Goal: Task Accomplishment & Management: Manage account settings

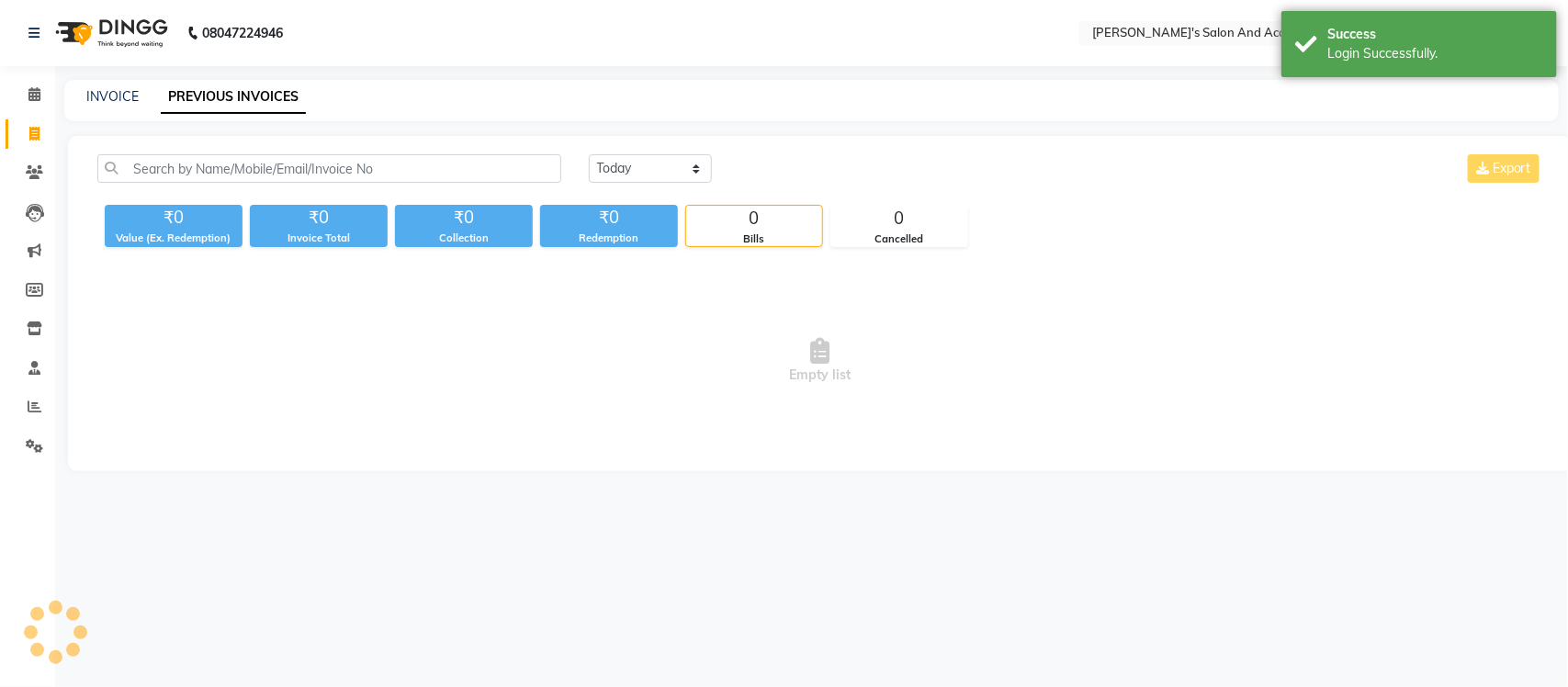
select select "en"
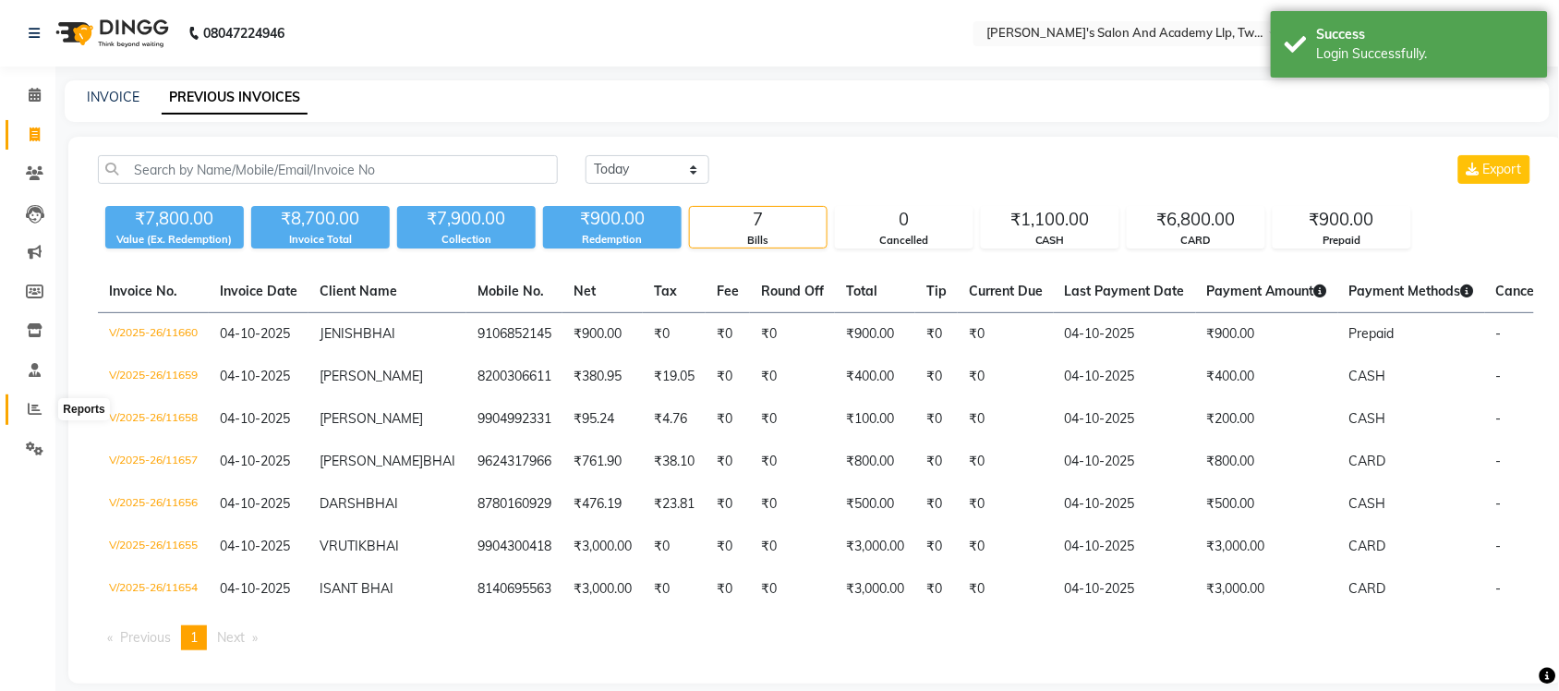
click at [32, 411] on icon at bounding box center [35, 409] width 14 height 14
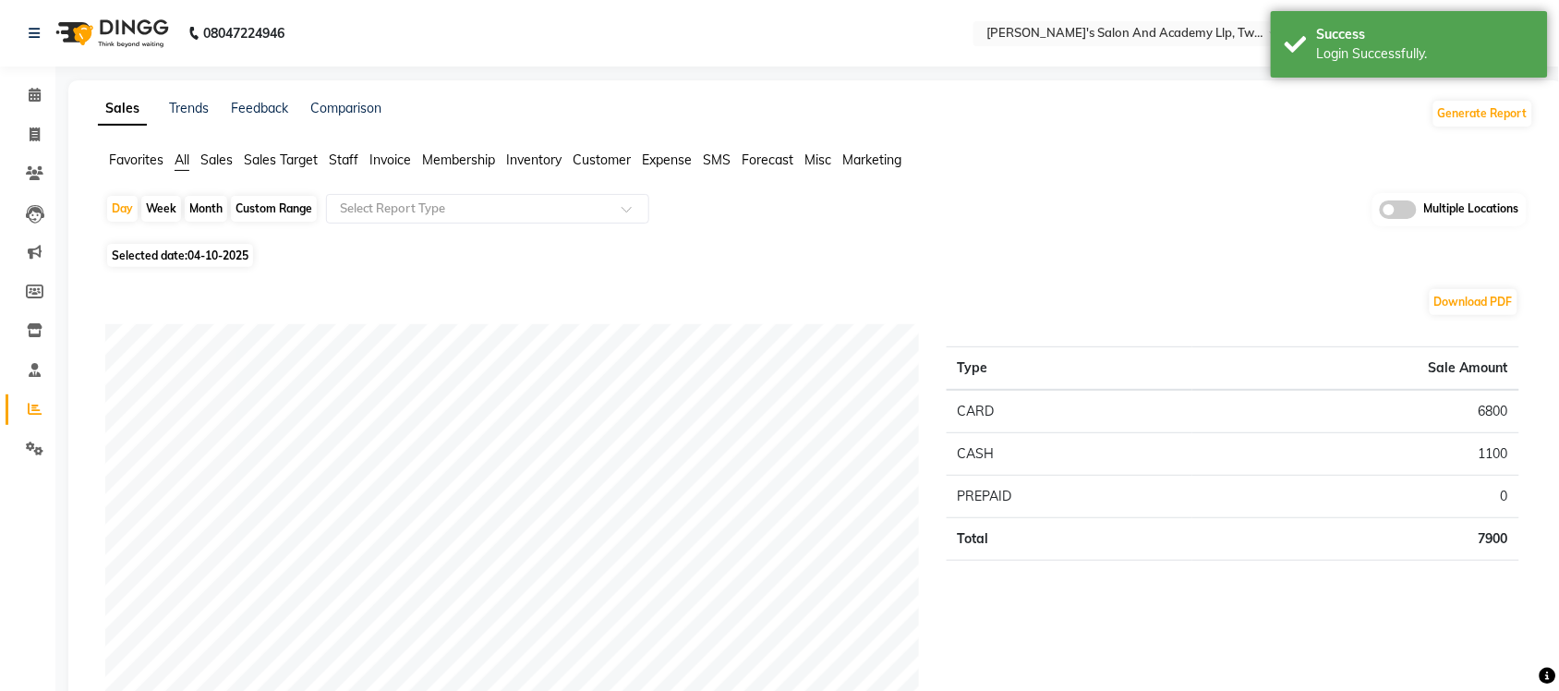
click at [274, 200] on div "Custom Range" at bounding box center [274, 209] width 86 height 26
select select "10"
select select "2025"
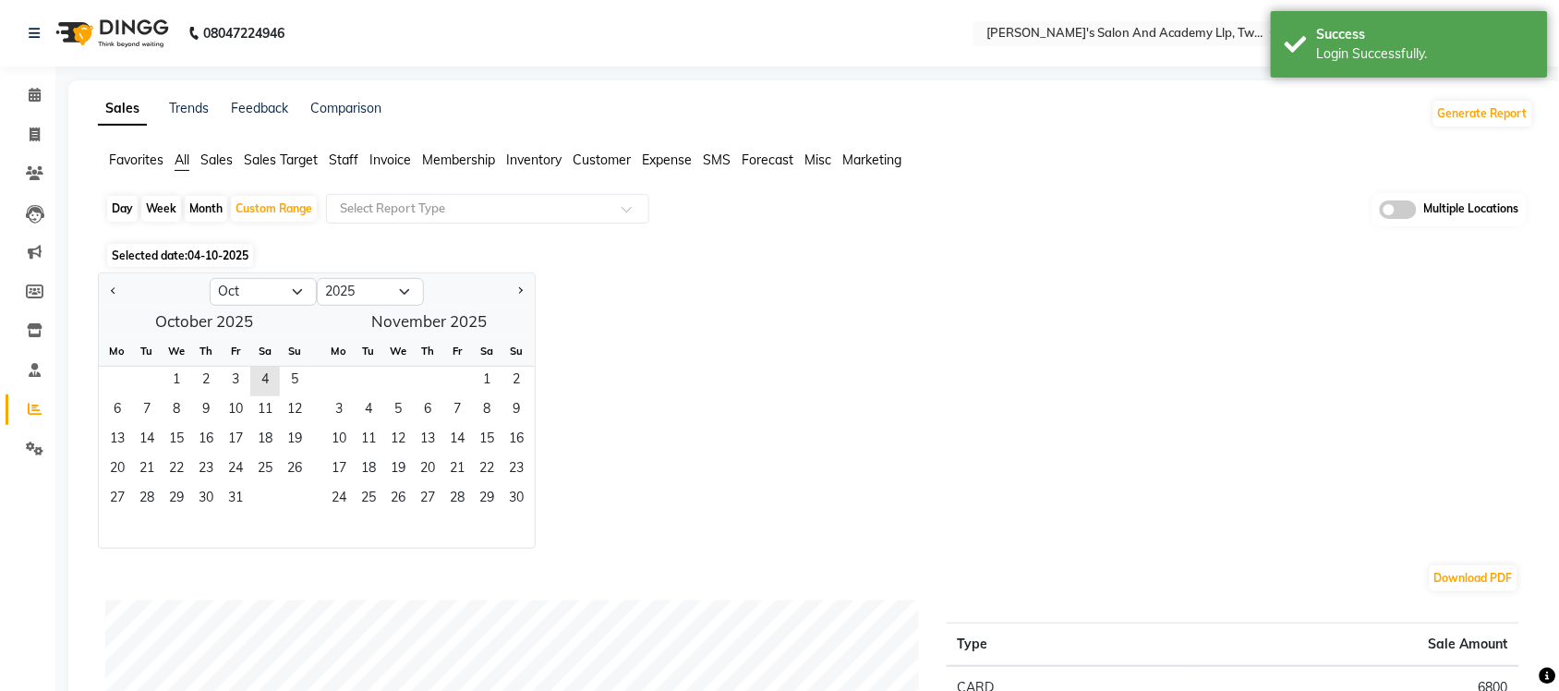
click at [123, 296] on div at bounding box center [154, 292] width 111 height 30
click at [114, 284] on button "Previous month" at bounding box center [113, 292] width 15 height 30
select select "9"
click at [125, 384] on span "1" at bounding box center [118, 382] width 30 height 30
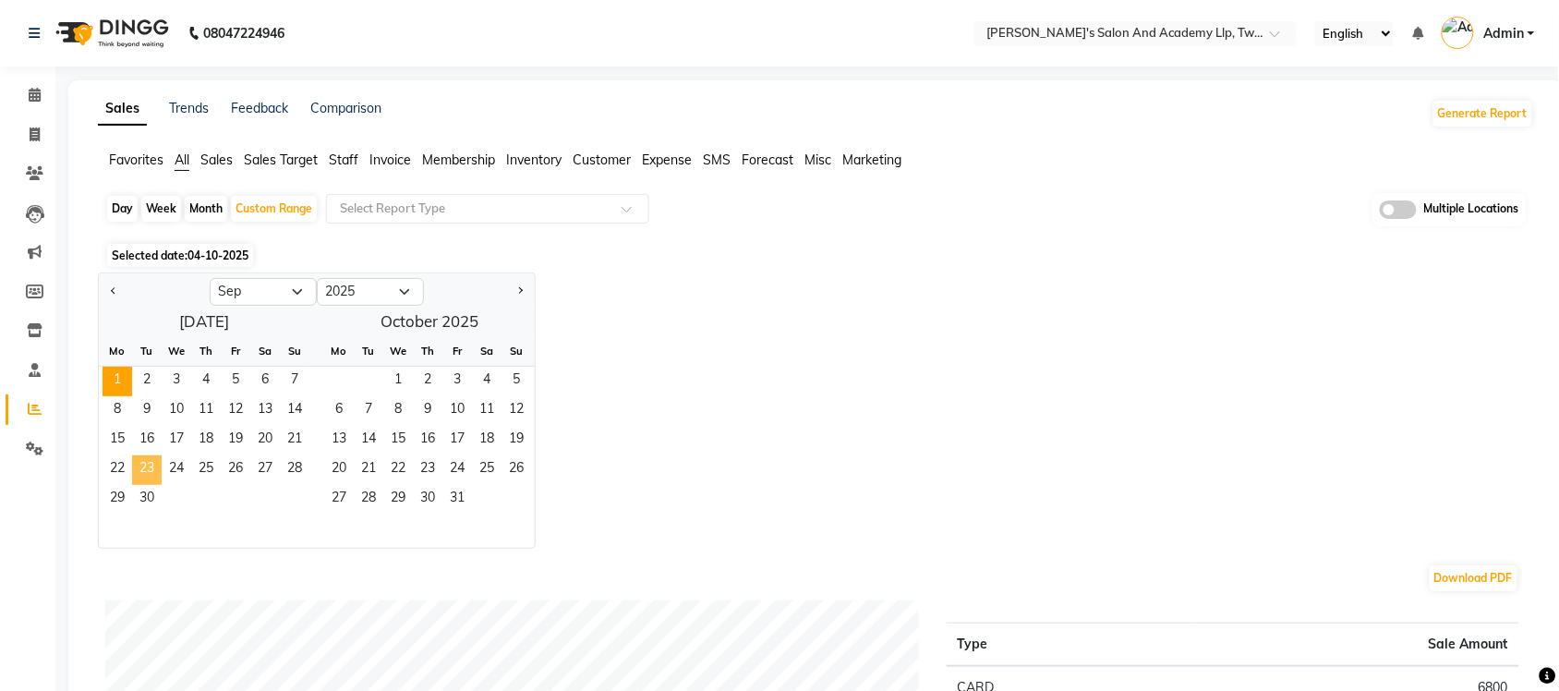
click at [154, 483] on span "23" at bounding box center [147, 470] width 30 height 30
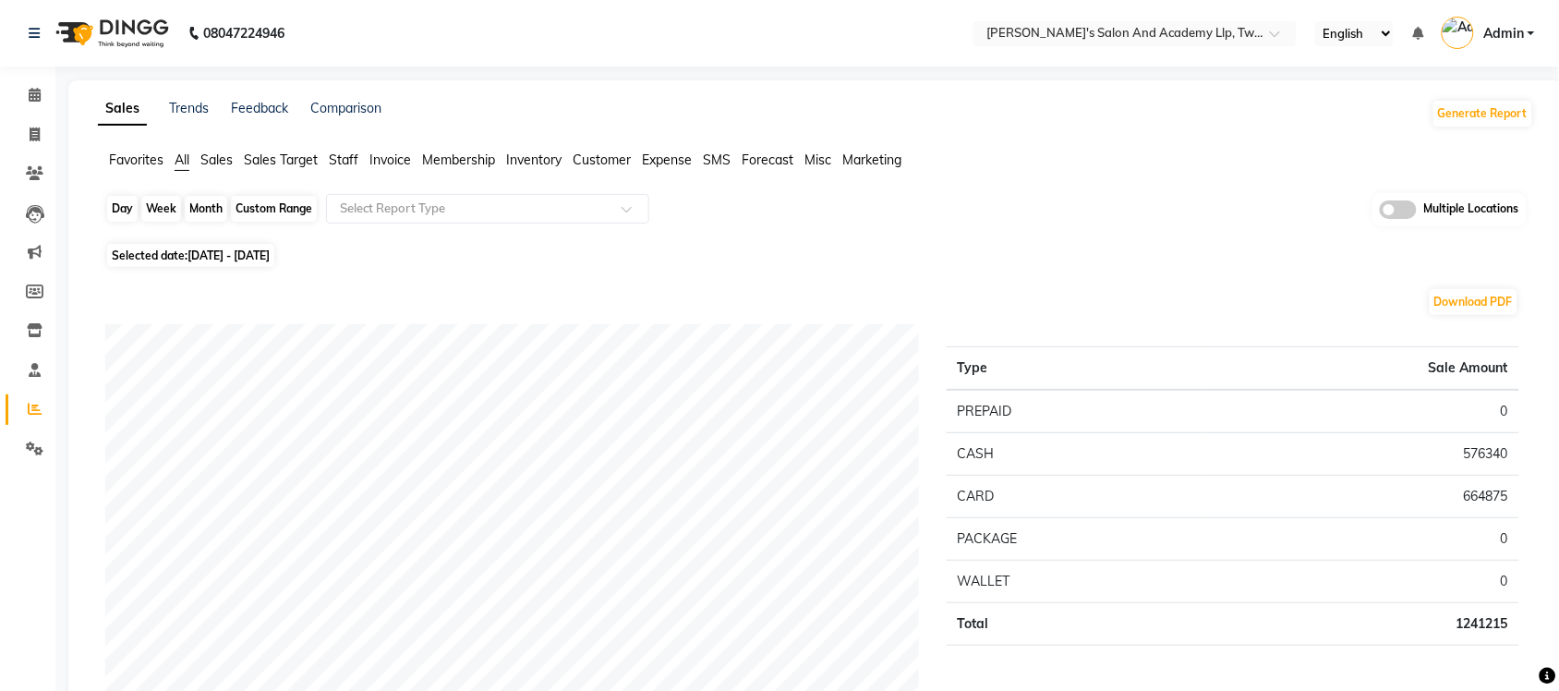
click at [268, 200] on div "Custom Range" at bounding box center [274, 209] width 86 height 26
select select "9"
select select "2025"
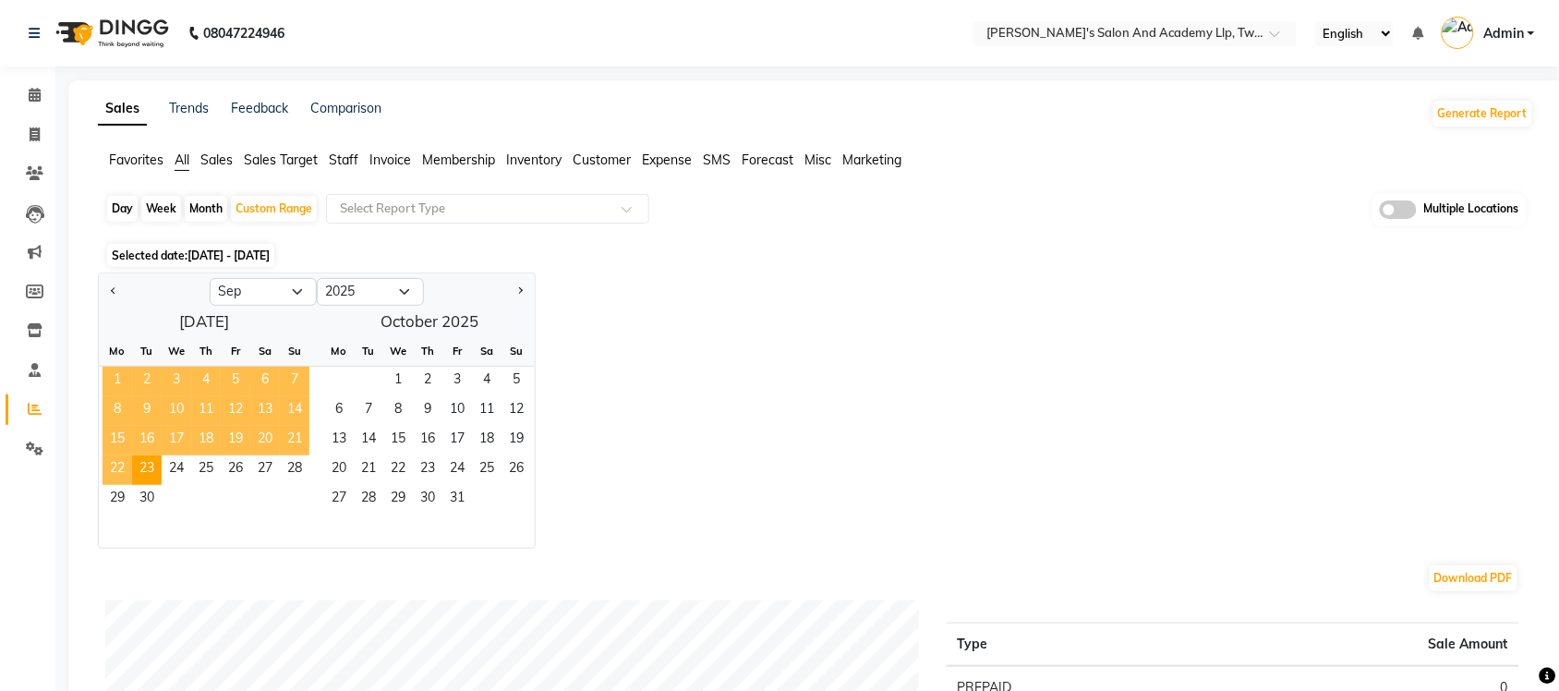
click at [112, 371] on span "1" at bounding box center [118, 382] width 30 height 30
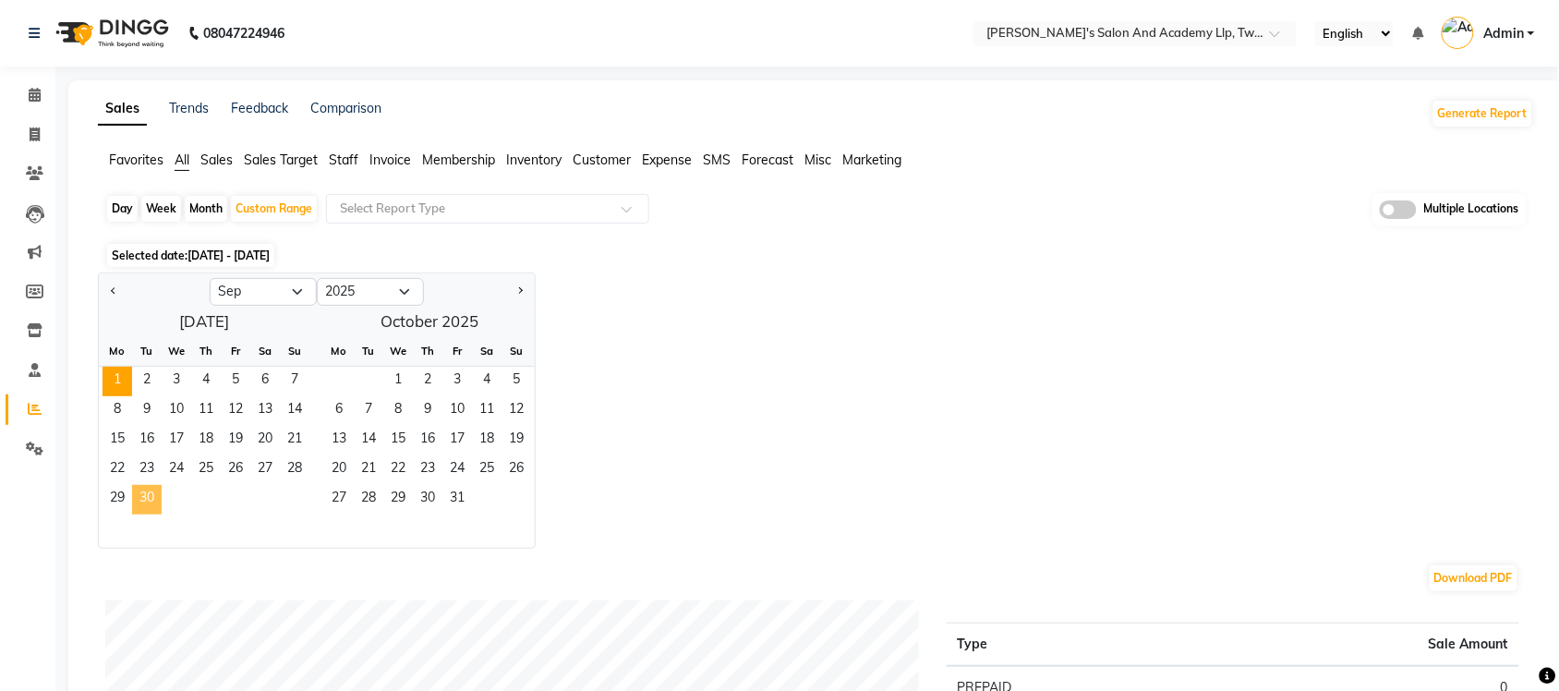
click at [136, 497] on span "30" at bounding box center [147, 500] width 30 height 30
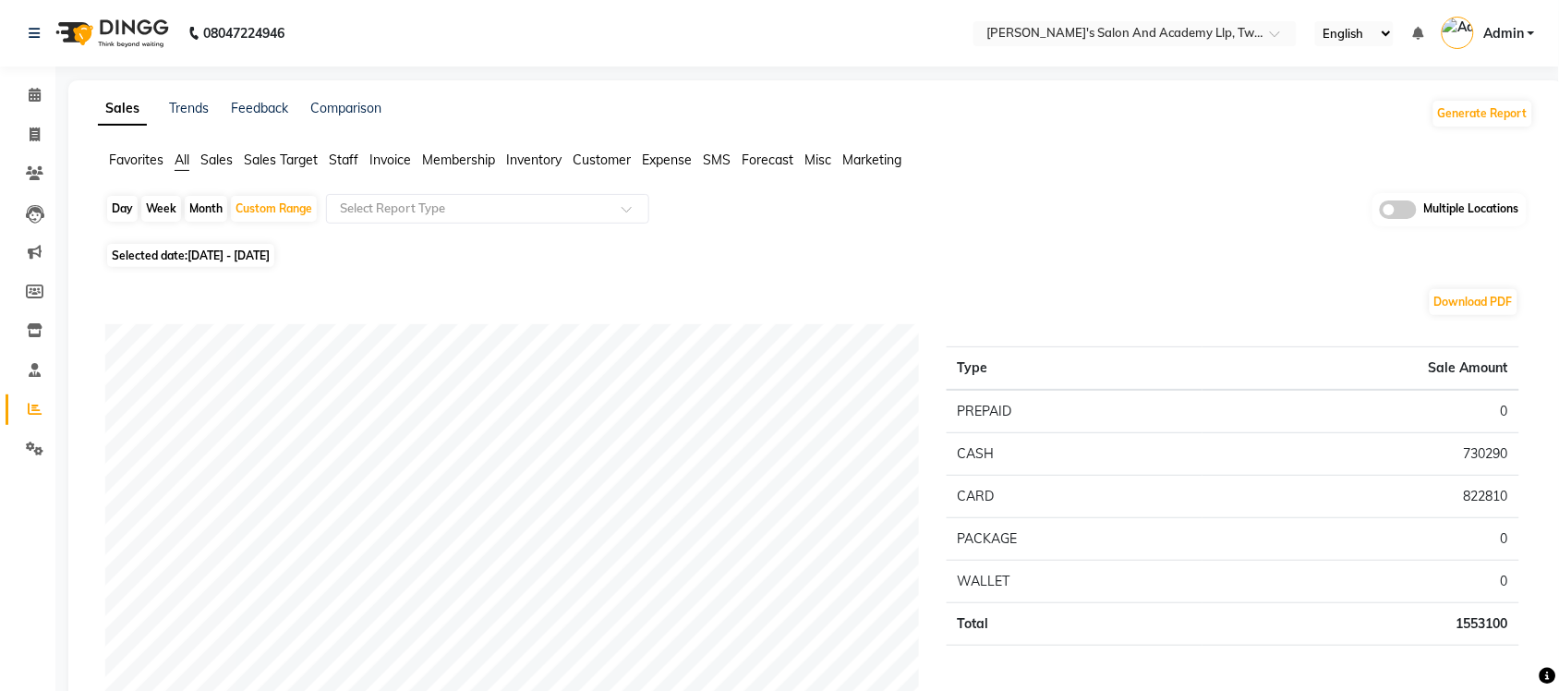
click at [675, 155] on span "Expense" at bounding box center [667, 159] width 50 height 17
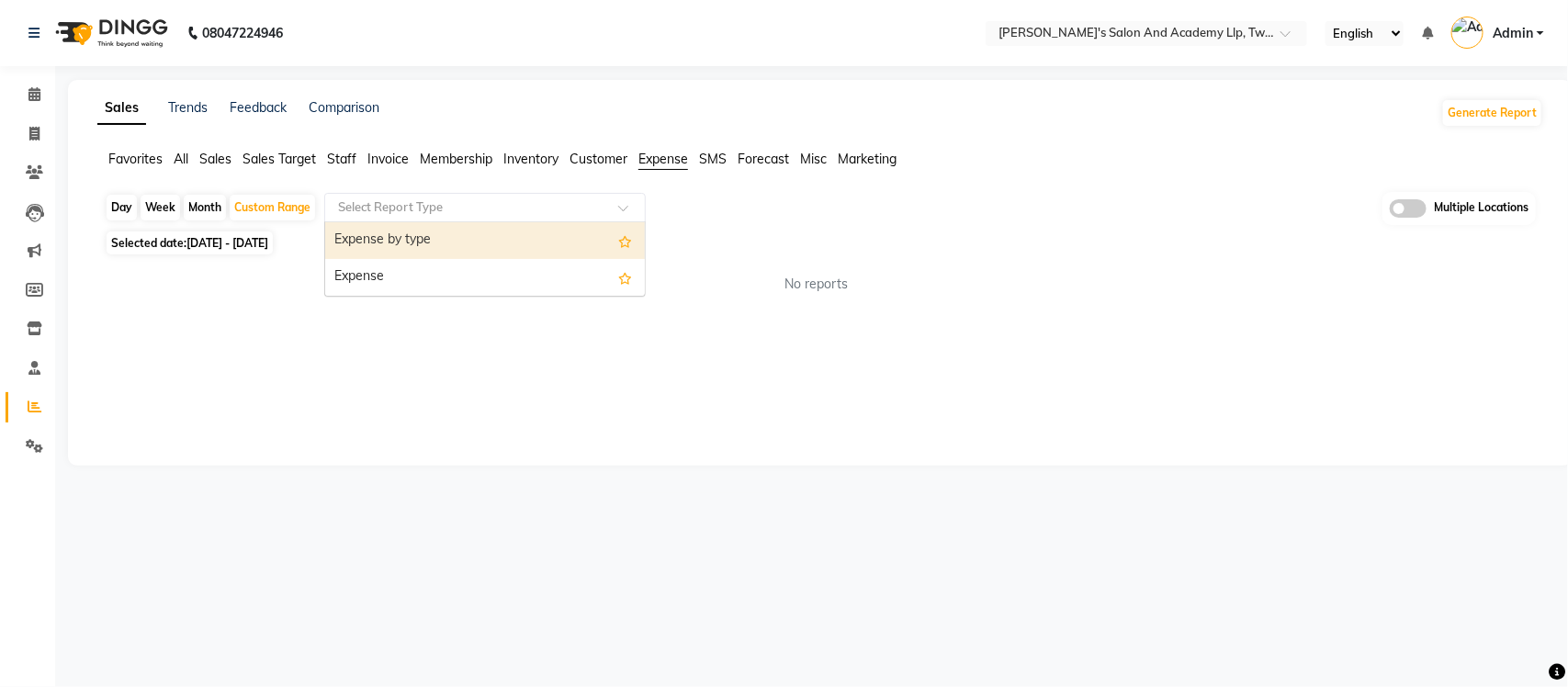
click at [576, 212] on input "text" at bounding box center [466, 208] width 264 height 18
click at [457, 240] on div "Expense by type" at bounding box center [484, 241] width 319 height 37
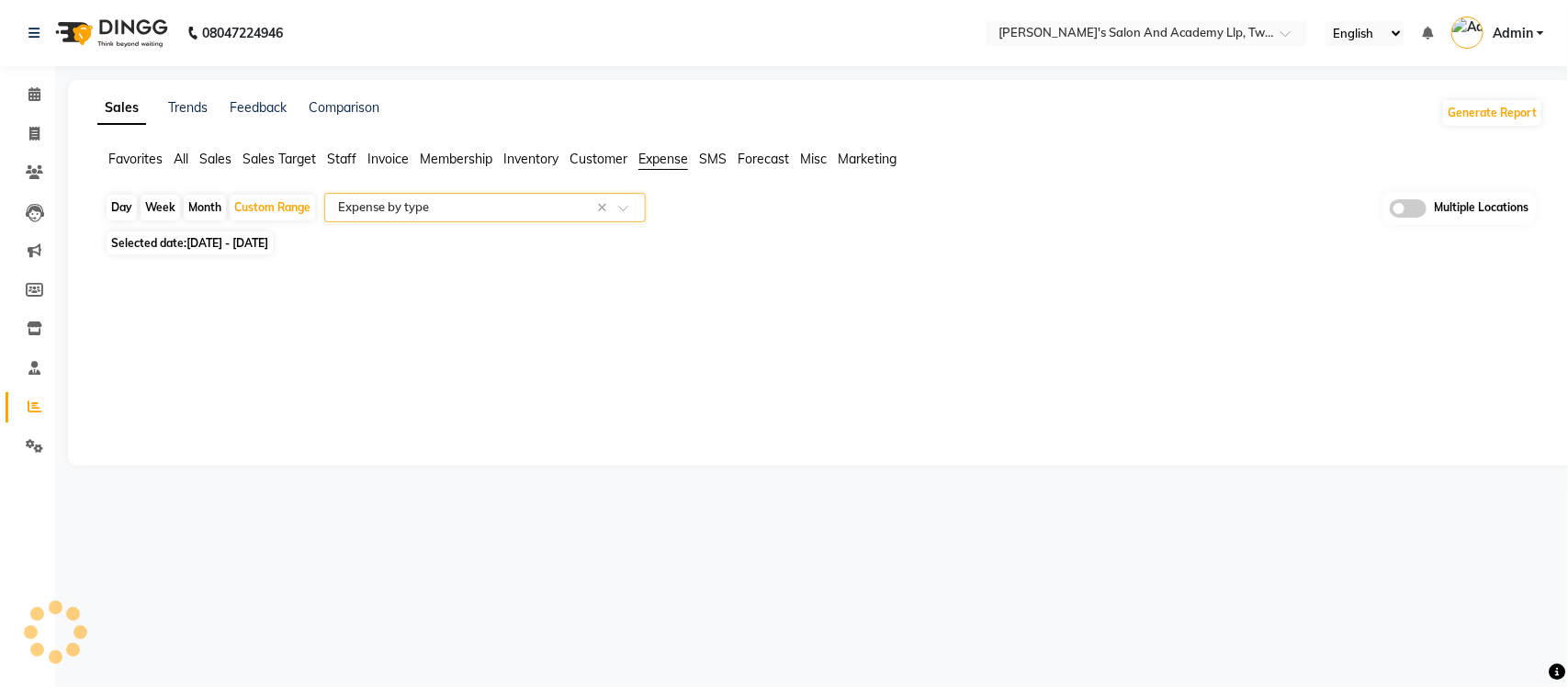
select select "full_report"
select select "csv"
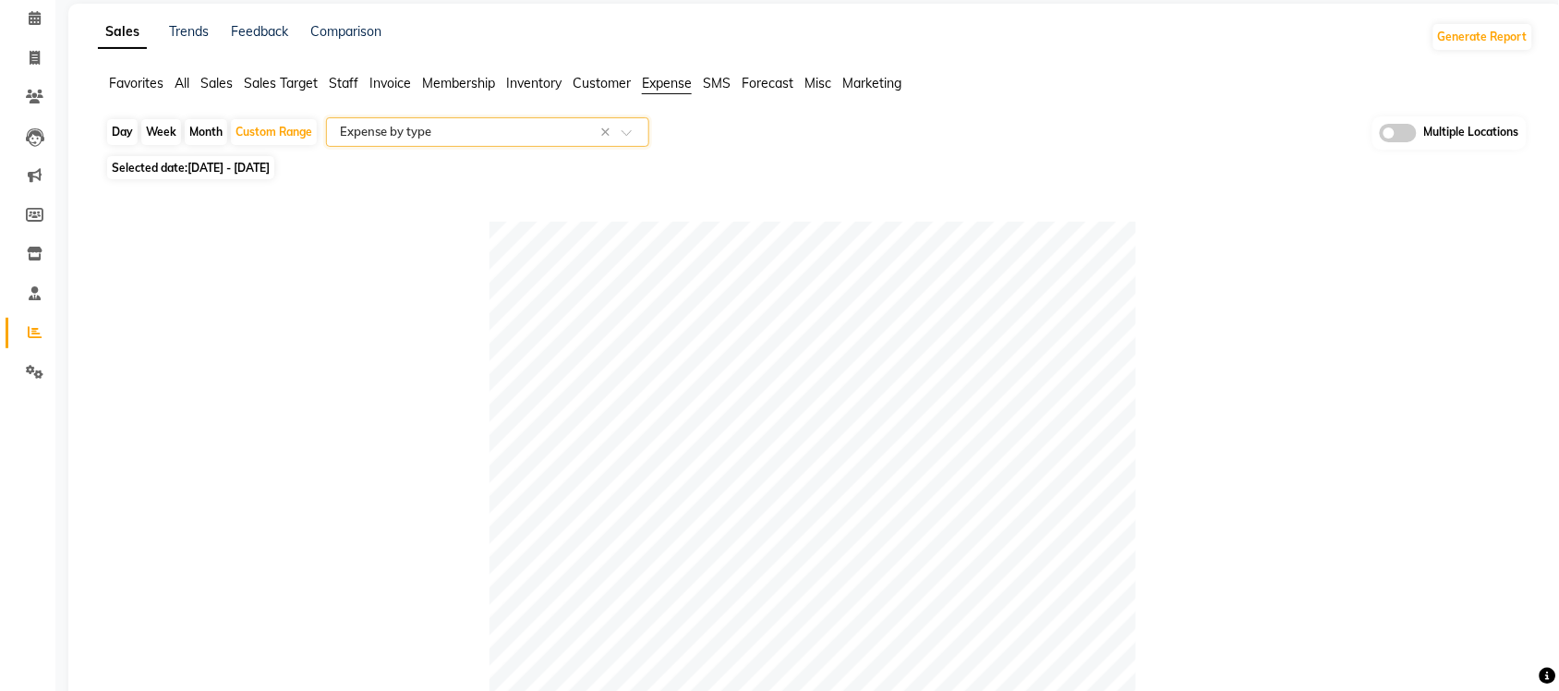
scroll to position [15, 0]
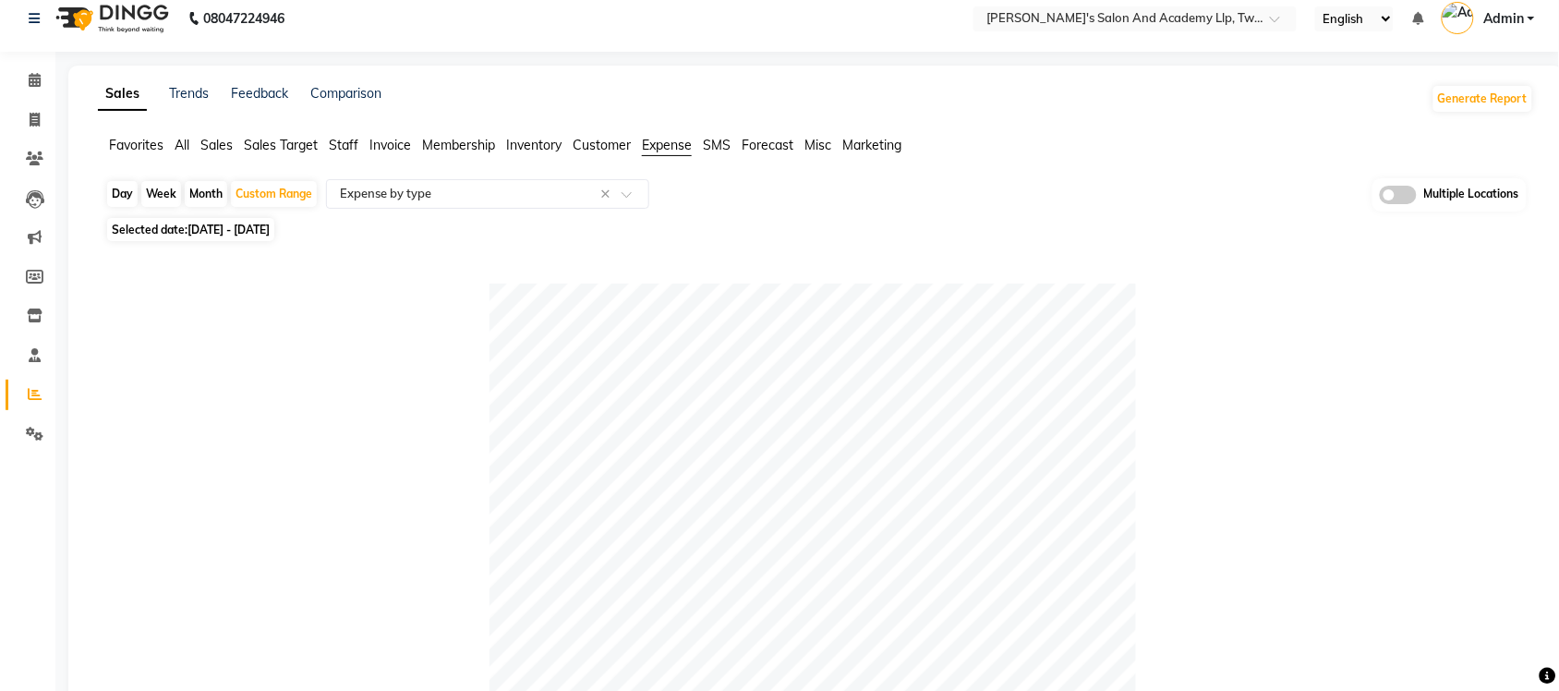
drag, startPoint x: 1398, startPoint y: 188, endPoint x: 1022, endPoint y: 212, distance: 376.8
click at [1397, 188] on span at bounding box center [1398, 195] width 37 height 18
click at [1380, 198] on input "checkbox" at bounding box center [1380, 198] width 0 height 0
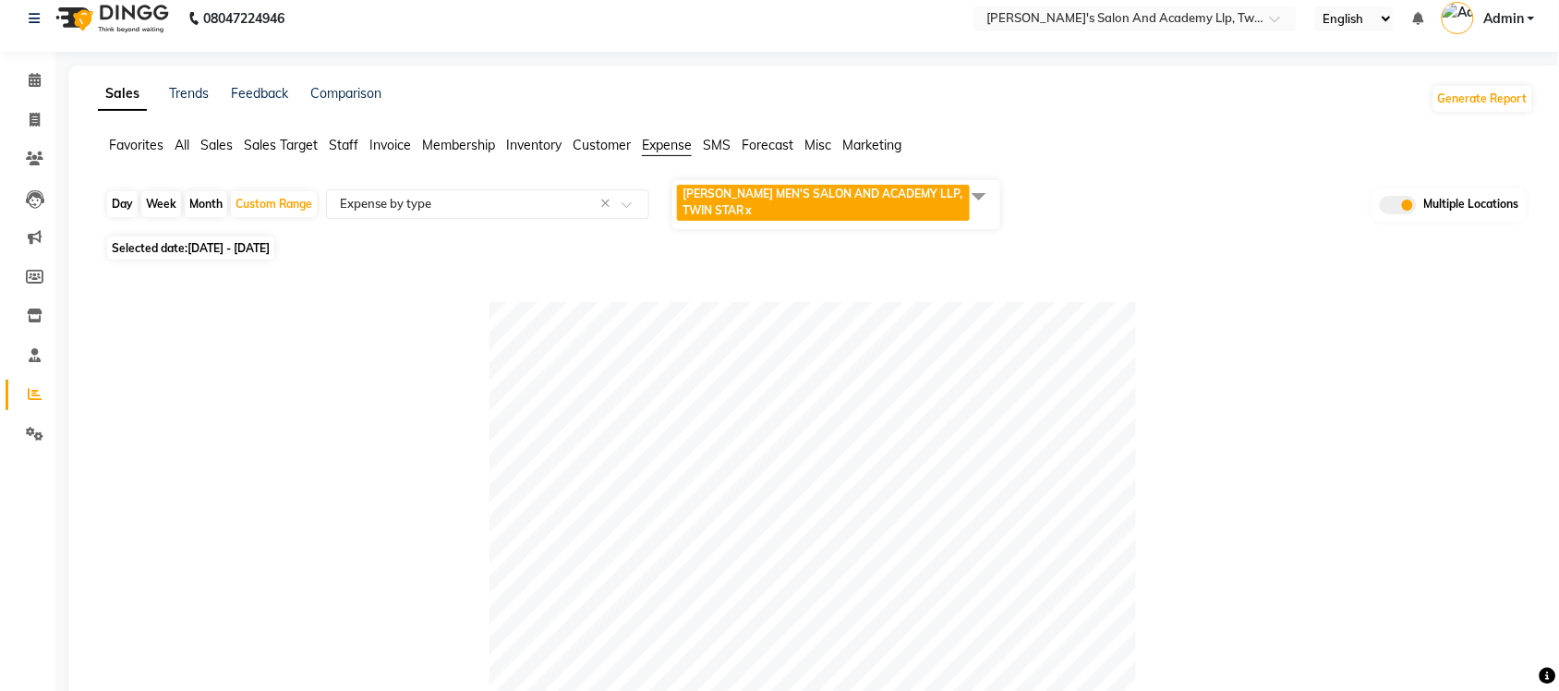
click at [989, 194] on span at bounding box center [979, 195] width 37 height 35
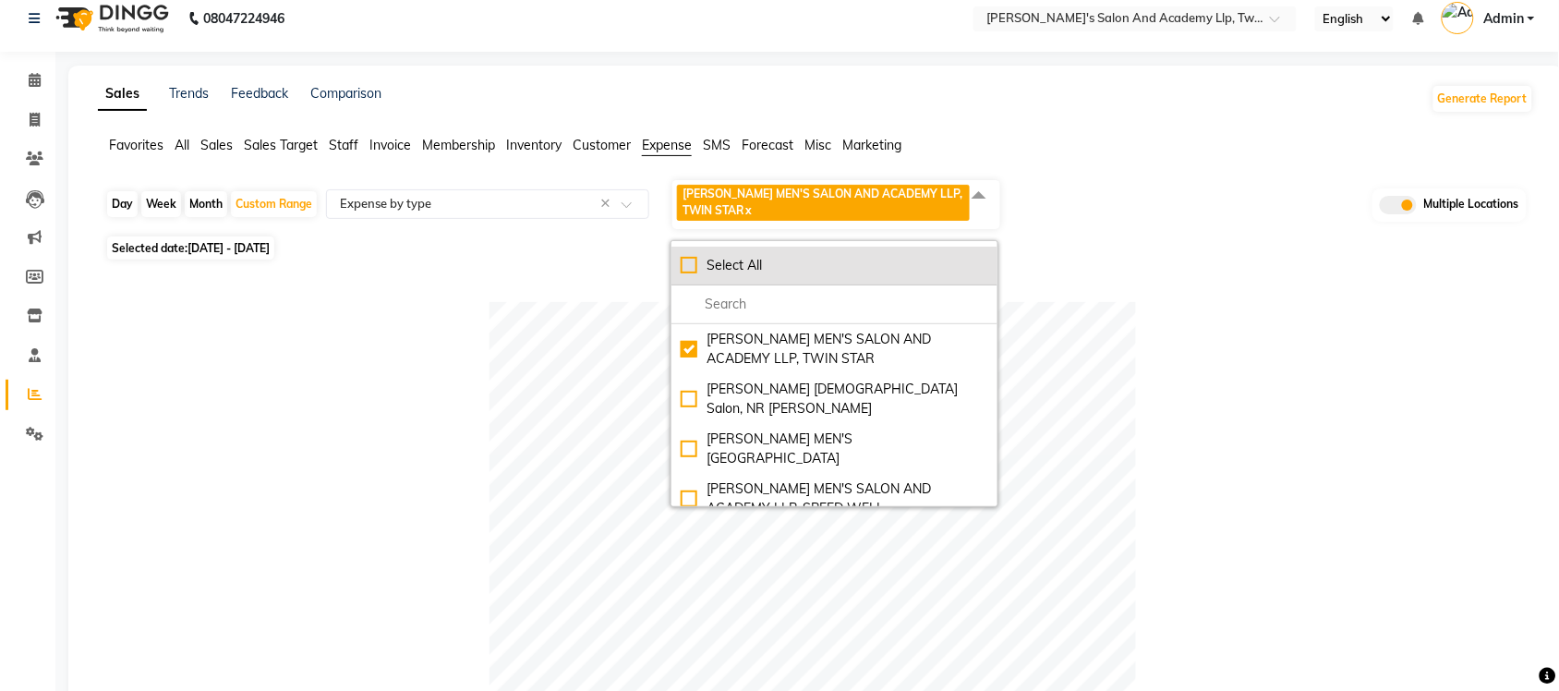
click at [689, 257] on div "Select All" at bounding box center [835, 265] width 308 height 19
checkbox input "true"
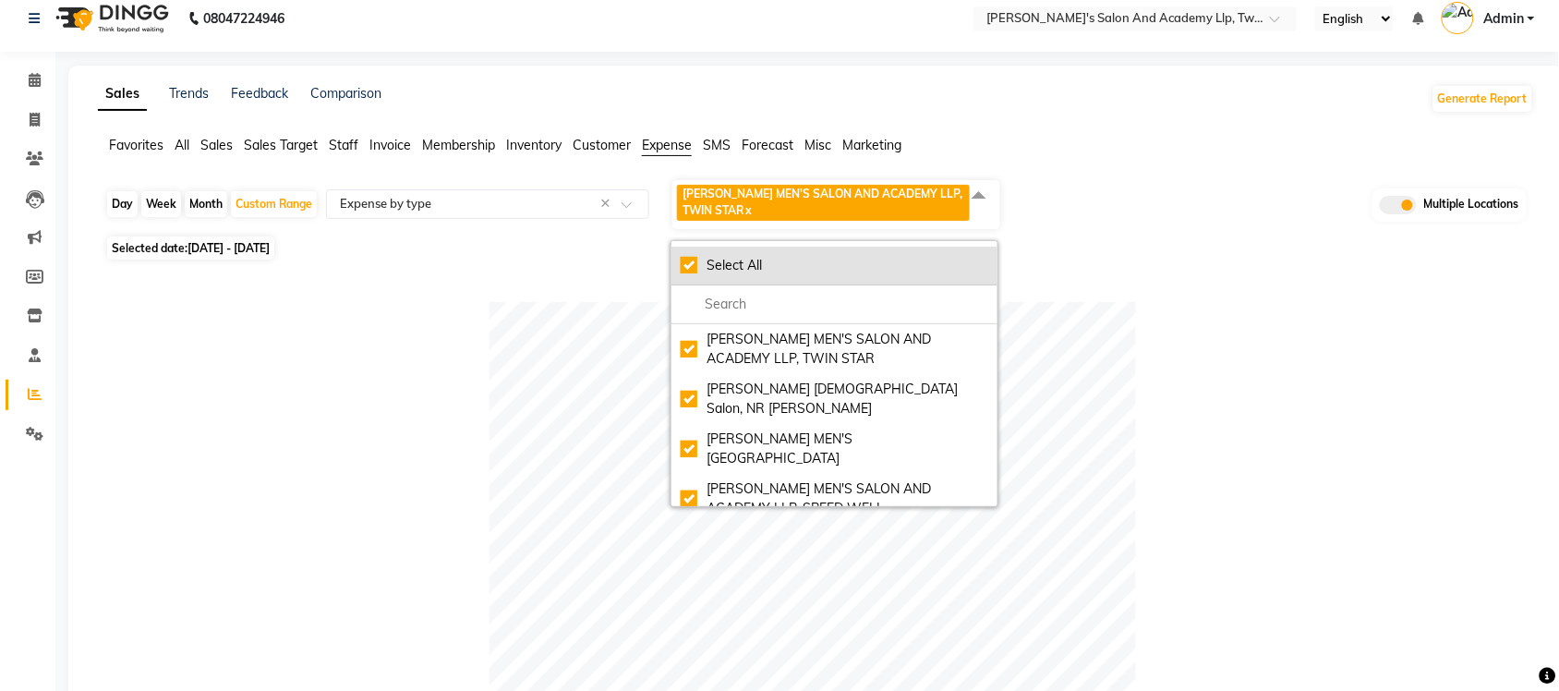
checkbox input "true"
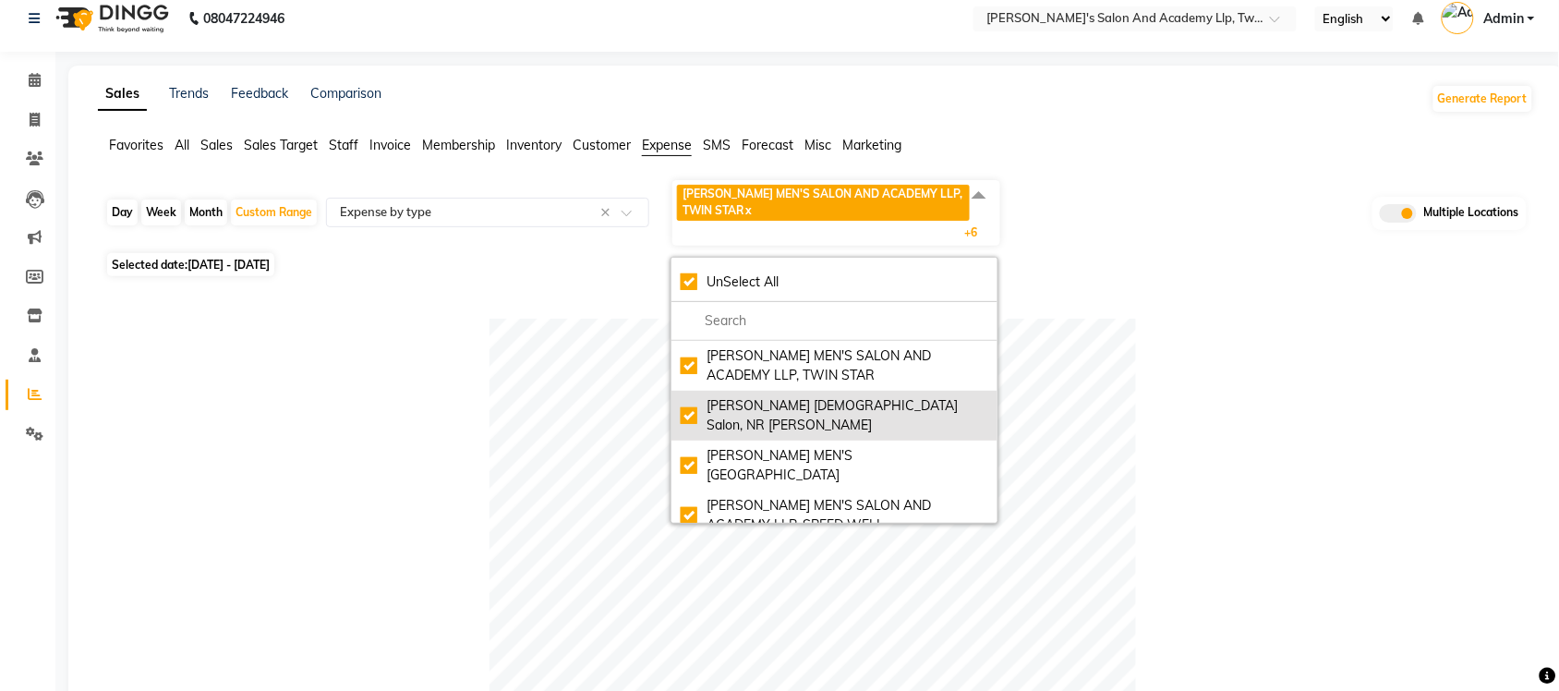
click at [686, 404] on div "Elaine Ladies Salon, NR Balaji Hall" at bounding box center [835, 415] width 308 height 39
checkbox input "false"
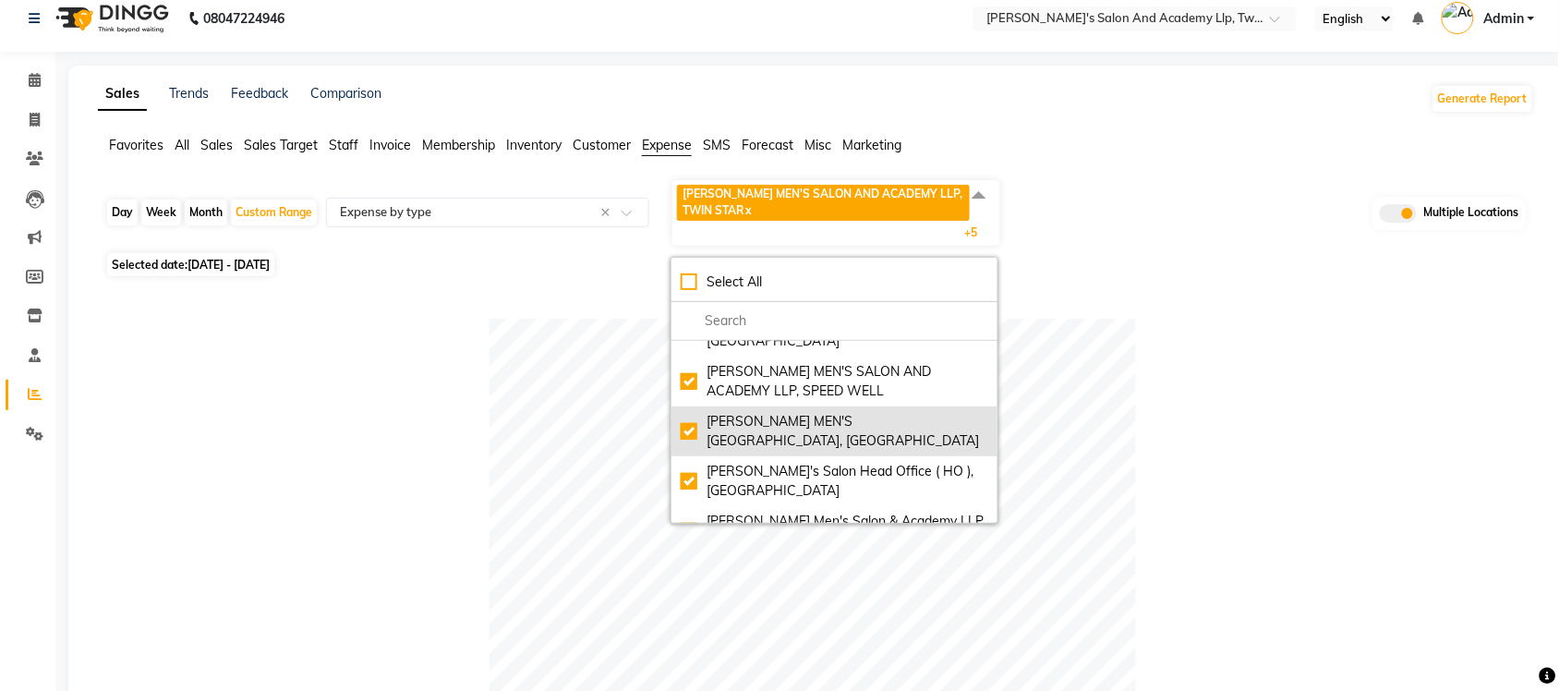
scroll to position [148, 0]
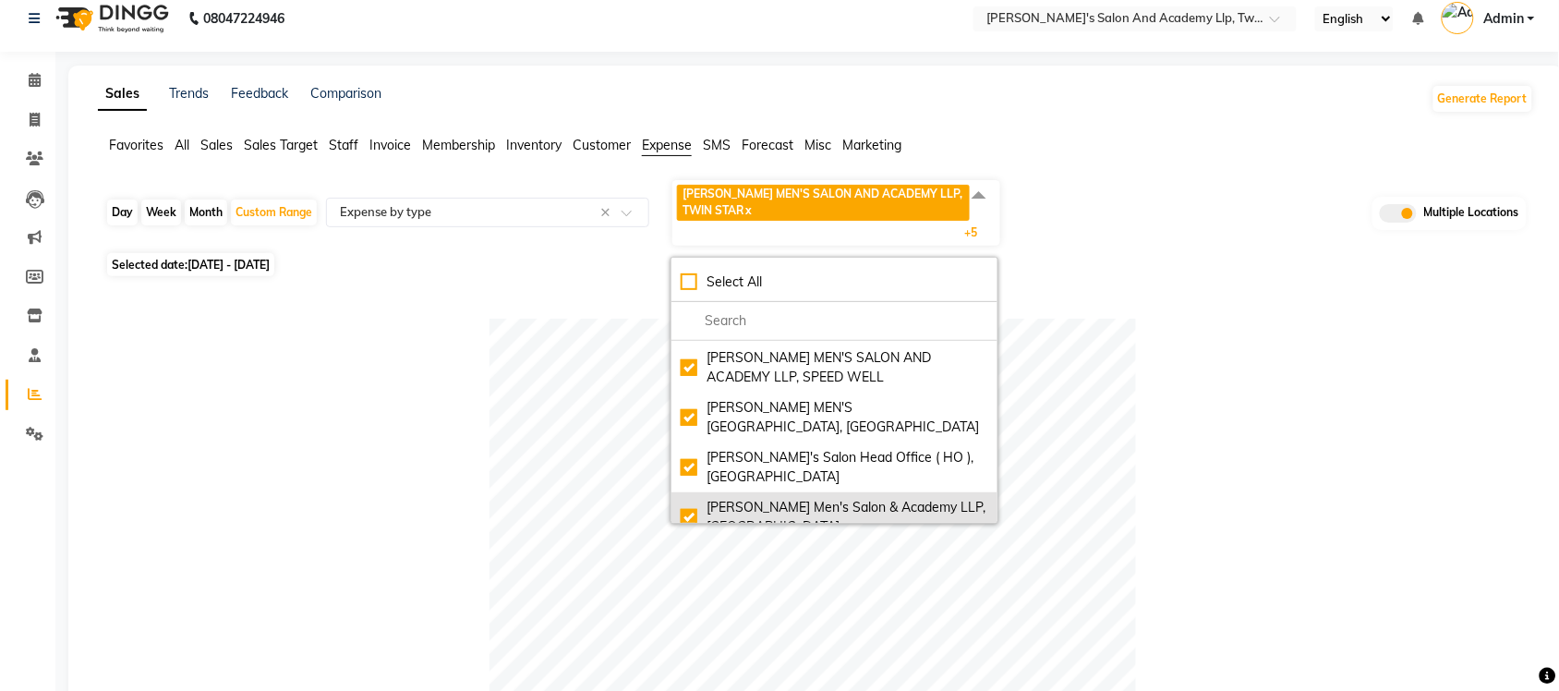
click at [682, 501] on div "Sandy Men's Salon & Academy LLP, Ravapar Road" at bounding box center [835, 517] width 308 height 39
click at [690, 500] on div "Sandy Men's Salon & Academy LLP, Ravapar Road" at bounding box center [835, 517] width 308 height 39
checkbox input "true"
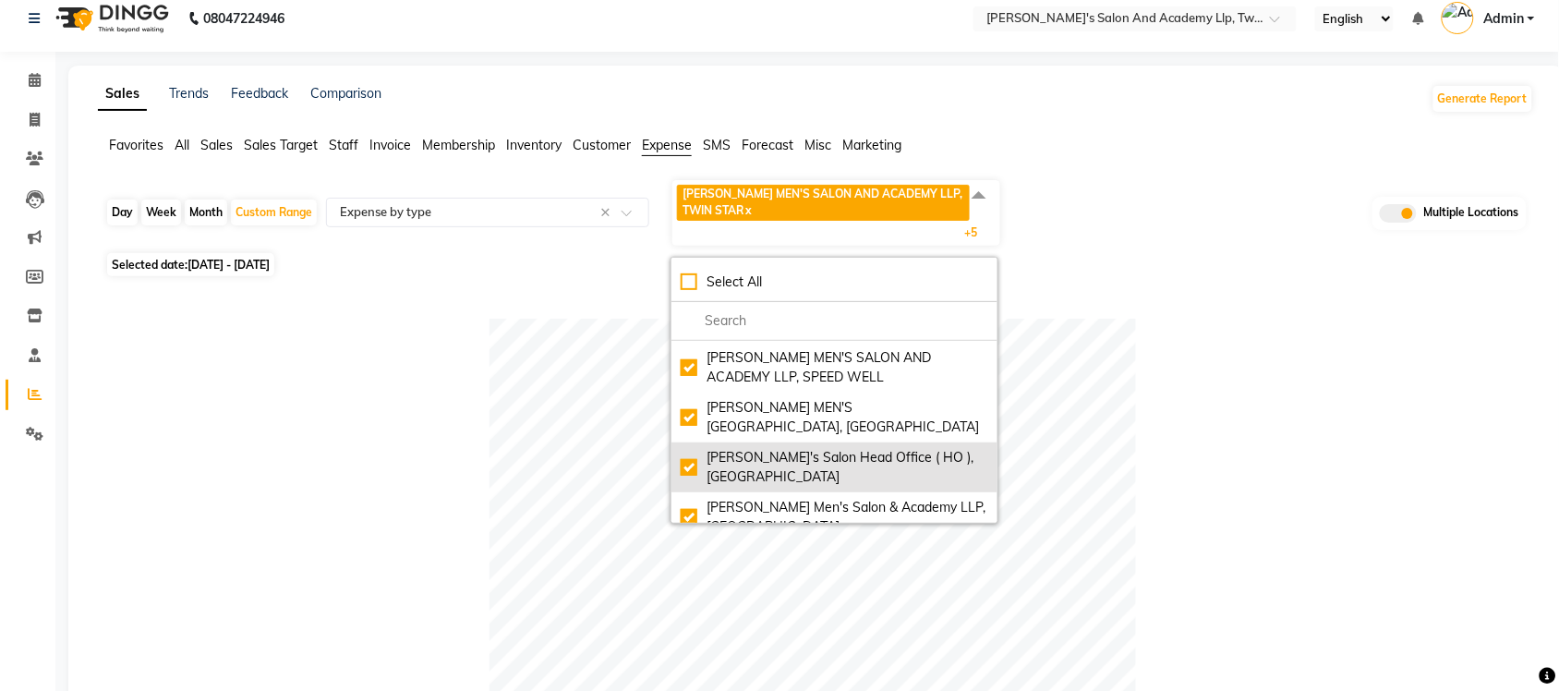
click at [694, 451] on div "Sandy Men's Salon Head Office ( HO ), University Road" at bounding box center [835, 467] width 308 height 39
checkbox input "false"
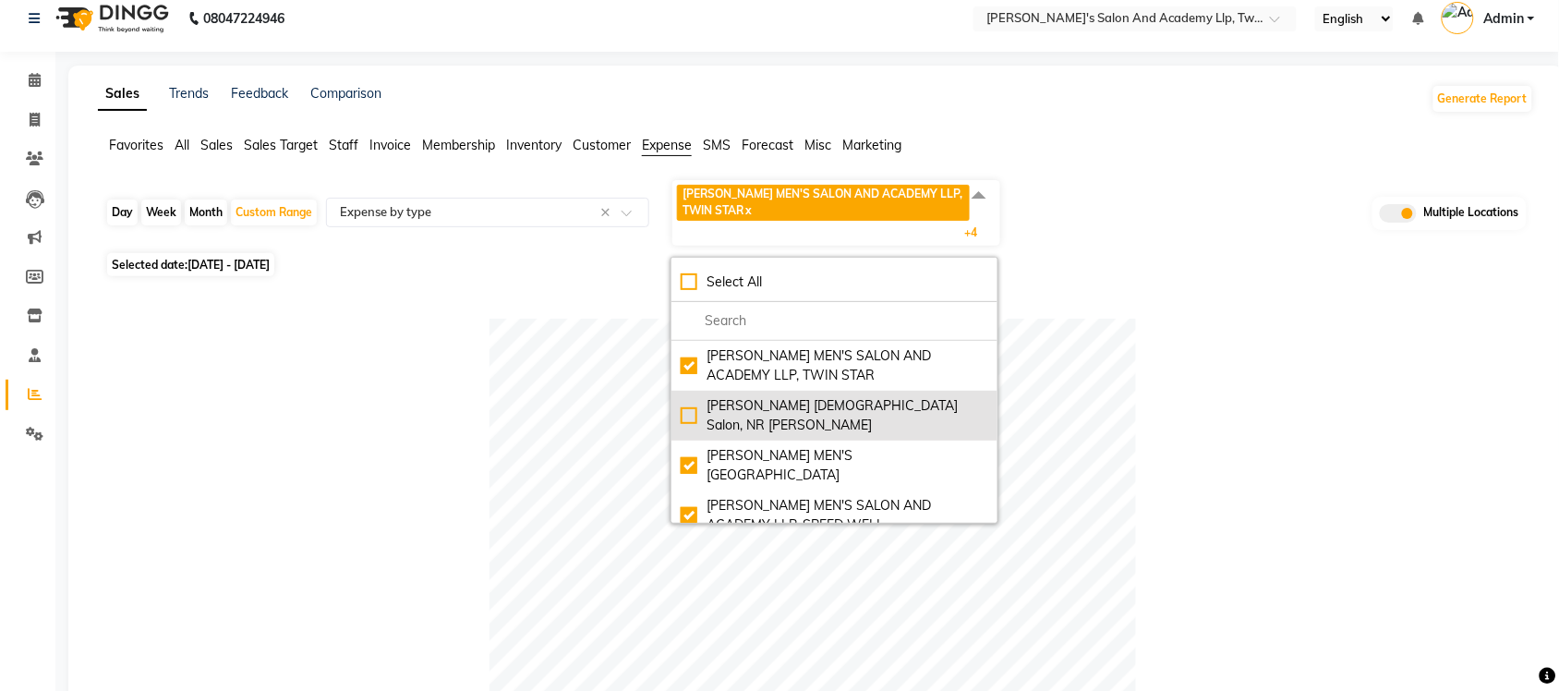
click at [699, 407] on div "Elaine Ladies Salon, NR Balaji Hall" at bounding box center [835, 415] width 308 height 39
checkbox input "true"
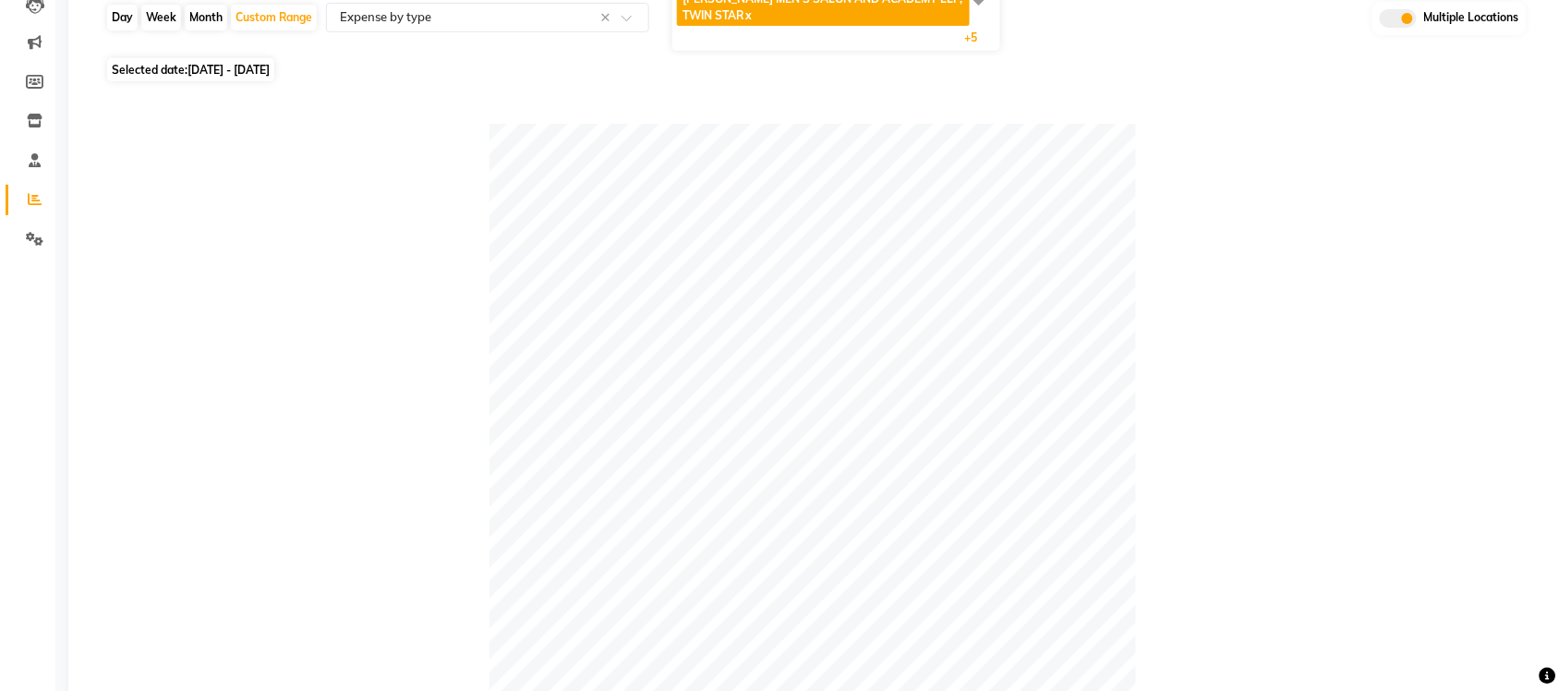
scroll to position [164, 0]
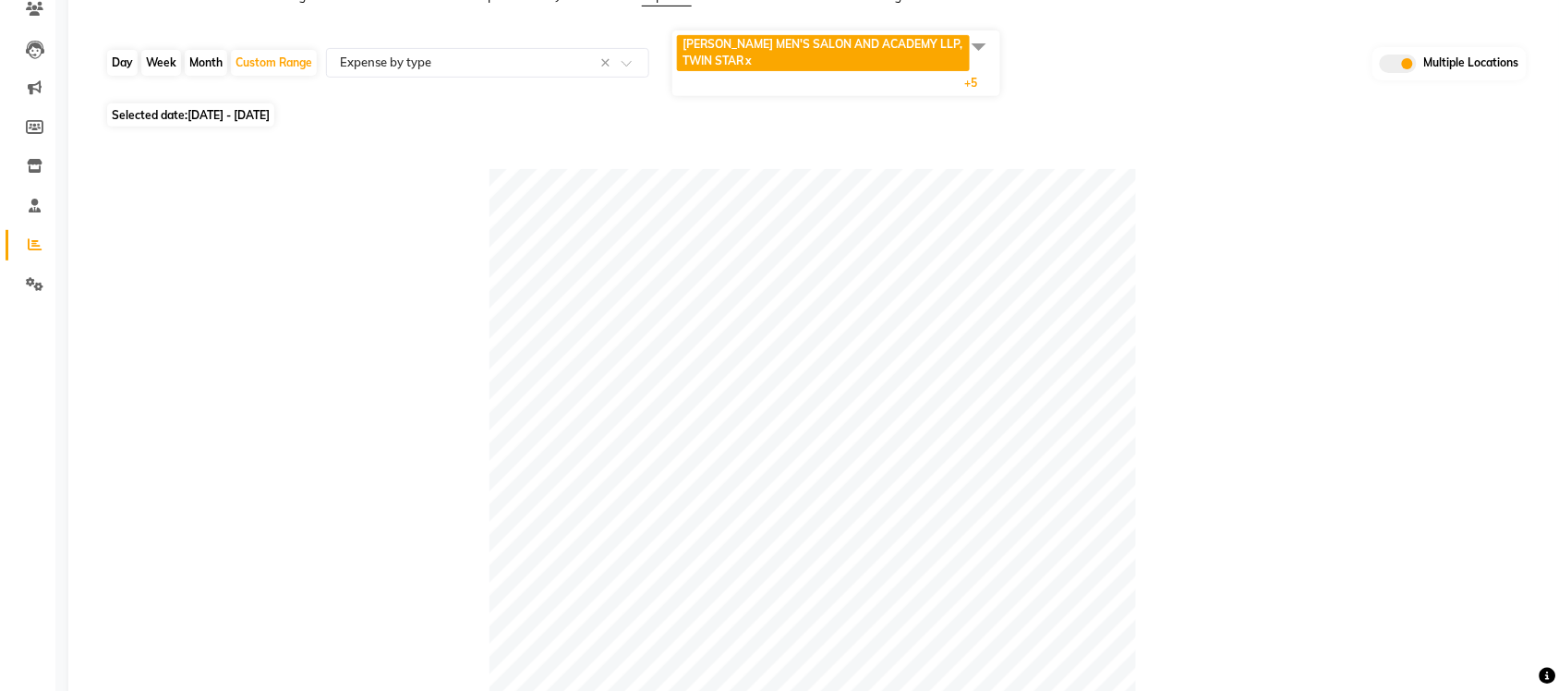
click at [986, 44] on span at bounding box center [979, 46] width 37 height 35
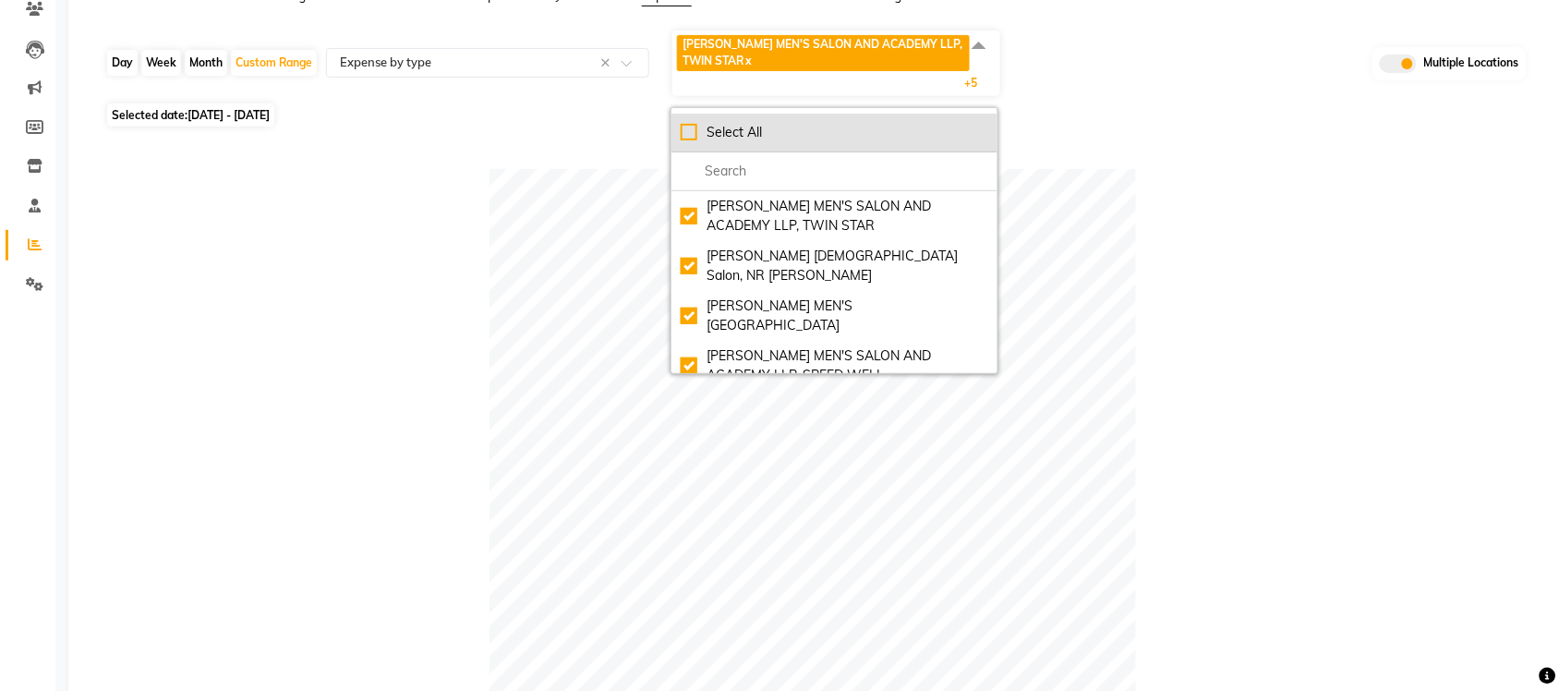
click at [697, 129] on div "Select All" at bounding box center [835, 132] width 308 height 19
checkbox input "true"
click at [697, 129] on div "UnSelect All" at bounding box center [835, 132] width 308 height 19
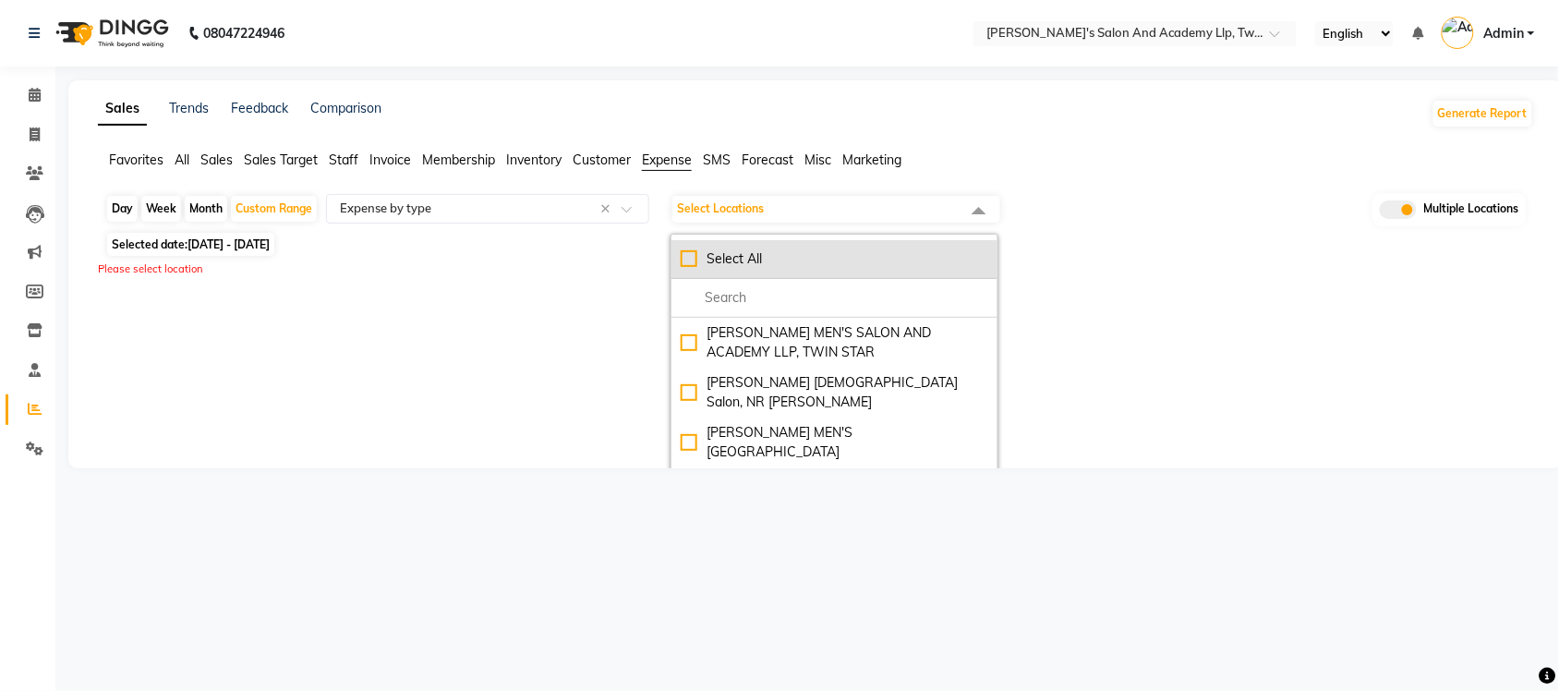
checkbox input "false"
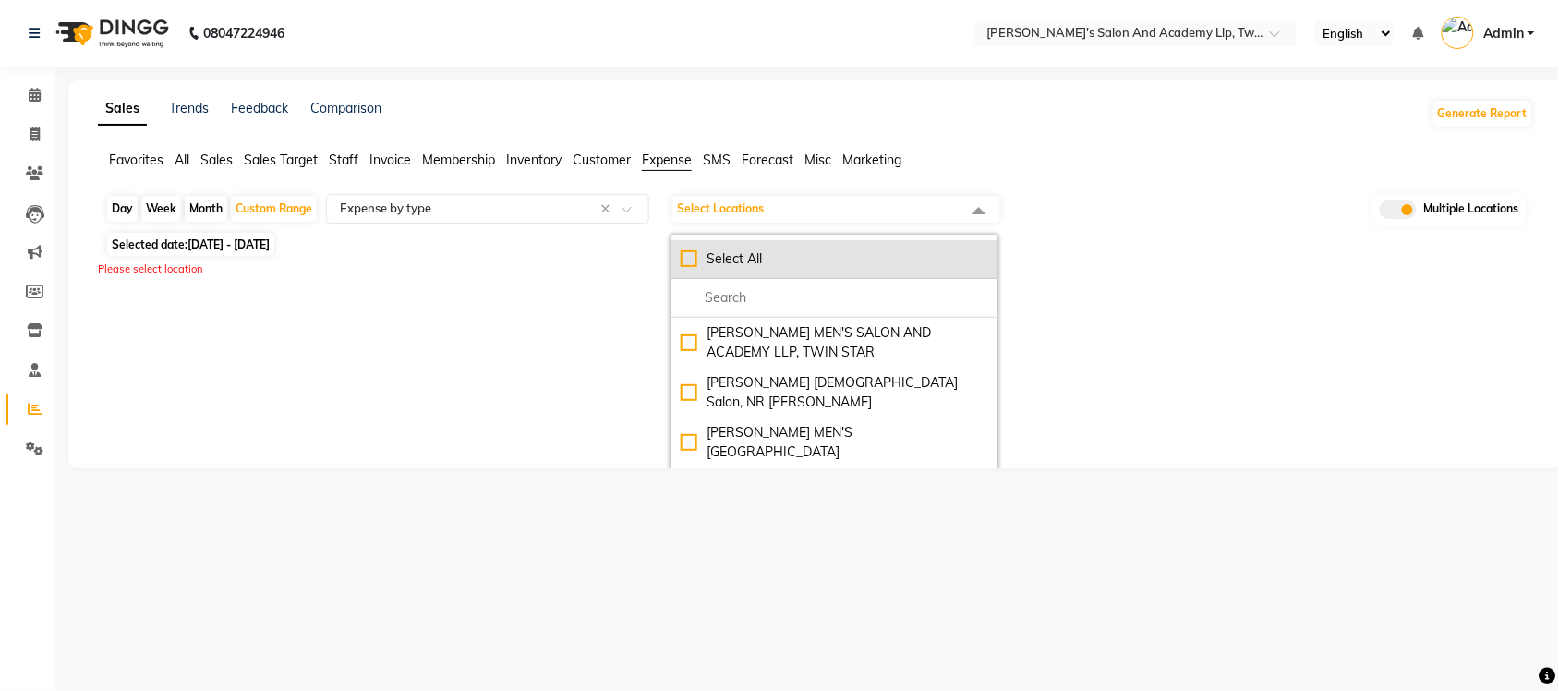
checkbox input "false"
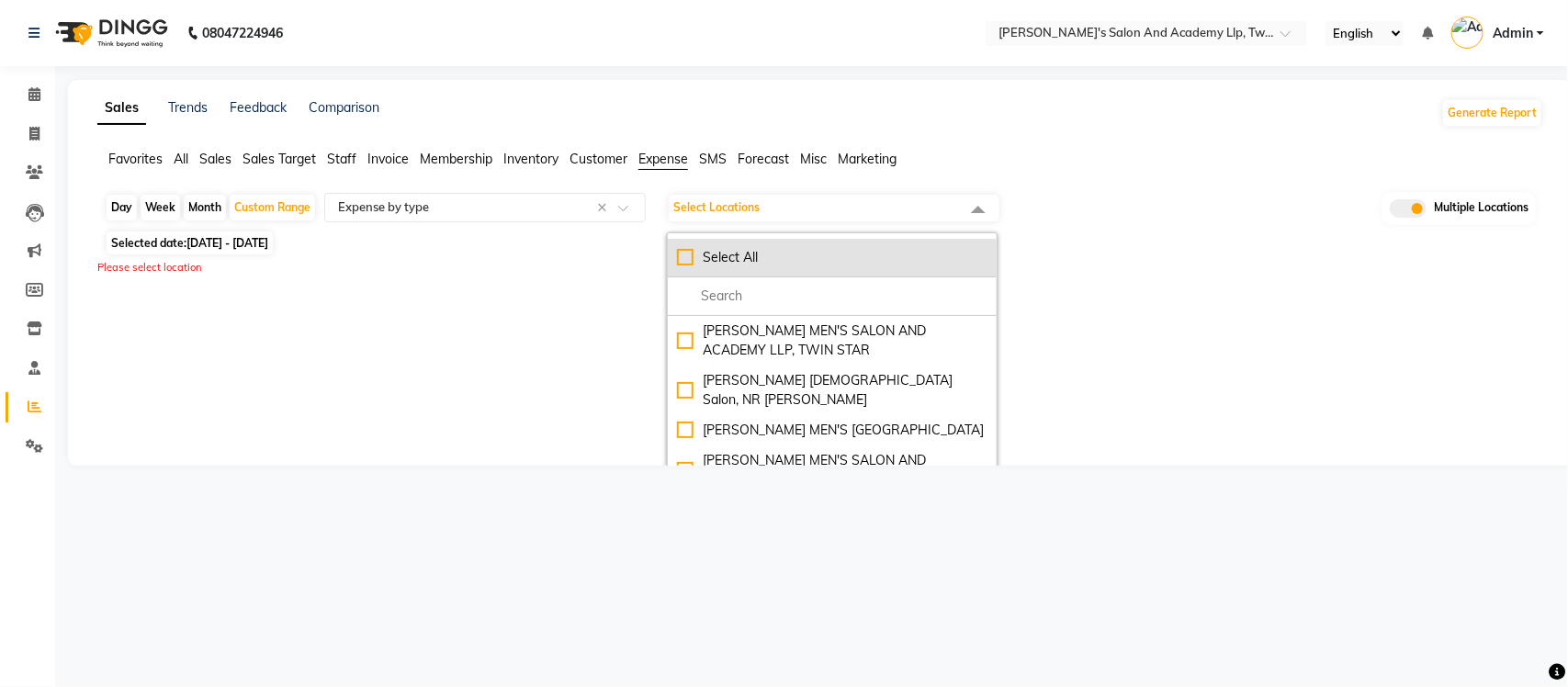
click at [676, 264] on li "Select All" at bounding box center [832, 258] width 329 height 39
checkbox input "true"
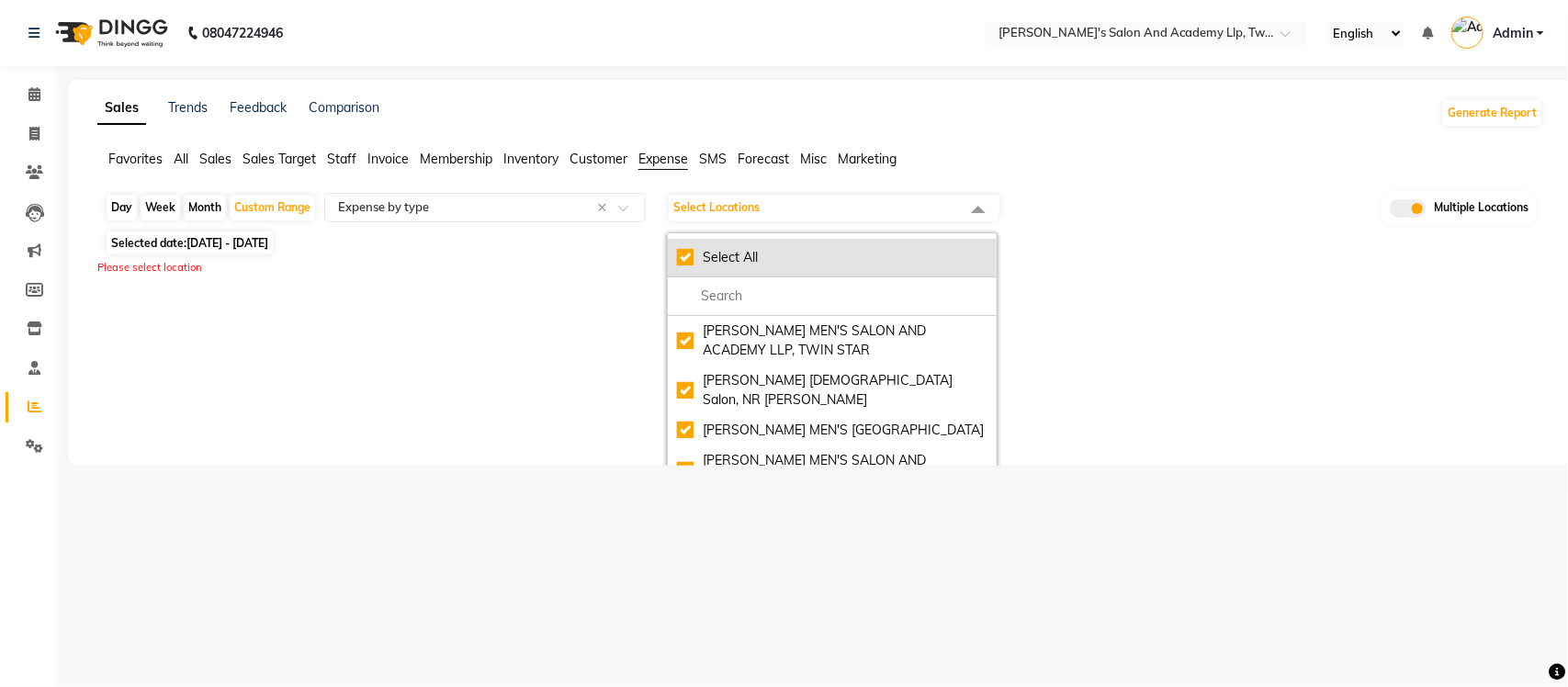
checkbox input "true"
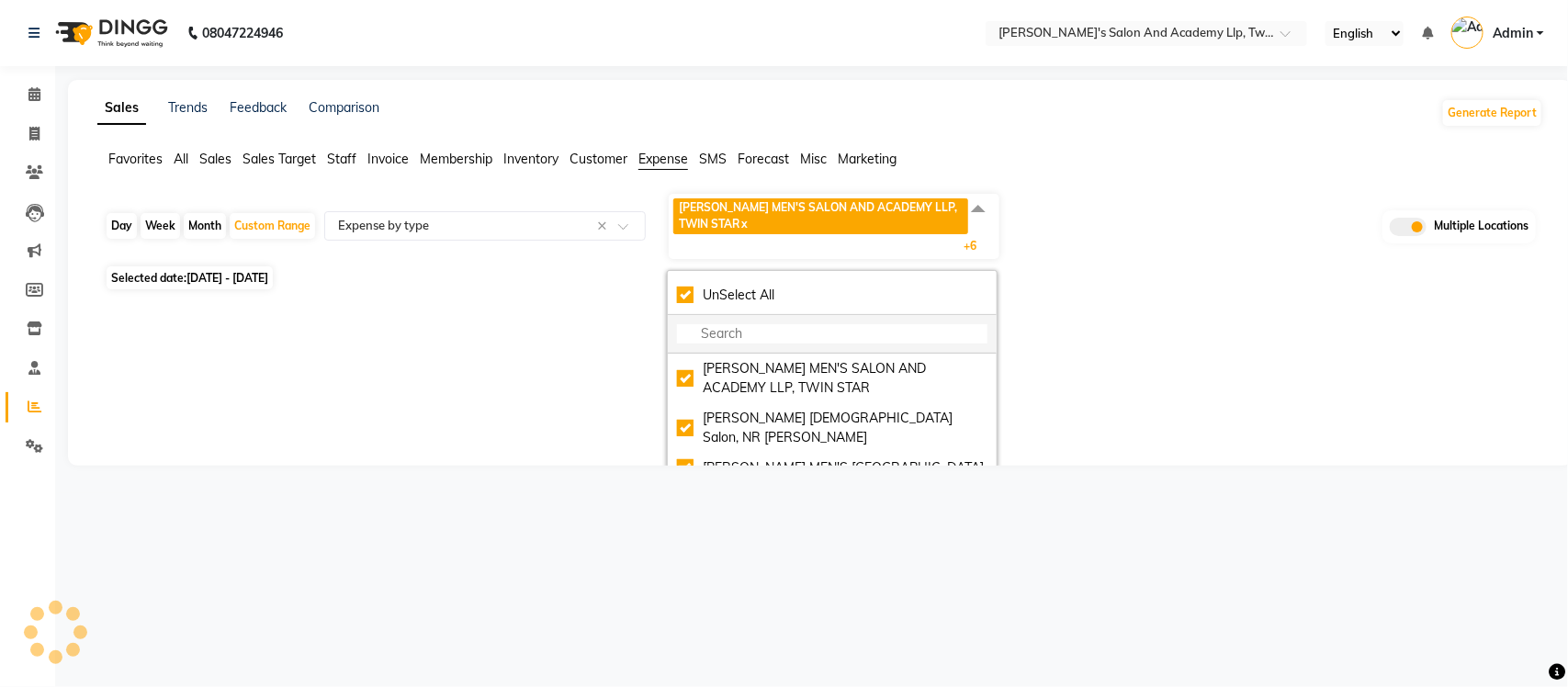
select select "full_report"
select select "csv"
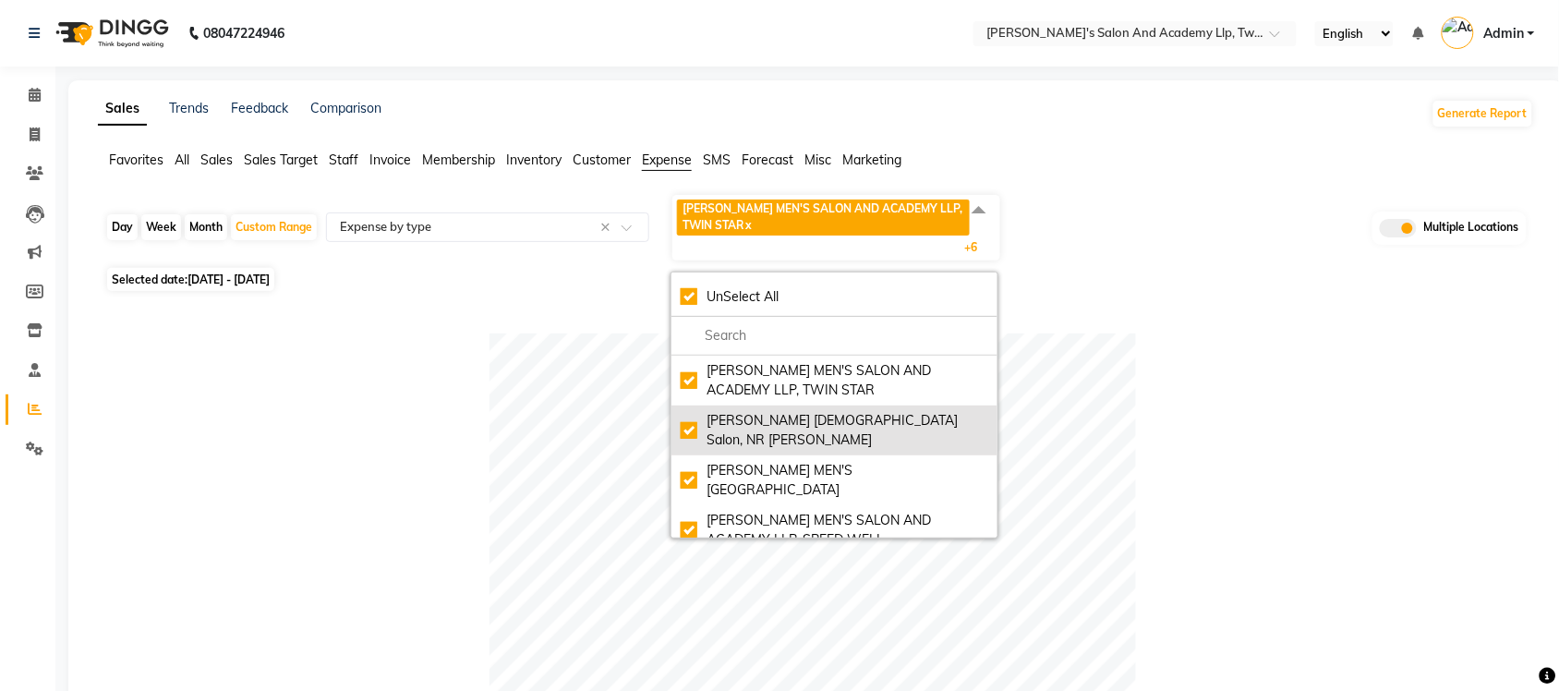
click at [691, 418] on div "Elaine Ladies Salon, NR Balaji Hall" at bounding box center [835, 430] width 308 height 39
checkbox input "false"
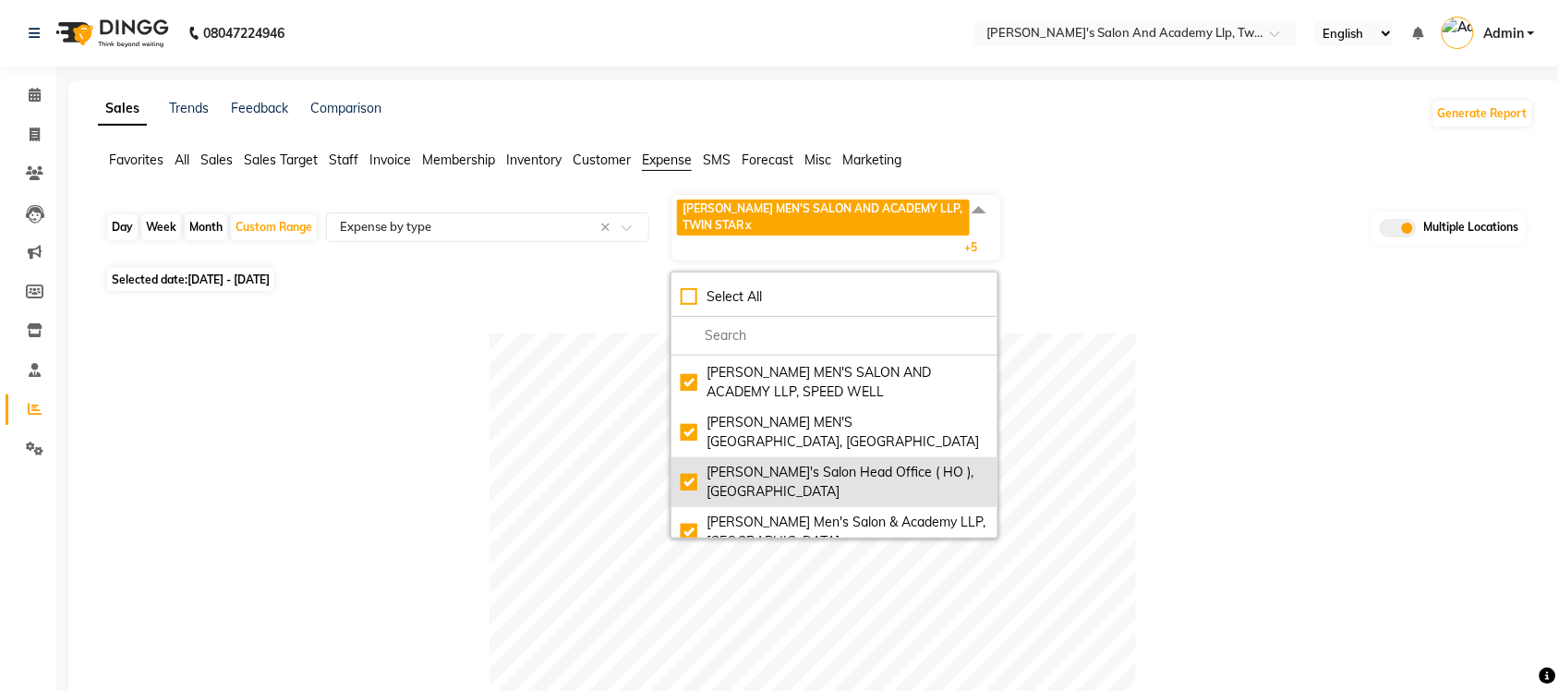
click at [691, 467] on div "Sandy Men's Salon Head Office ( HO ), University Road" at bounding box center [835, 482] width 308 height 39
checkbox input "false"
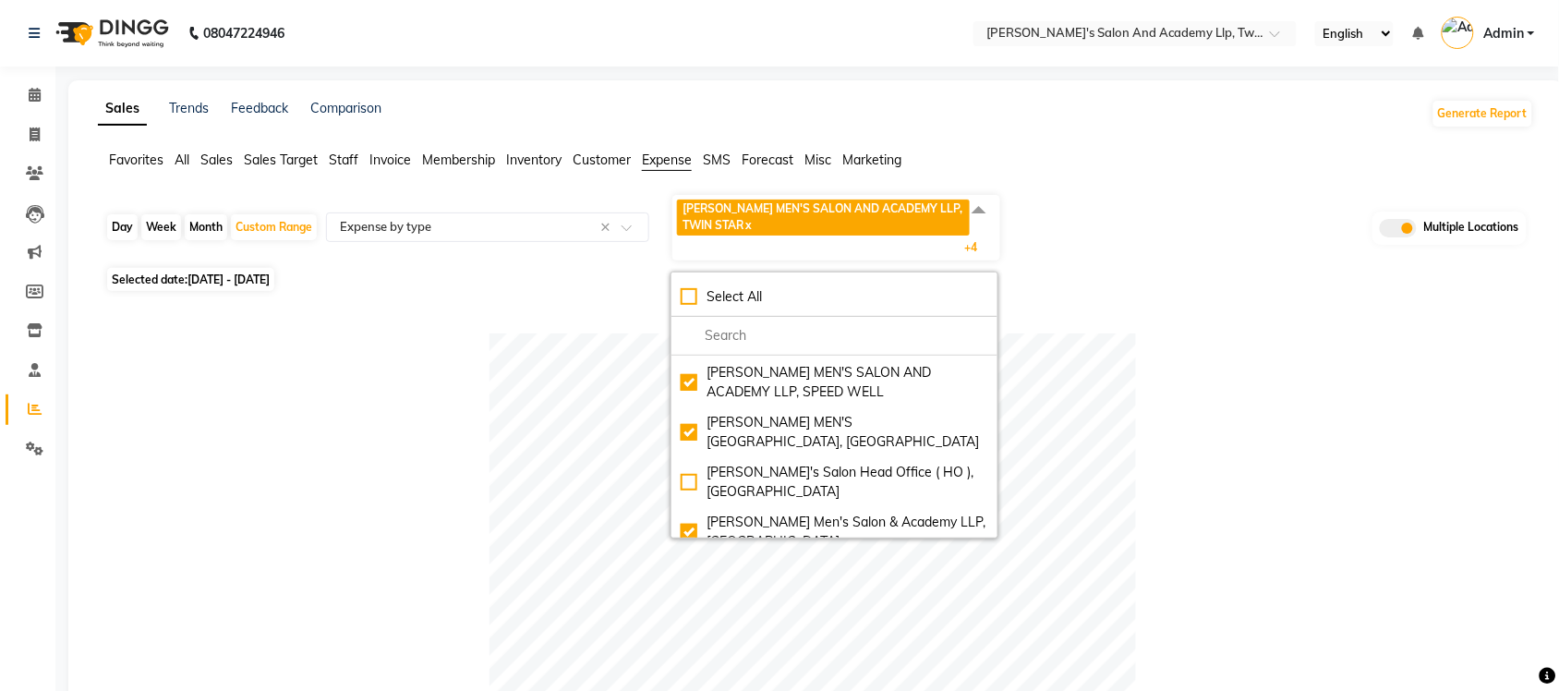
click at [1244, 404] on div at bounding box center [812, 656] width 1414 height 647
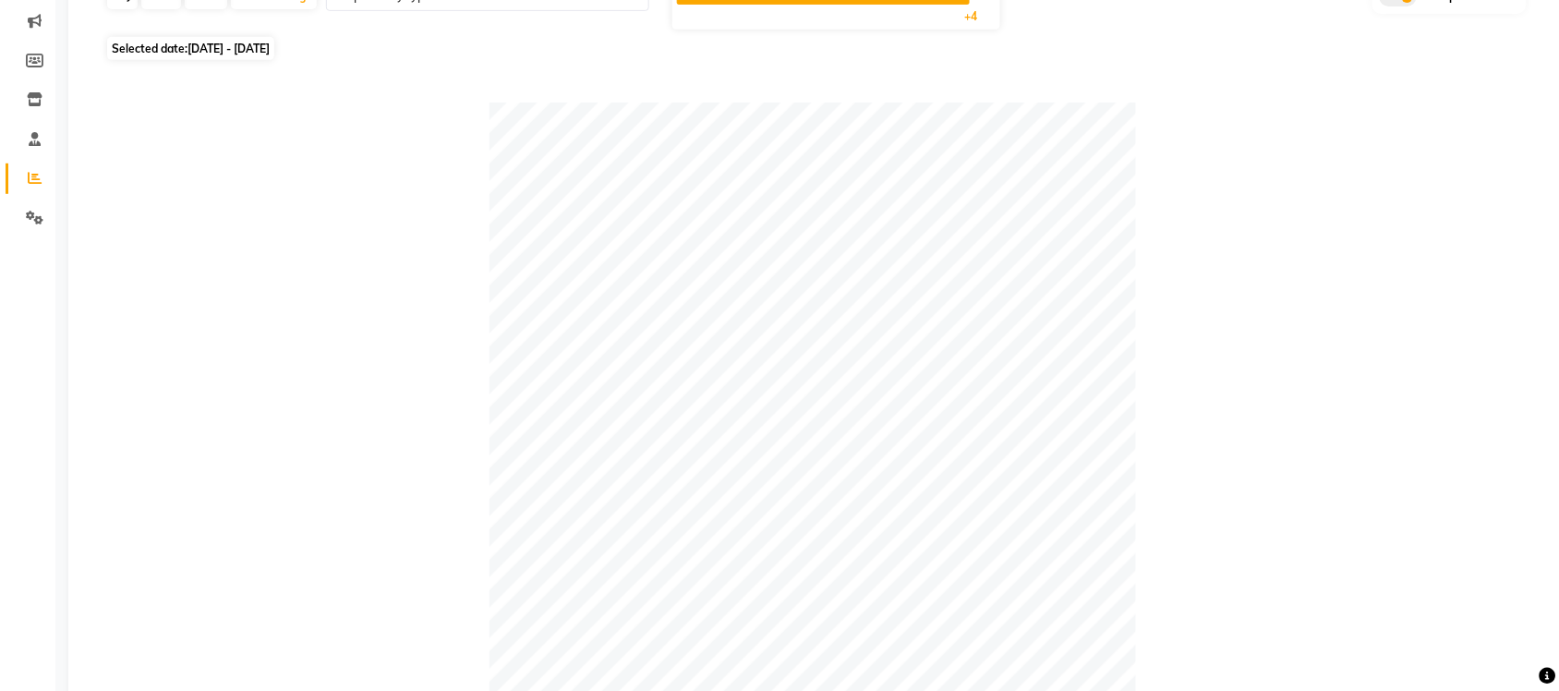
scroll to position [0, 0]
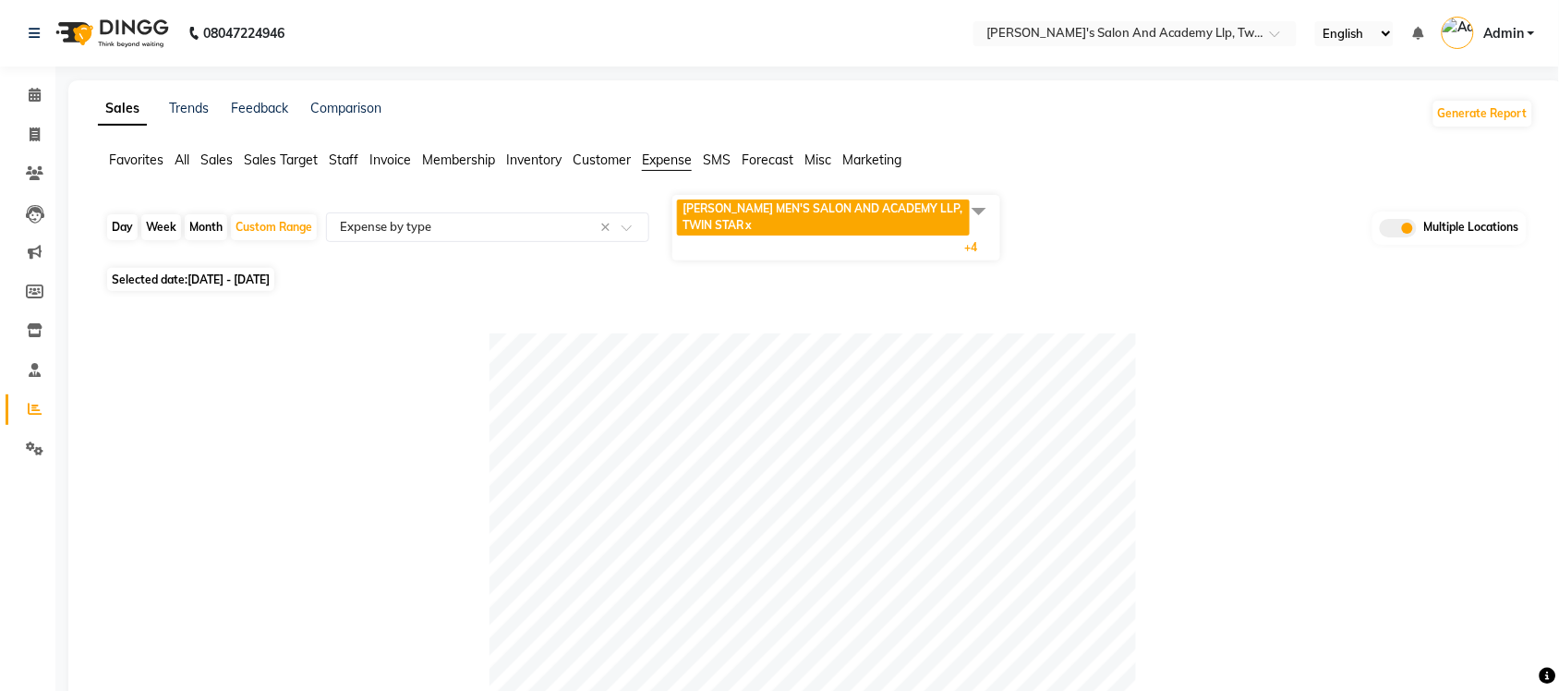
click at [974, 212] on span at bounding box center [979, 210] width 37 height 35
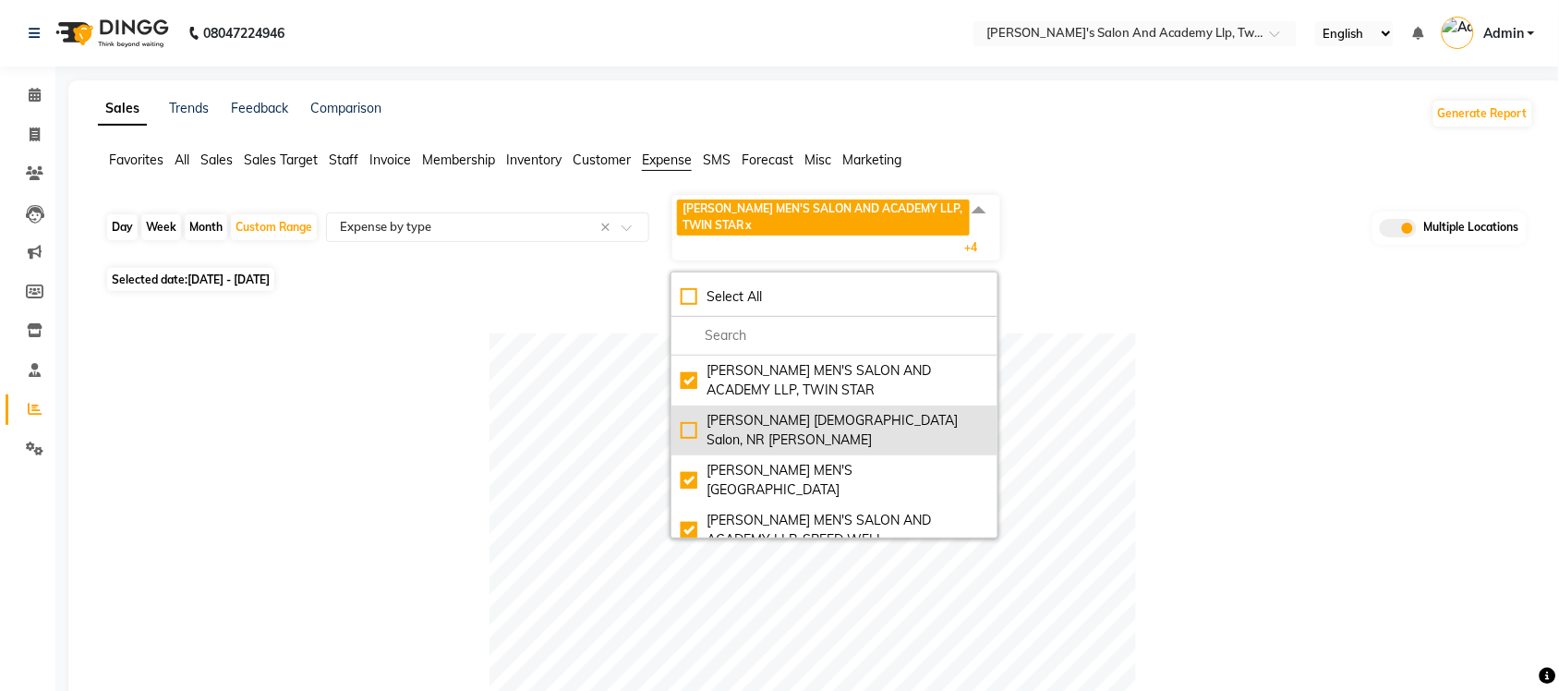
click at [703, 422] on div "Elaine Ladies Salon, NR Balaji Hall" at bounding box center [835, 430] width 308 height 39
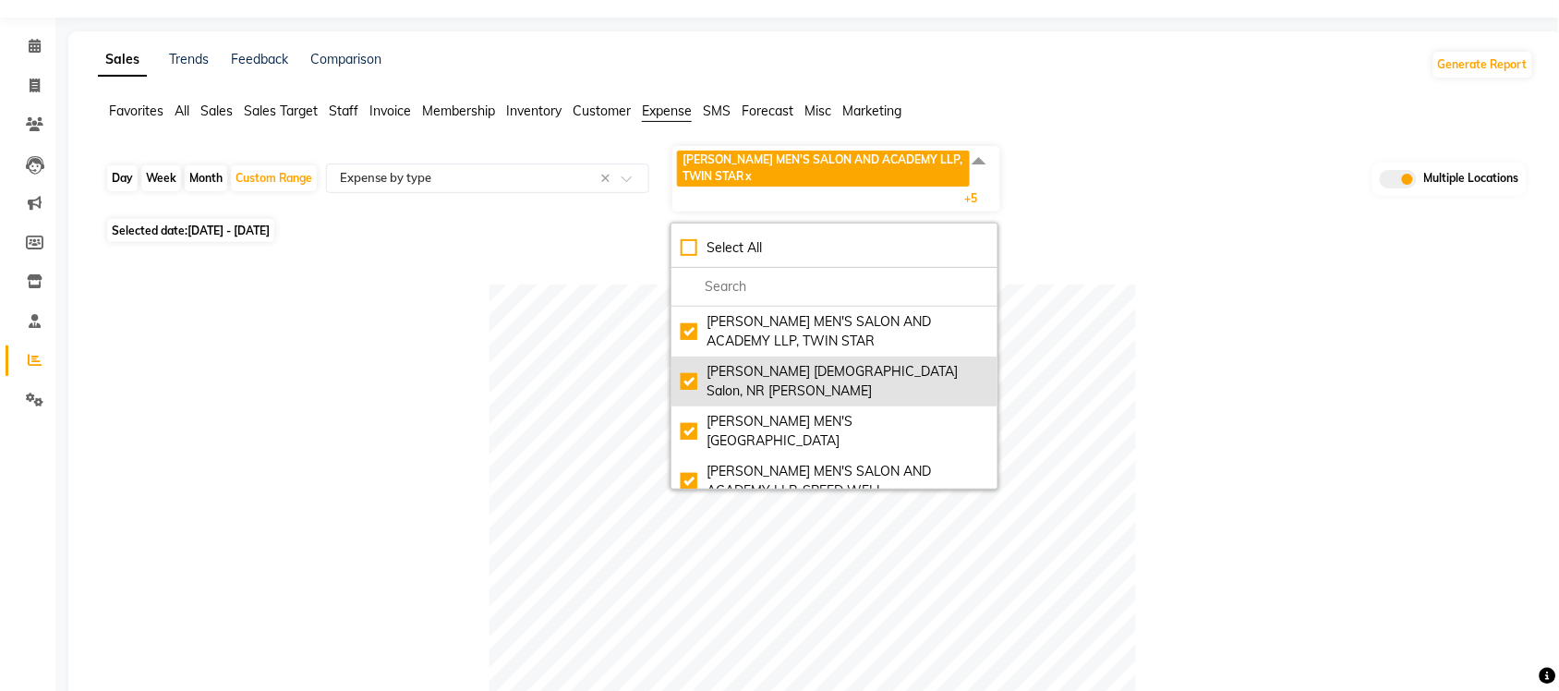
click at [694, 370] on div "Elaine Ladies Salon, NR Balaji Hall" at bounding box center [835, 381] width 308 height 39
checkbox input "false"
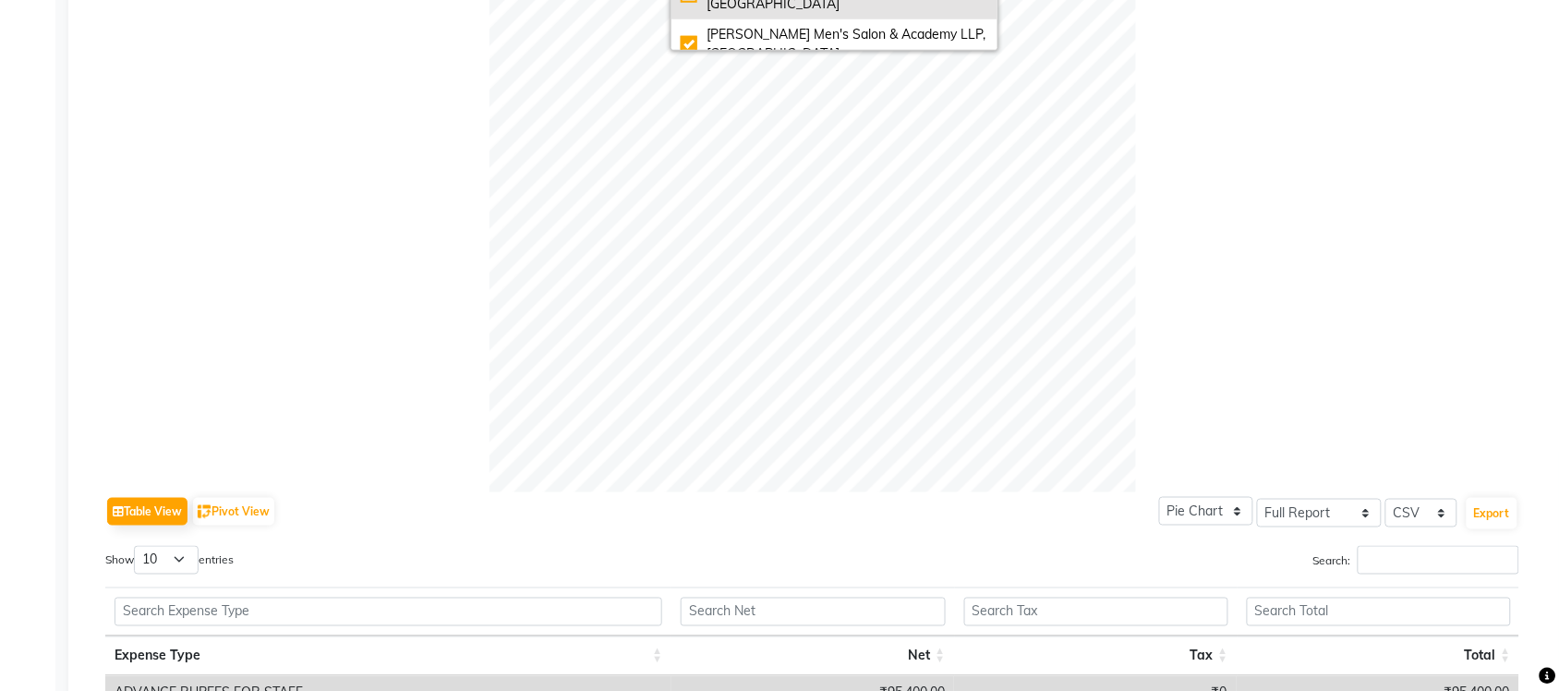
scroll to position [626, 0]
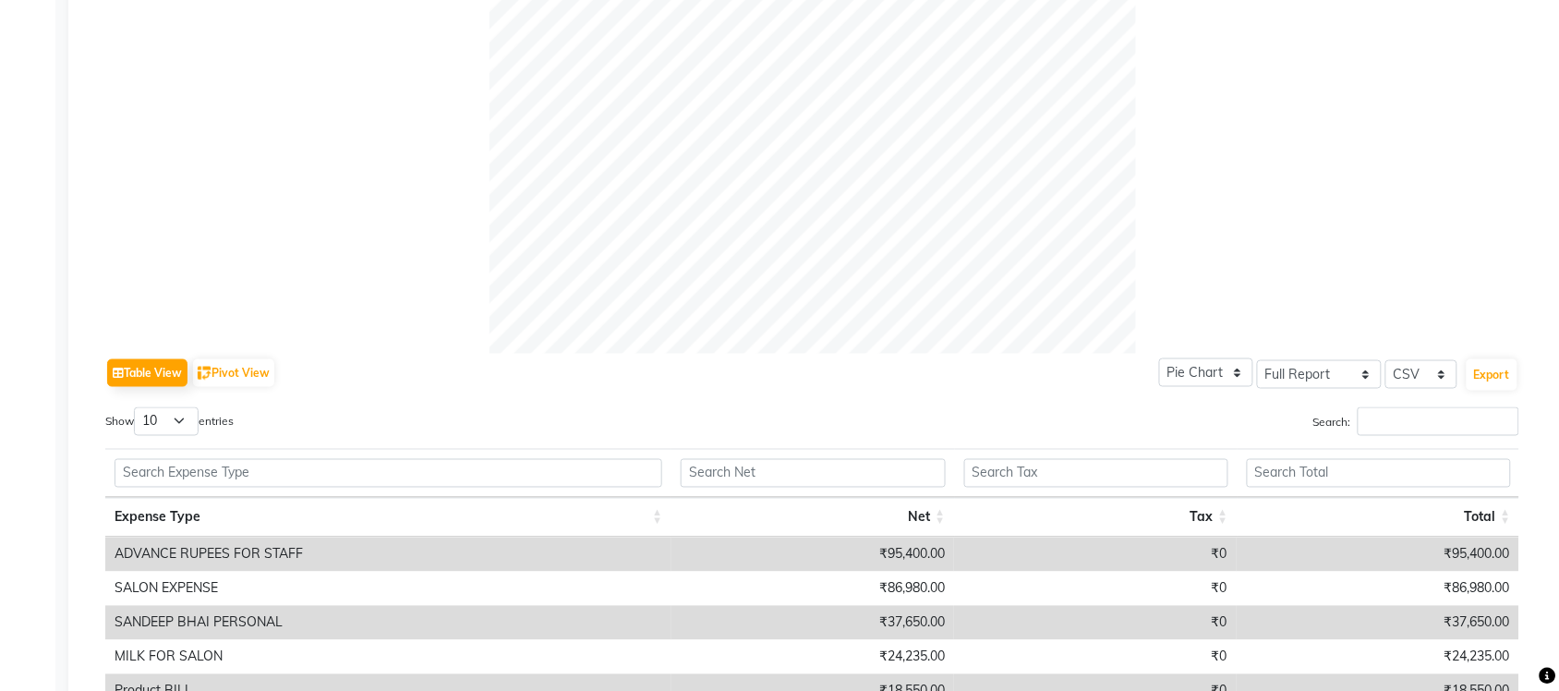
click at [1294, 148] on div at bounding box center [812, 30] width 1414 height 647
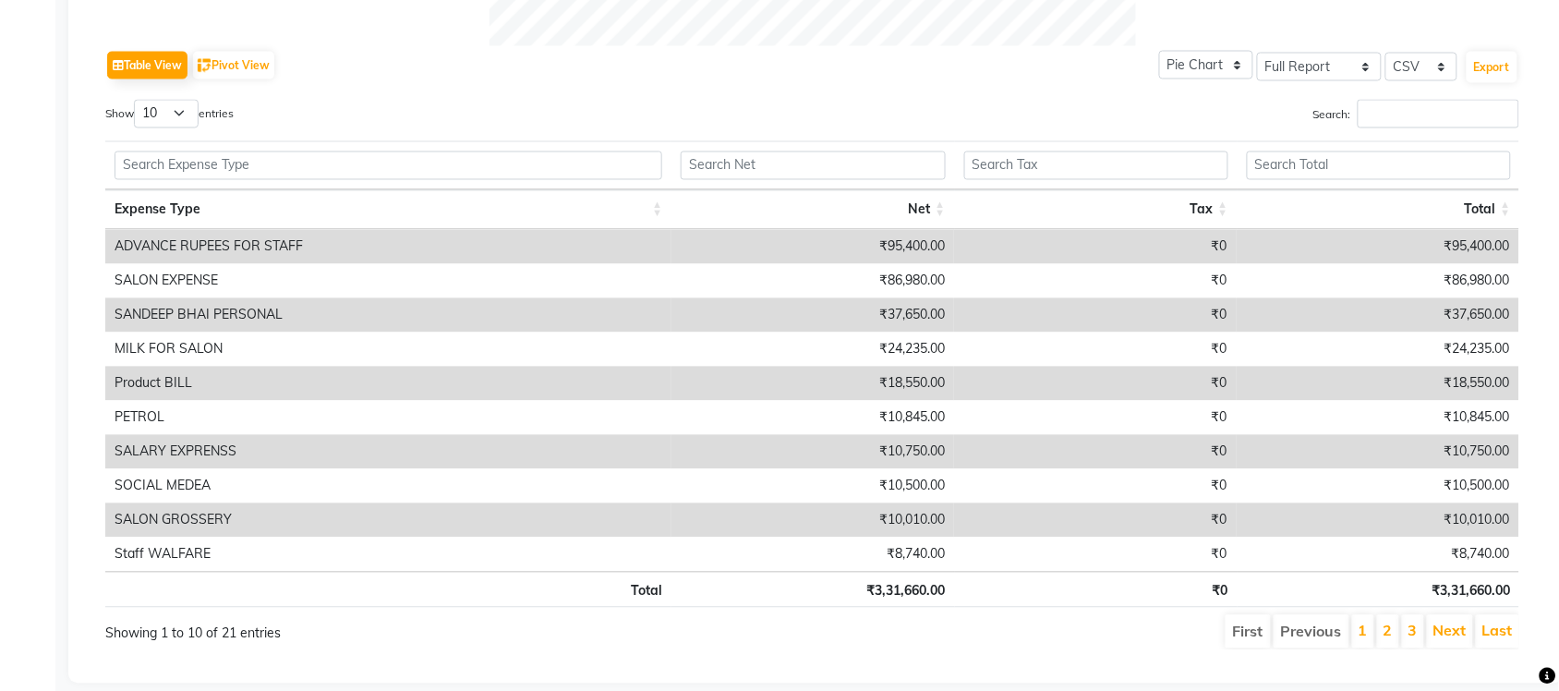
scroll to position [973, 0]
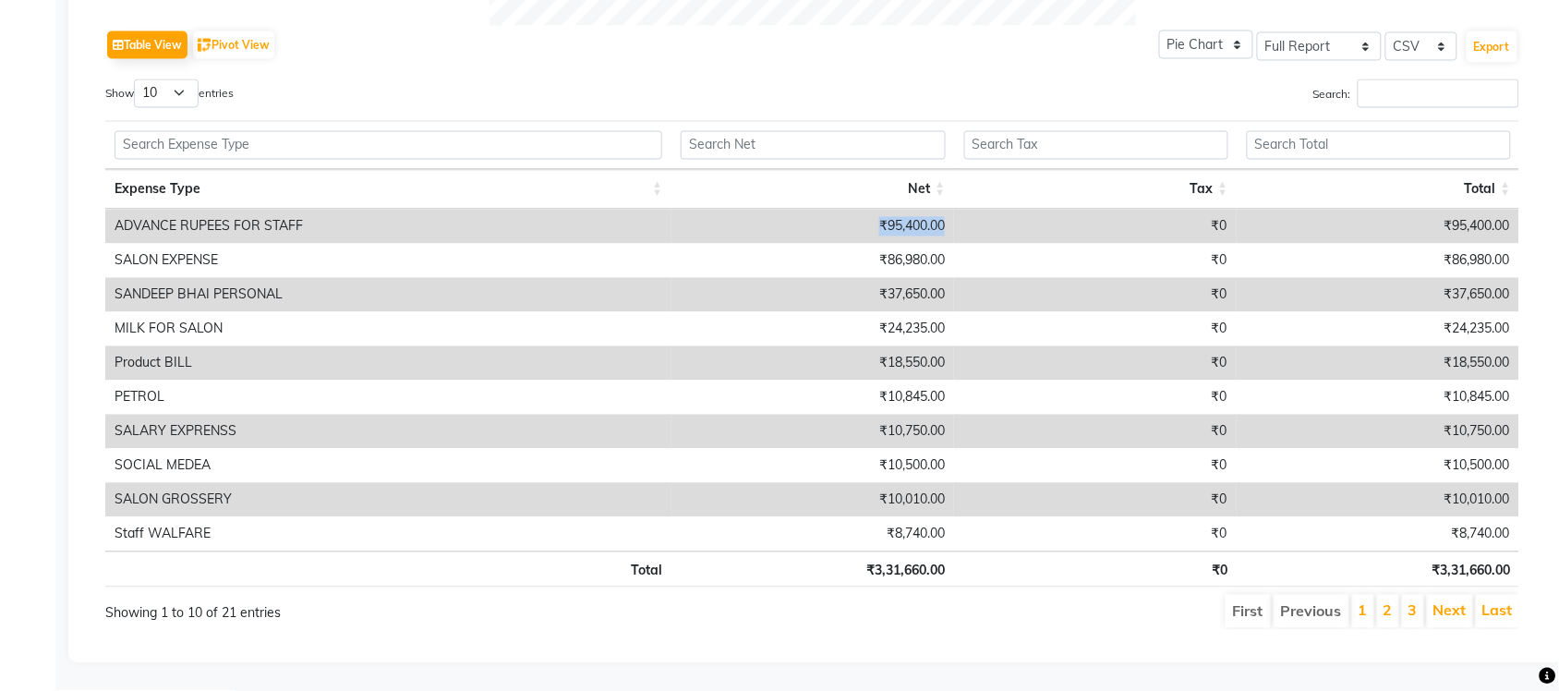
drag, startPoint x: 868, startPoint y: 205, endPoint x: 948, endPoint y: 223, distance: 81.4
click at [948, 223] on td "₹95,400.00" at bounding box center [813, 227] width 283 height 34
click at [1051, 89] on div "Search:" at bounding box center [1174, 97] width 694 height 36
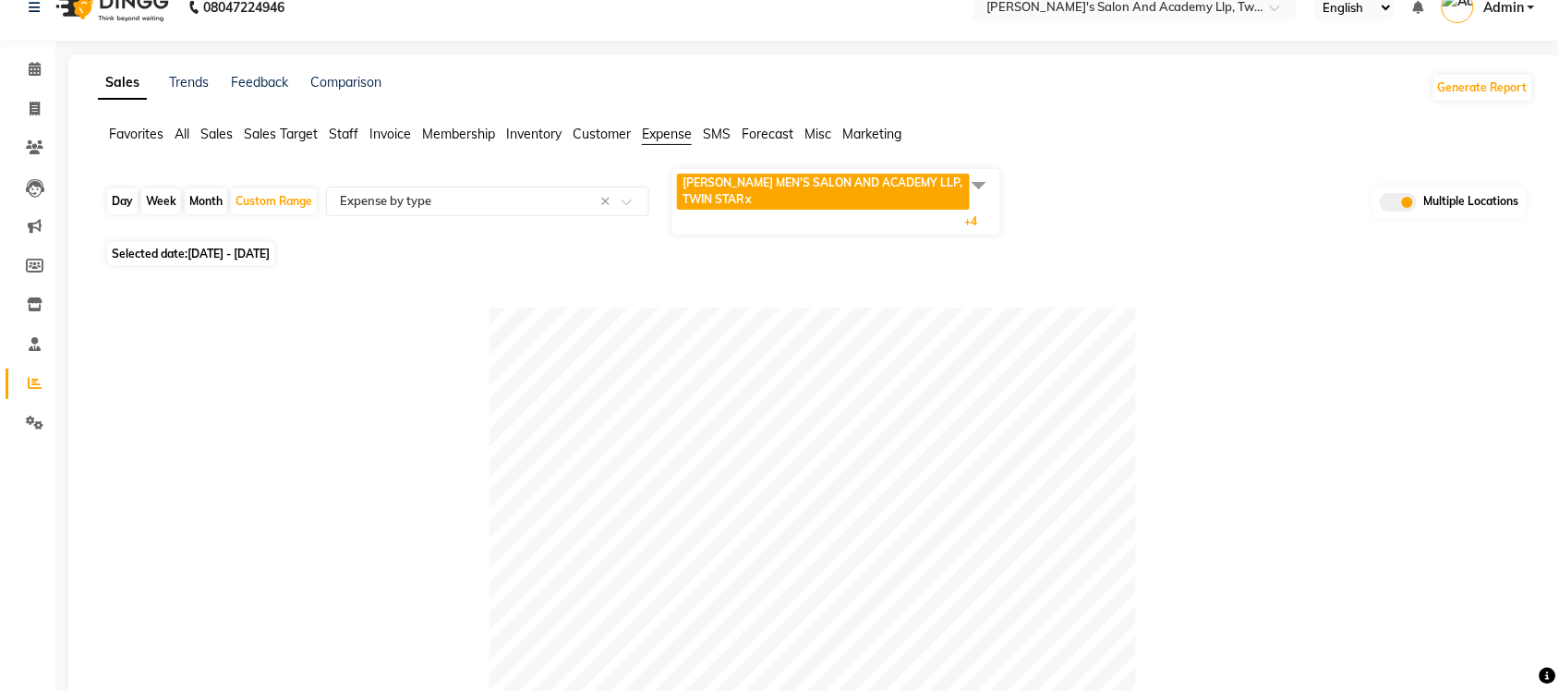
scroll to position [0, 0]
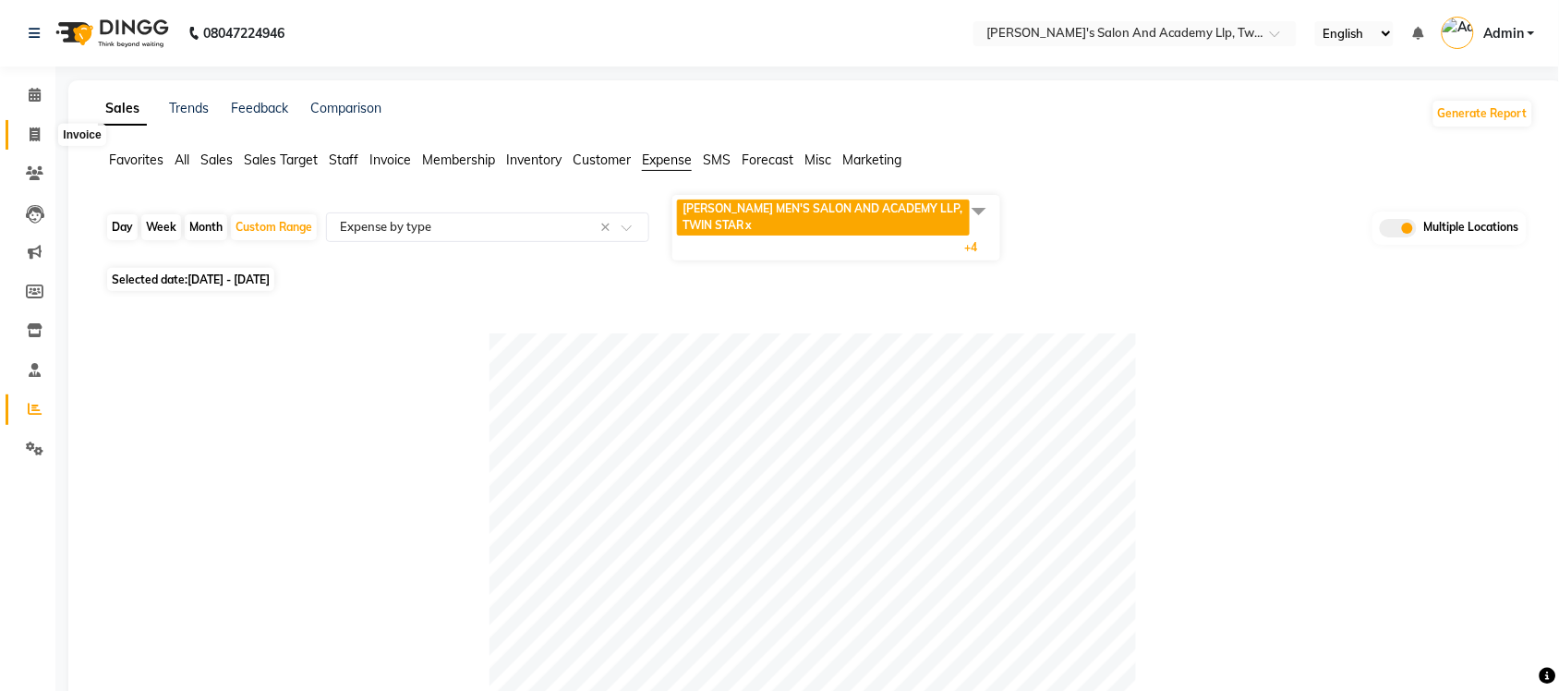
click at [32, 136] on icon at bounding box center [35, 134] width 10 height 14
select select "service"
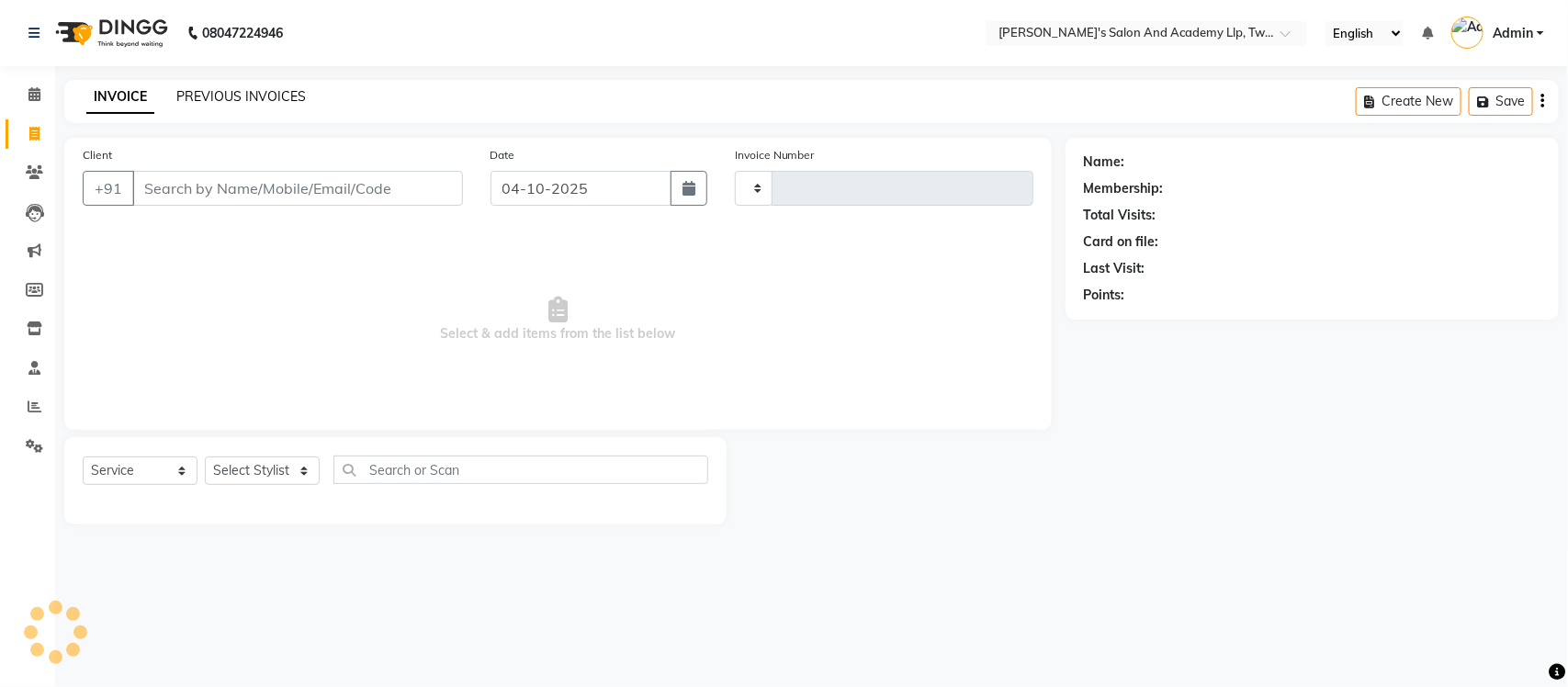
type input "11661"
select select "6985"
click at [223, 92] on link "PREVIOUS INVOICES" at bounding box center [241, 96] width 129 height 17
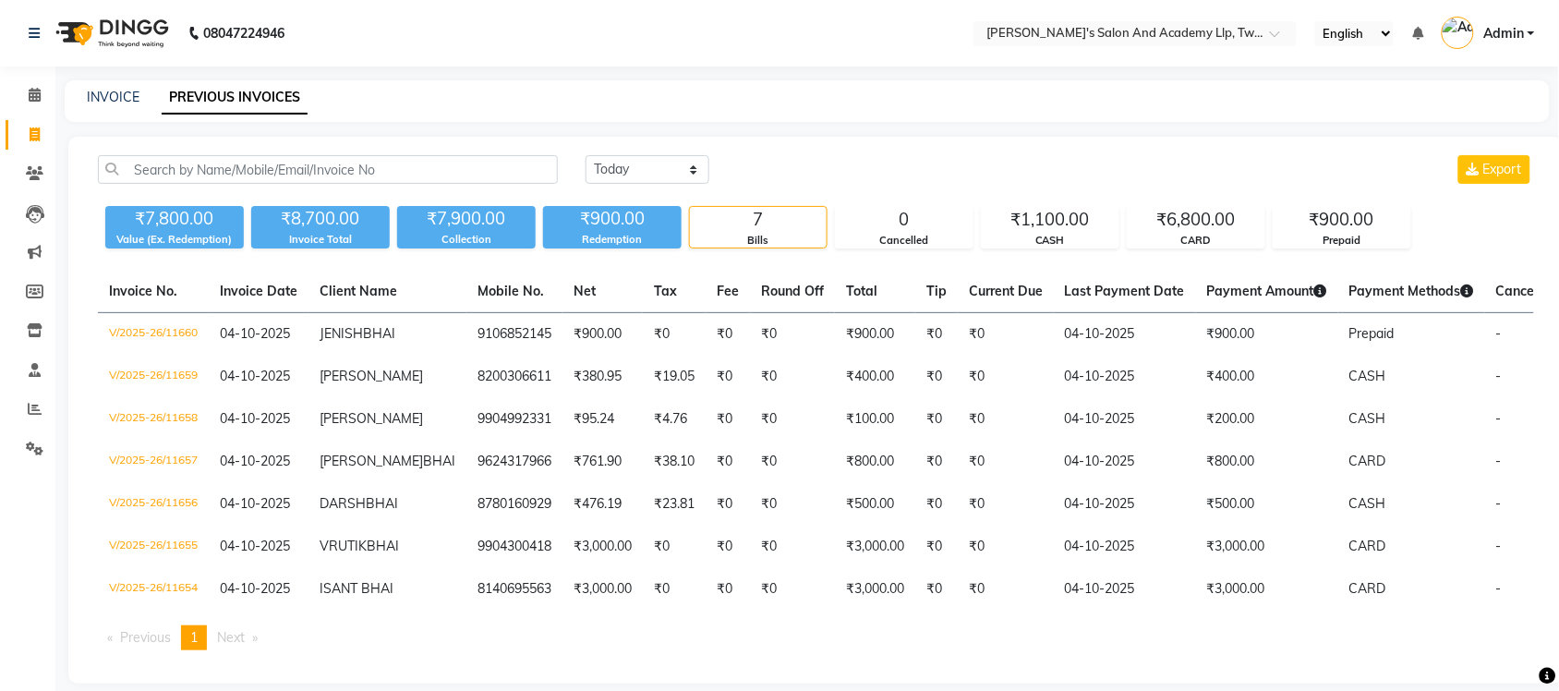
click at [1180, 111] on div "INVOICE PREVIOUS INVOICES" at bounding box center [807, 101] width 1485 height 42
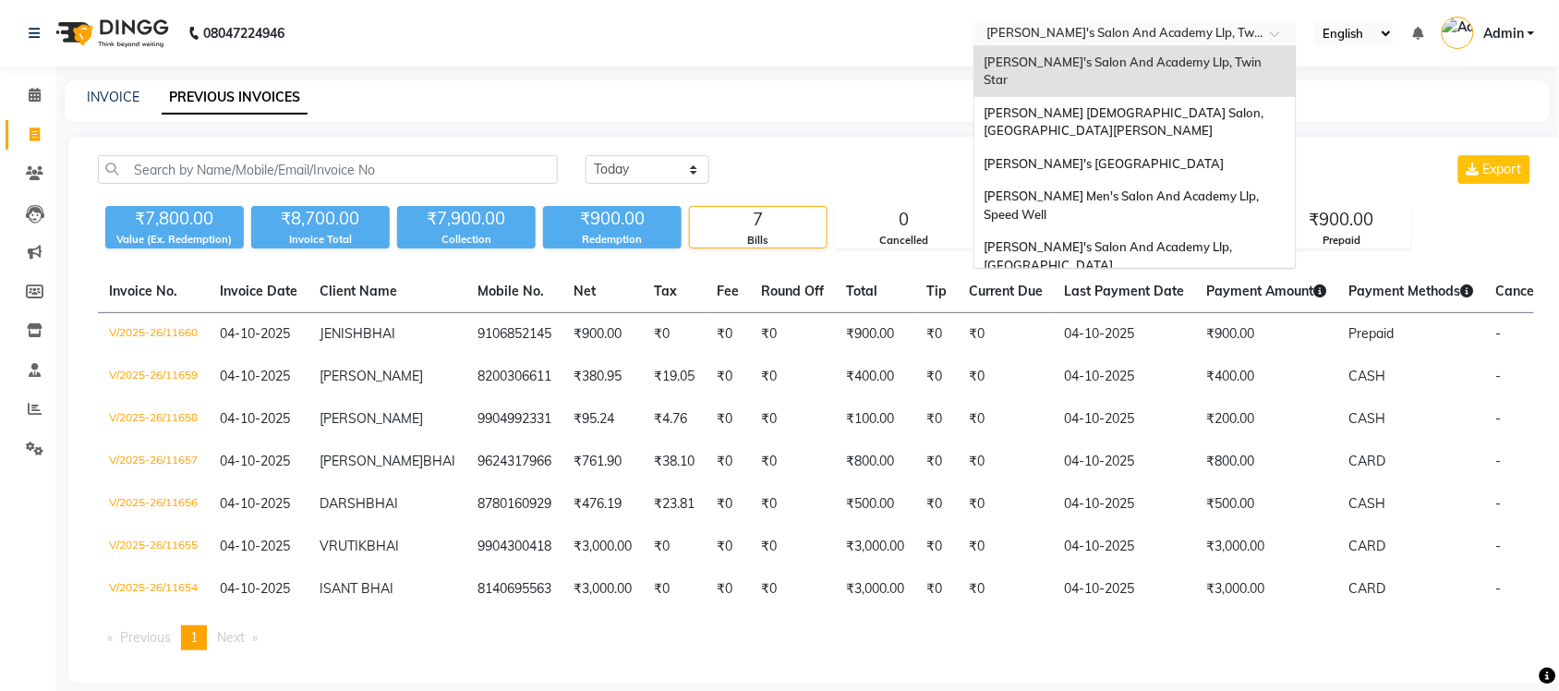
click at [1073, 32] on input "text" at bounding box center [1117, 35] width 268 height 18
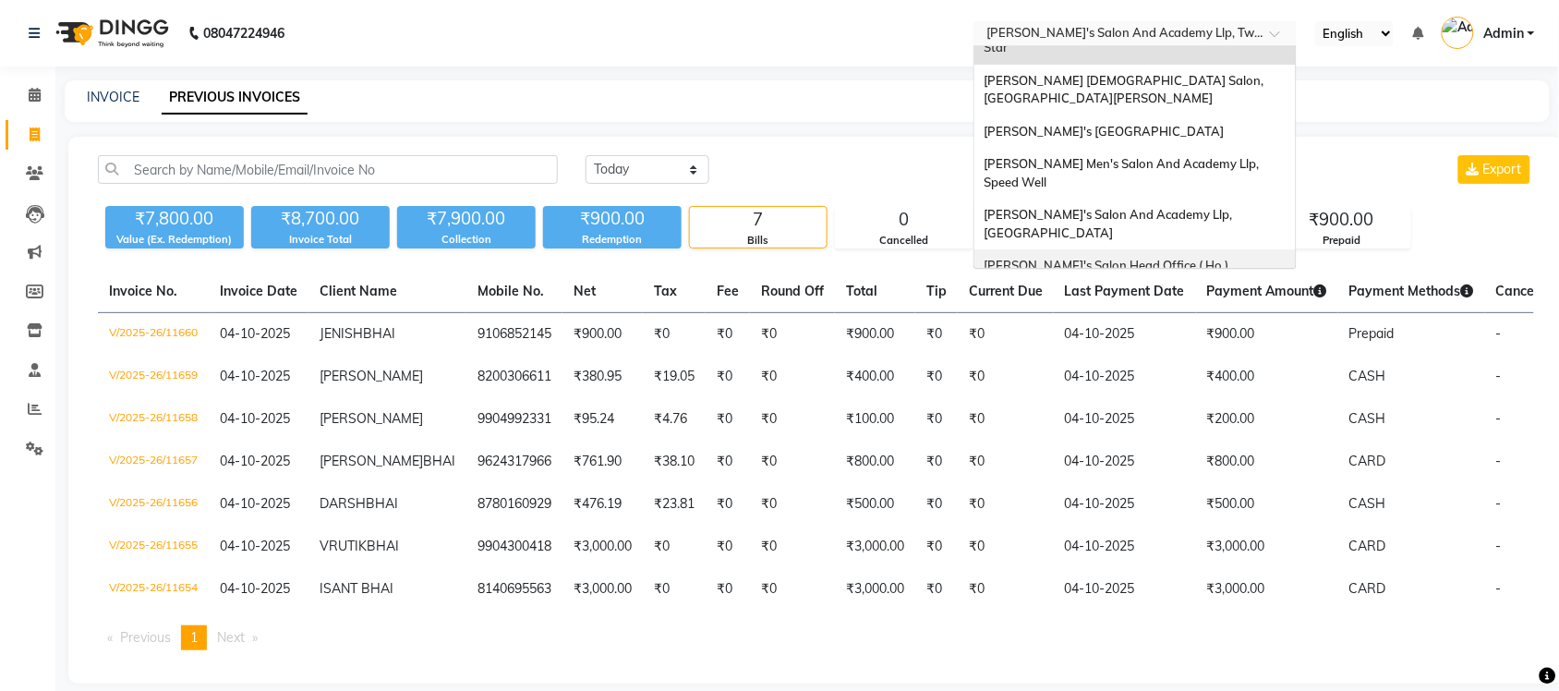
scroll to position [61, 0]
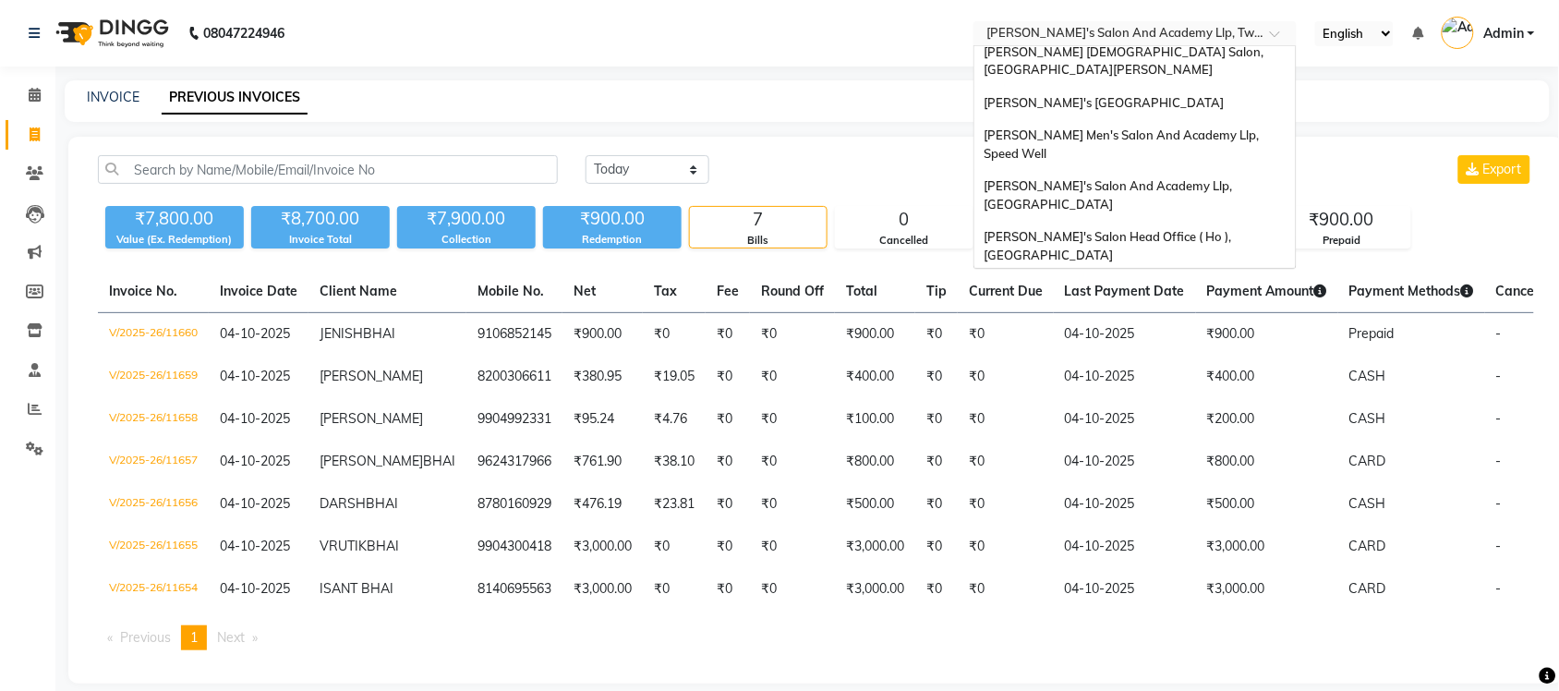
click at [1188, 280] on span "[PERSON_NAME] Men's Salon & Academy Llp, [GEOGRAPHIC_DATA]" at bounding box center [1115, 296] width 262 height 33
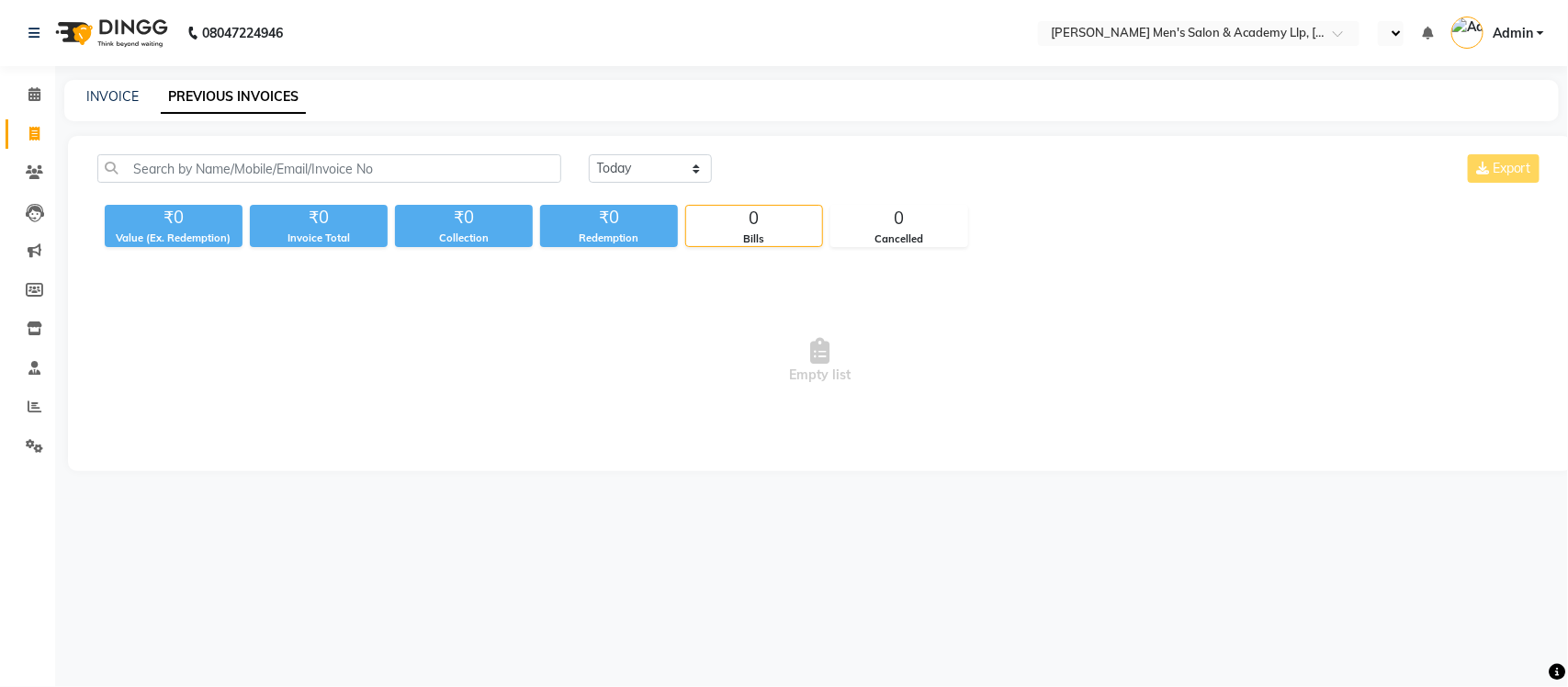
select select "en"
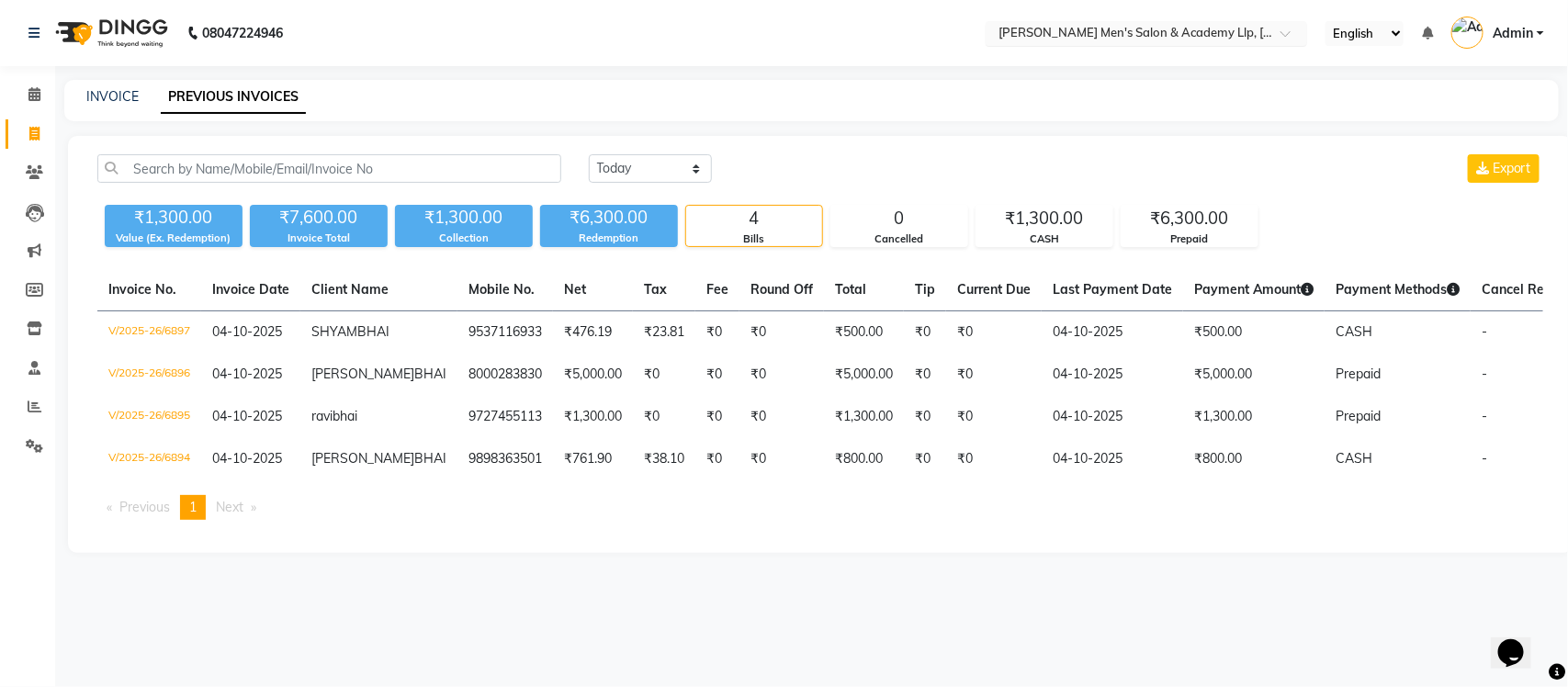
click at [1190, 33] on input "text" at bounding box center [1128, 35] width 266 height 18
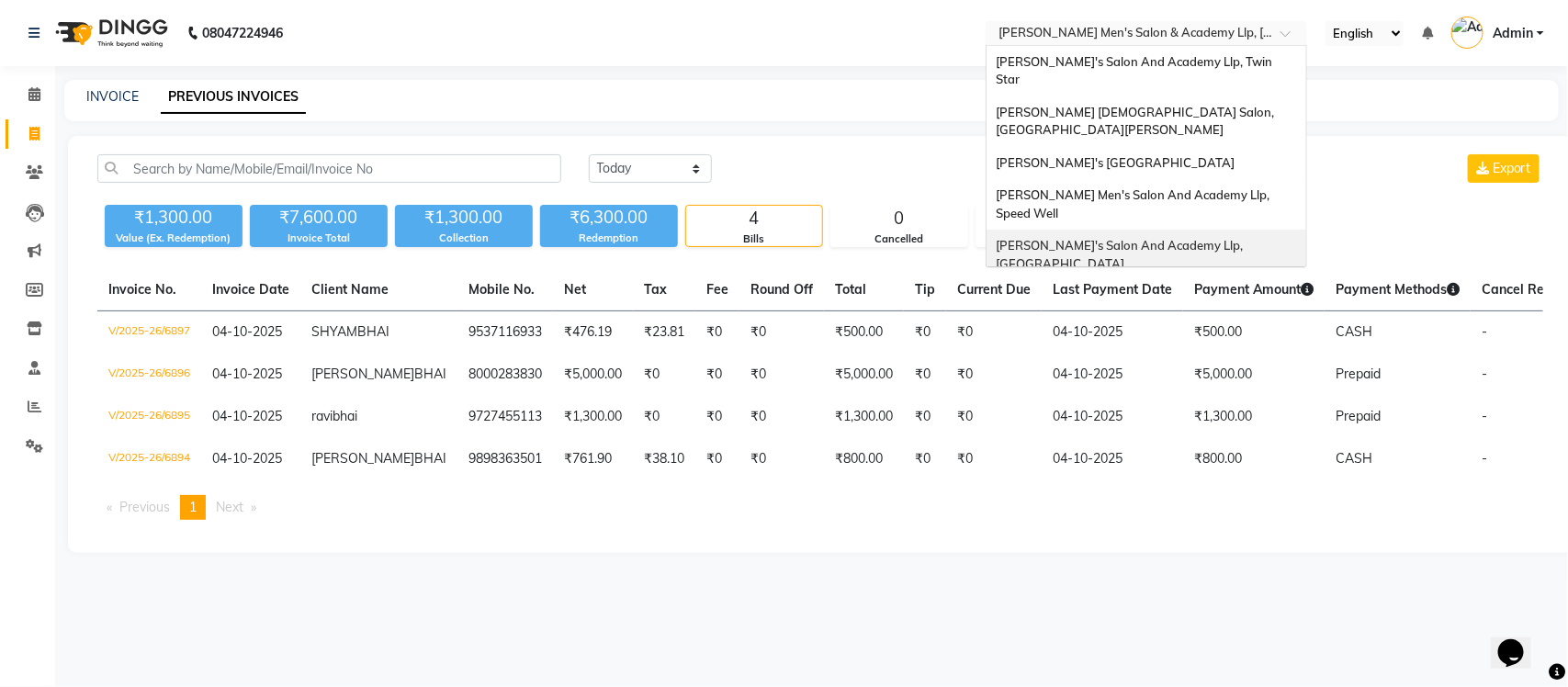
scroll to position [62, 0]
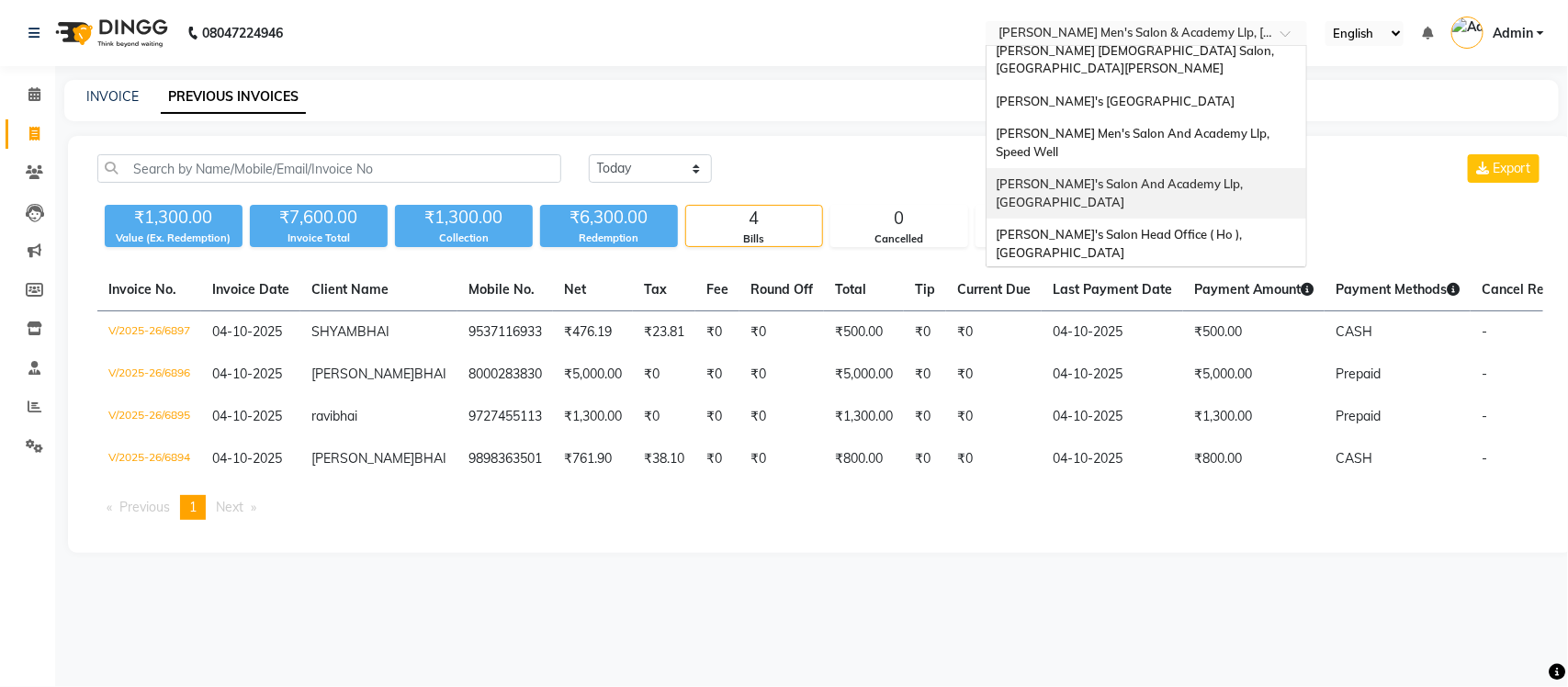
click at [1222, 168] on div "[PERSON_NAME]'s Salon And Academy Llp, [GEOGRAPHIC_DATA]" at bounding box center [1145, 193] width 319 height 51
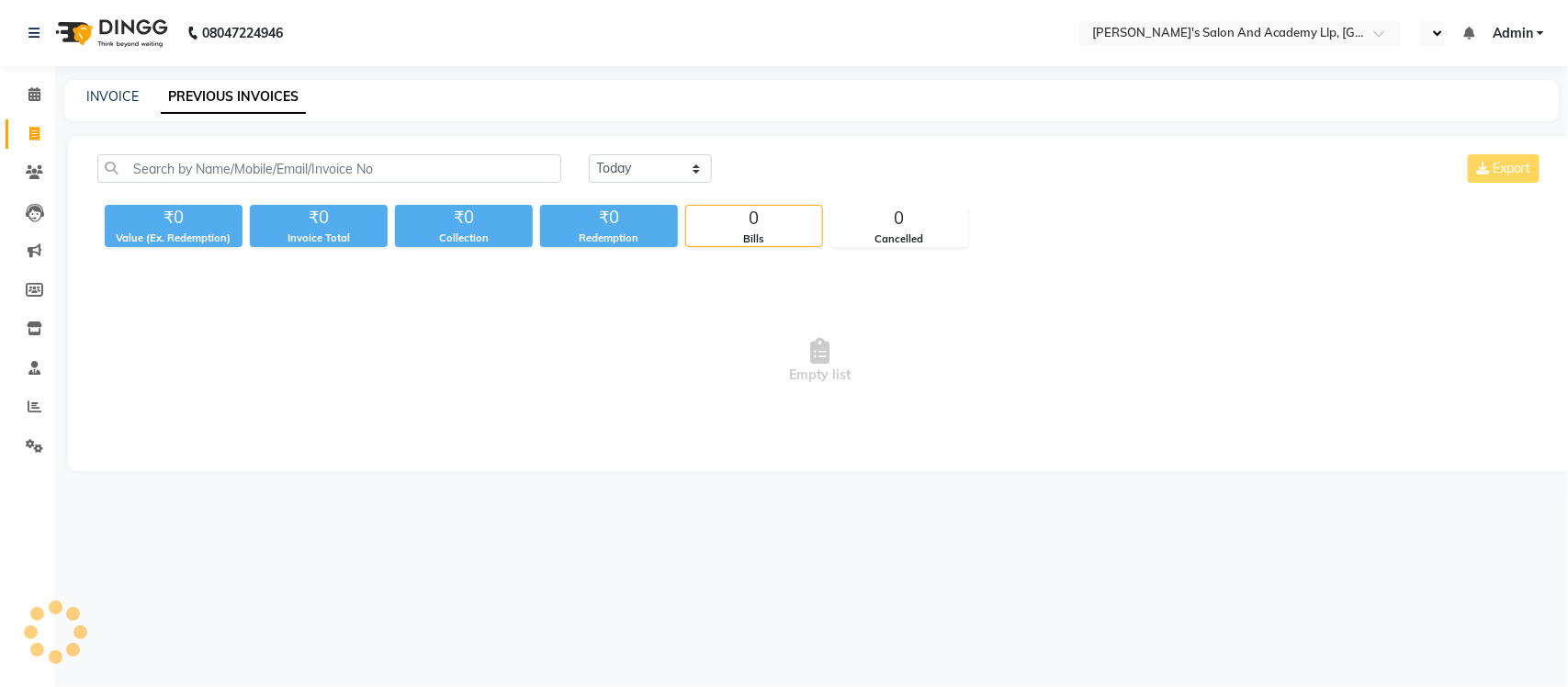
select select "en"
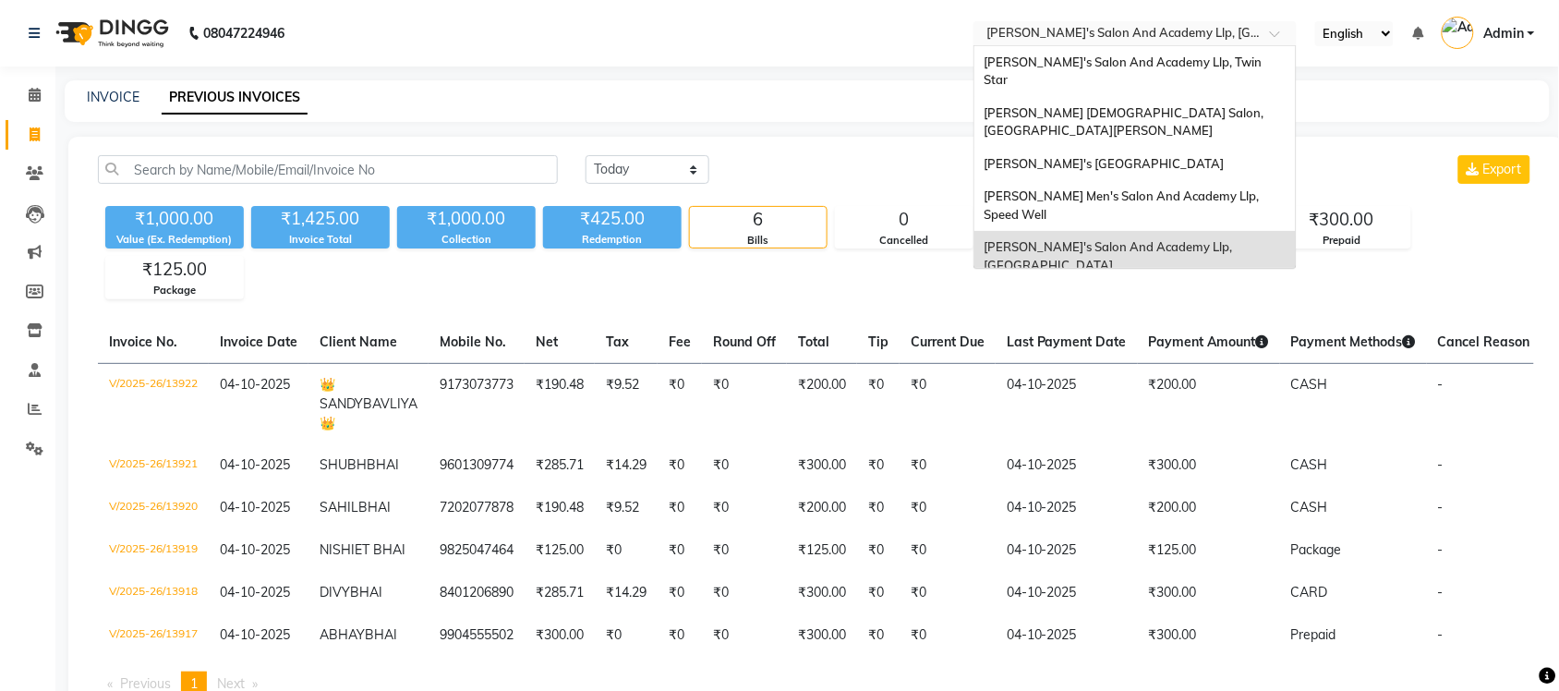
click at [1180, 32] on input "text" at bounding box center [1117, 35] width 268 height 18
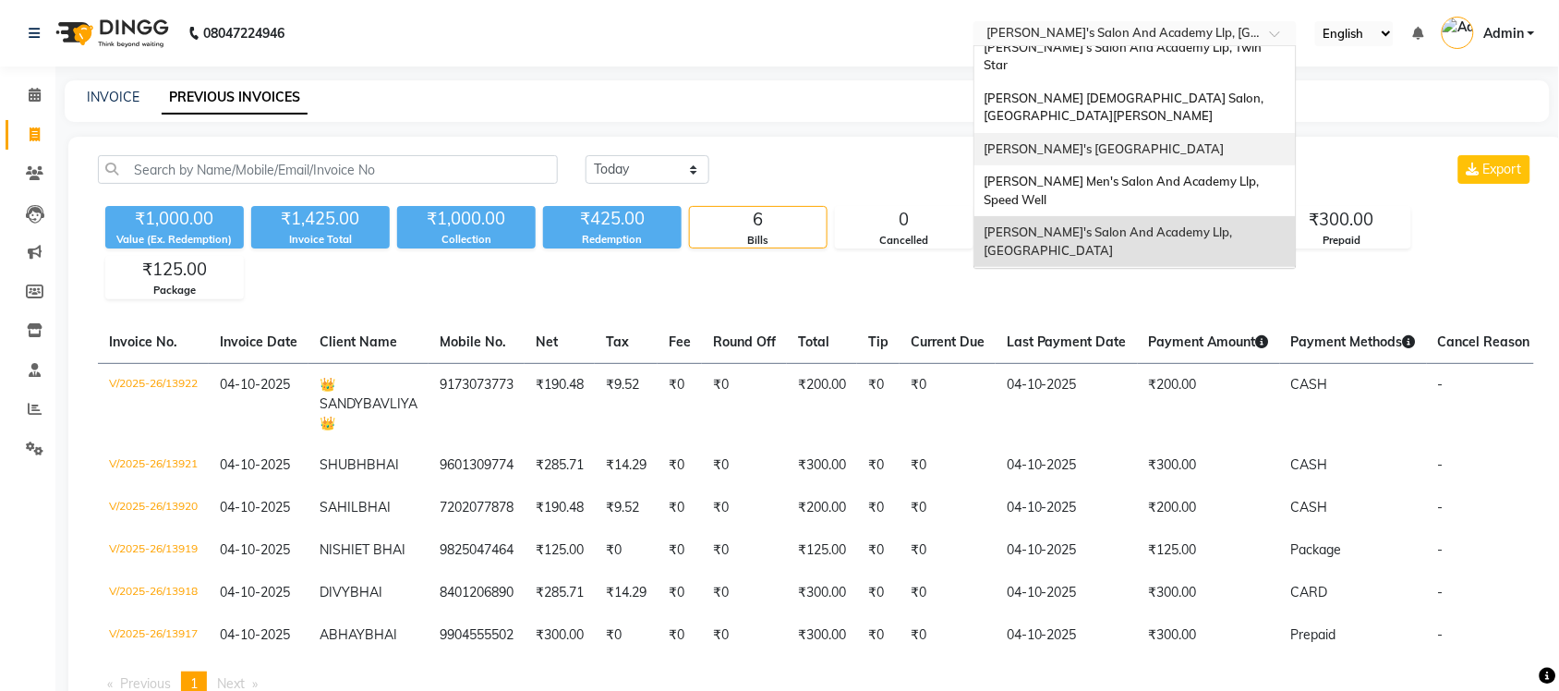
scroll to position [61, 0]
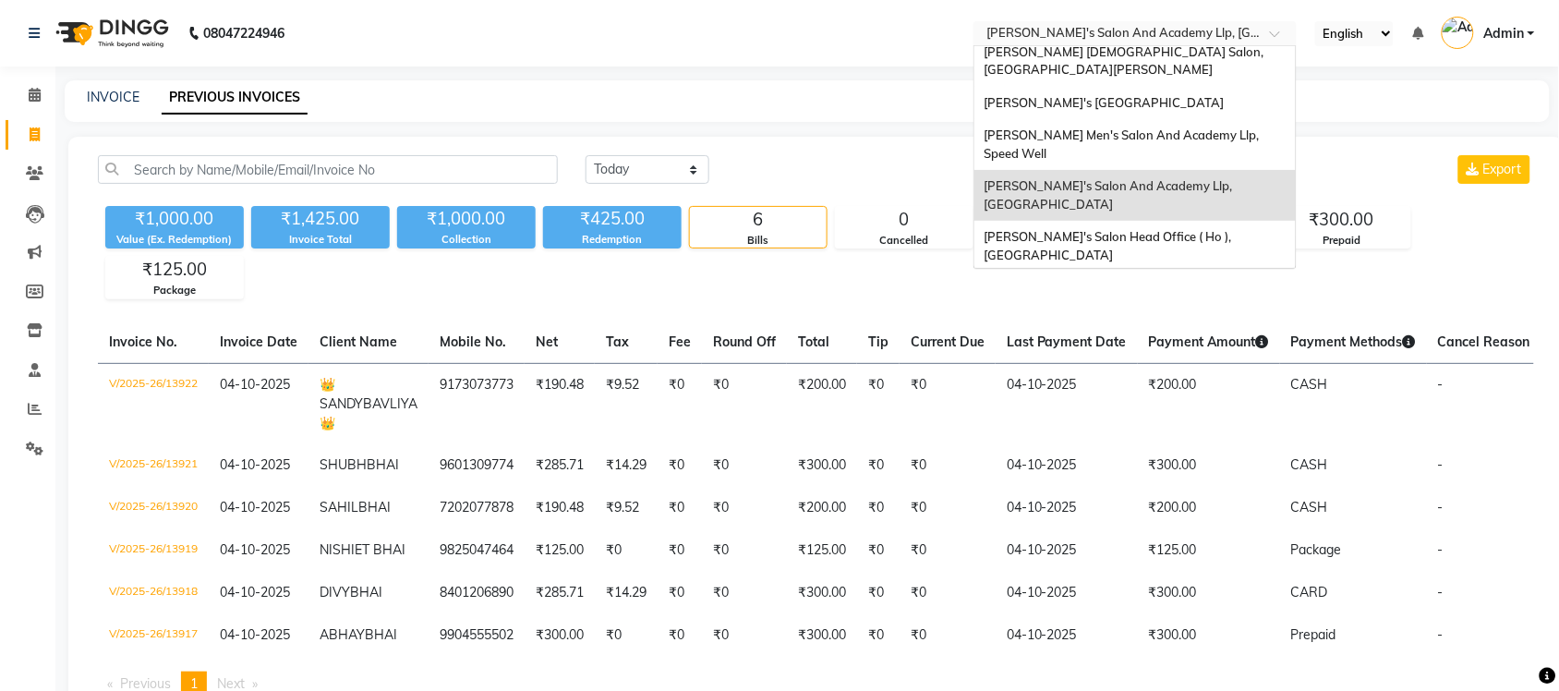
click at [1216, 280] on span "[PERSON_NAME] Men's Salon & Academy Llp, [GEOGRAPHIC_DATA]" at bounding box center [1115, 296] width 262 height 33
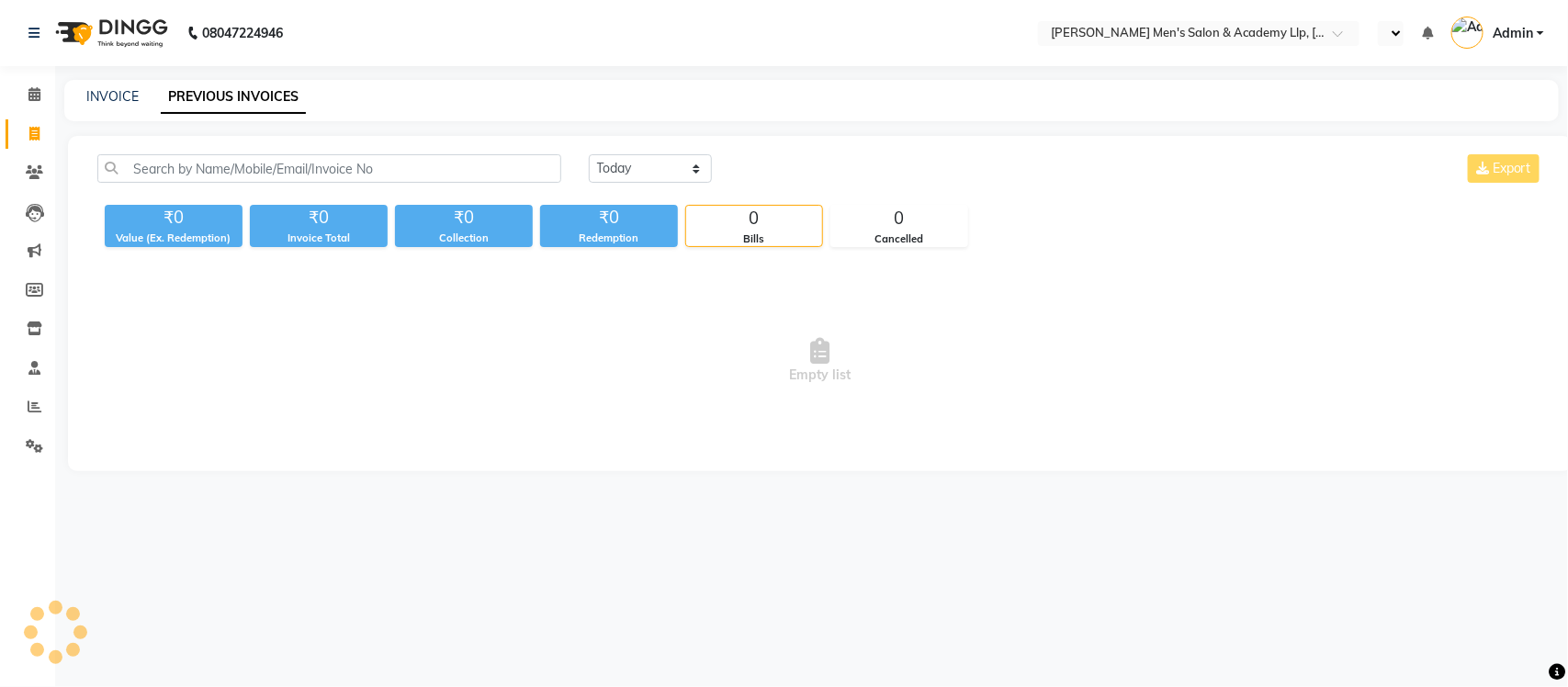
select select "en"
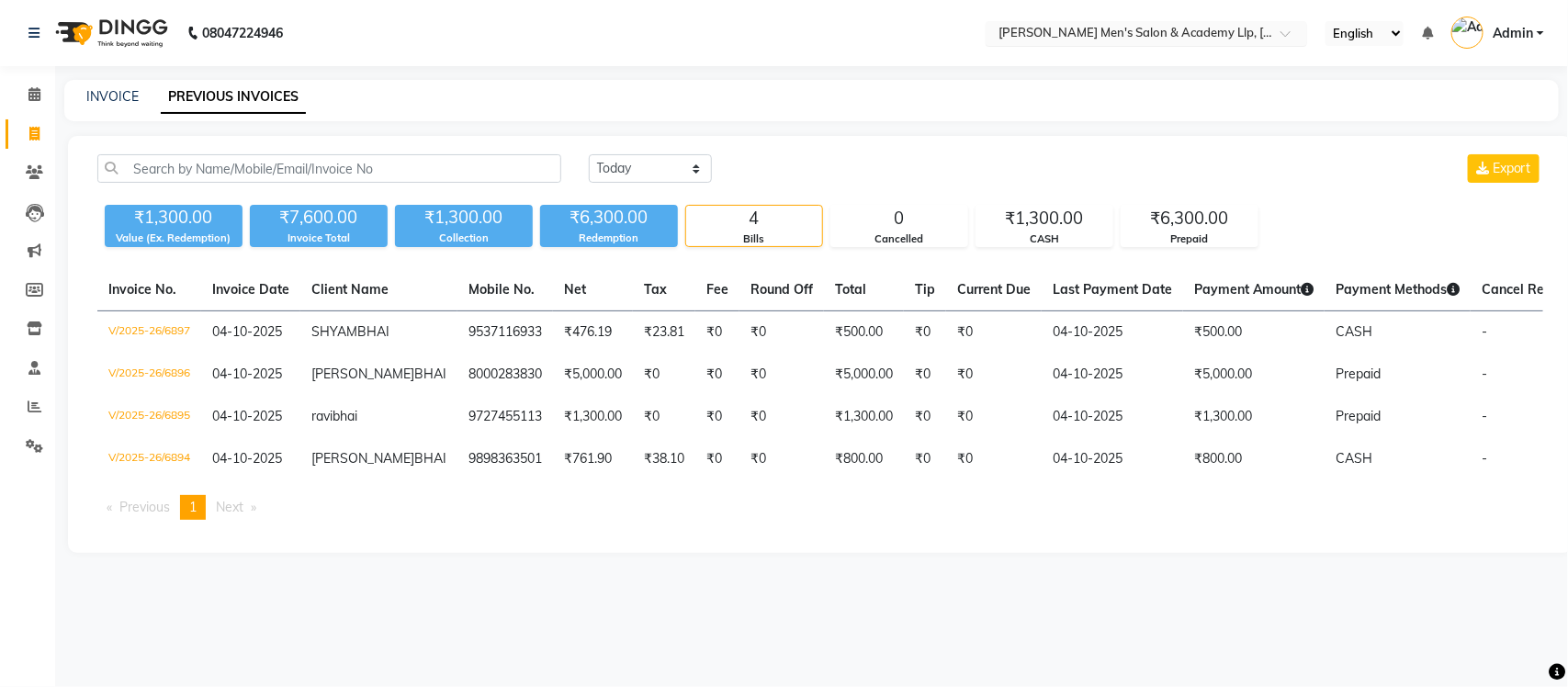
click at [1180, 35] on input "text" at bounding box center [1128, 35] width 266 height 18
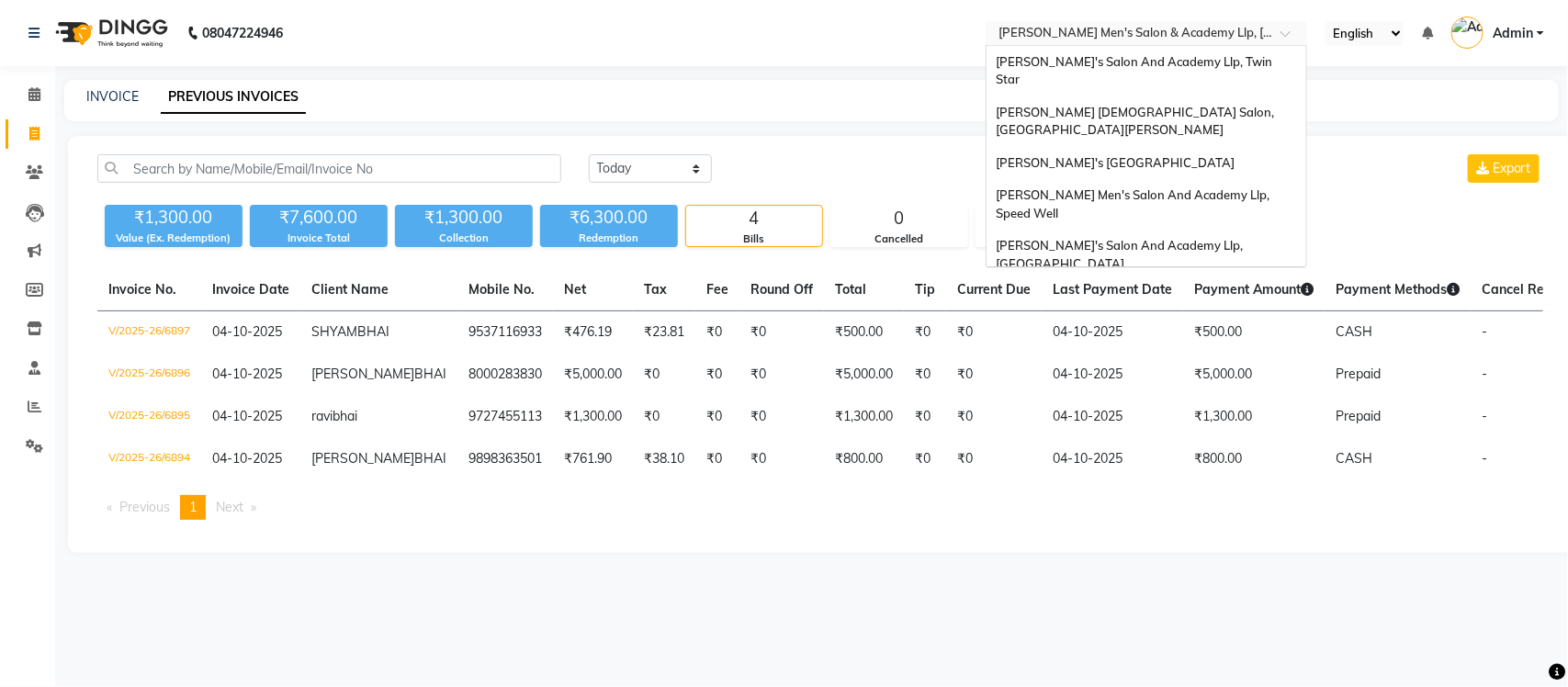
scroll to position [62, 0]
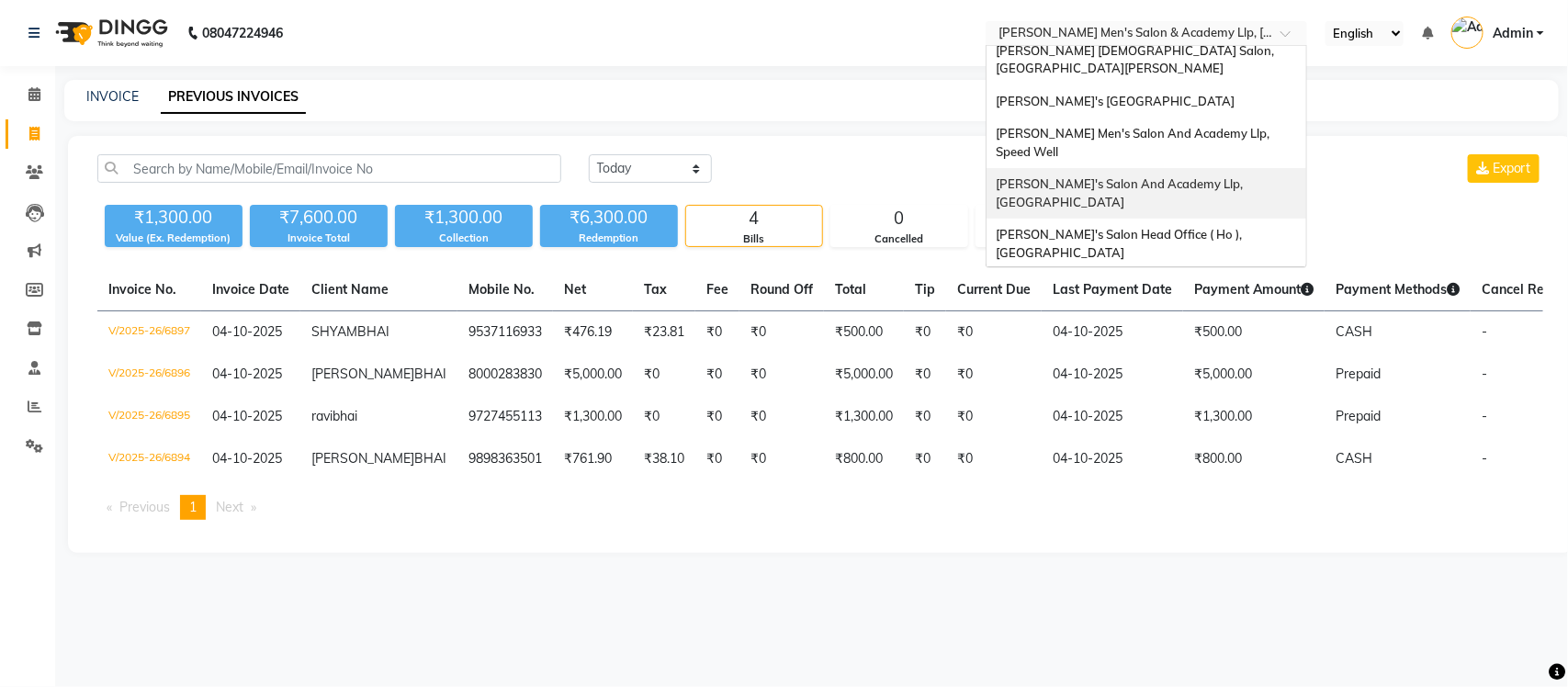
click at [1213, 168] on div "[PERSON_NAME]'s Salon And Academy Llp, [GEOGRAPHIC_DATA]" at bounding box center [1145, 193] width 319 height 51
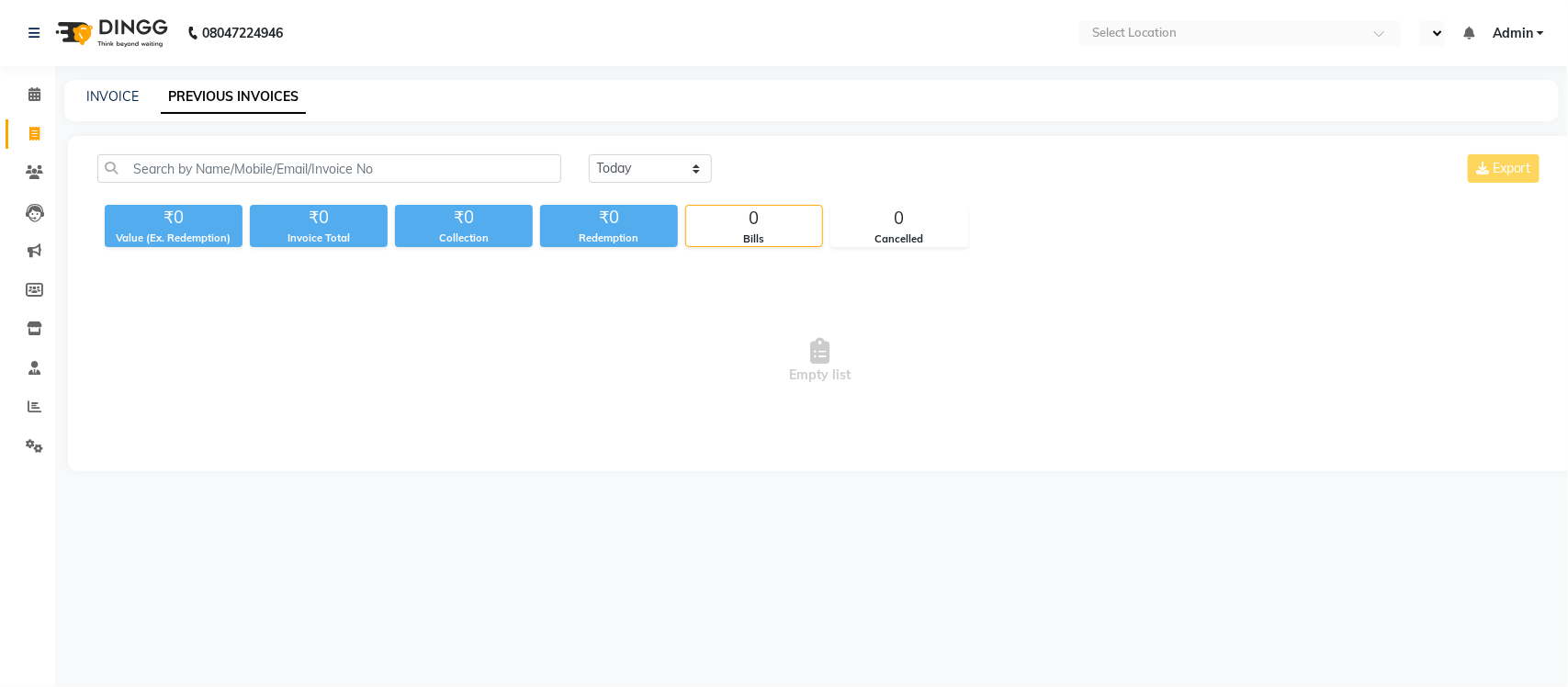
select select "en"
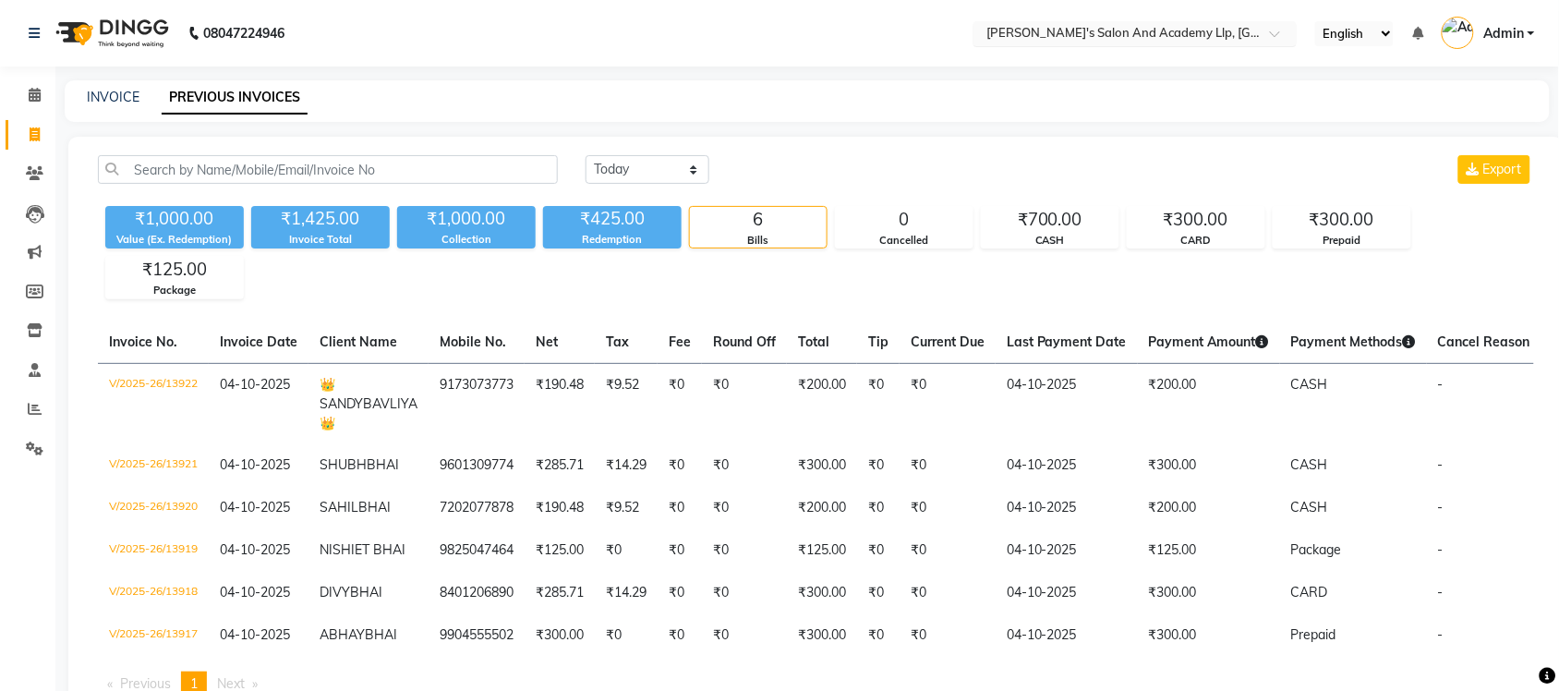
click at [1198, 26] on input "text" at bounding box center [1117, 35] width 268 height 18
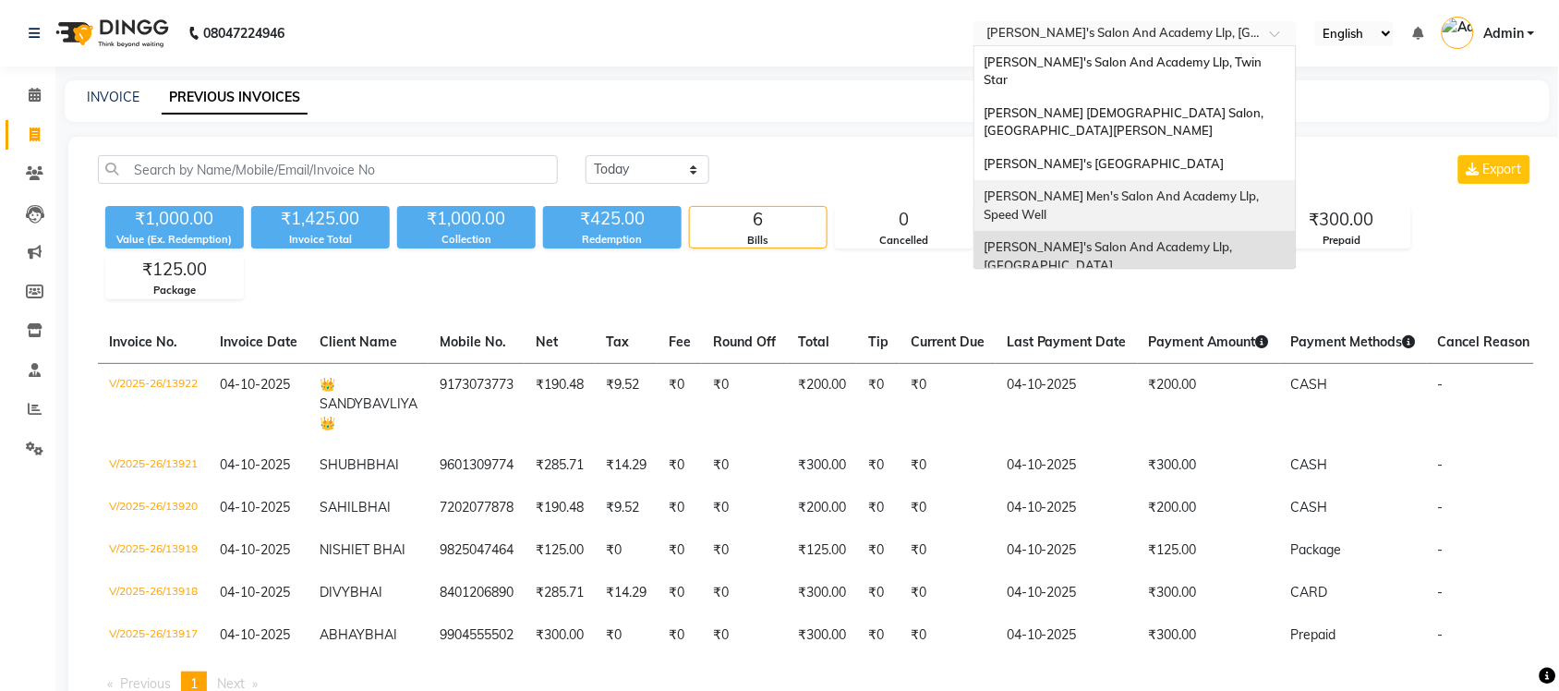
click at [1192, 188] on span "[PERSON_NAME] Men's Salon And Academy Llp, Speed Well" at bounding box center [1123, 204] width 278 height 33
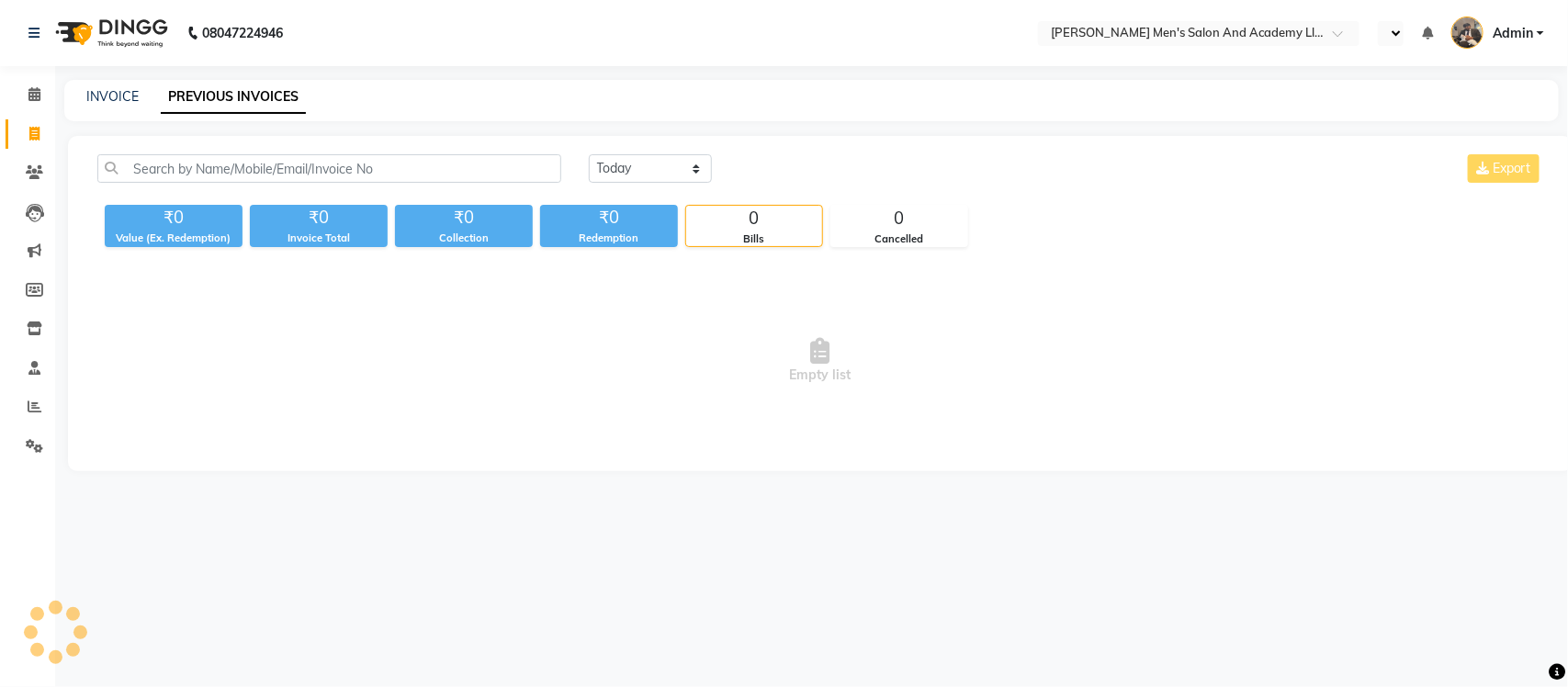
select select "en"
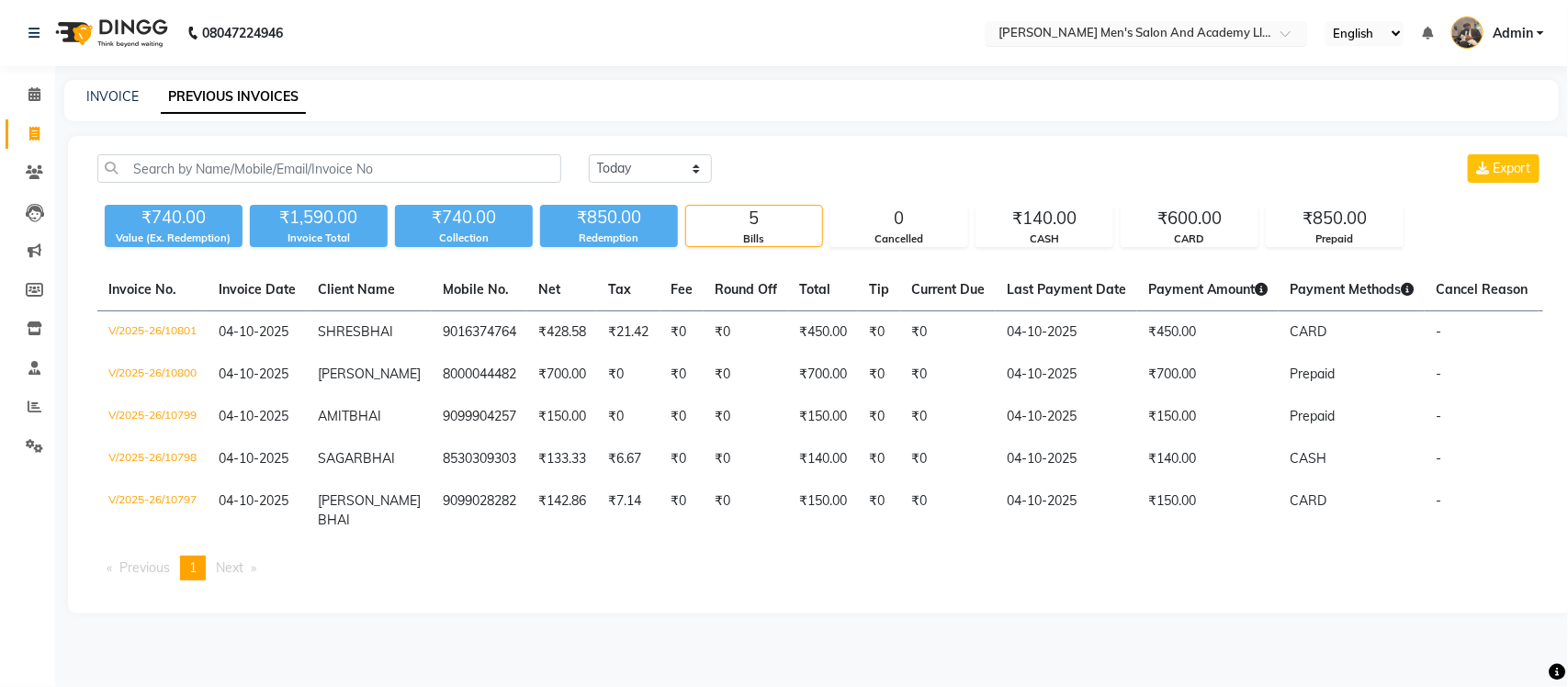
click at [1212, 21] on div "Select Location × Sandy Men's Salon And Academy Llp, Speed Well" at bounding box center [1145, 33] width 321 height 25
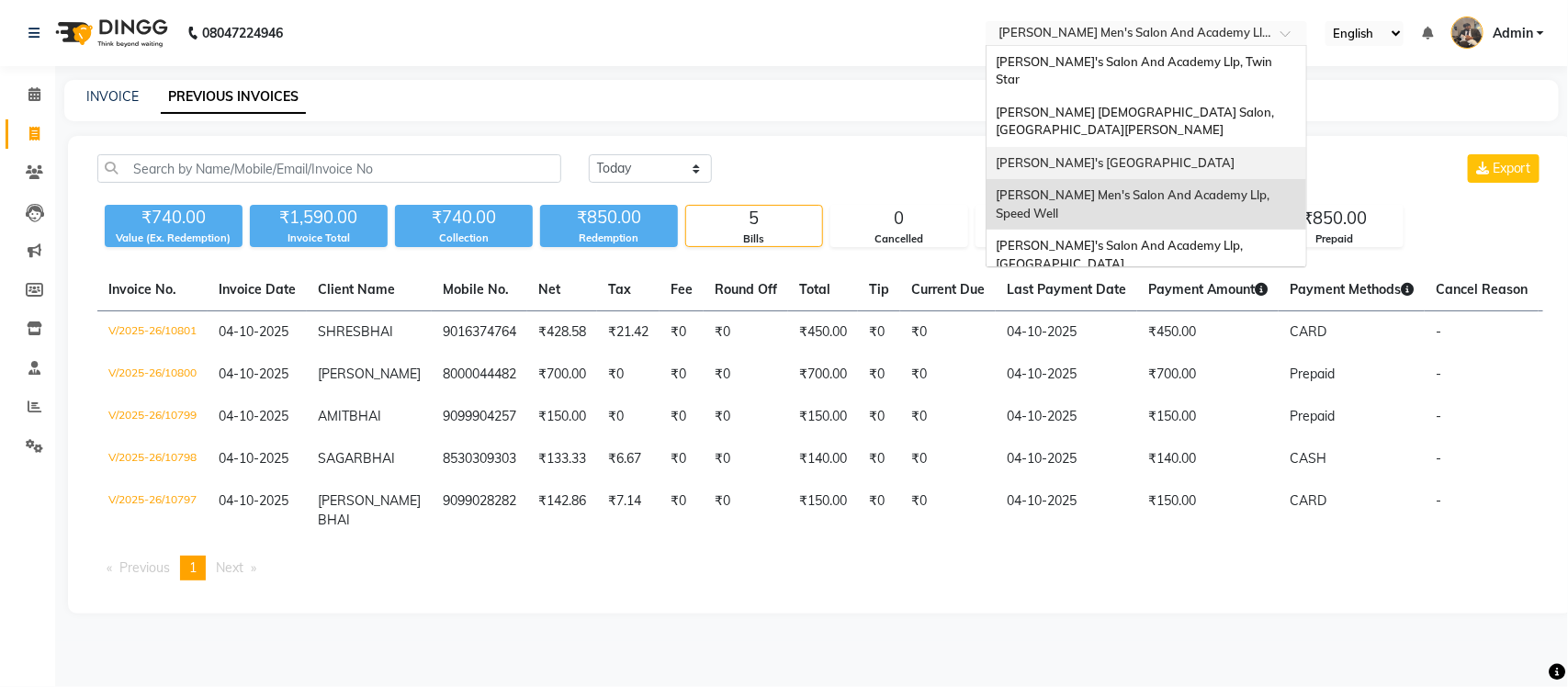
click at [1204, 155] on span "[PERSON_NAME]'s [GEOGRAPHIC_DATA]" at bounding box center [1115, 162] width 239 height 15
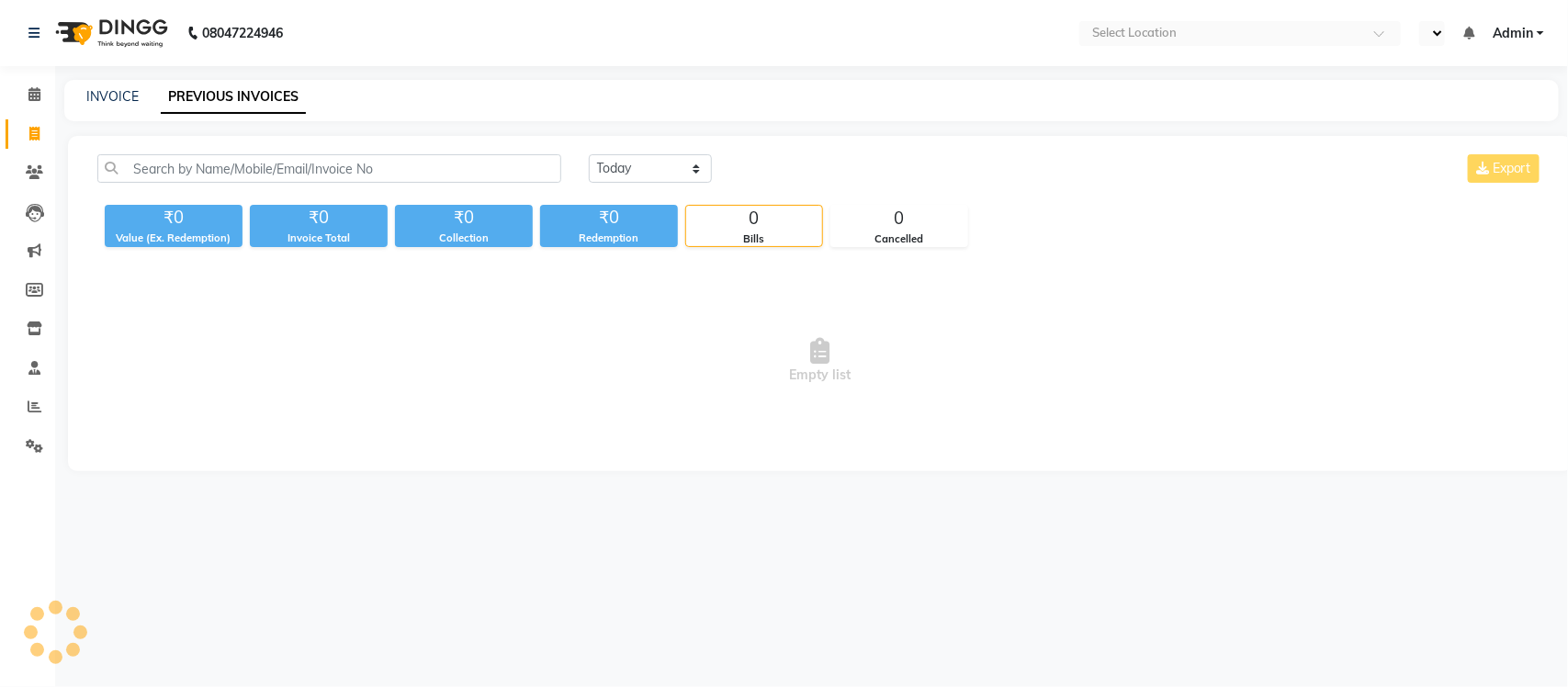
select select "en"
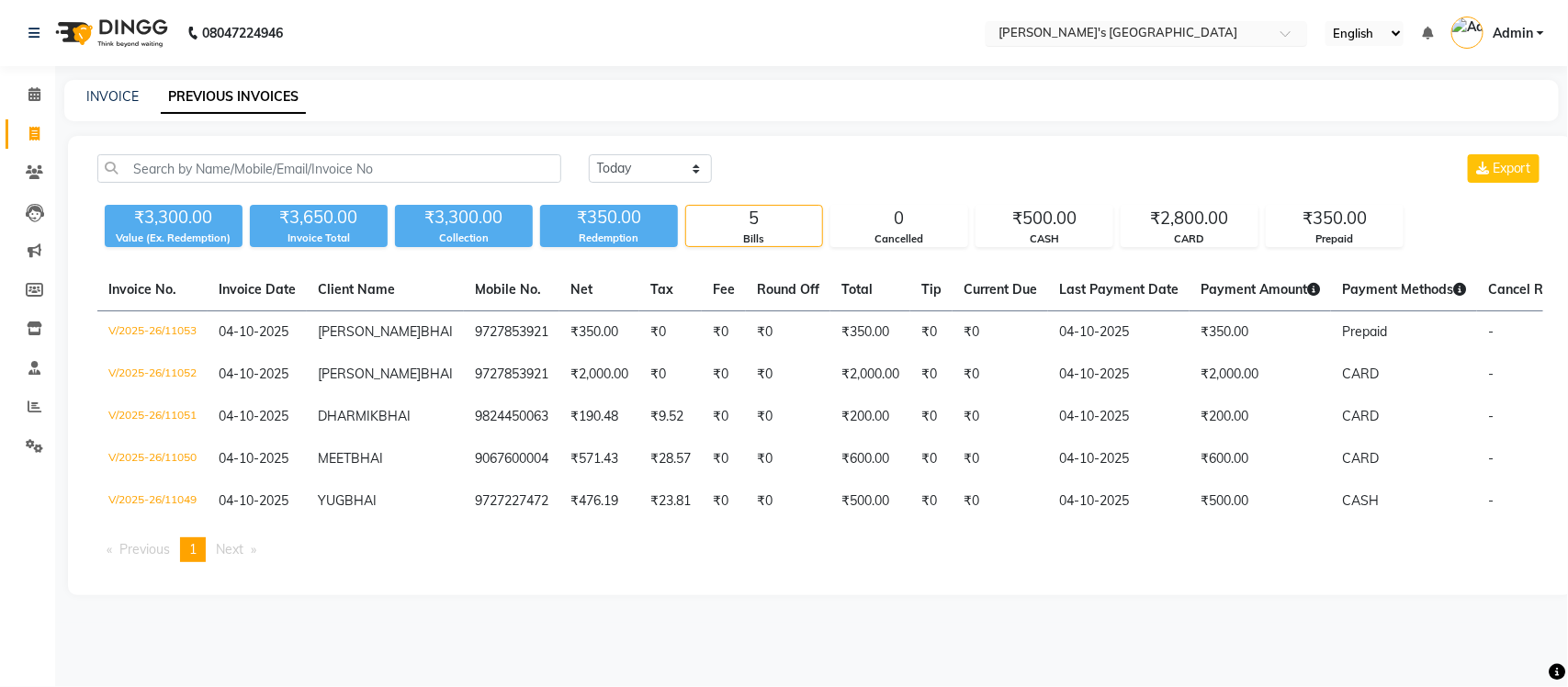
click at [1181, 33] on input "text" at bounding box center [1128, 35] width 266 height 18
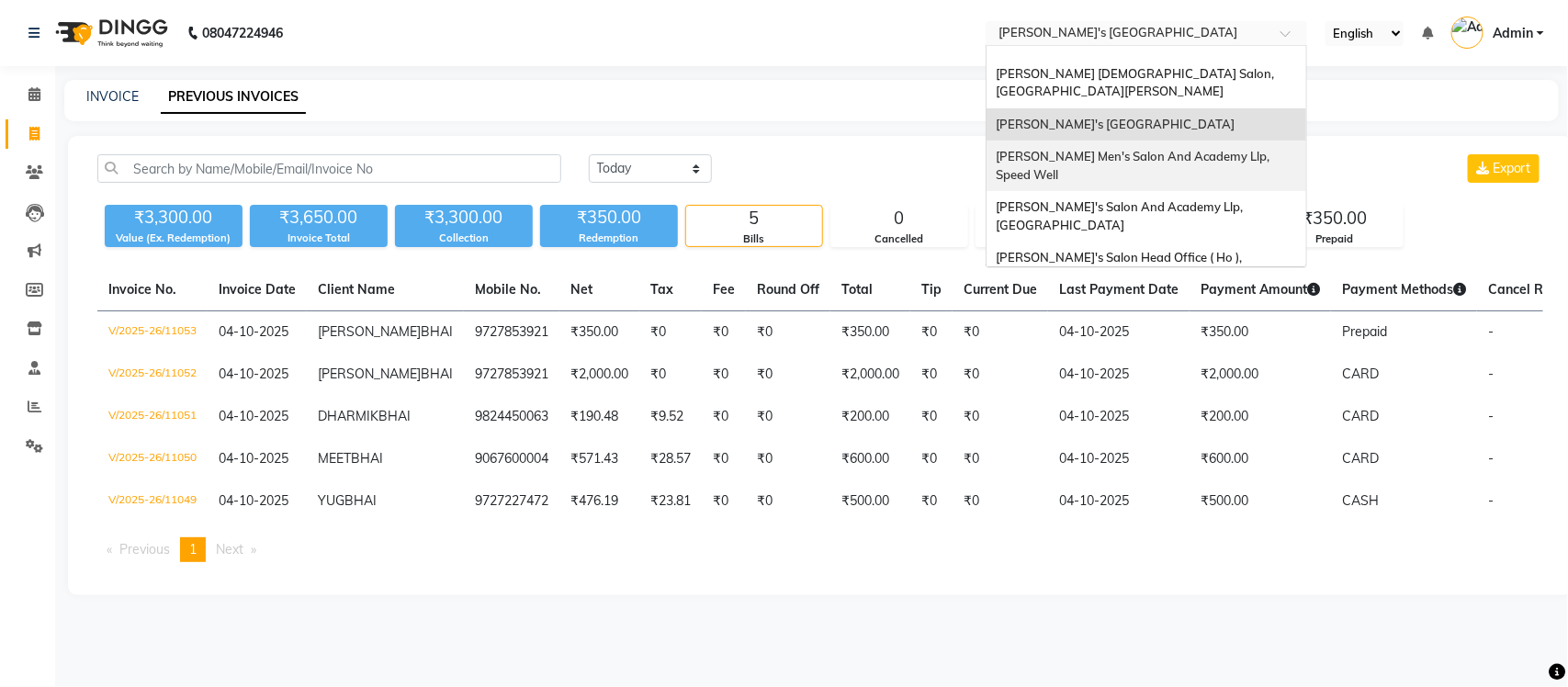
scroll to position [61, 0]
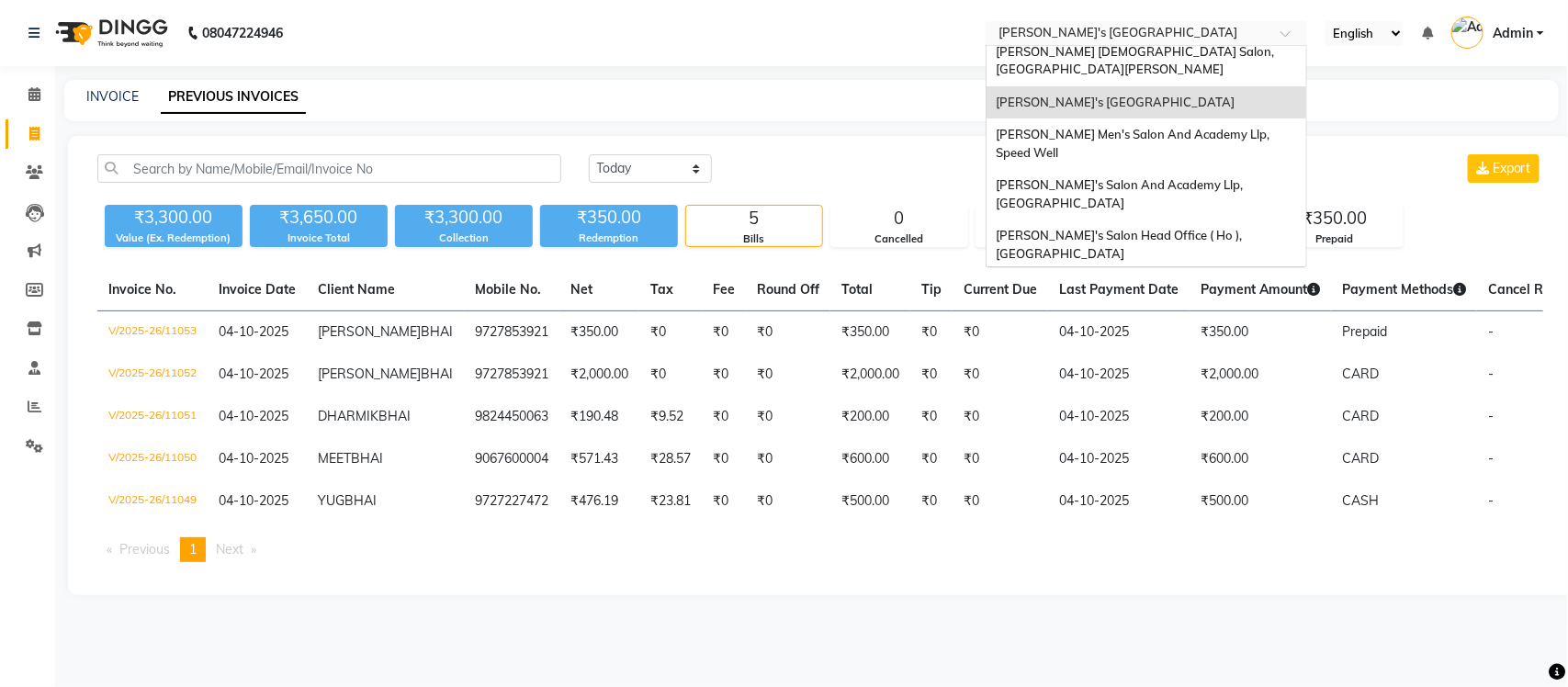
click at [1204, 270] on div "Sandy Men's Salon & Academy Llp, Ravapar Road" at bounding box center [1145, 295] width 319 height 51
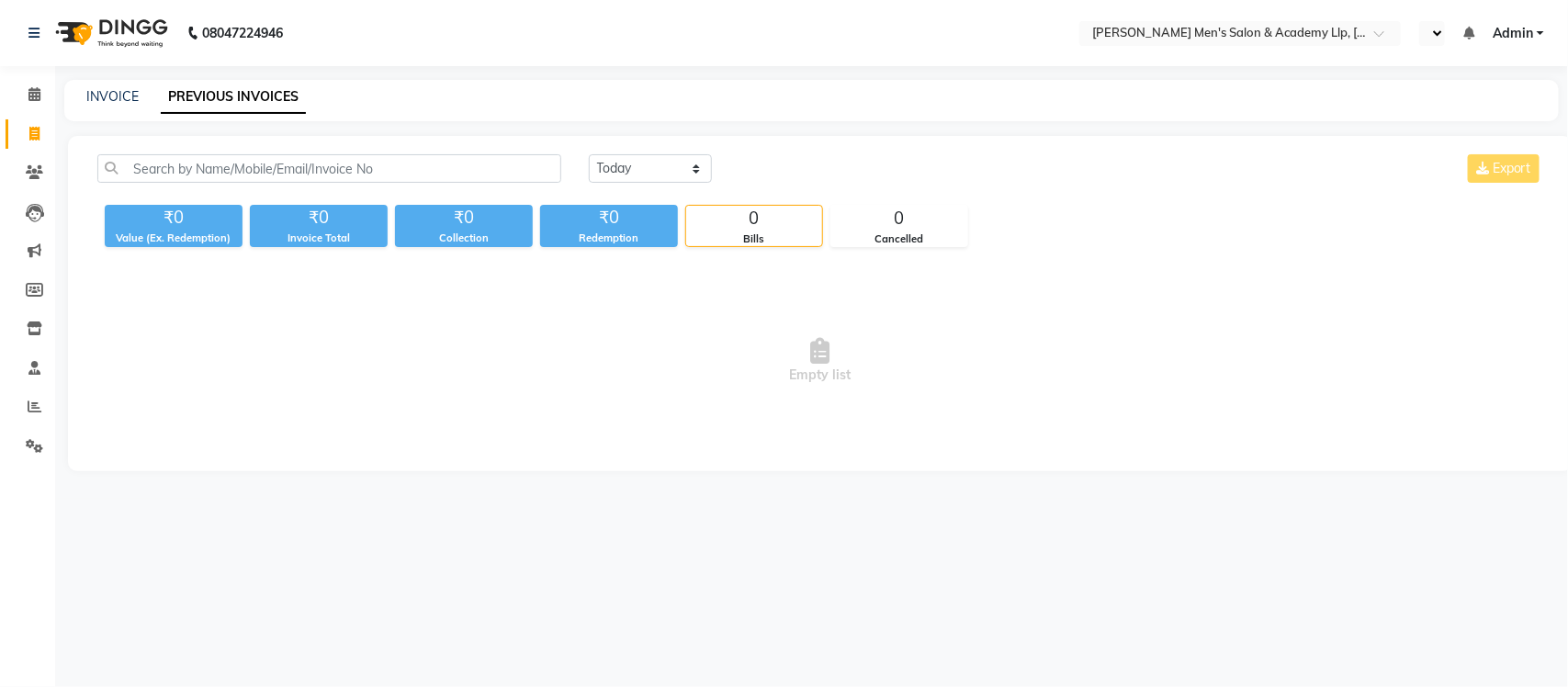
select select "en"
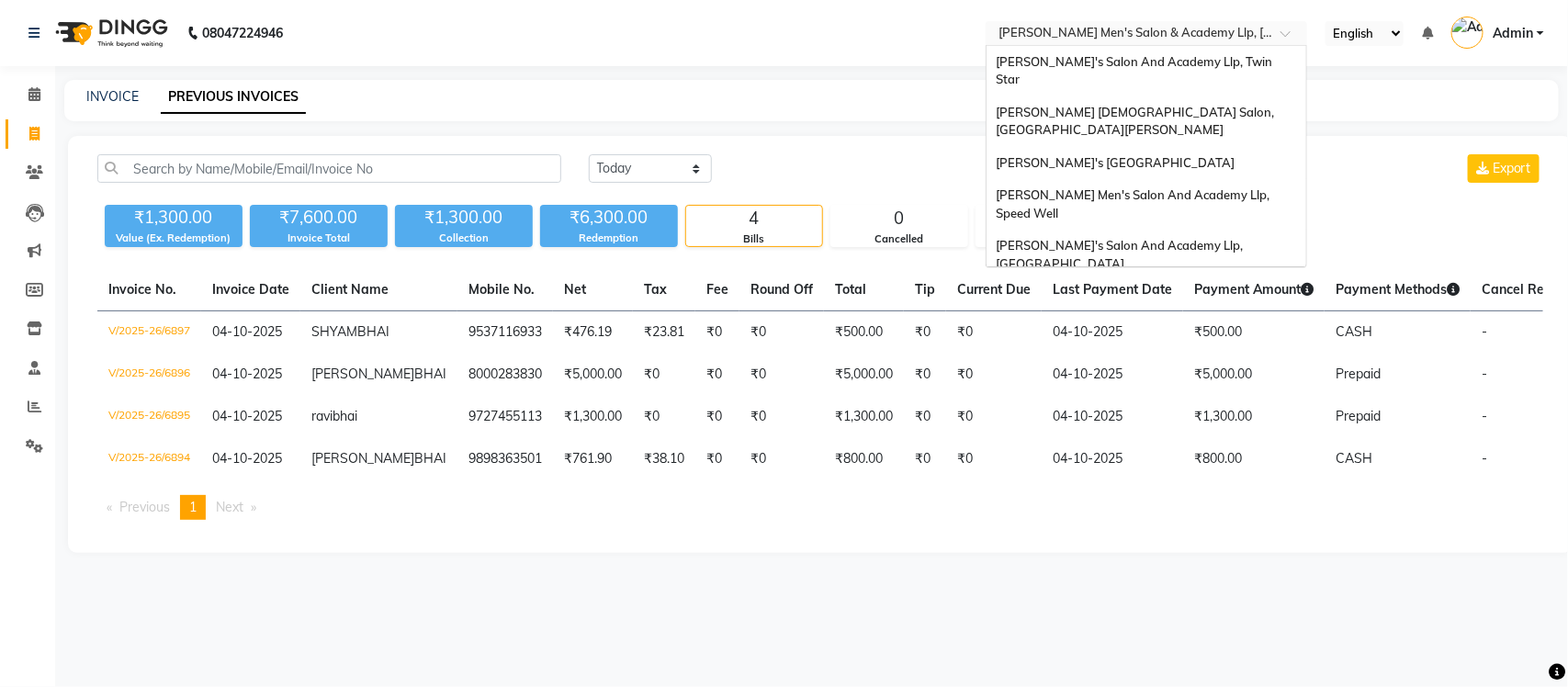
click at [1209, 33] on input "text" at bounding box center [1128, 35] width 266 height 18
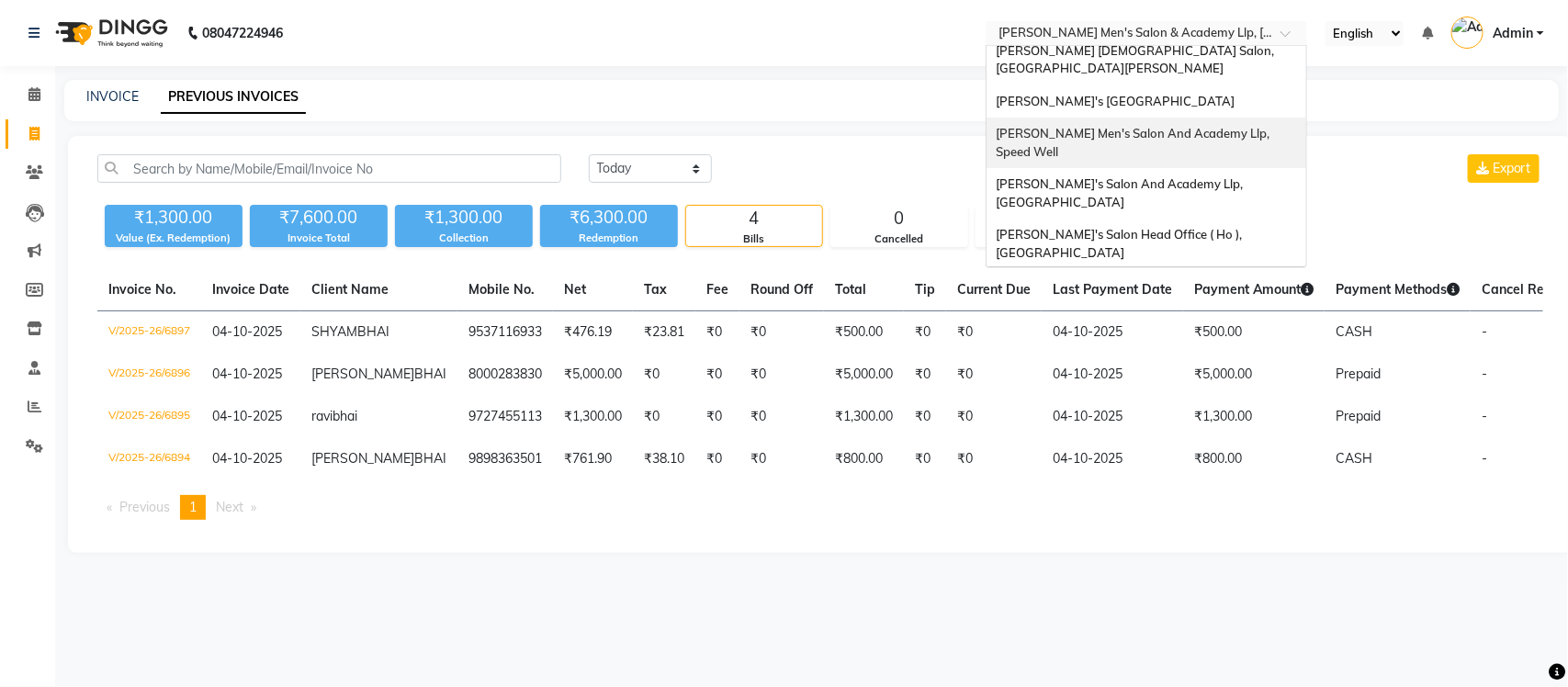
scroll to position [61, 0]
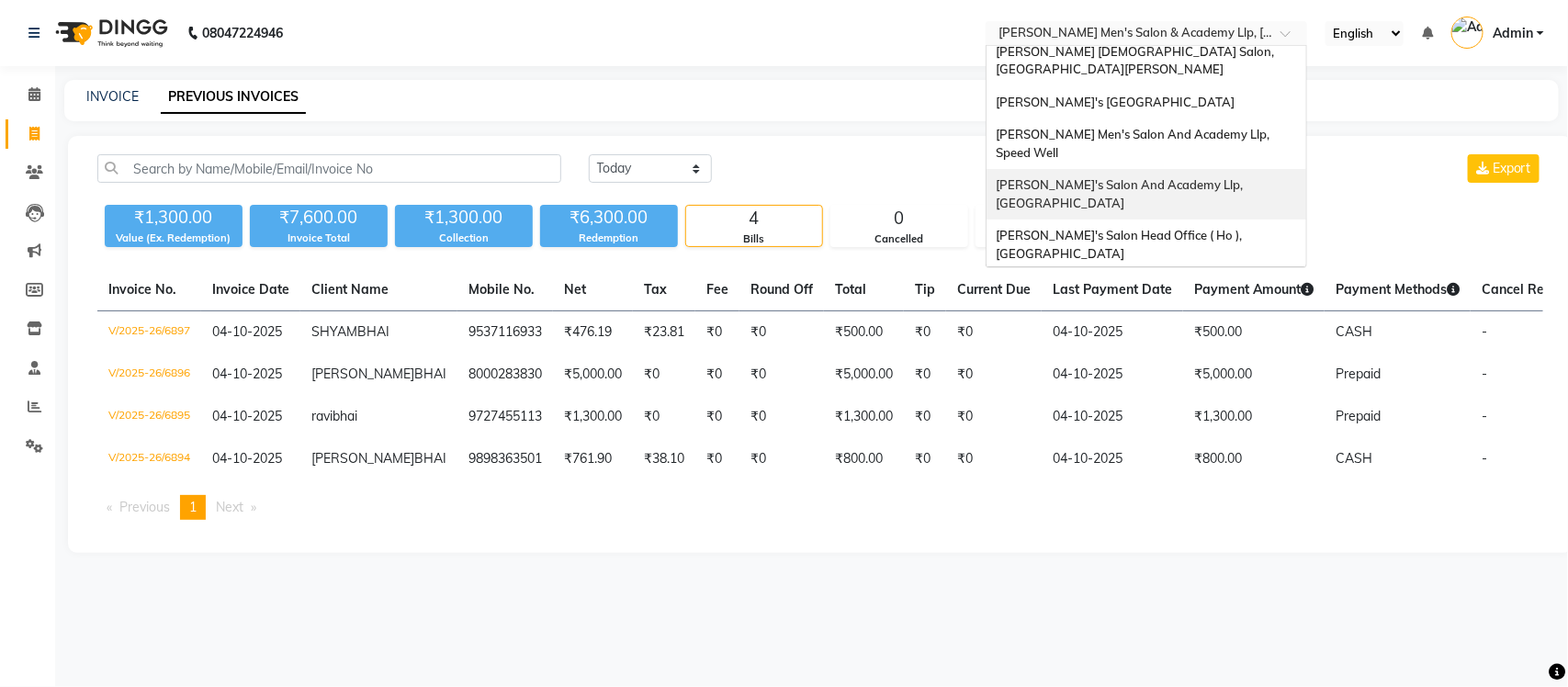
click at [1221, 169] on div "[PERSON_NAME]'s Salon And Academy Llp, [GEOGRAPHIC_DATA]" at bounding box center [1145, 194] width 319 height 51
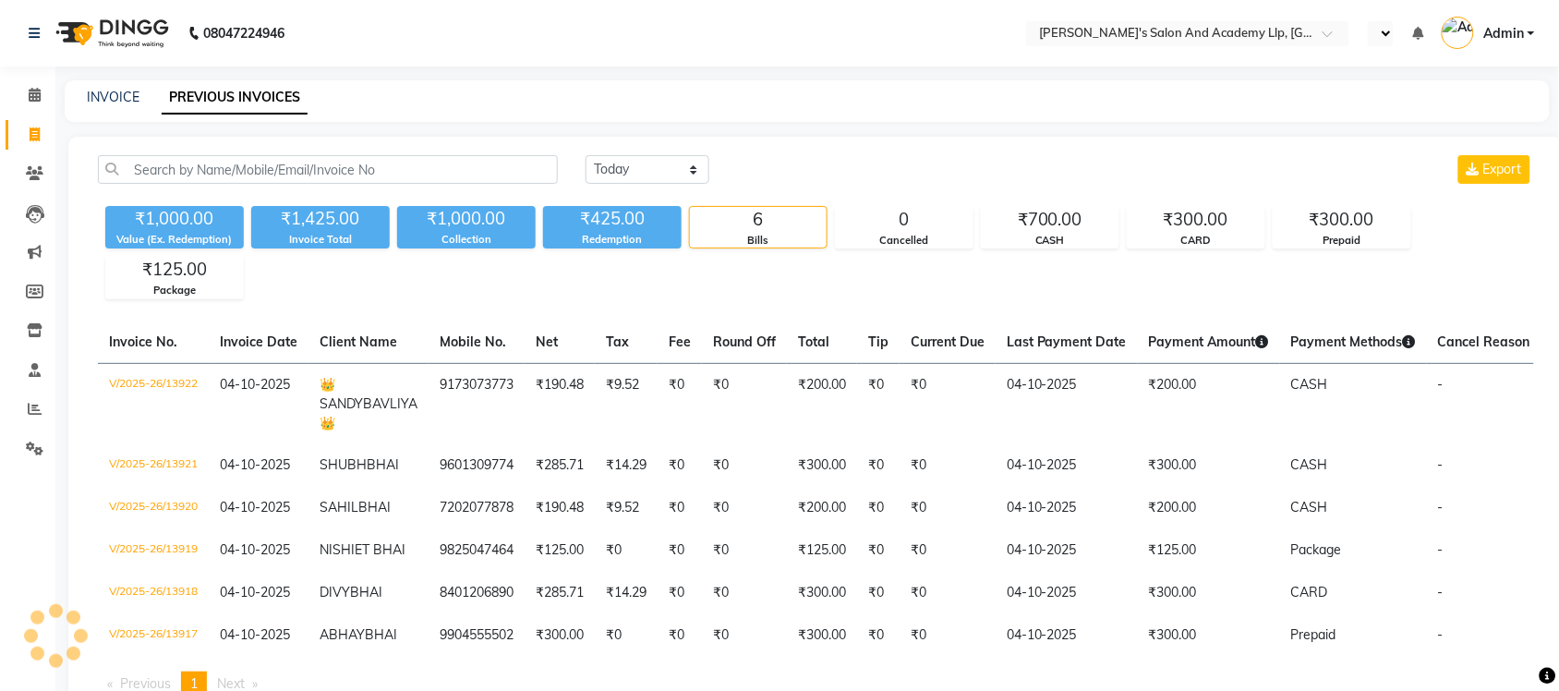
select select "en"
click at [1213, 26] on input "text" at bounding box center [1117, 35] width 268 height 18
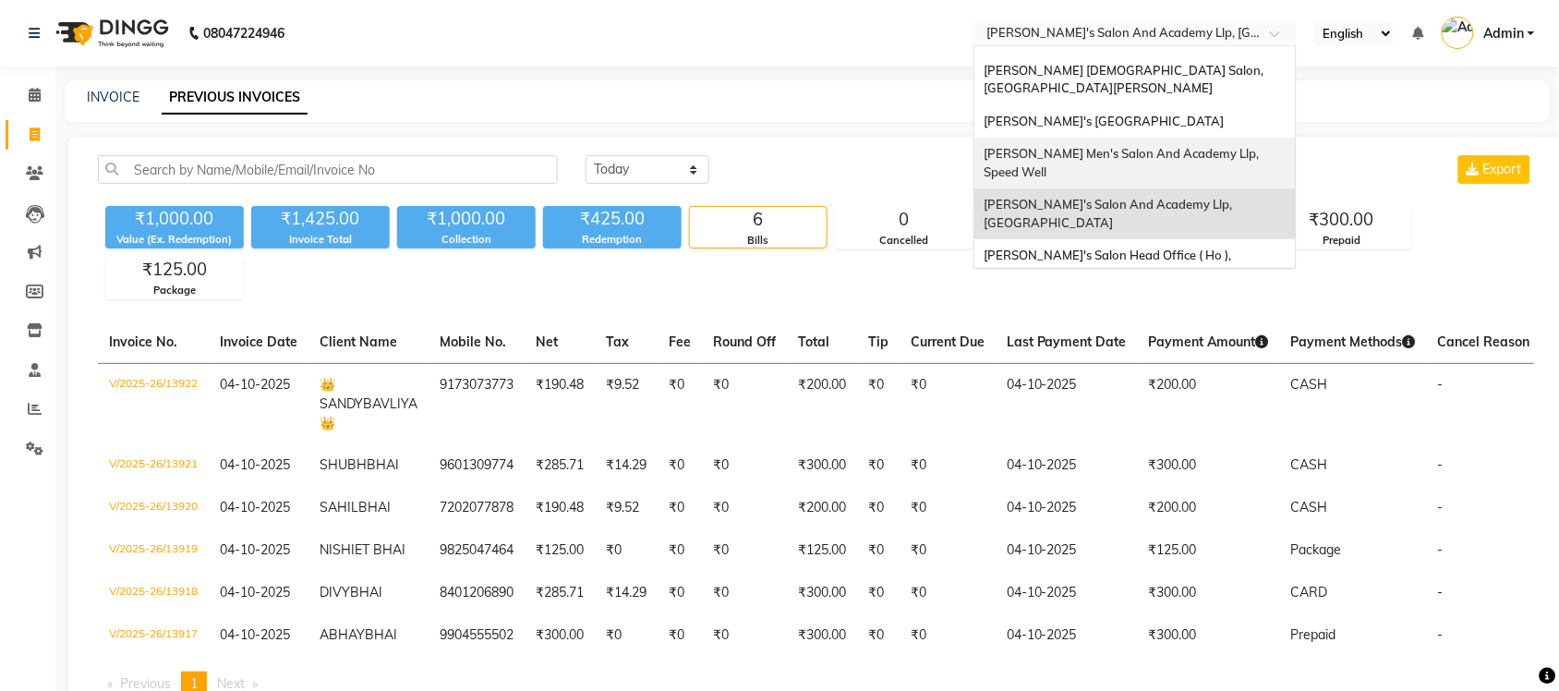
scroll to position [61, 0]
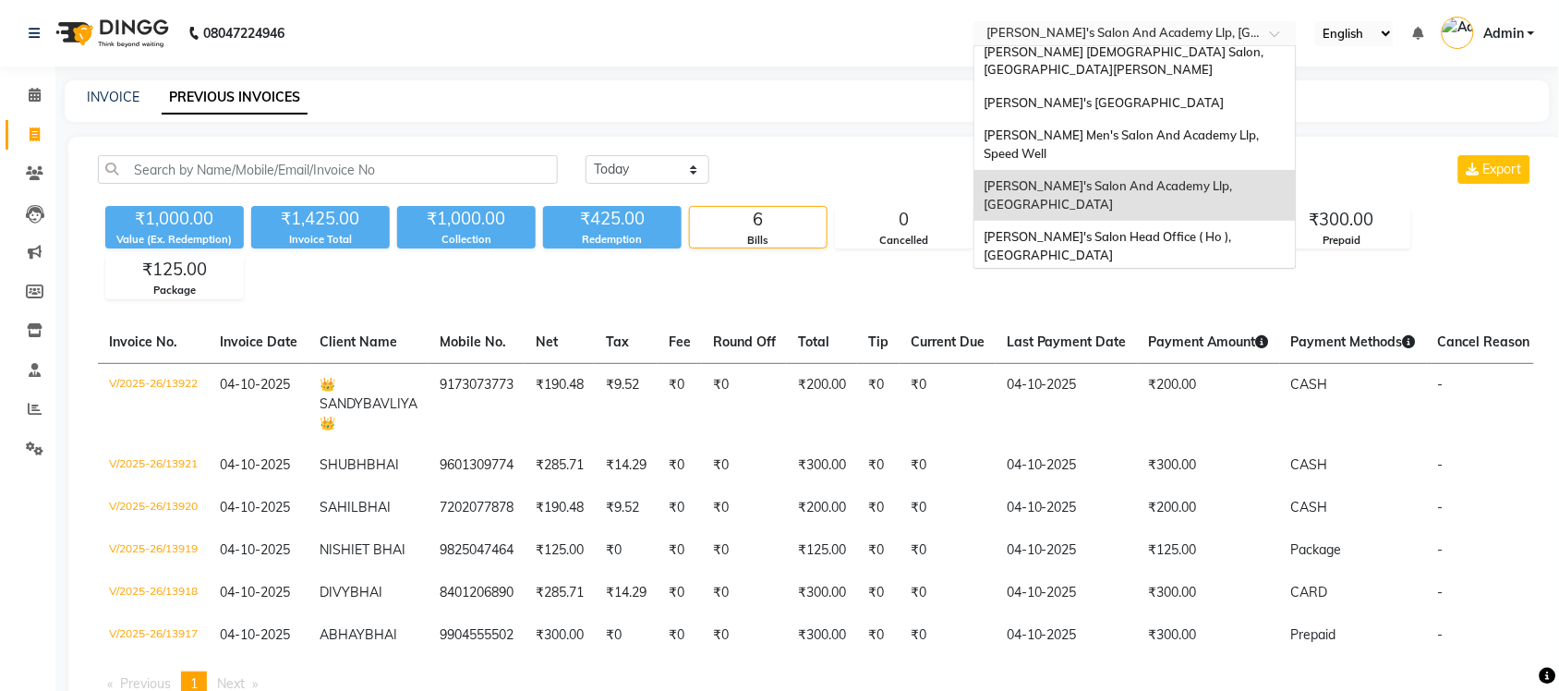
click at [1199, 272] on div "[PERSON_NAME] Men's Salon & Academy Llp, [GEOGRAPHIC_DATA]" at bounding box center [1134, 297] width 321 height 51
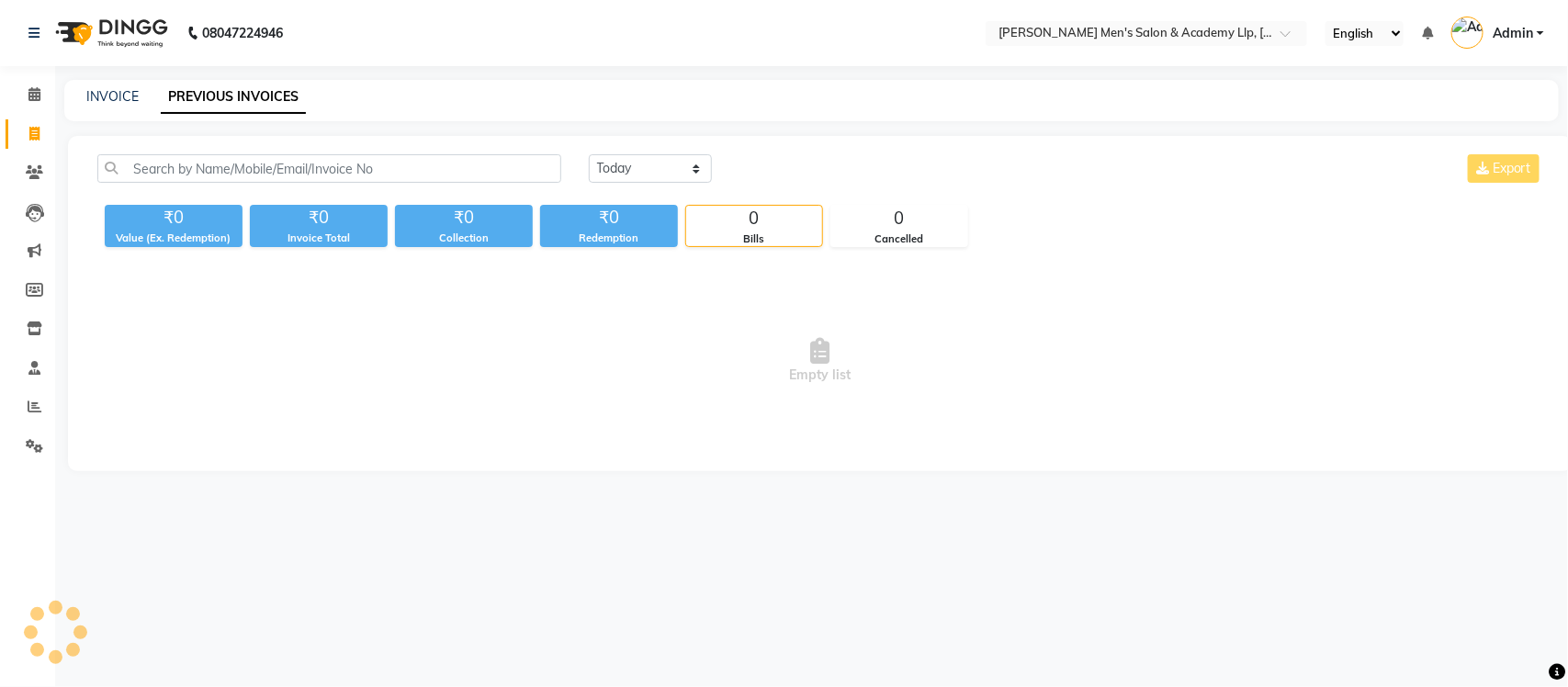
select select "en"
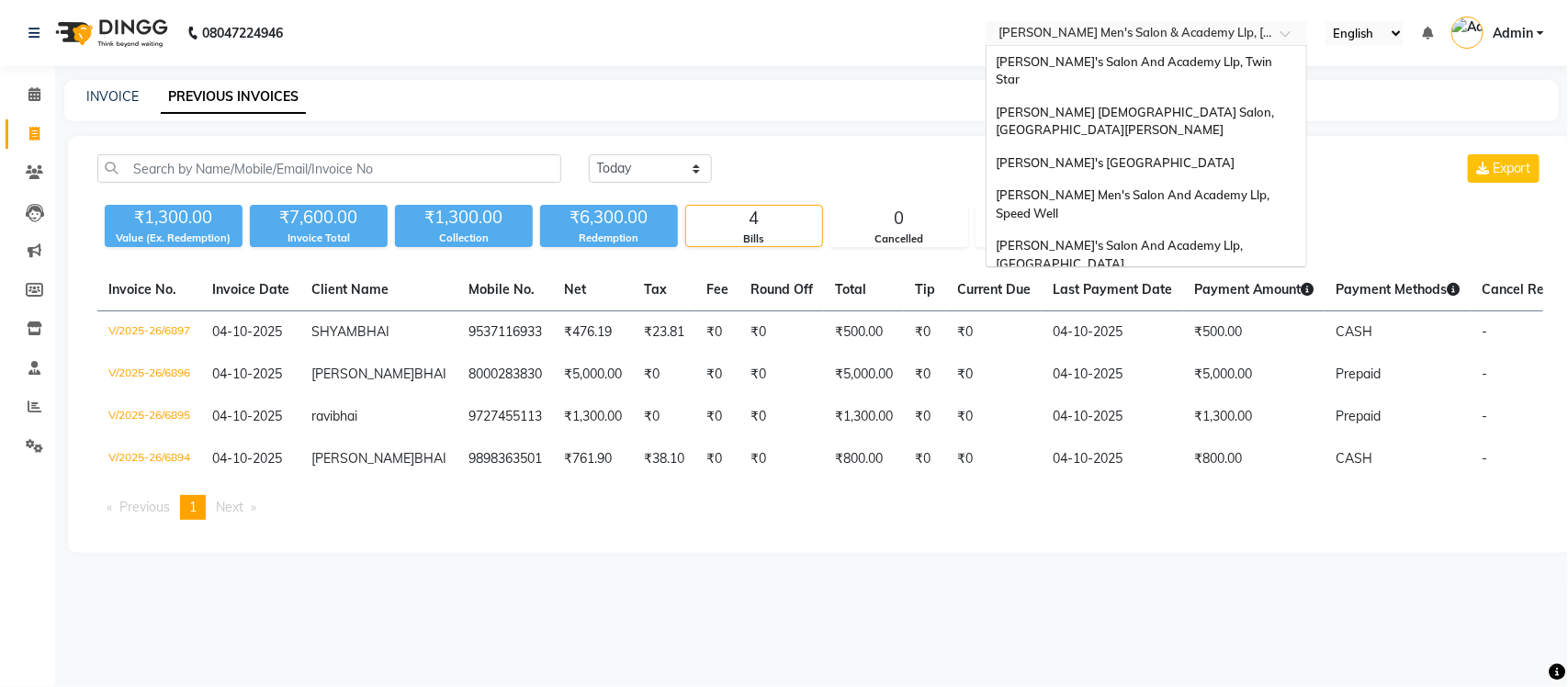
click at [1187, 38] on input "text" at bounding box center [1128, 35] width 266 height 18
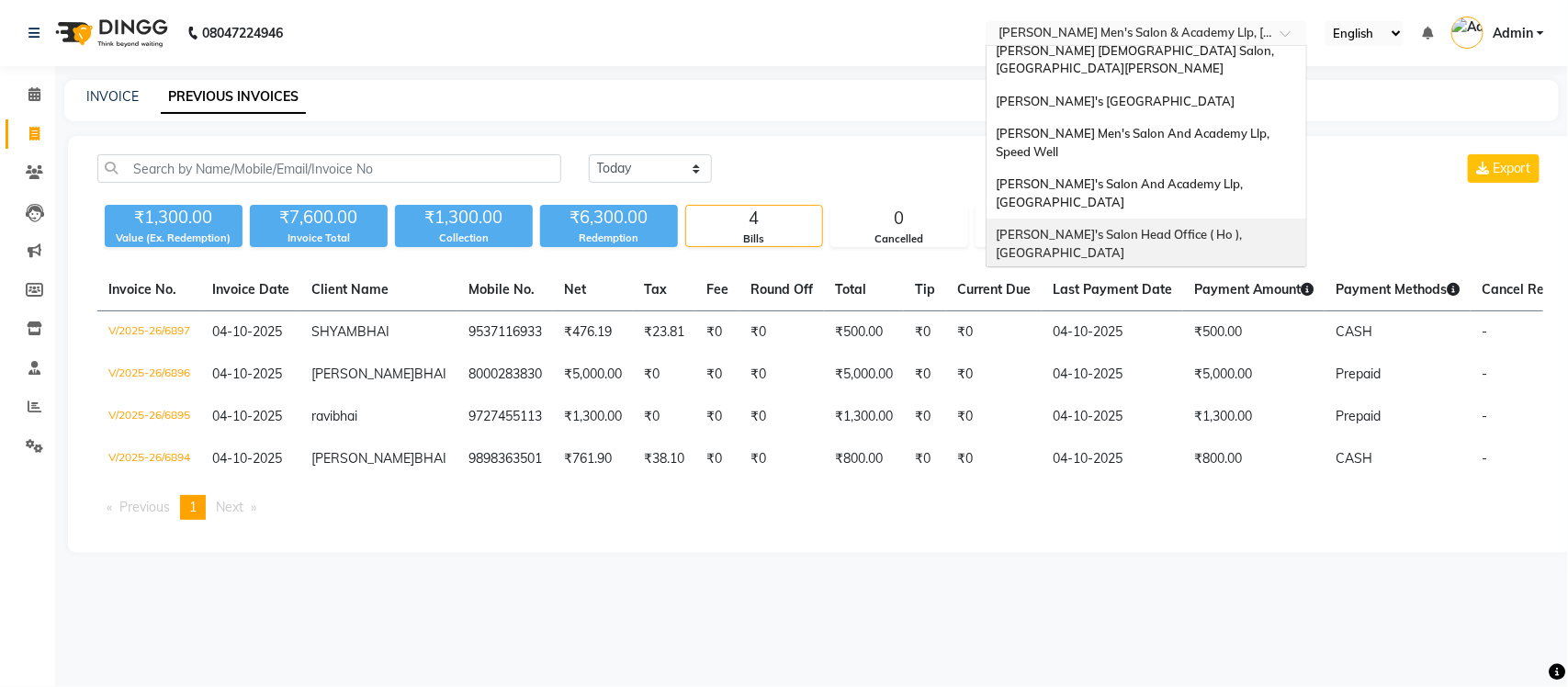
click at [1245, 227] on span "[PERSON_NAME]'s Salon Head Office ( Ho ), [GEOGRAPHIC_DATA]" at bounding box center [1120, 243] width 249 height 33
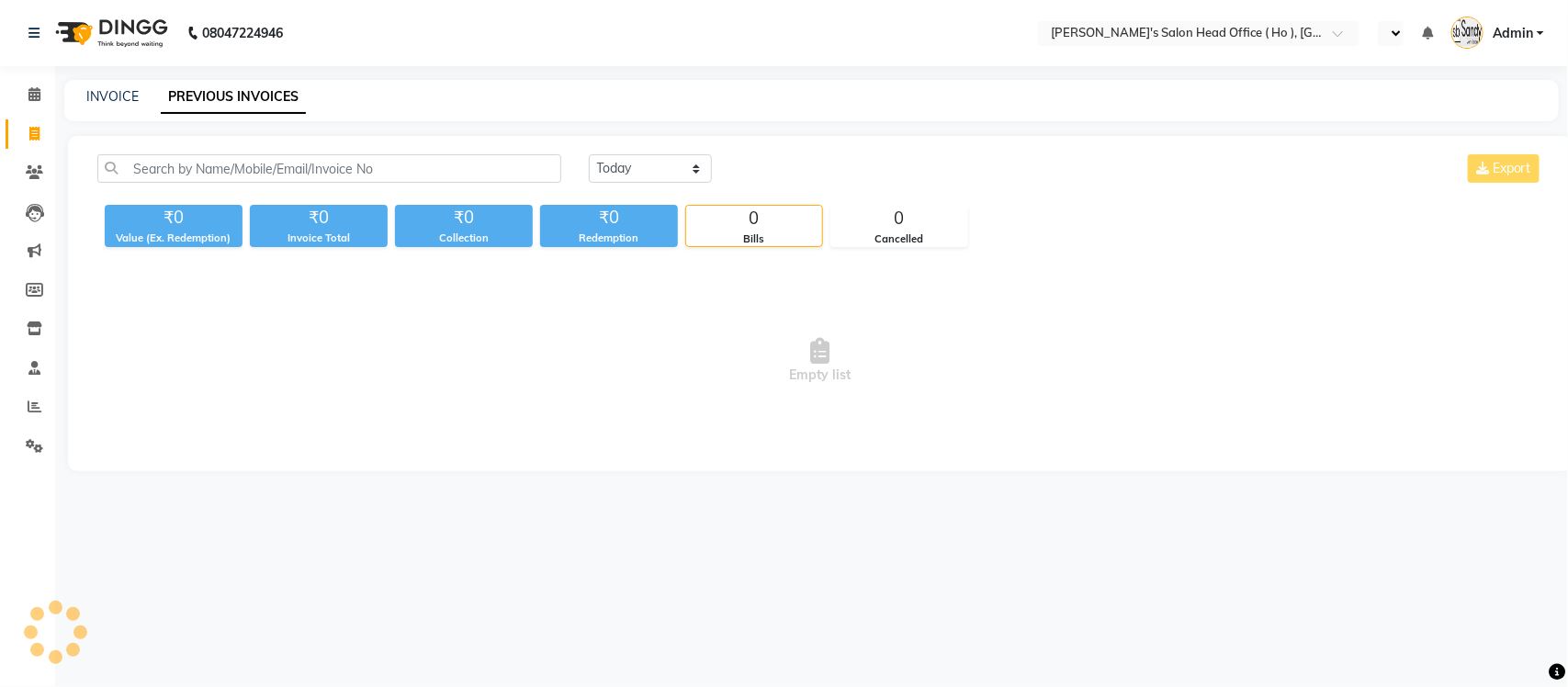
select select "en"
click at [1238, 32] on input "text" at bounding box center [1128, 35] width 266 height 18
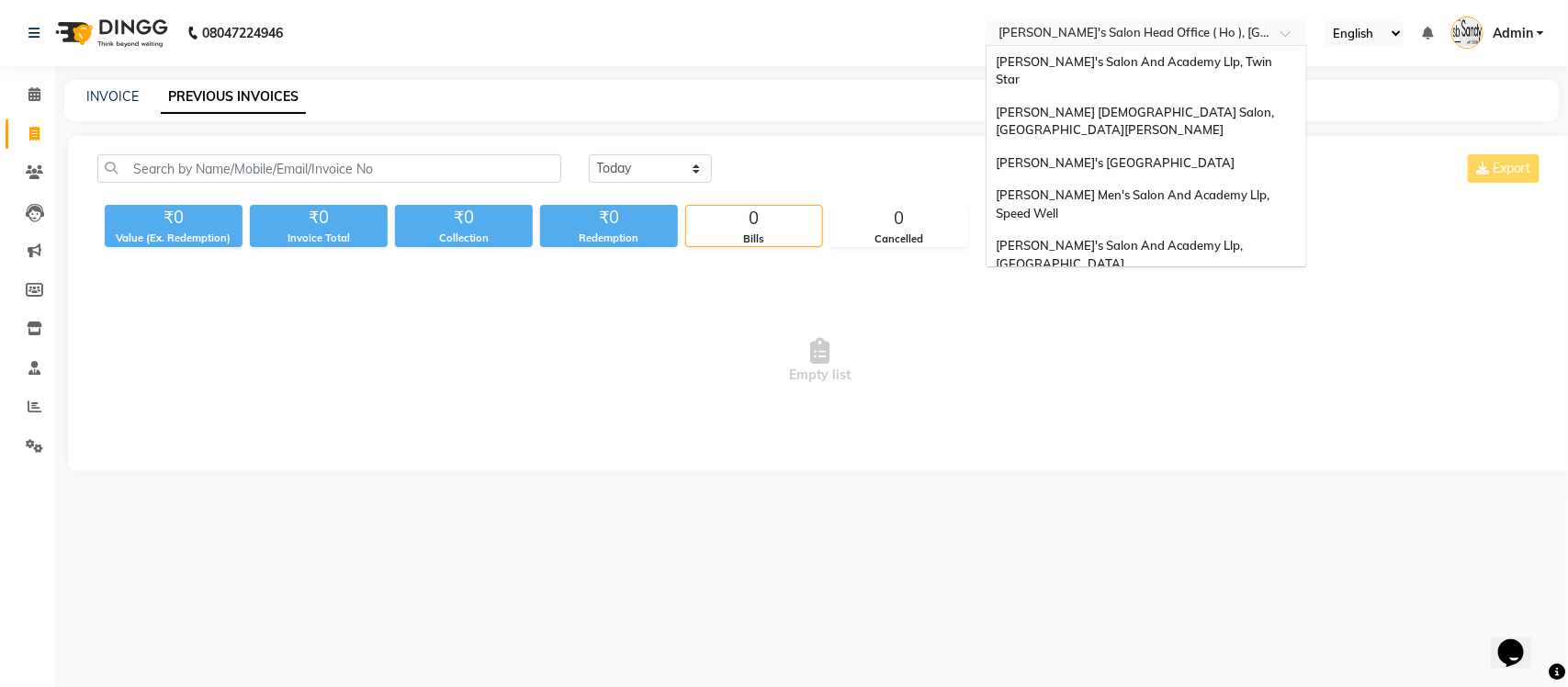
scroll to position [62, 0]
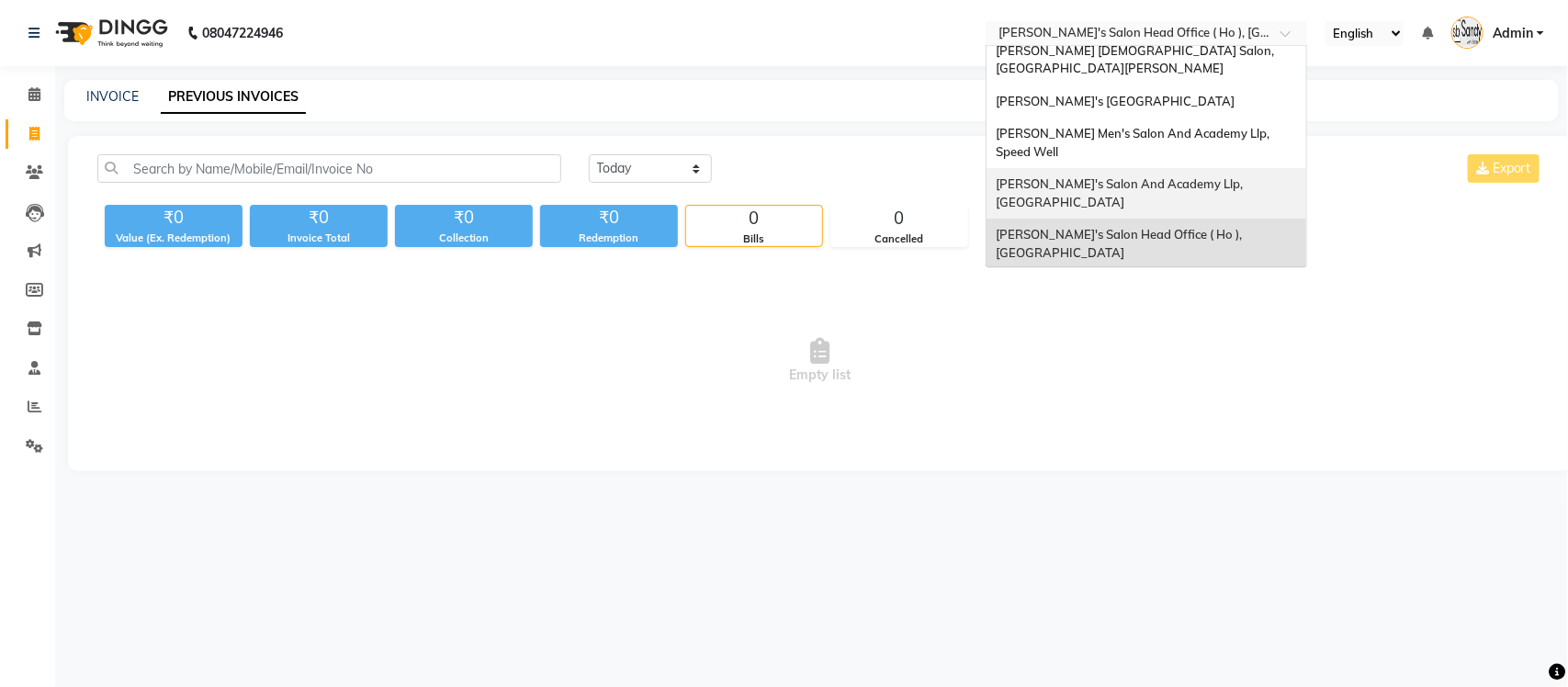
click at [1246, 176] on span "[PERSON_NAME]'s Salon And Academy Llp, [GEOGRAPHIC_DATA]" at bounding box center [1120, 192] width 250 height 33
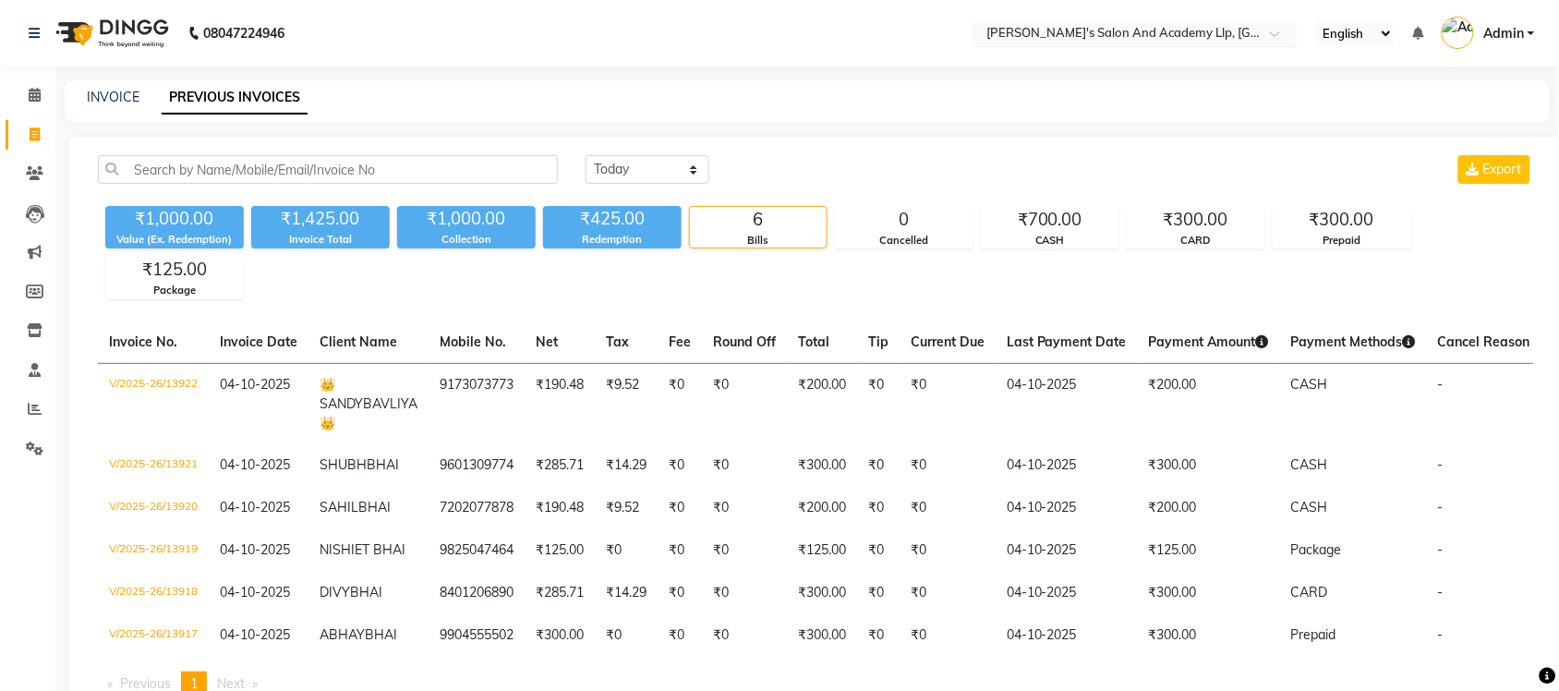
click at [1100, 37] on input "text" at bounding box center [1117, 35] width 268 height 18
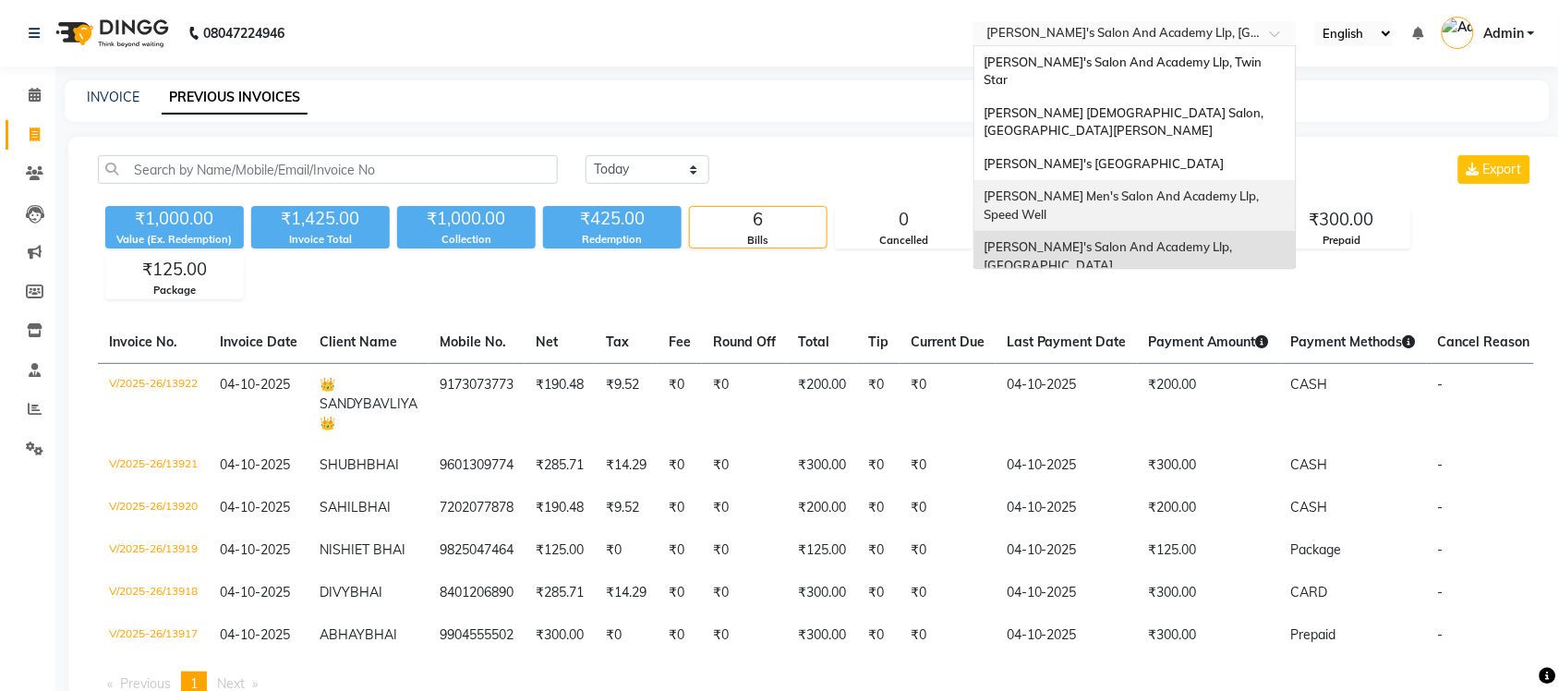
click at [1122, 188] on span "[PERSON_NAME] Men's Salon And Academy Llp, Speed Well" at bounding box center [1123, 204] width 278 height 33
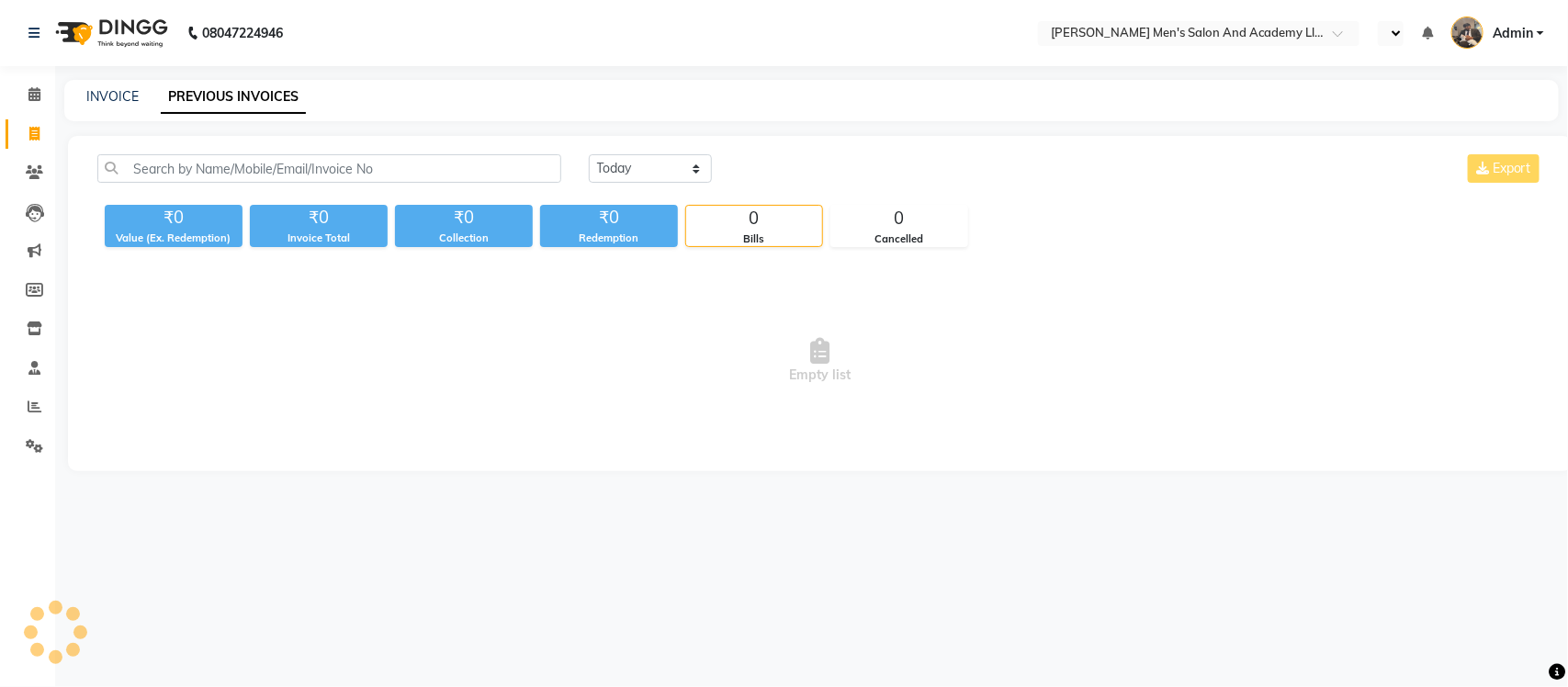
select select "en"
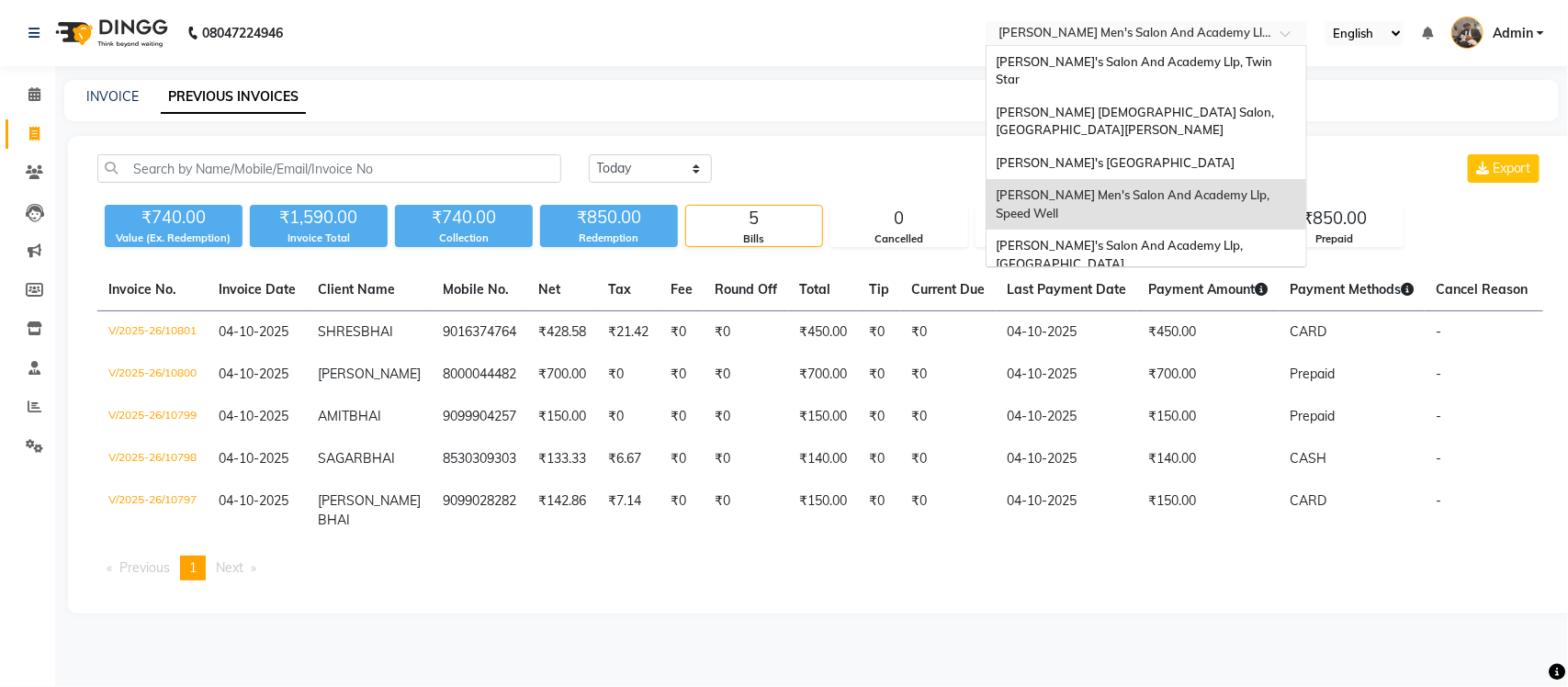
click at [1206, 37] on input "text" at bounding box center [1128, 35] width 266 height 18
click at [1209, 155] on span "[PERSON_NAME]'s [GEOGRAPHIC_DATA]" at bounding box center [1115, 162] width 239 height 15
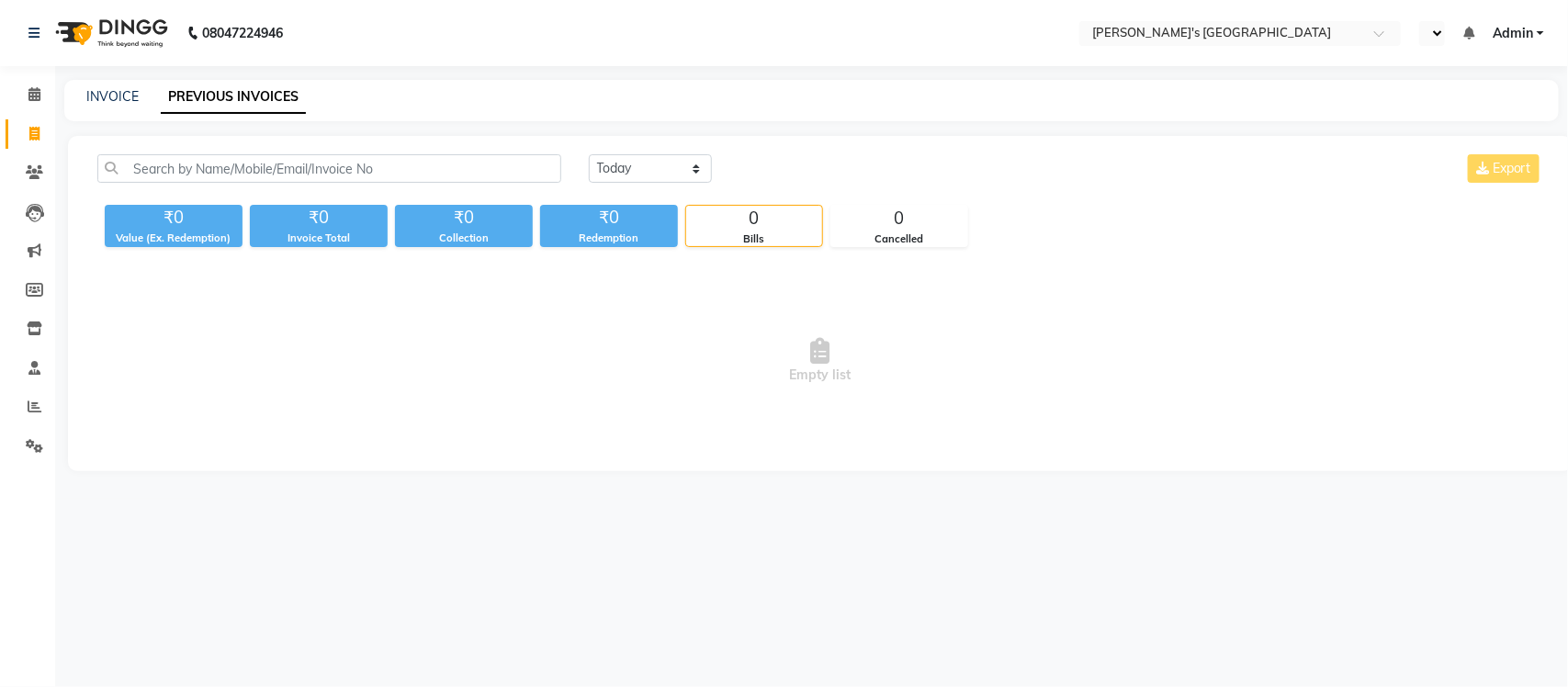
select select "en"
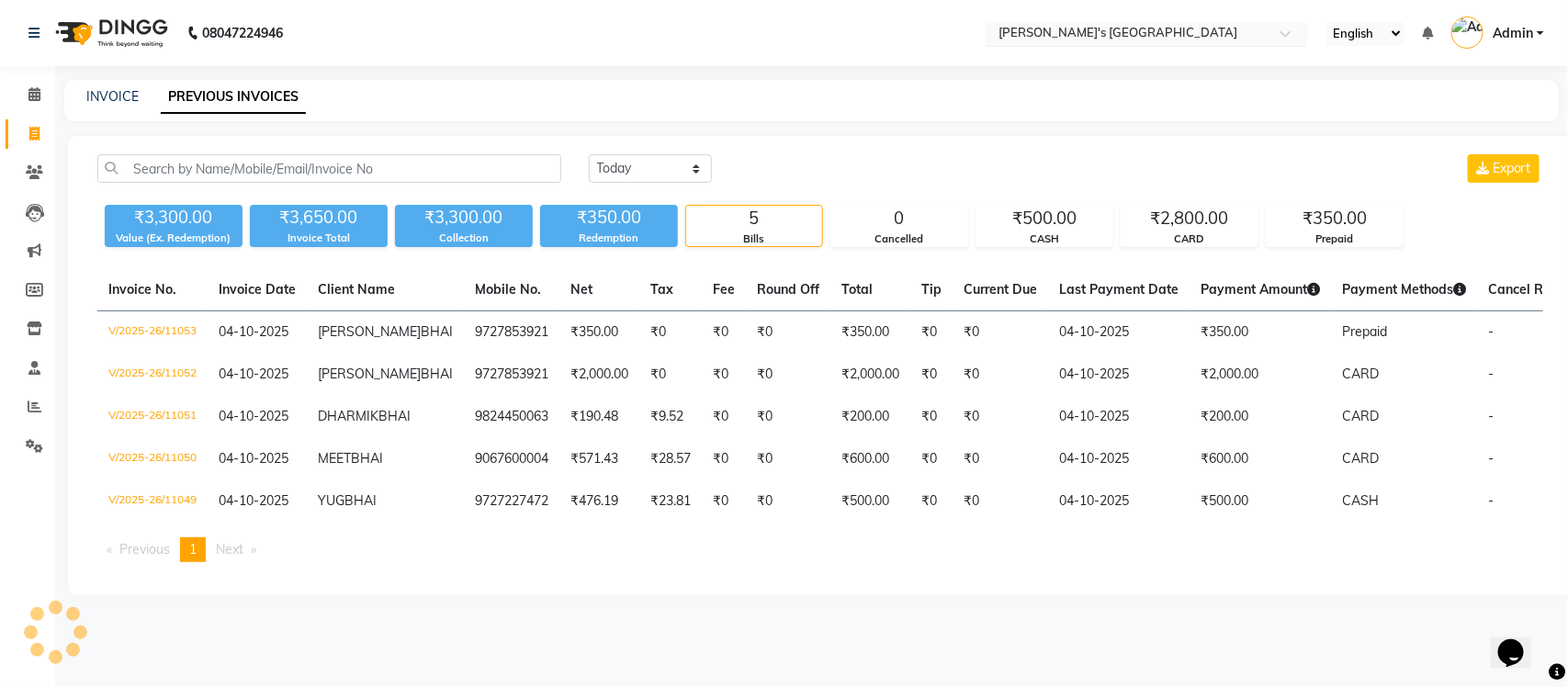
click at [1159, 30] on input "text" at bounding box center [1128, 35] width 266 height 18
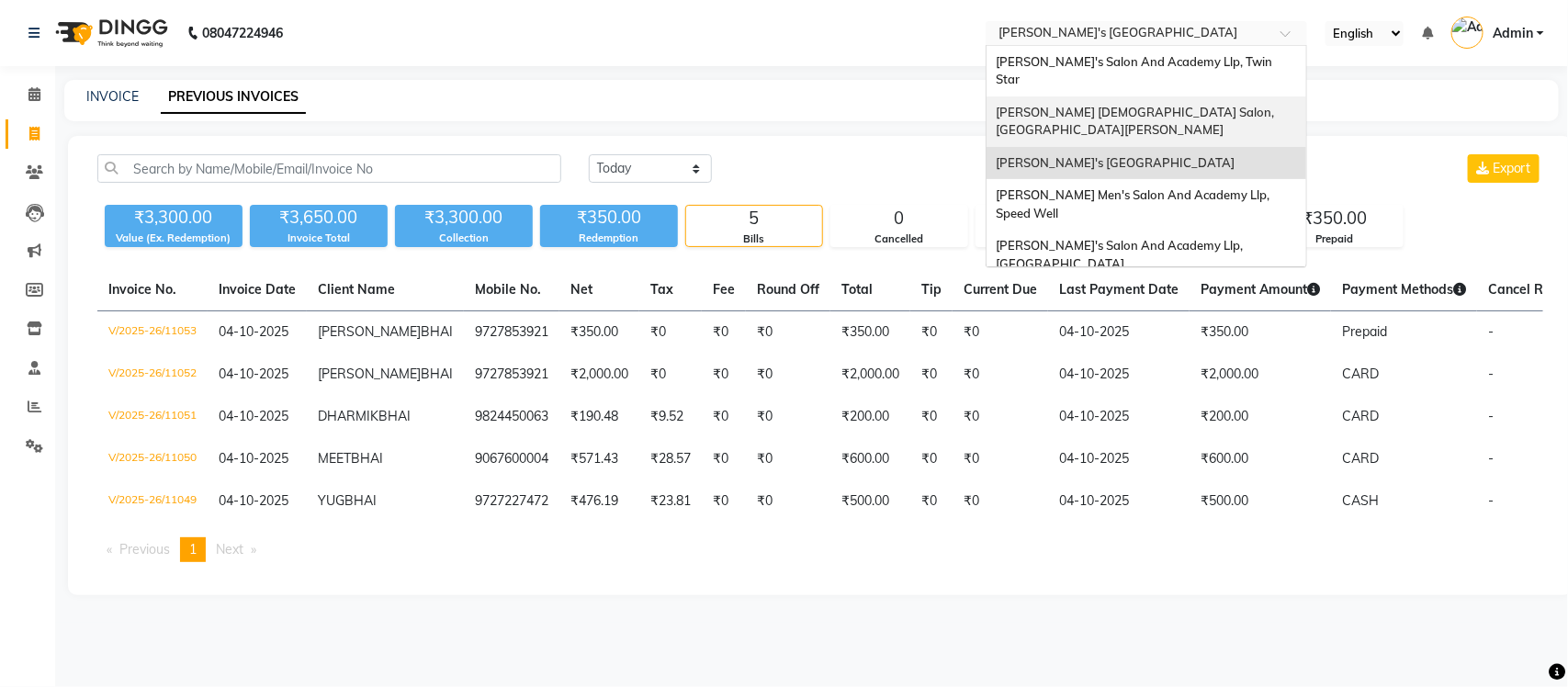
click at [1173, 96] on div "[PERSON_NAME] [DEMOGRAPHIC_DATA] Salon, [GEOGRAPHIC_DATA][PERSON_NAME]" at bounding box center [1145, 121] width 319 height 51
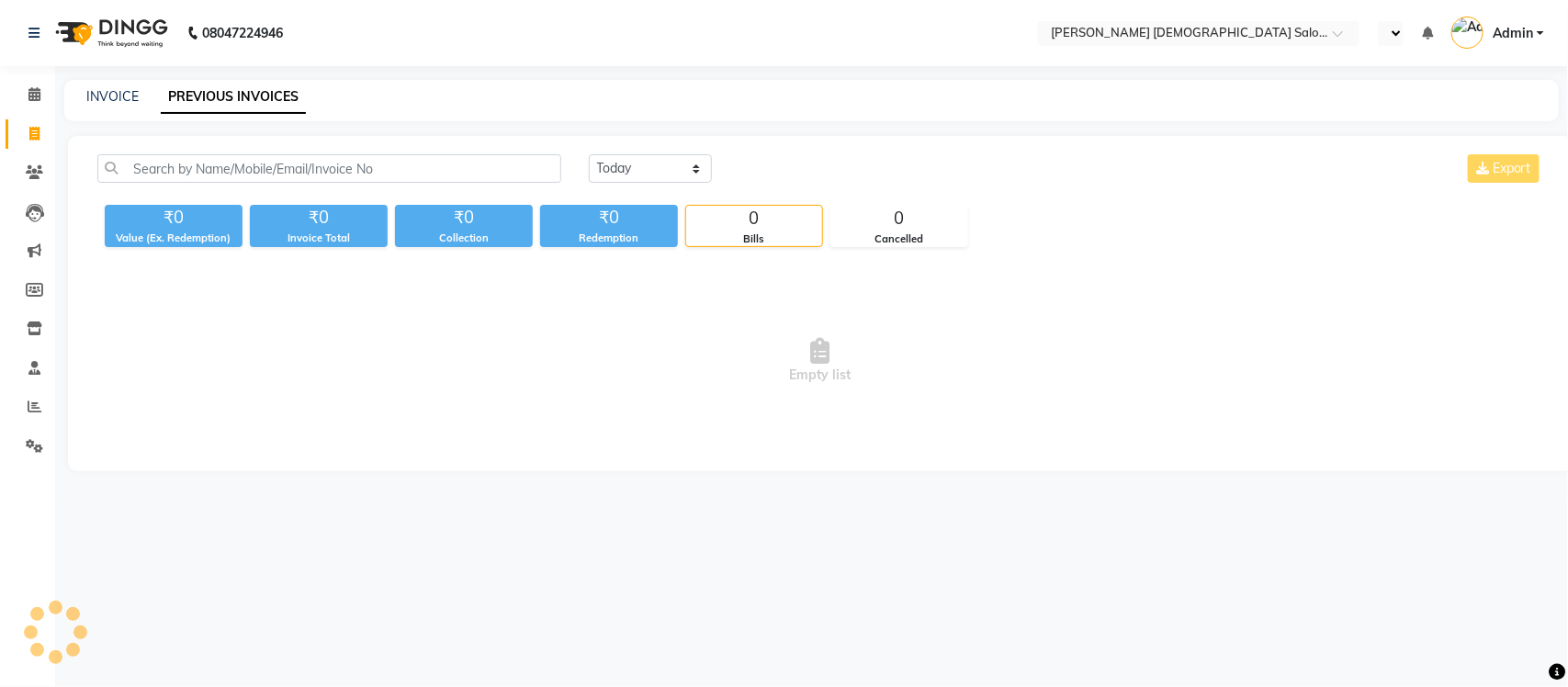
select select "en"
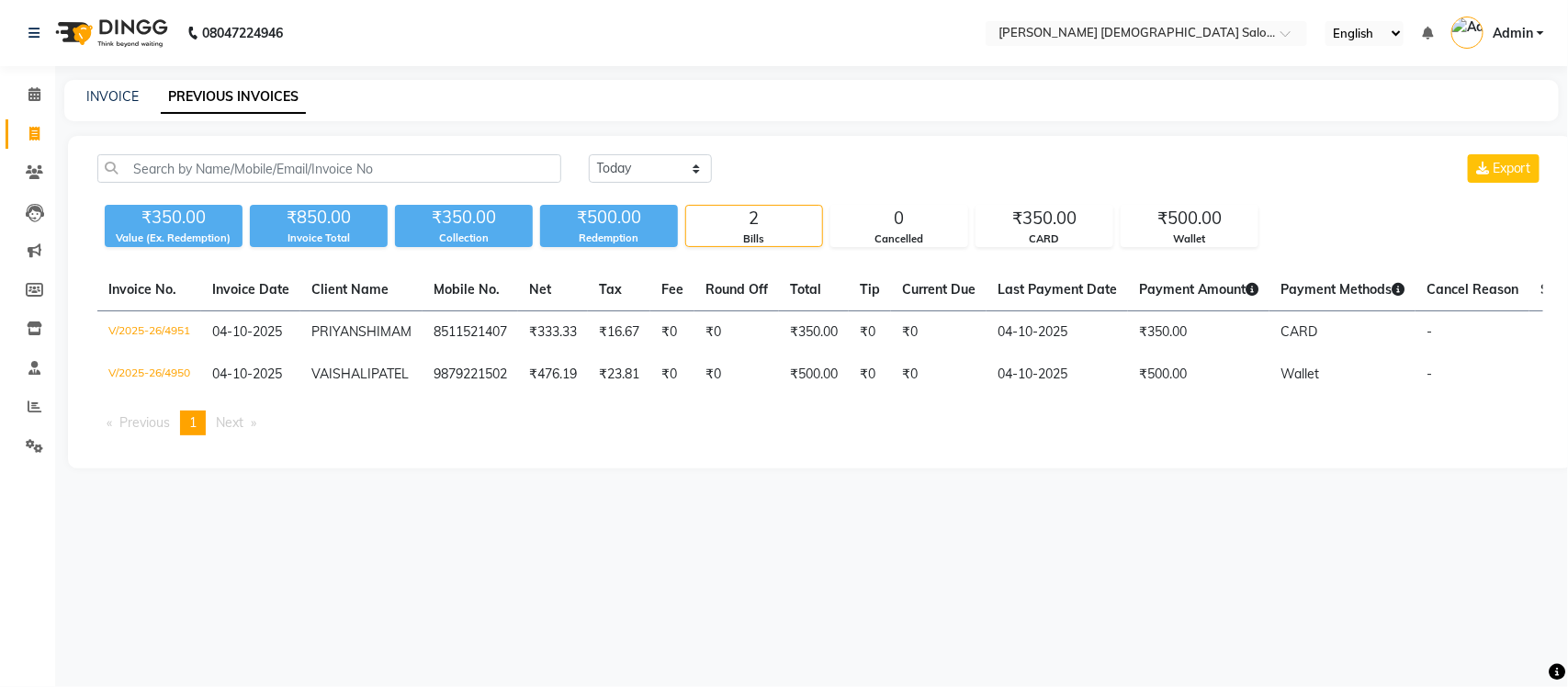
click at [1168, 18] on nav "08047224946 Select Location × [PERSON_NAME] [DEMOGRAPHIC_DATA] Salon, [GEOGRAPH…" at bounding box center [784, 33] width 1568 height 67
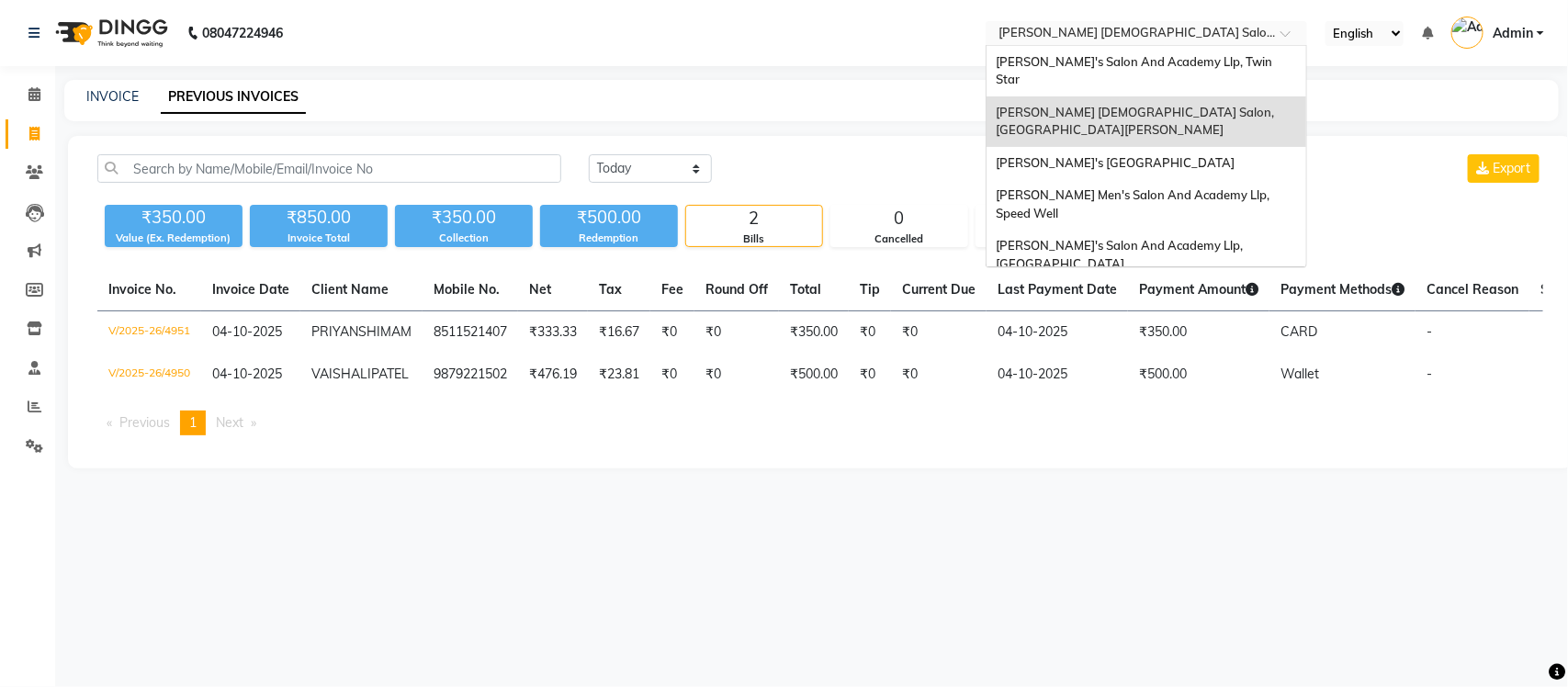
click at [1173, 30] on input "text" at bounding box center [1128, 35] width 266 height 18
click at [1164, 74] on div "[PERSON_NAME]'s Salon And Academy Llp, Twin Star" at bounding box center [1145, 71] width 319 height 51
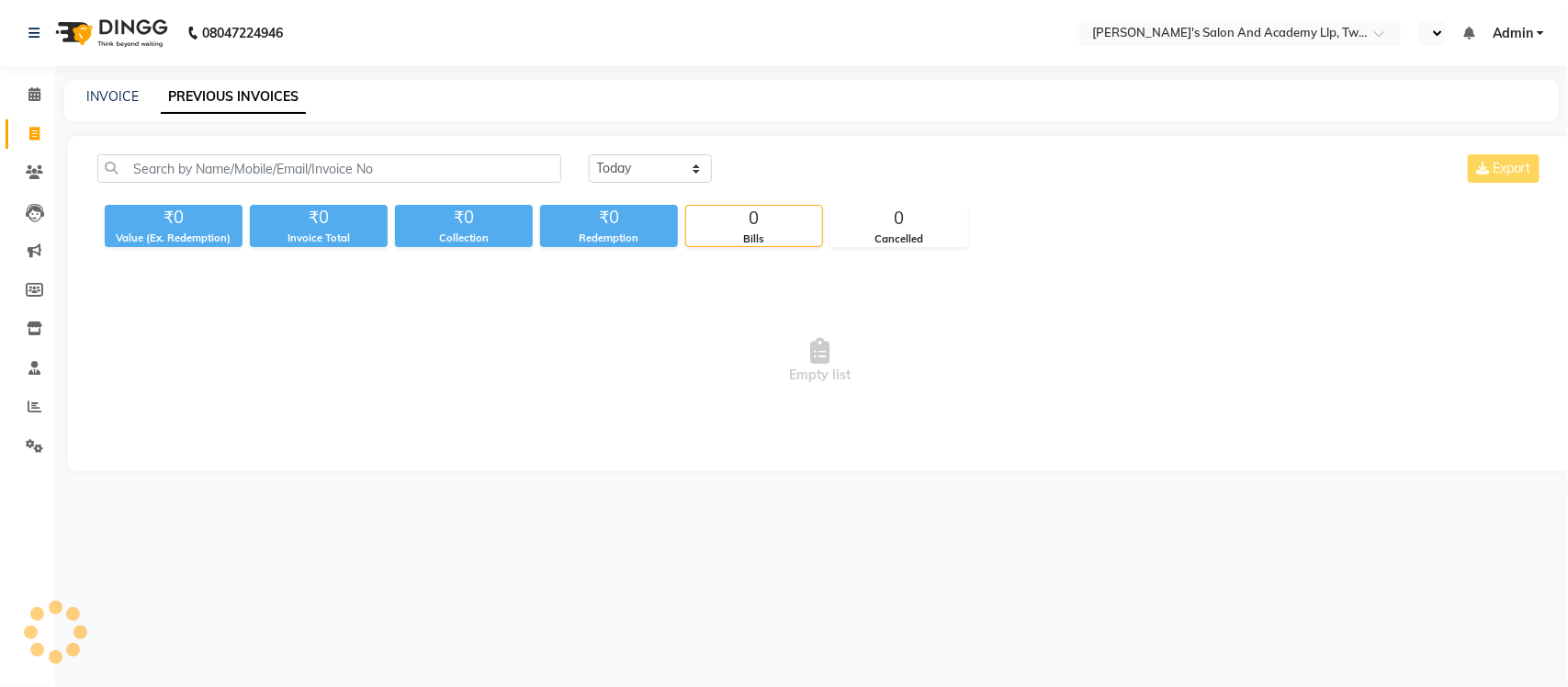
select select "en"
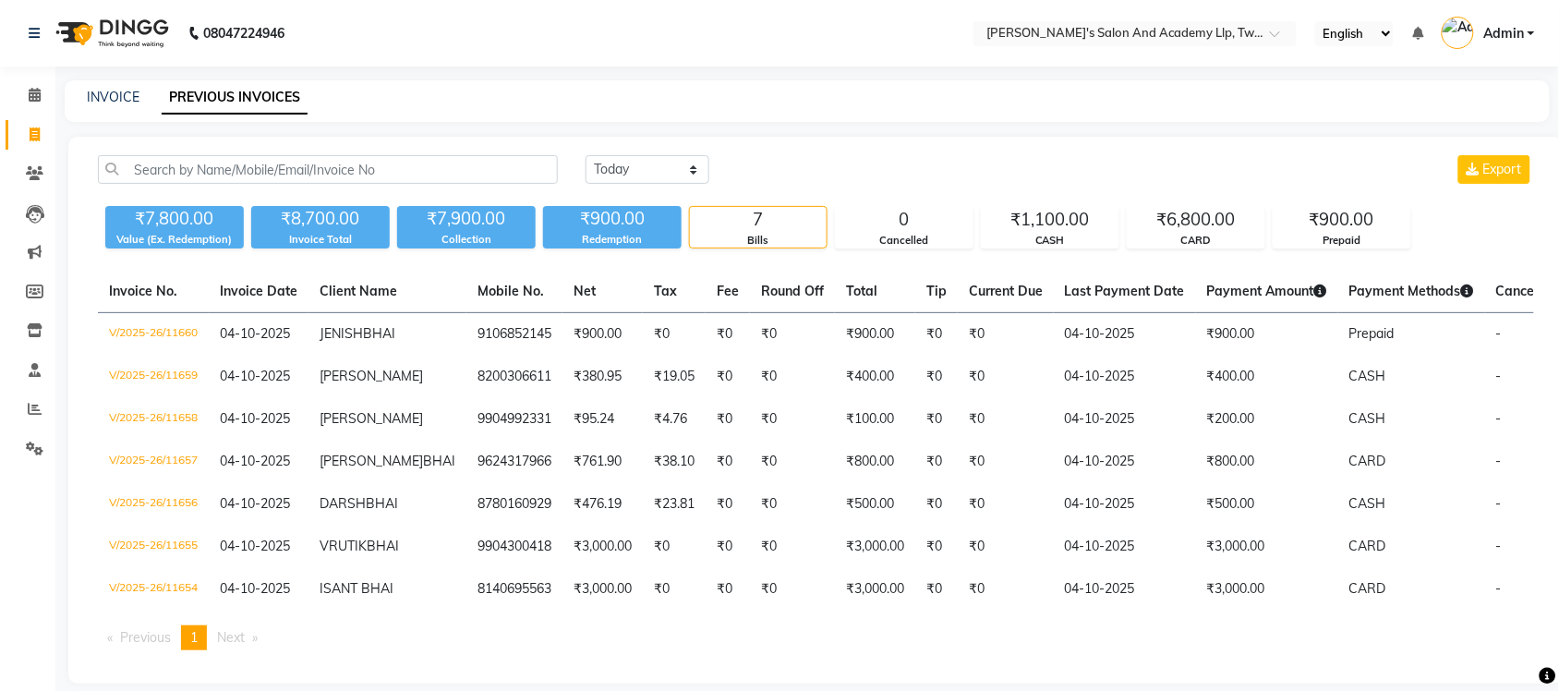
click at [755, 39] on nav "08047224946 Select Location × [PERSON_NAME]'s Salon And Academy Llp, Twin Star …" at bounding box center [779, 33] width 1559 height 67
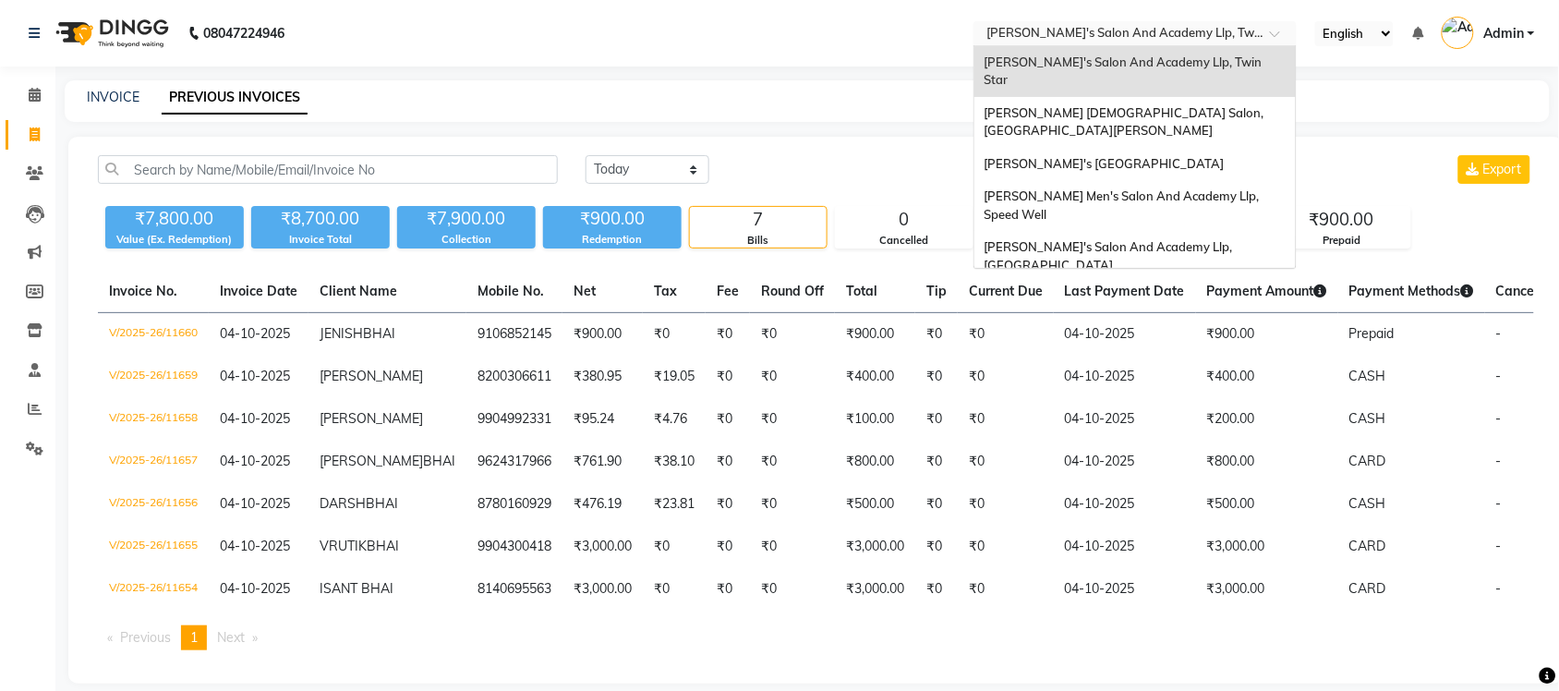
click at [1216, 40] on input "text" at bounding box center [1117, 35] width 268 height 18
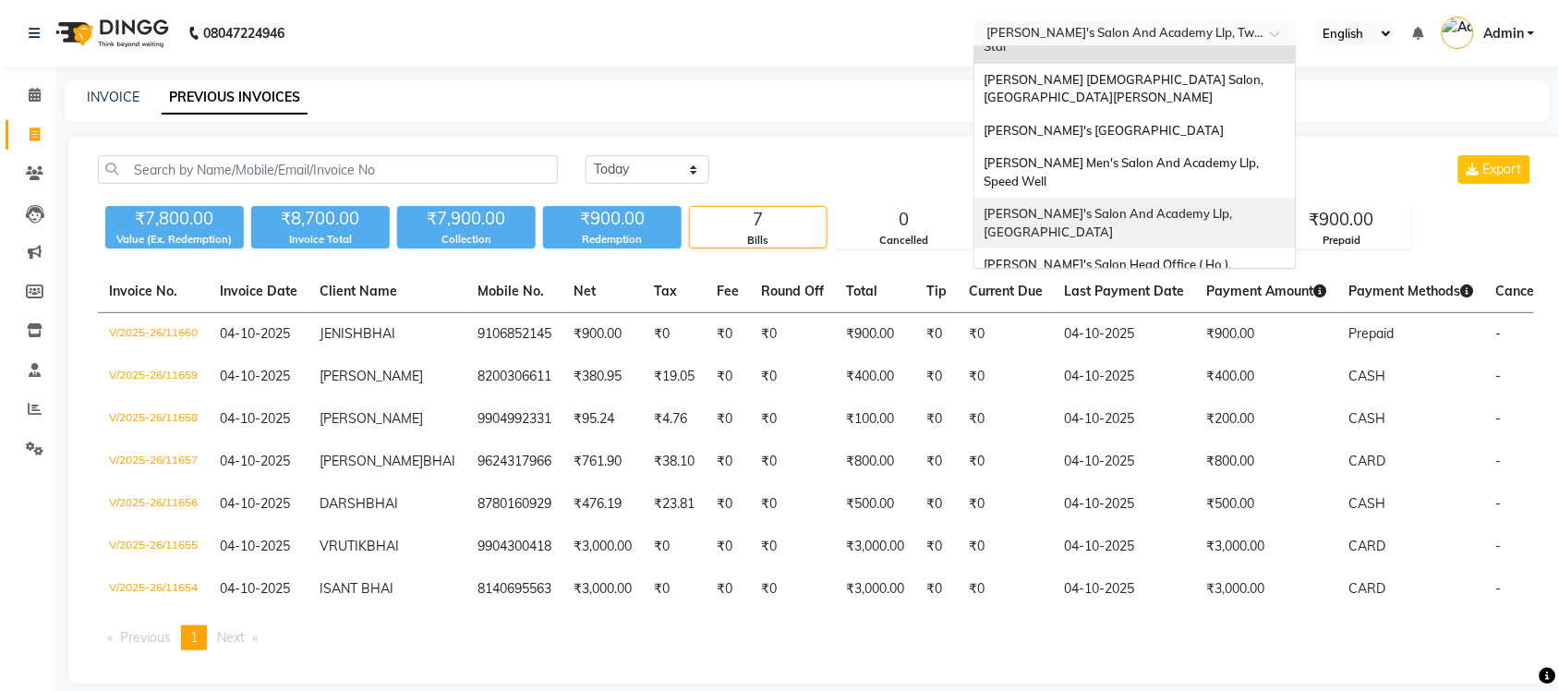
scroll to position [61, 0]
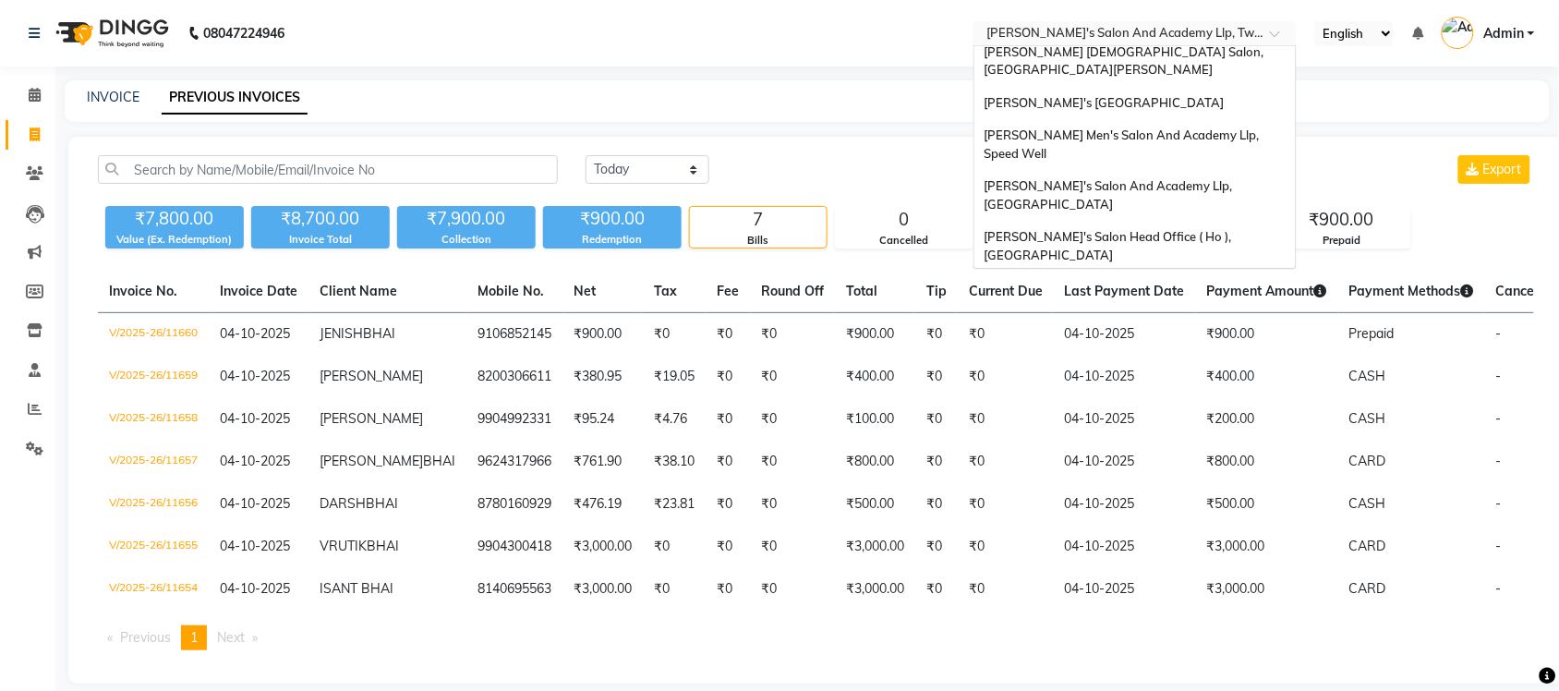
click at [1221, 272] on div "[PERSON_NAME] Men's Salon & Academy Llp, [GEOGRAPHIC_DATA]" at bounding box center [1134, 297] width 321 height 51
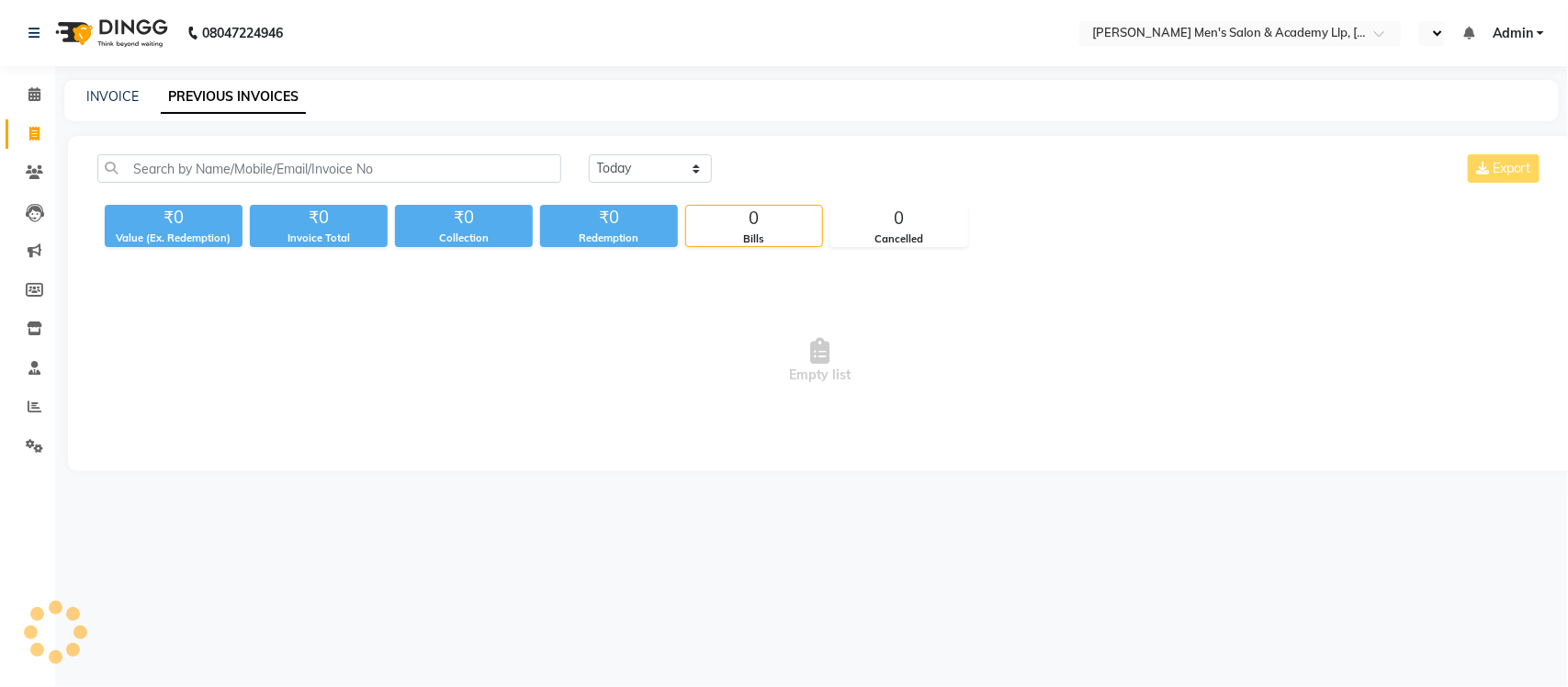
select select "en"
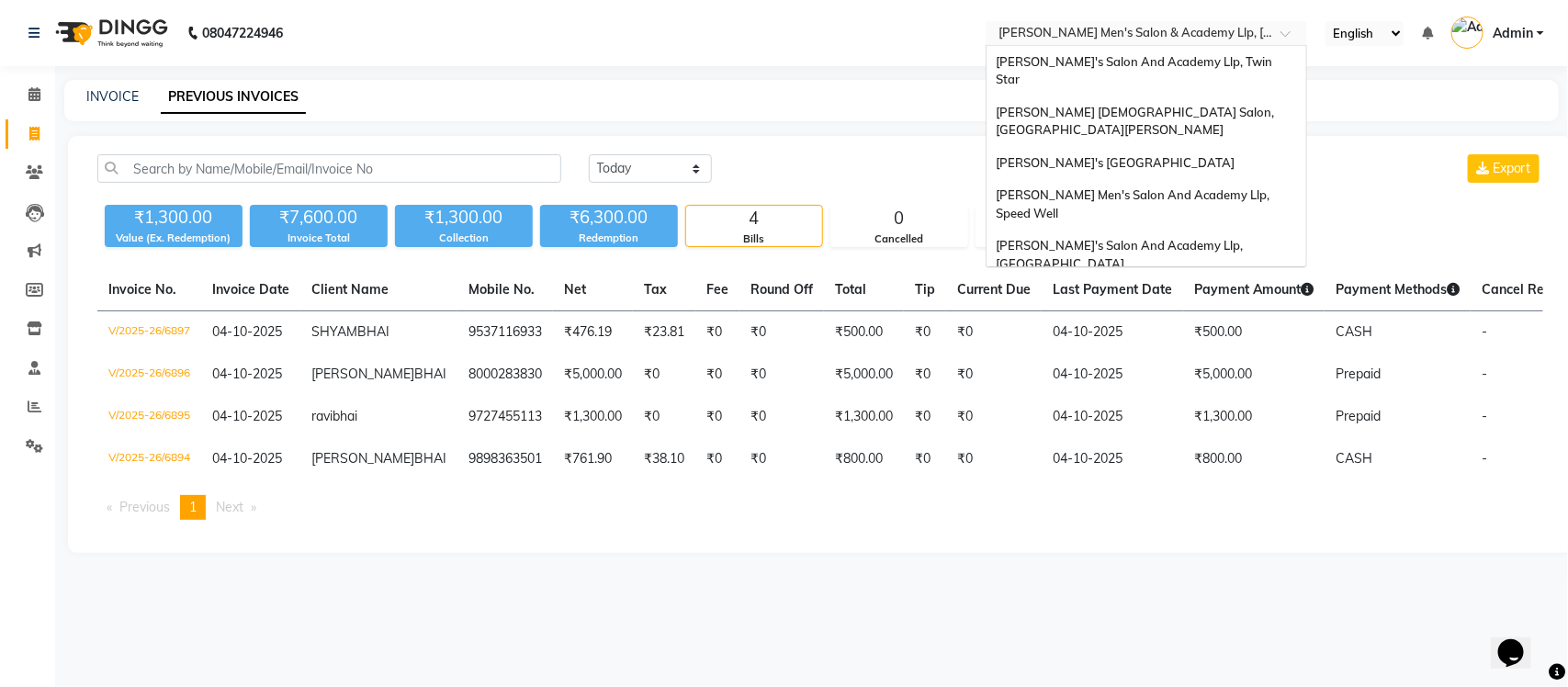
click at [1171, 38] on input "text" at bounding box center [1128, 35] width 266 height 18
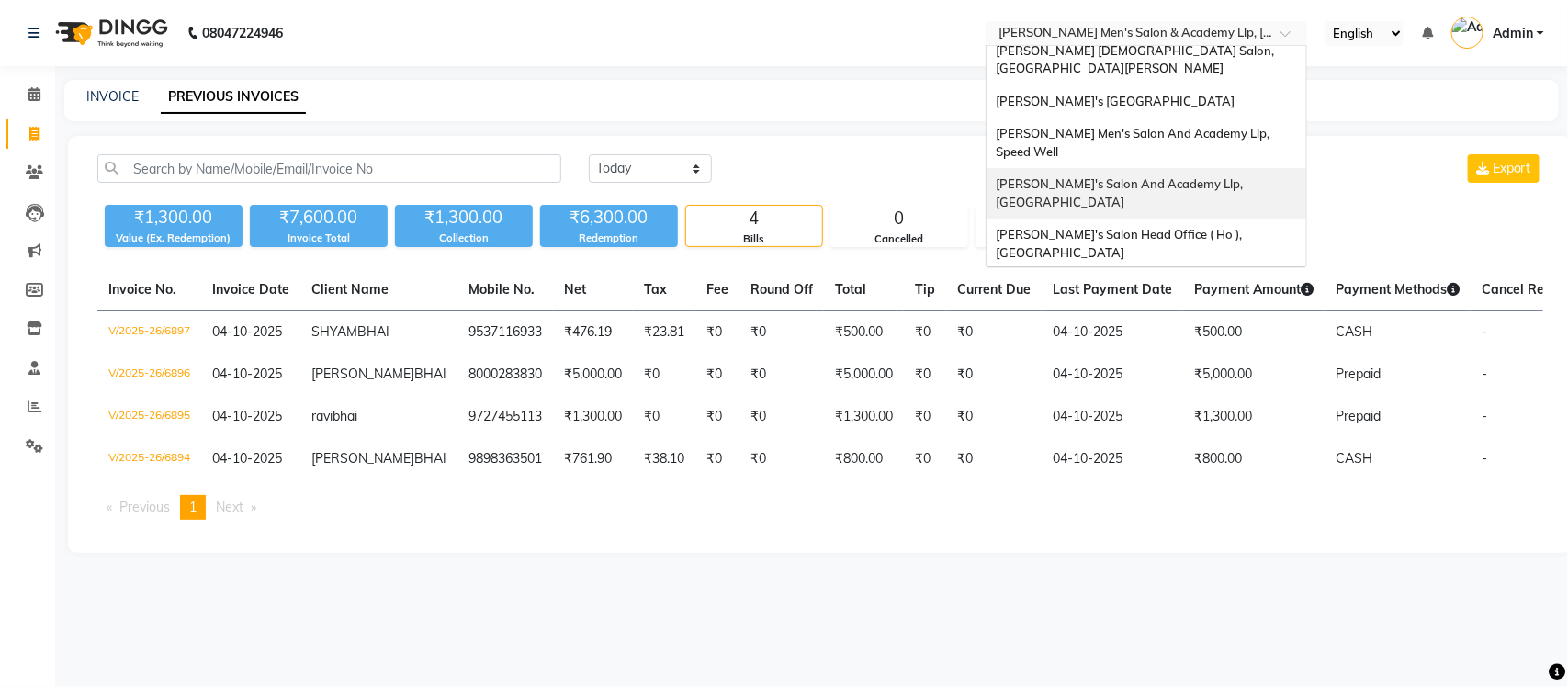
click at [1221, 168] on div "[PERSON_NAME]'s Salon And Academy Llp, [GEOGRAPHIC_DATA]" at bounding box center [1145, 193] width 319 height 51
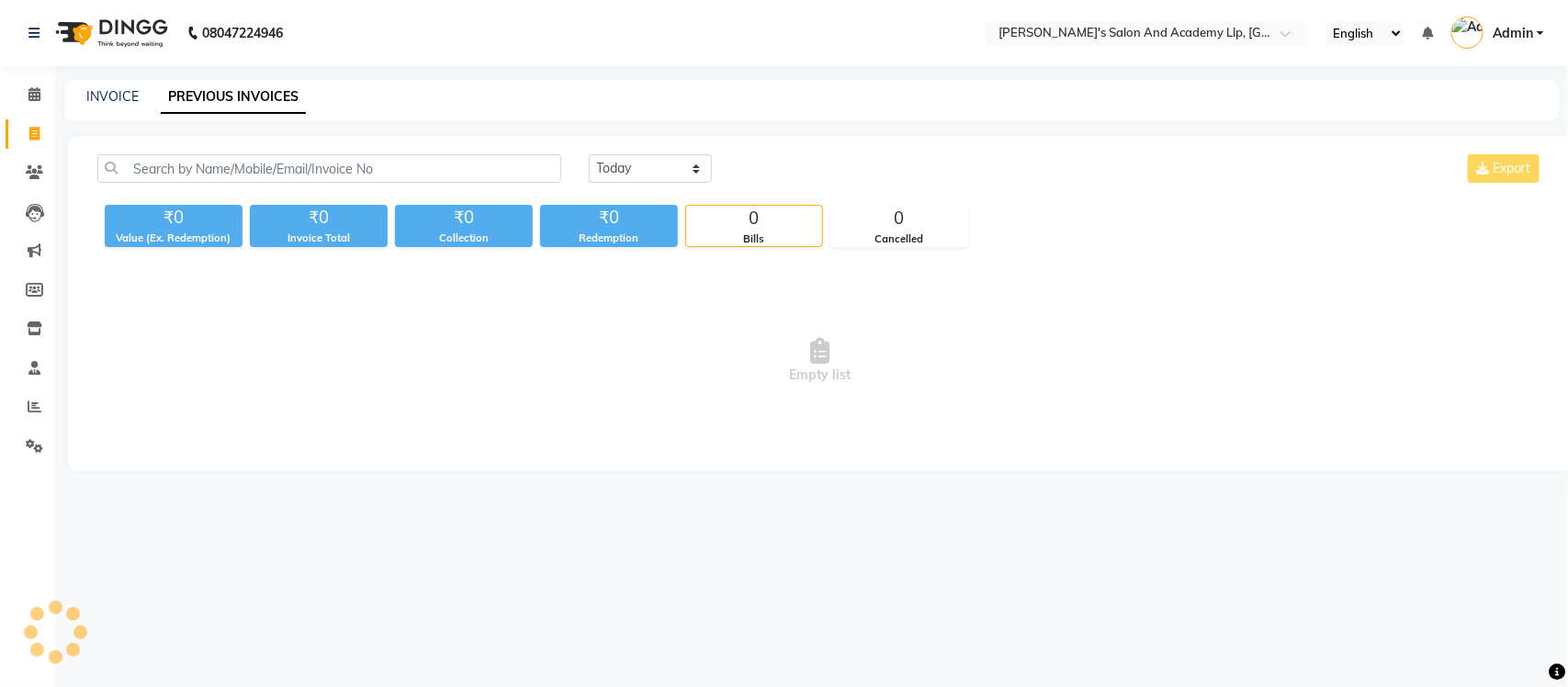
select select "en"
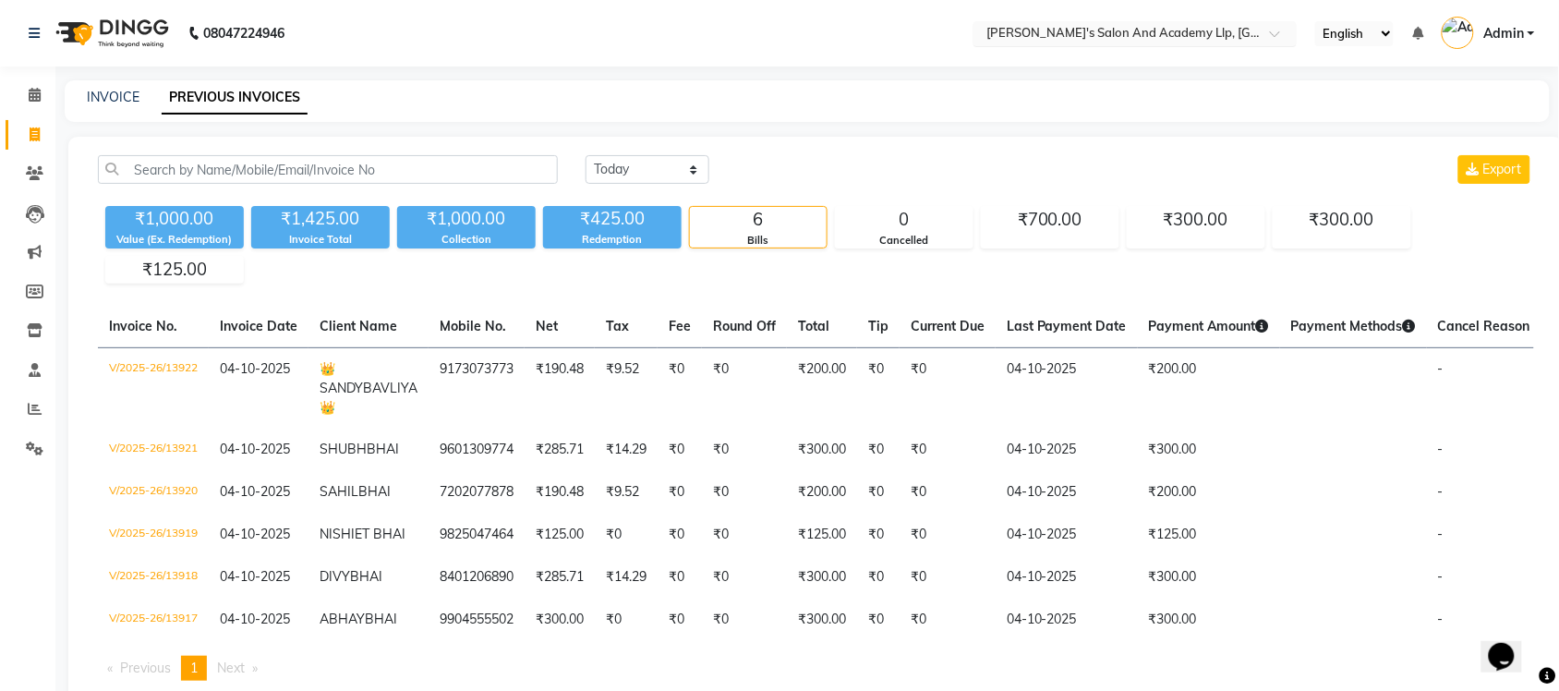
click at [1215, 26] on input "text" at bounding box center [1117, 35] width 268 height 18
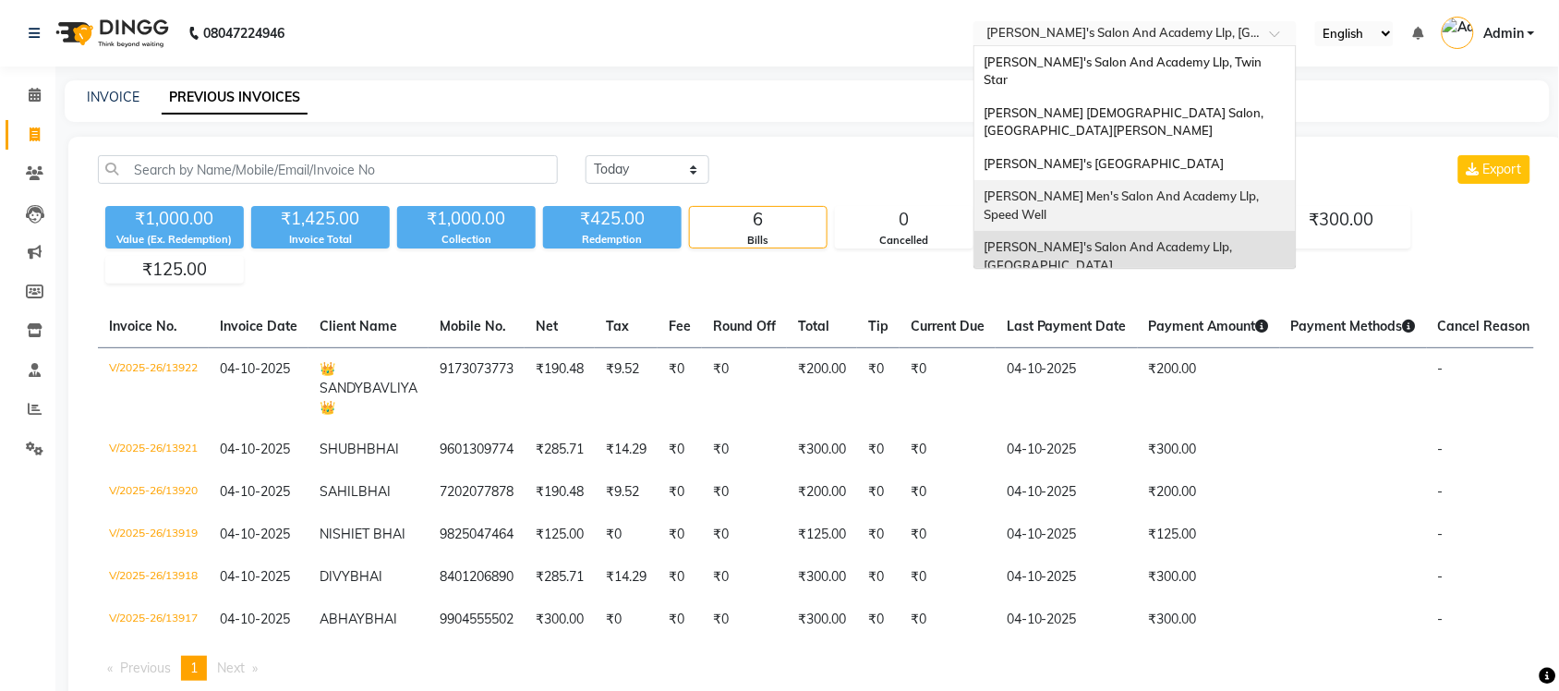
click at [1210, 188] on span "[PERSON_NAME] Men's Salon And Academy Llp, Speed Well" at bounding box center [1123, 204] width 278 height 33
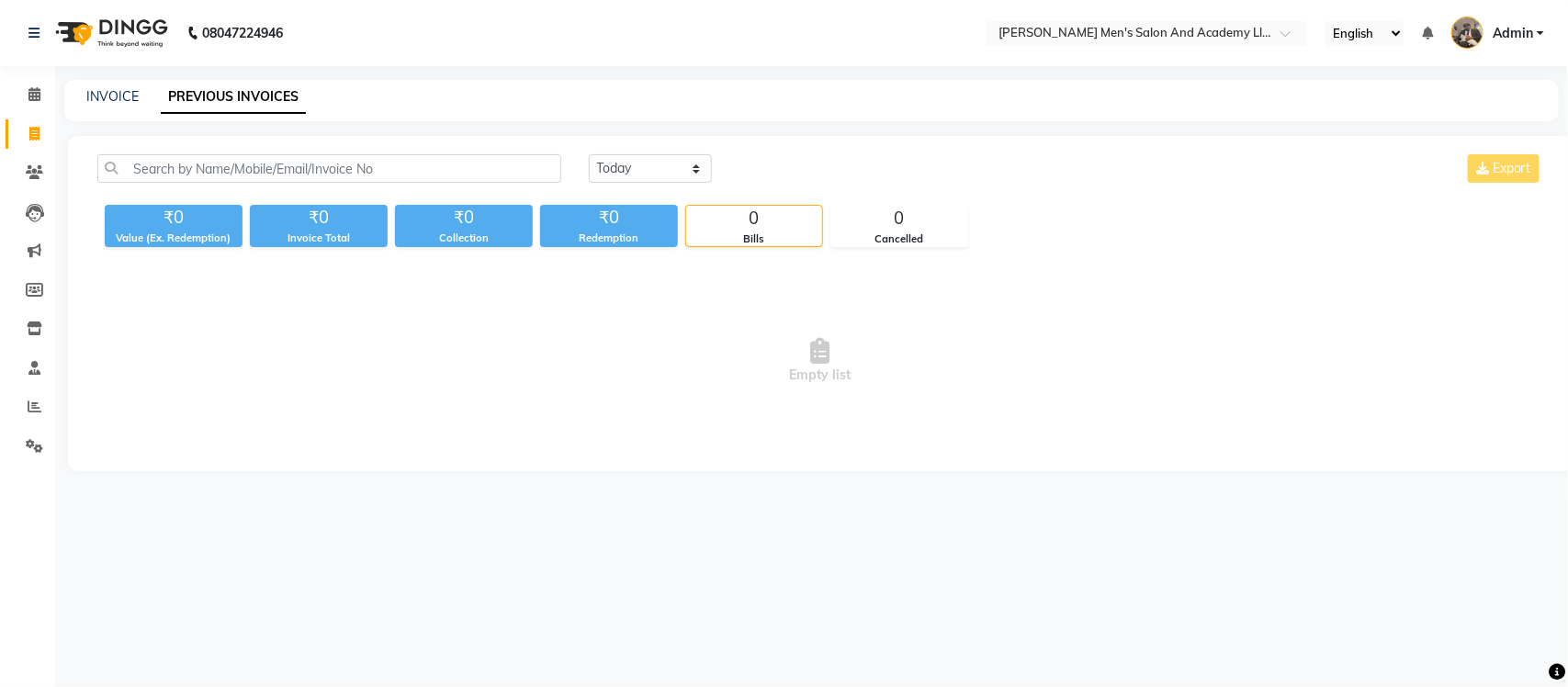
select select "en"
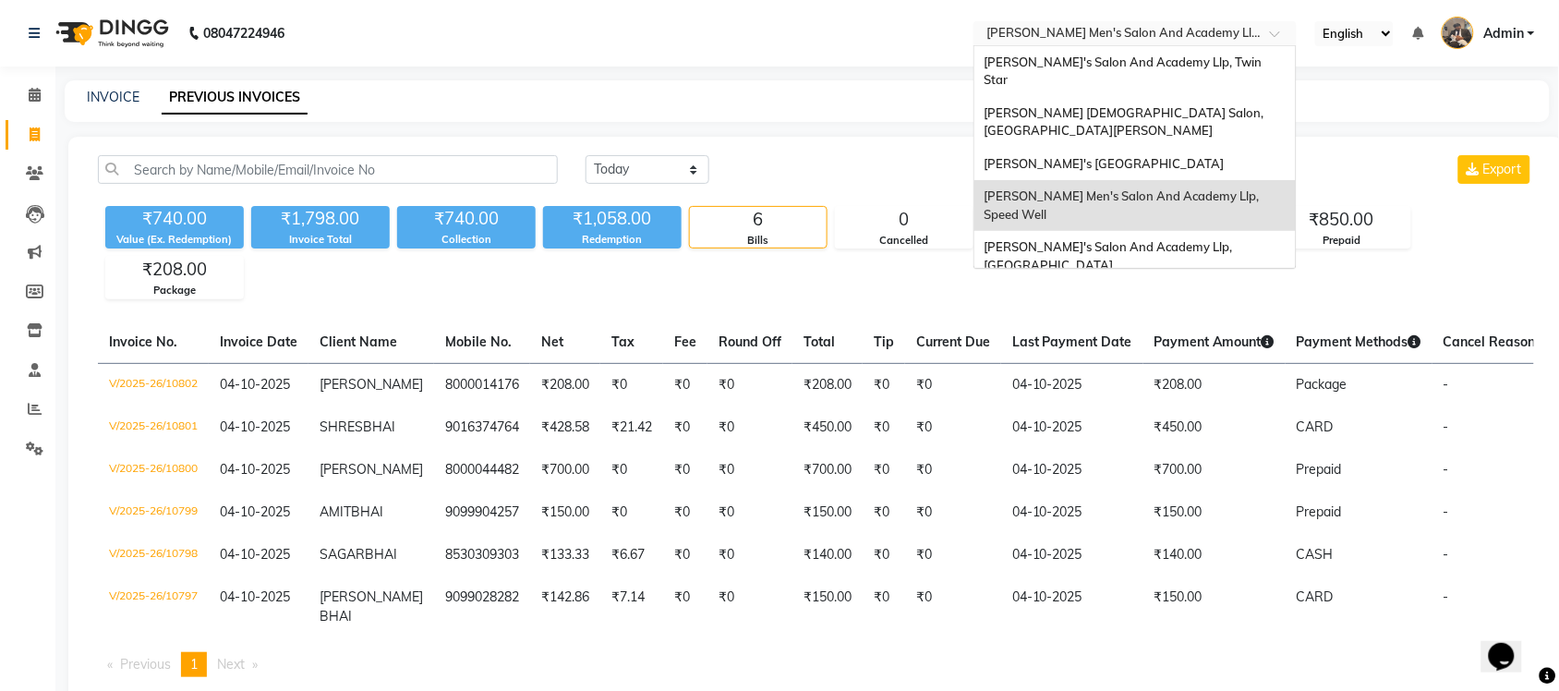
click at [1207, 40] on input "text" at bounding box center [1117, 35] width 268 height 18
click at [1184, 148] on div "[PERSON_NAME]'s [GEOGRAPHIC_DATA]" at bounding box center [1134, 164] width 321 height 33
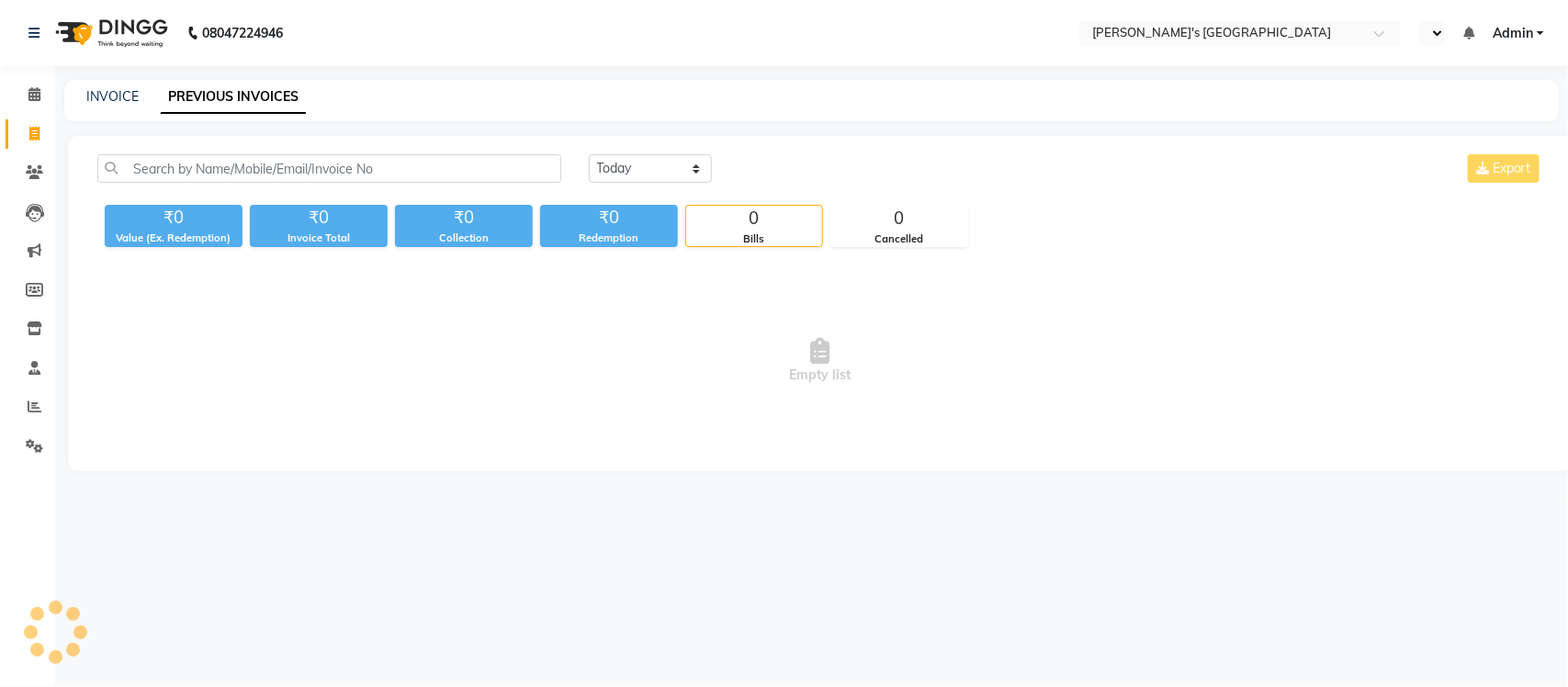
select select "en"
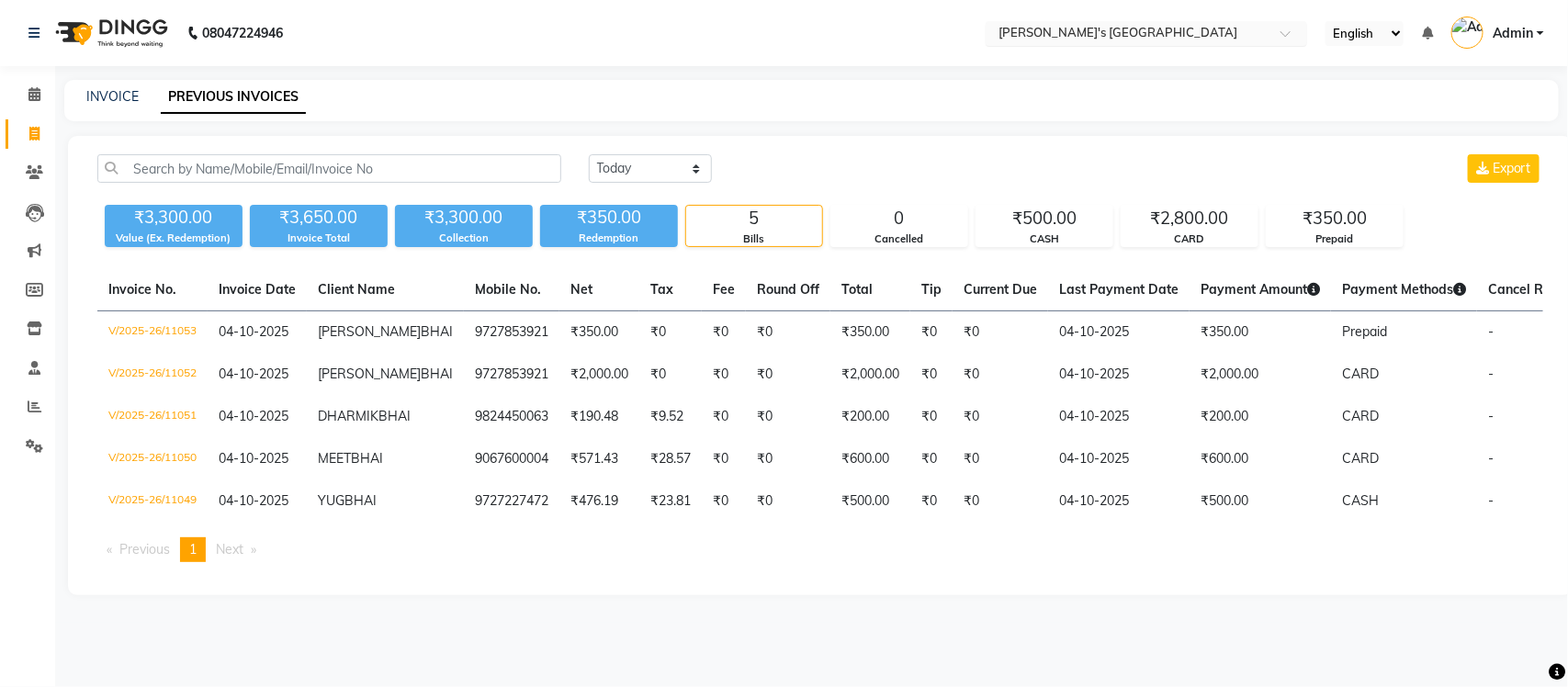
click at [1217, 34] on input "text" at bounding box center [1128, 35] width 266 height 18
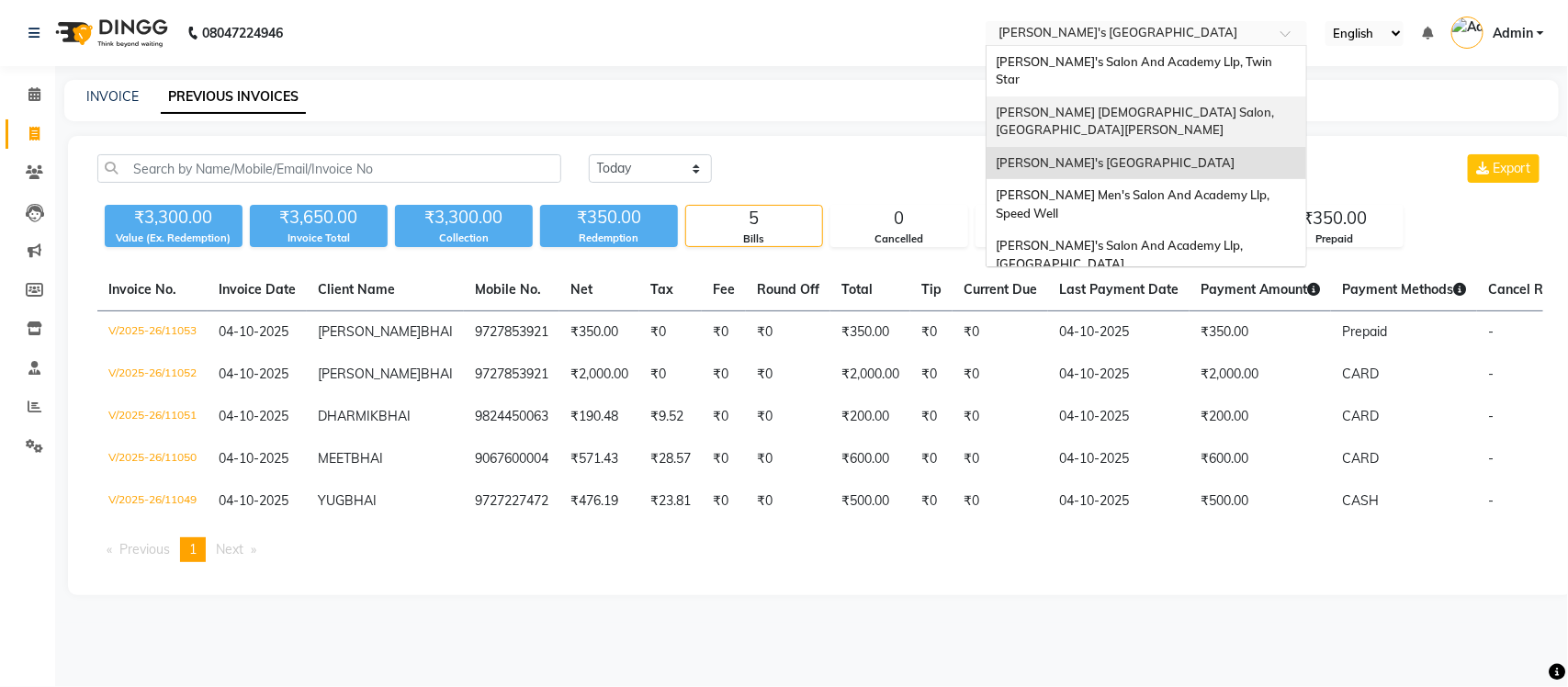
click at [1246, 98] on div "[PERSON_NAME] [DEMOGRAPHIC_DATA] Salon, [GEOGRAPHIC_DATA][PERSON_NAME]" at bounding box center [1145, 121] width 319 height 51
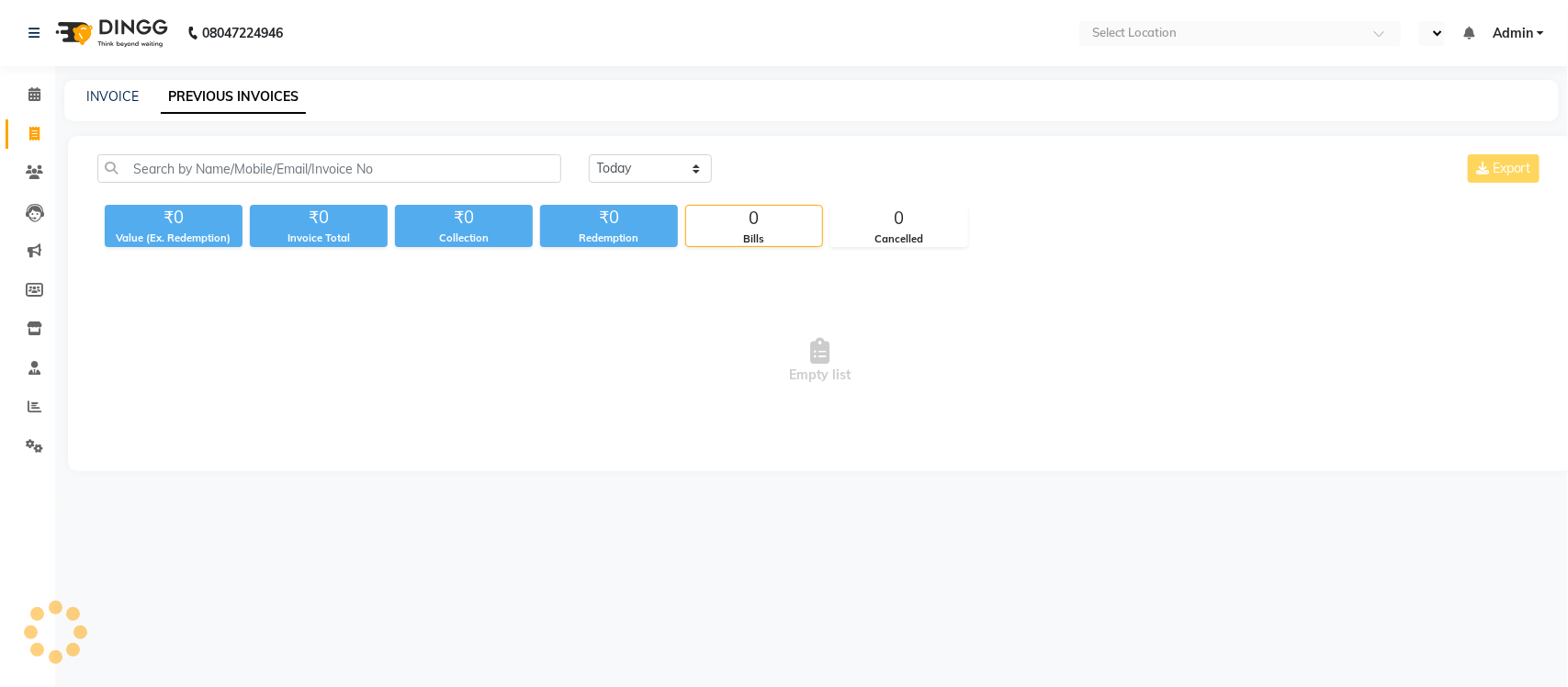
select select "en"
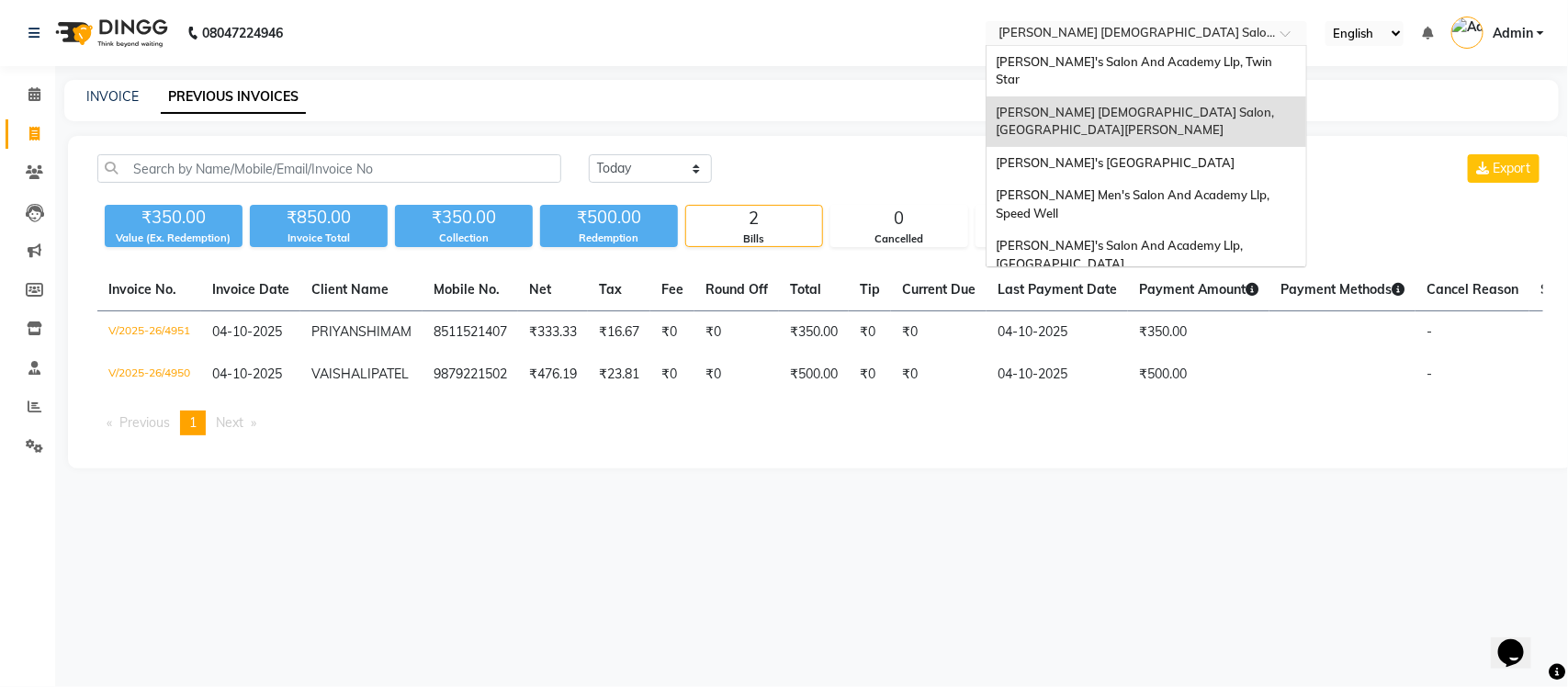
click at [1218, 26] on input "text" at bounding box center [1128, 35] width 266 height 18
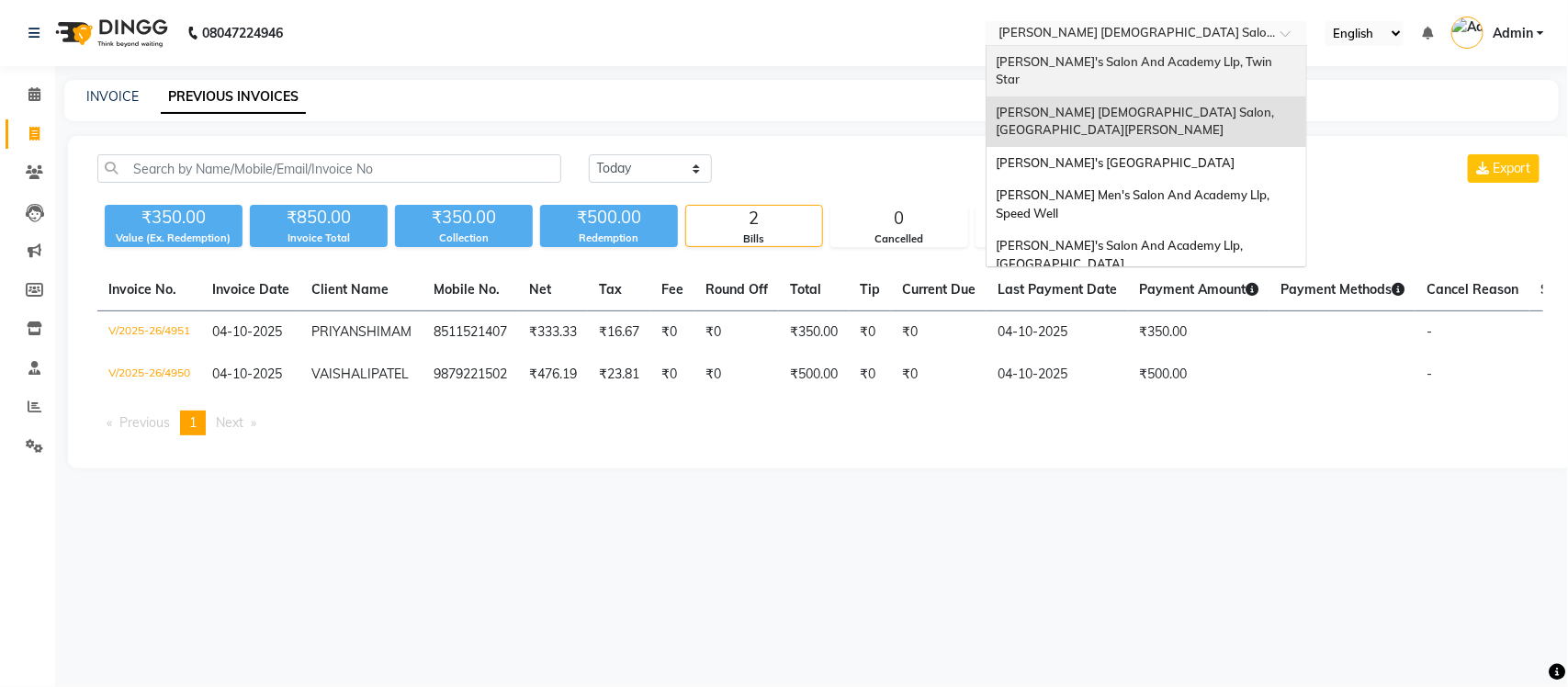
click at [1209, 67] on span "[PERSON_NAME]'s Salon And Academy Llp, Twin Star" at bounding box center [1134, 70] width 279 height 33
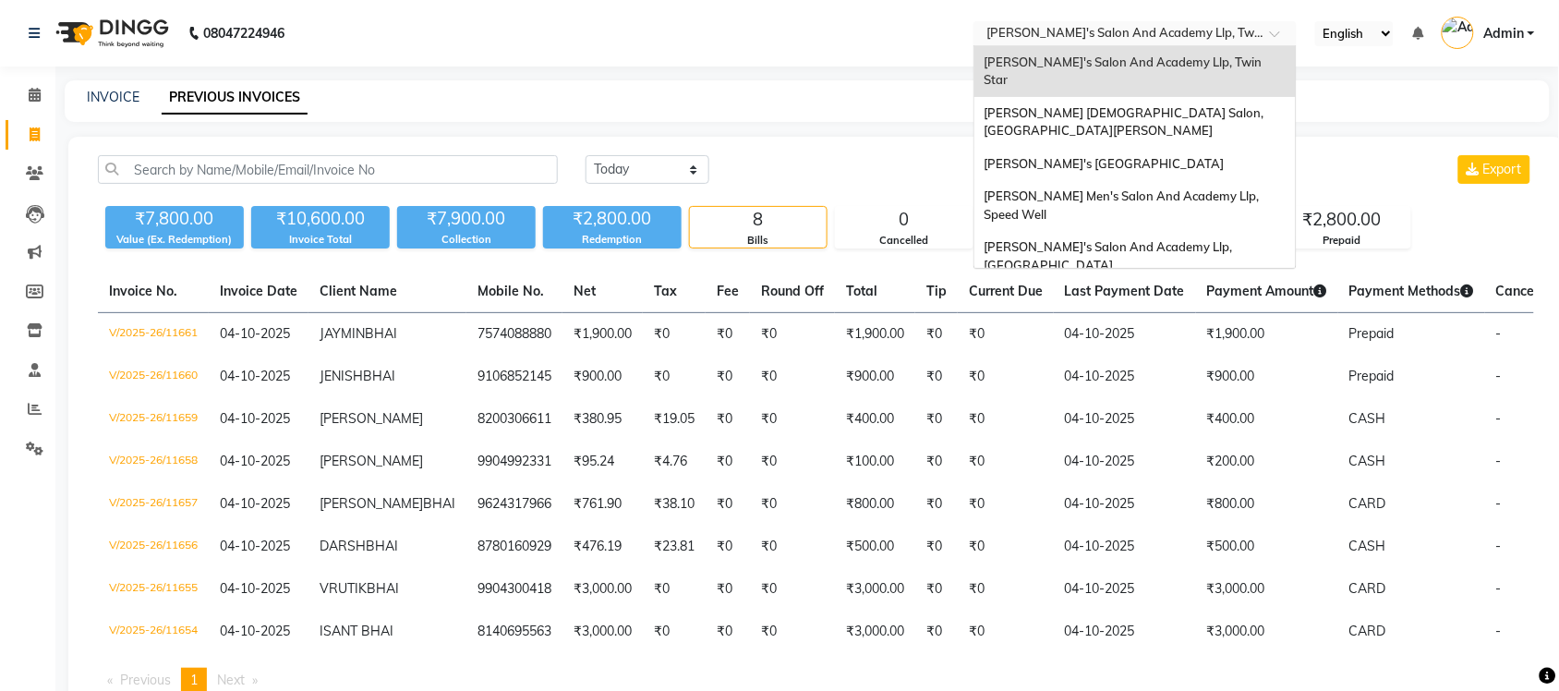
click at [1206, 34] on input "text" at bounding box center [1117, 35] width 268 height 18
click at [940, 55] on nav "08047224946 Select Location × Sandy Men's Salon And Academy Llp, Twin Star Sand…" at bounding box center [779, 33] width 1559 height 67
click at [1119, 40] on input "text" at bounding box center [1117, 35] width 268 height 18
click at [1130, 105] on span "[PERSON_NAME] [DEMOGRAPHIC_DATA] Salon, [GEOGRAPHIC_DATA][PERSON_NAME]" at bounding box center [1125, 121] width 283 height 33
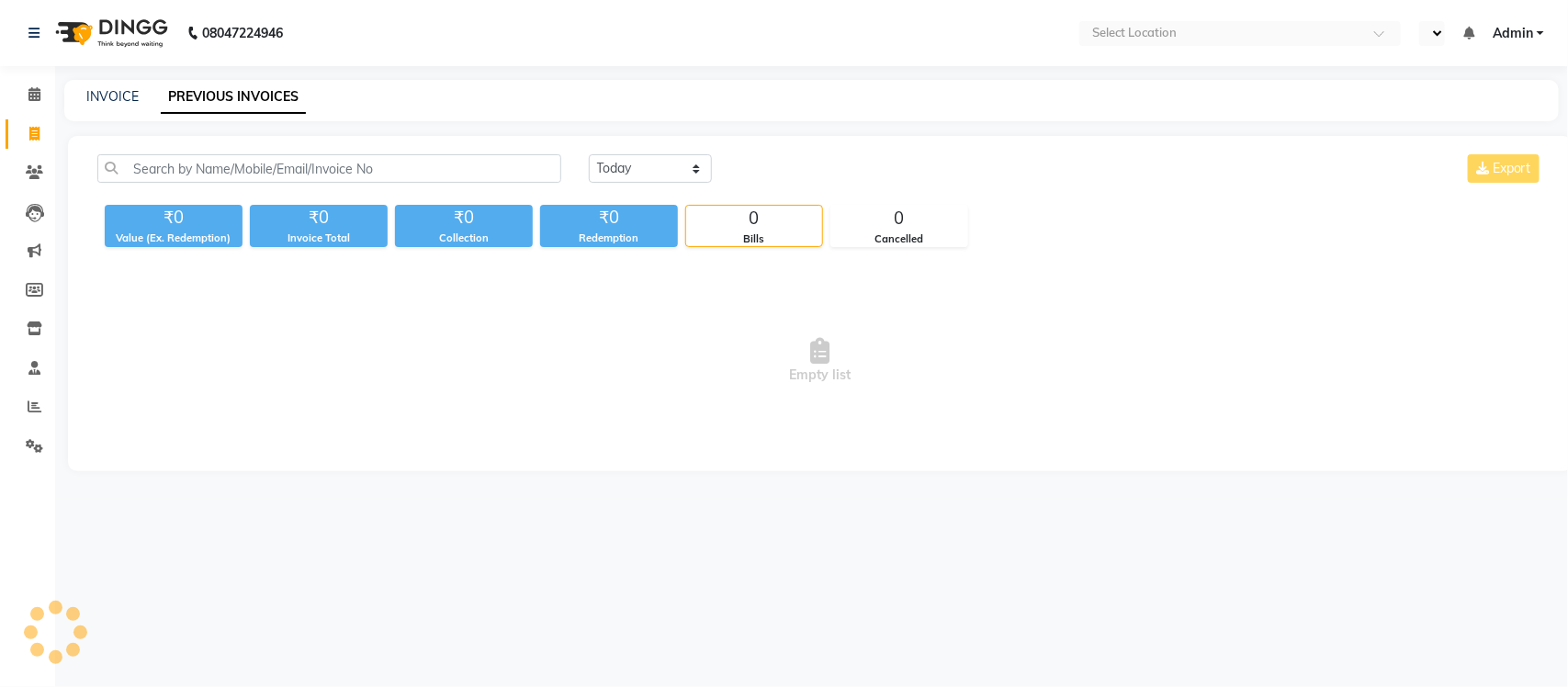
select select "en"
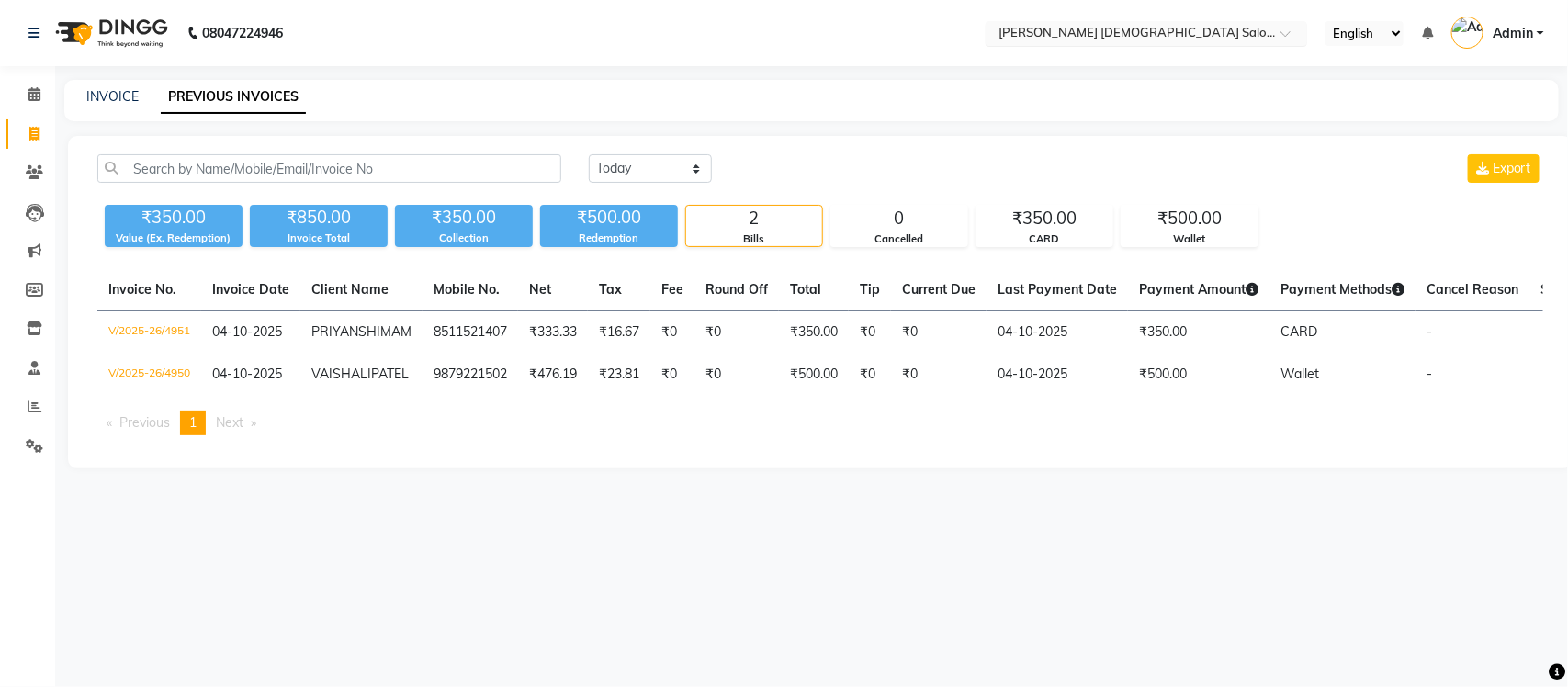
click at [1208, 35] on input "text" at bounding box center [1128, 35] width 266 height 18
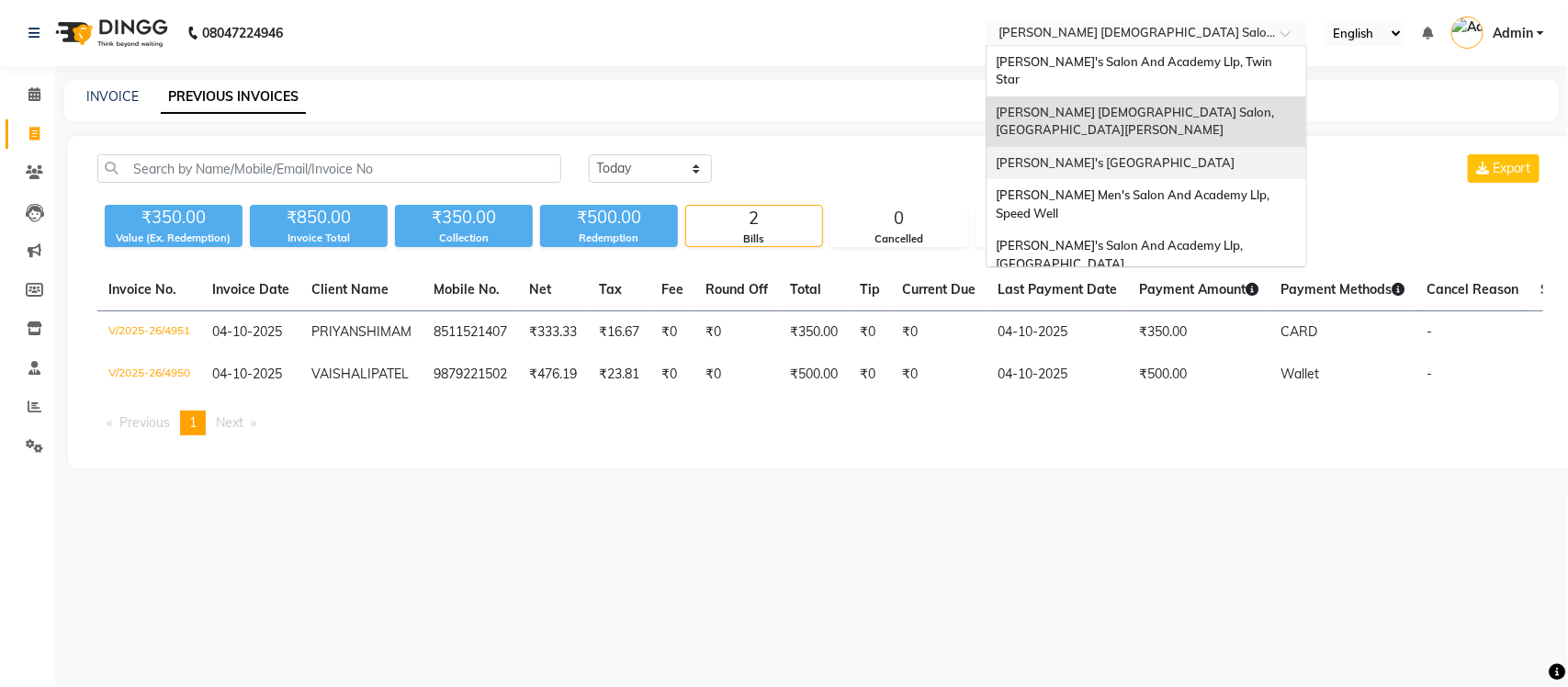
click at [1214, 155] on span "[PERSON_NAME]'s [GEOGRAPHIC_DATA]" at bounding box center [1115, 162] width 239 height 15
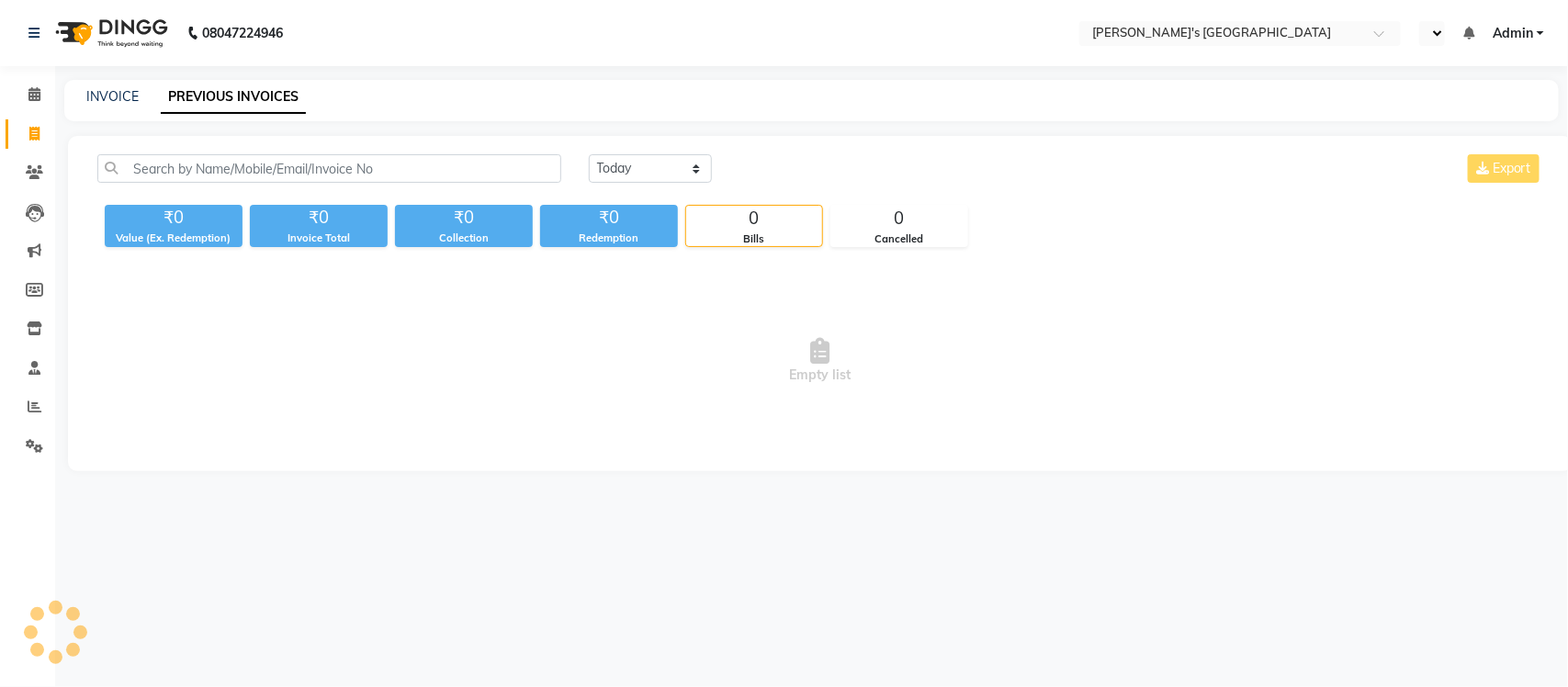
select select "en"
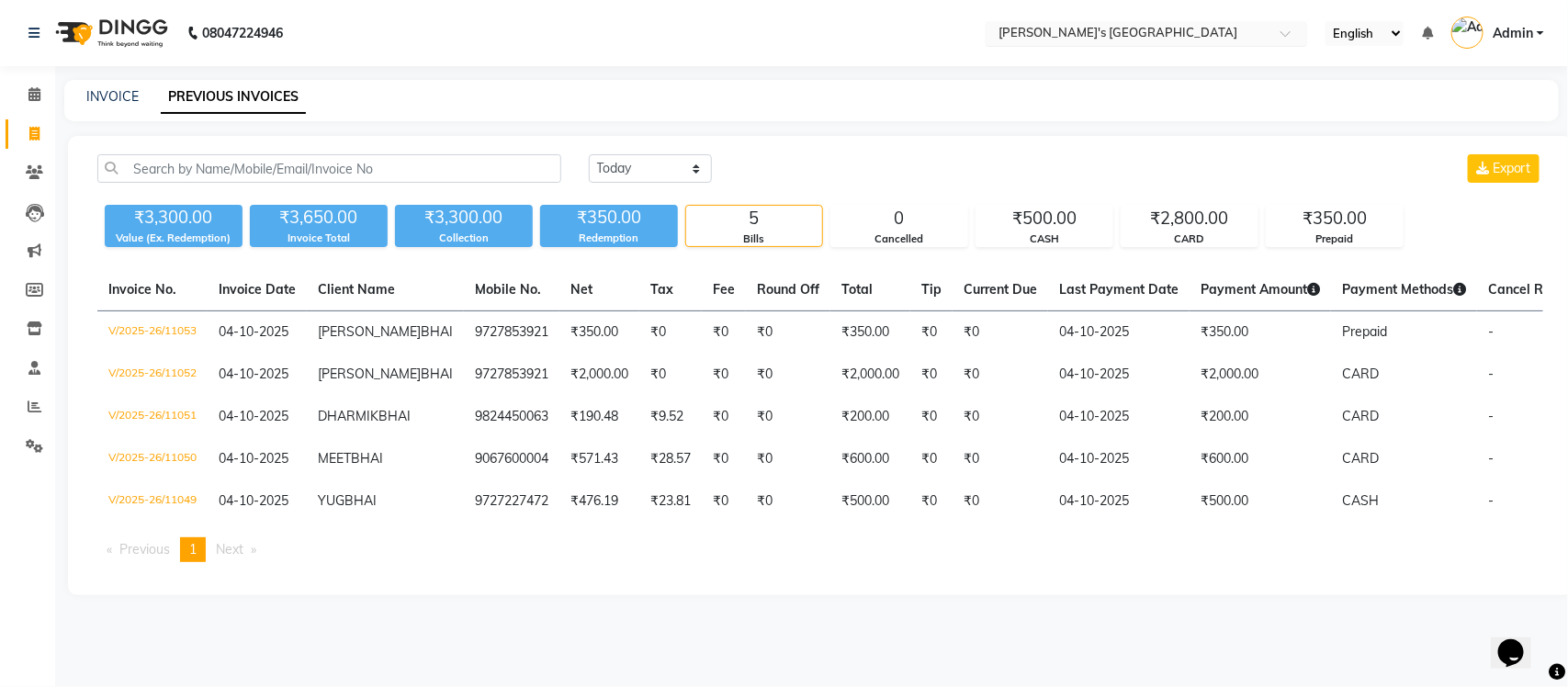
click at [1249, 26] on input "text" at bounding box center [1128, 35] width 266 height 18
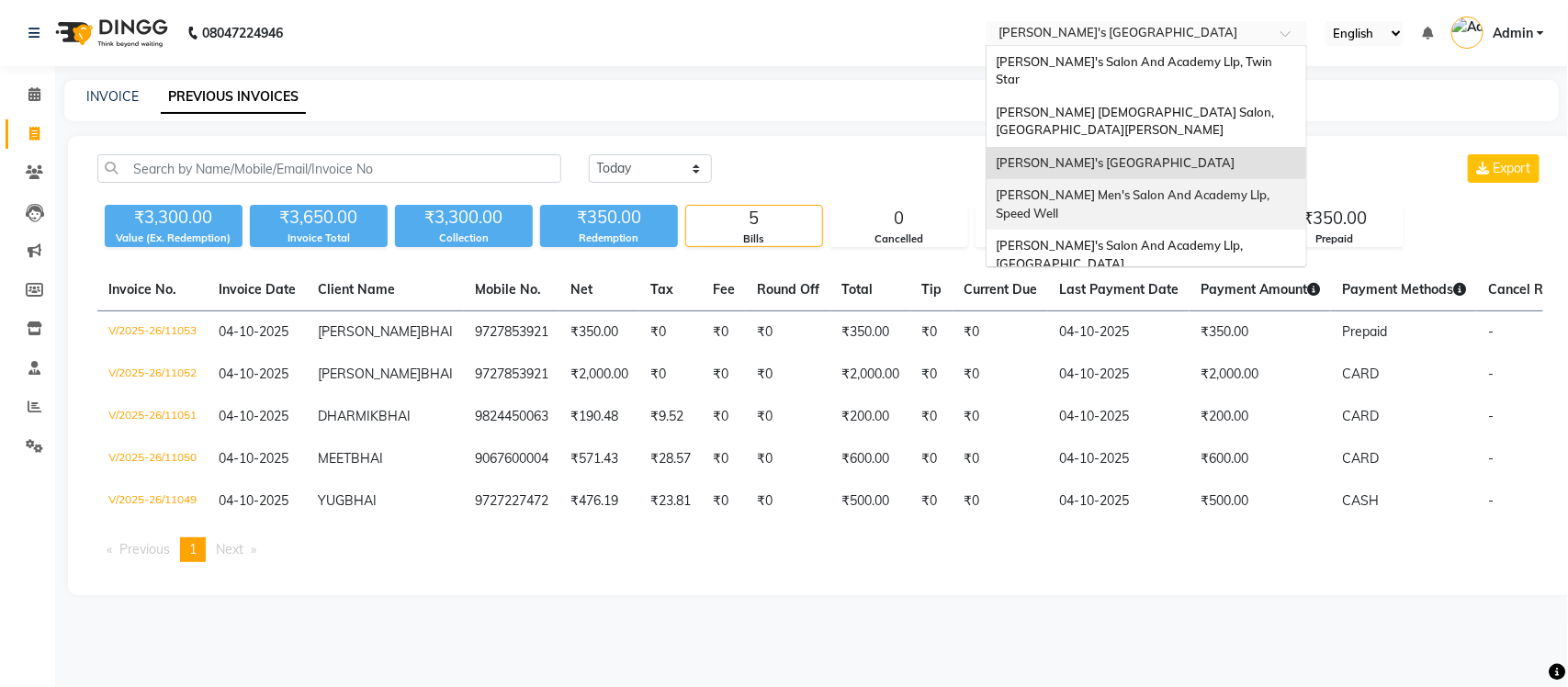
click at [1251, 187] on span "[PERSON_NAME] Men's Salon And Academy Llp, Speed Well" at bounding box center [1133, 203] width 276 height 33
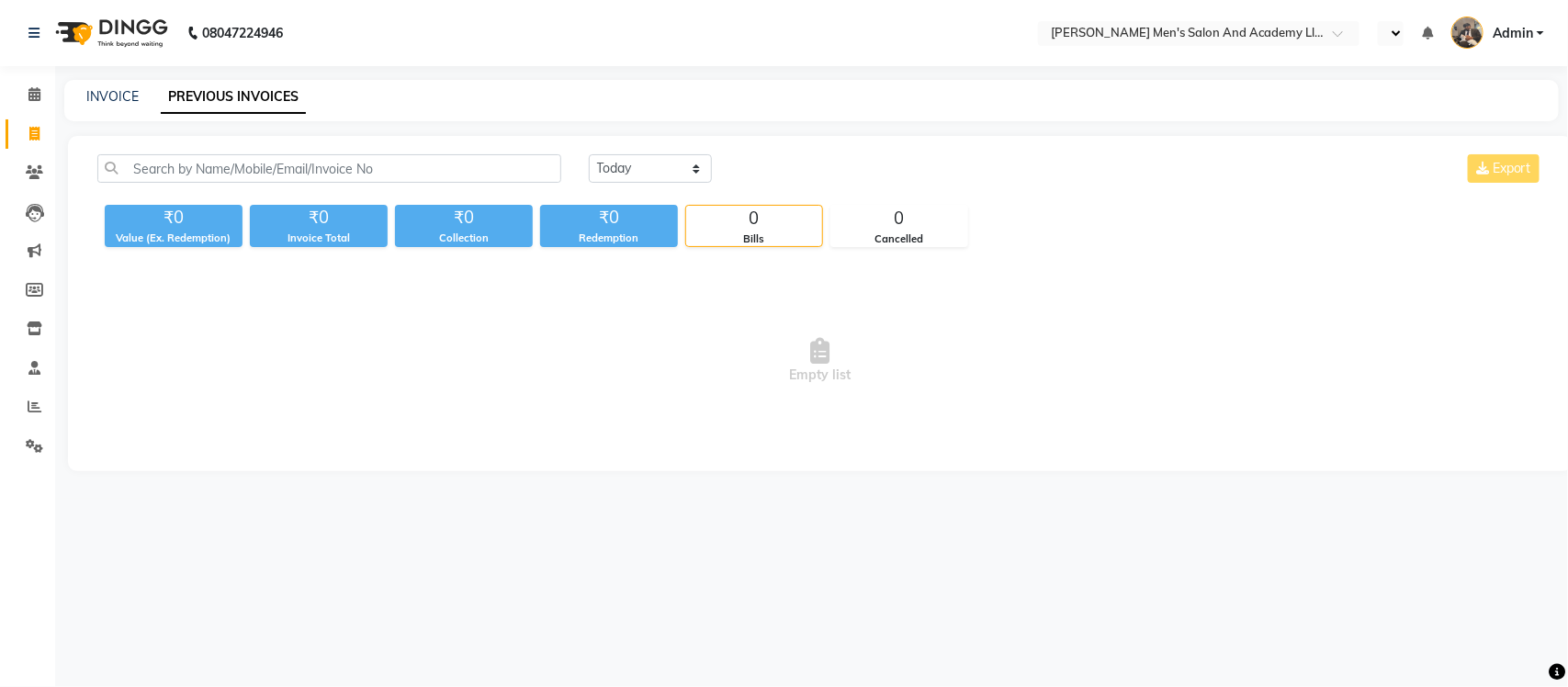
select select "en"
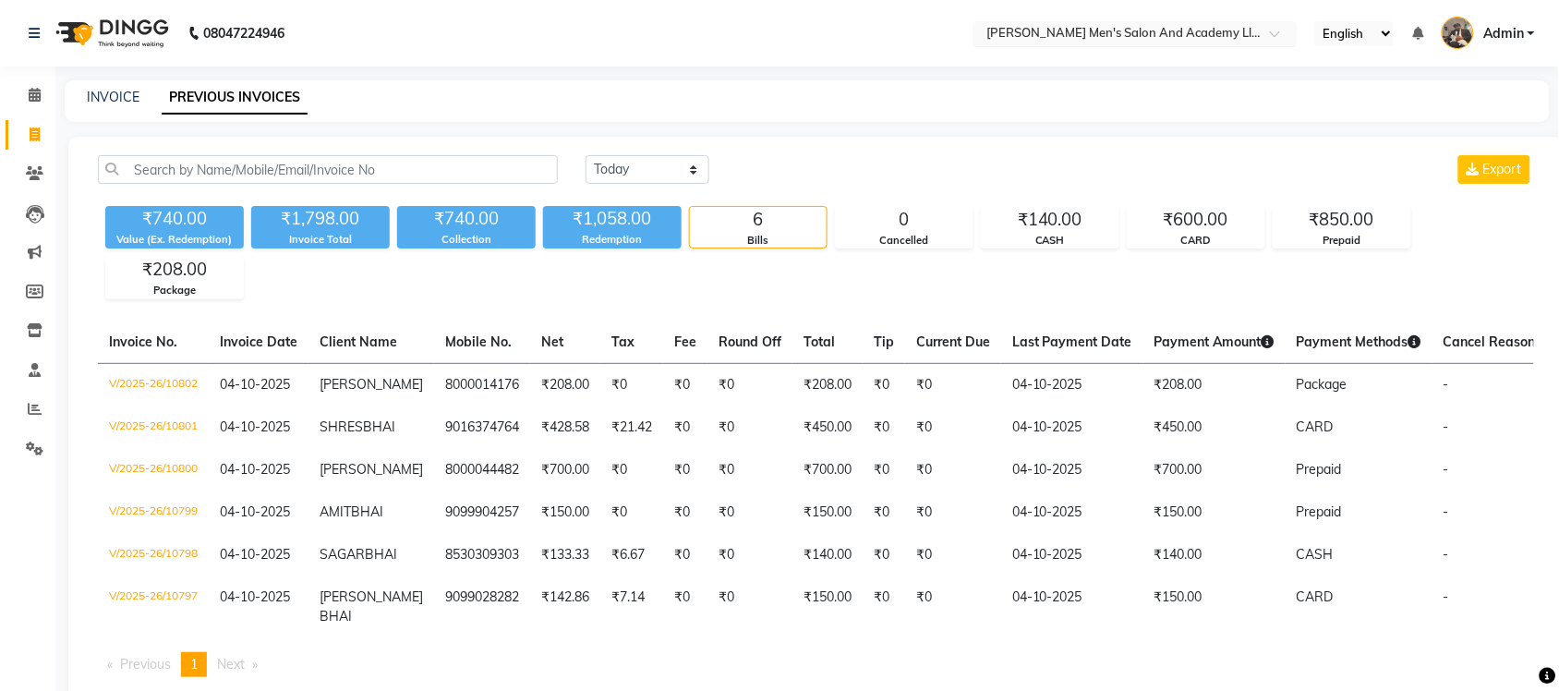
click at [1197, 34] on input "text" at bounding box center [1117, 35] width 268 height 18
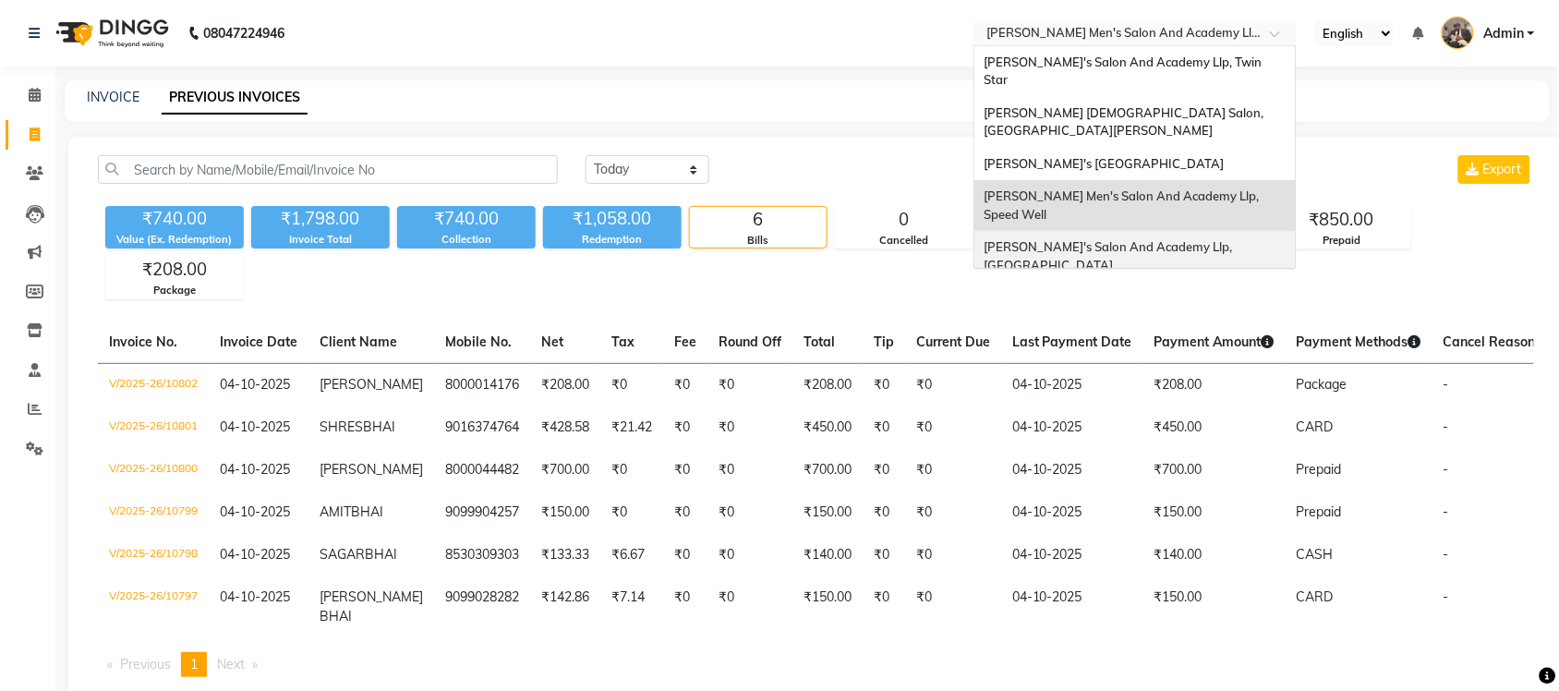
click at [1203, 239] on span "[PERSON_NAME]'s Salon And Academy Llp, [GEOGRAPHIC_DATA]" at bounding box center [1109, 255] width 251 height 33
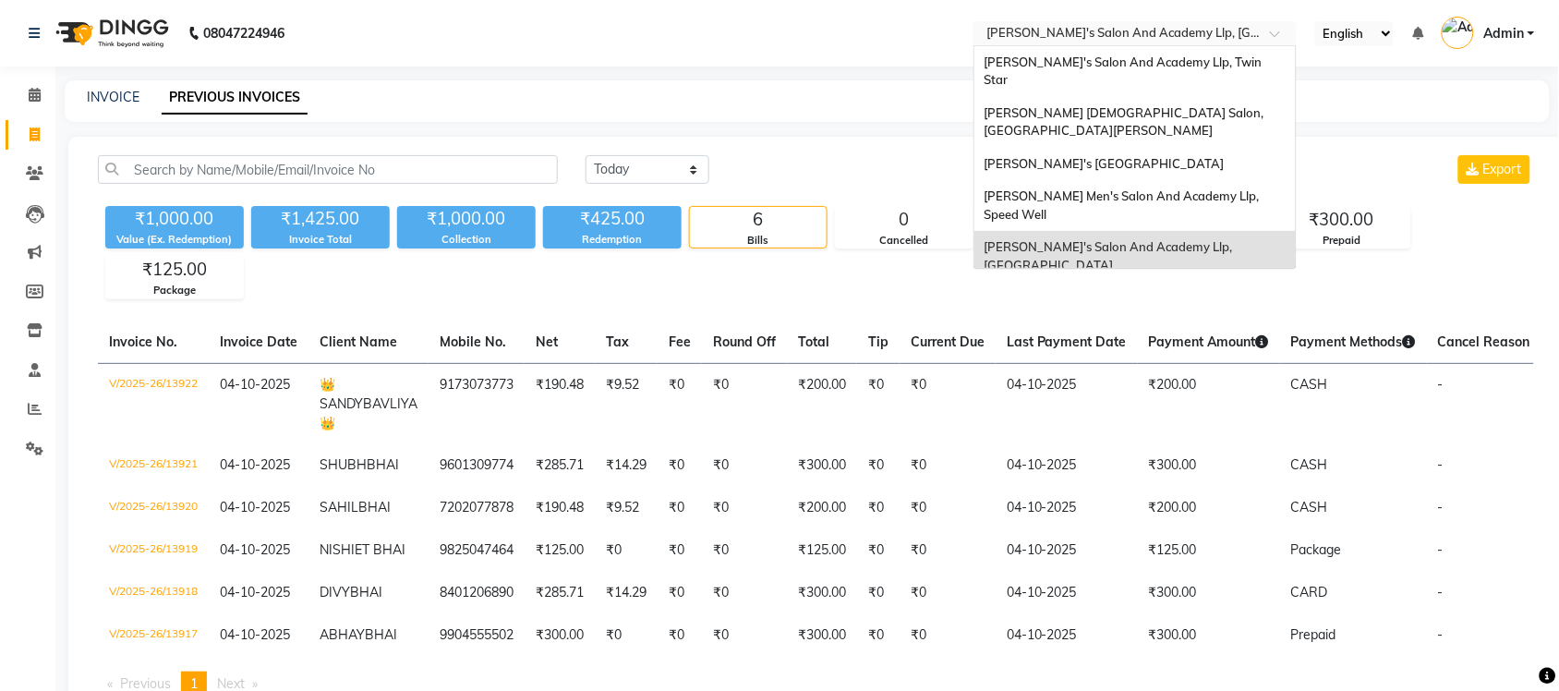
click at [1236, 29] on input "text" at bounding box center [1117, 35] width 268 height 18
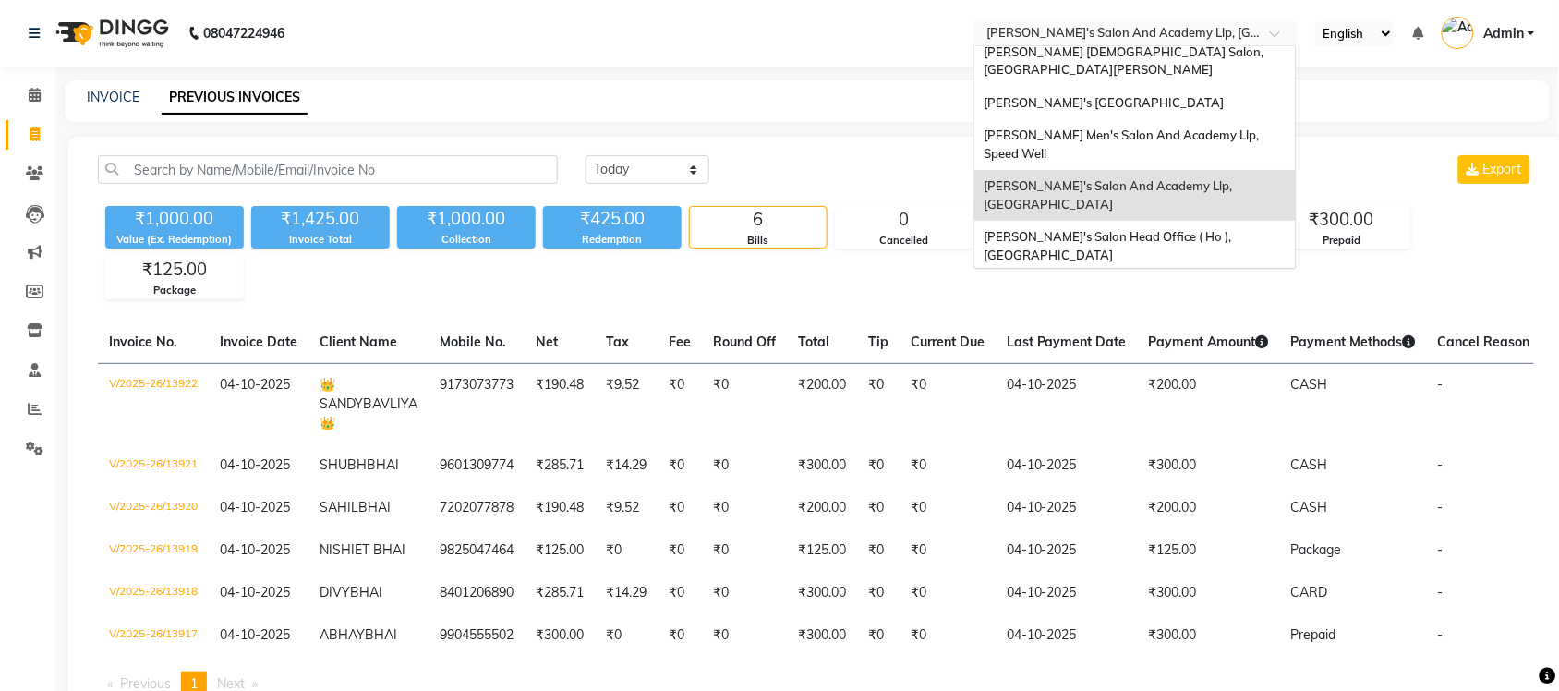
click at [1210, 272] on div "[PERSON_NAME] Men's Salon & Academy Llp, [GEOGRAPHIC_DATA]" at bounding box center [1134, 297] width 321 height 51
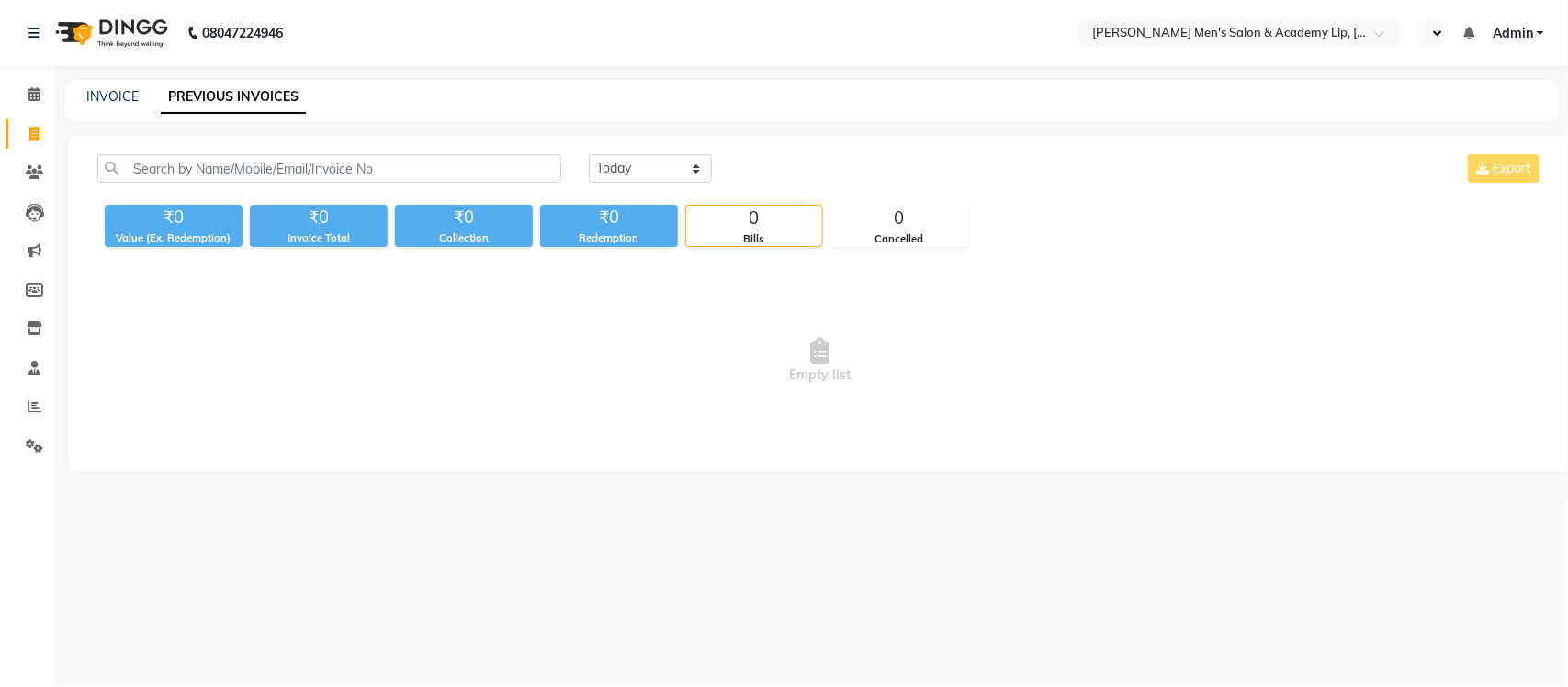
select select "en"
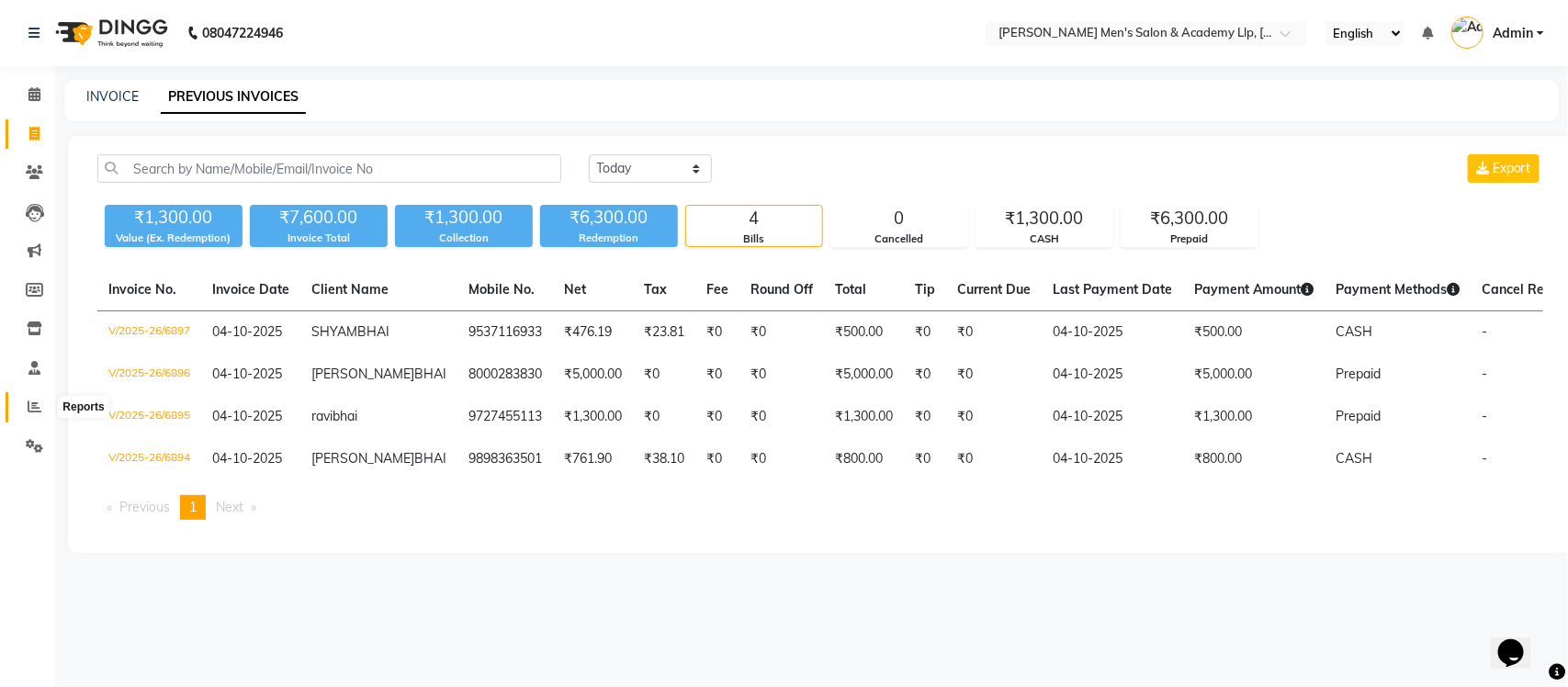
click at [40, 409] on icon at bounding box center [35, 407] width 14 height 14
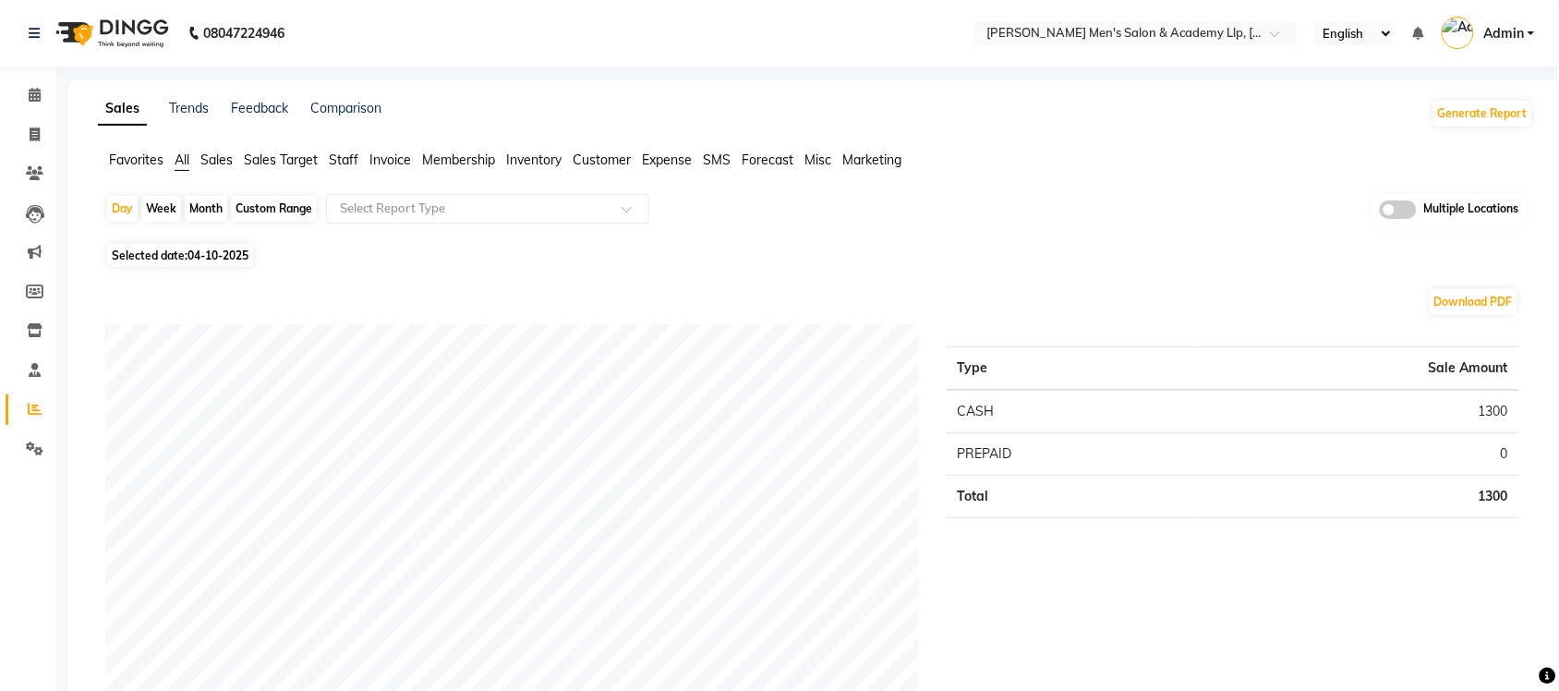
click at [1409, 208] on span at bounding box center [1398, 209] width 37 height 18
click at [1380, 212] on input "checkbox" at bounding box center [1380, 212] width 0 height 0
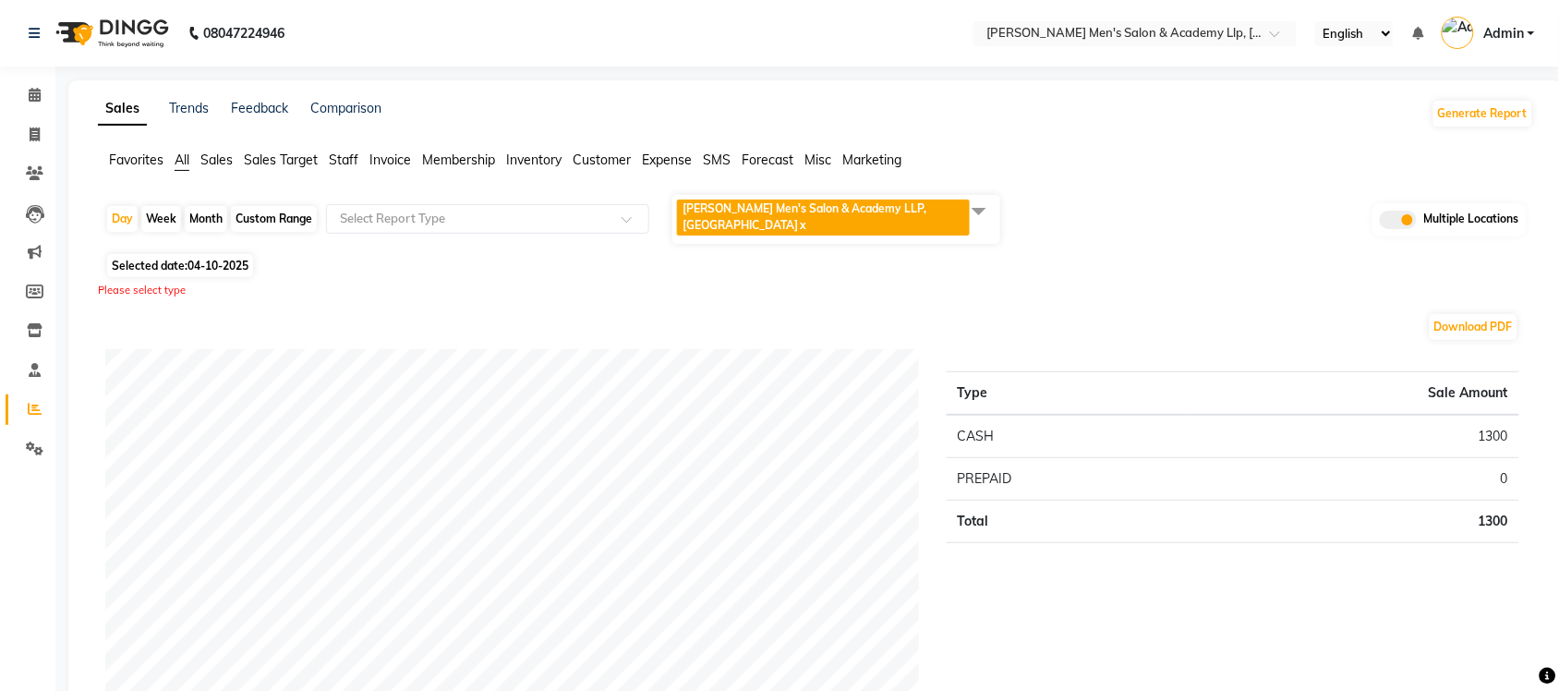
click at [990, 217] on span at bounding box center [979, 210] width 37 height 35
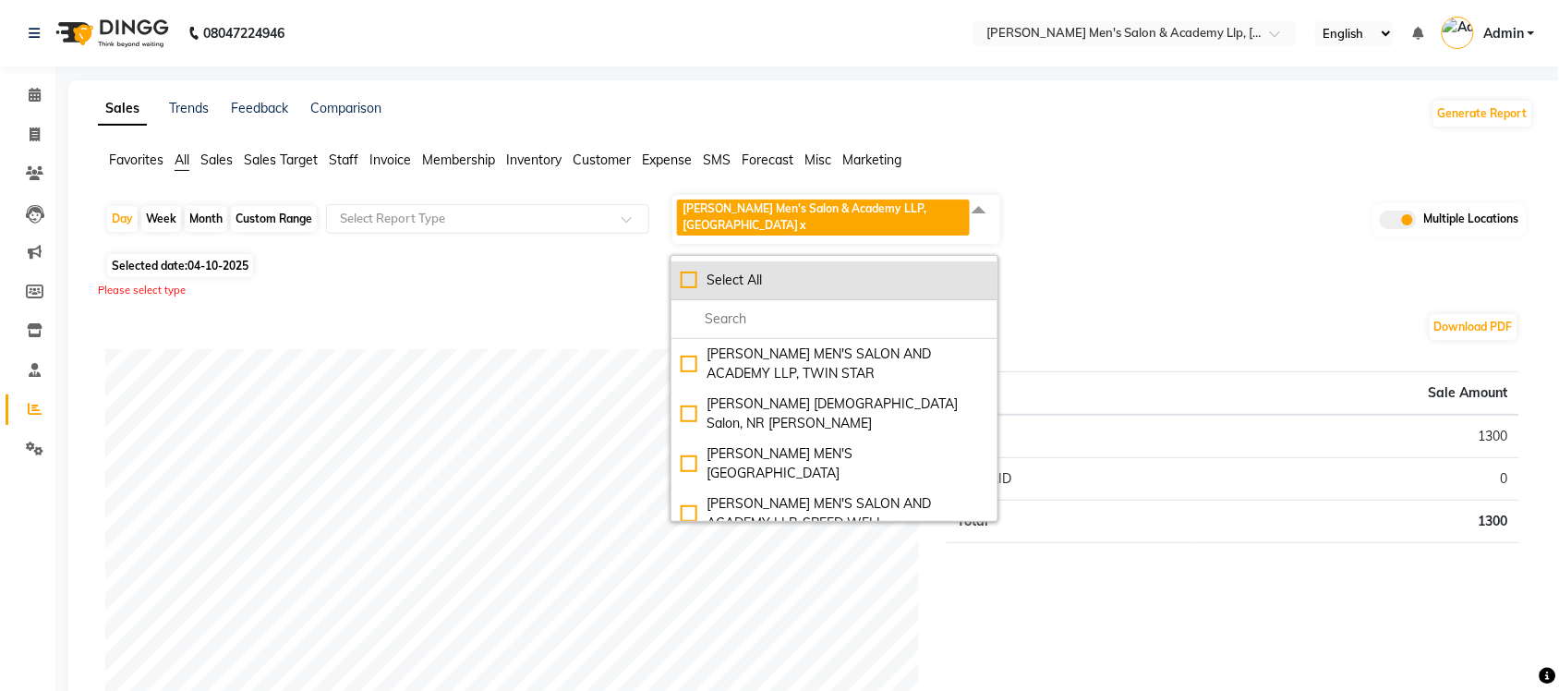
click at [696, 271] on div "Select All" at bounding box center [835, 280] width 308 height 19
checkbox input "true"
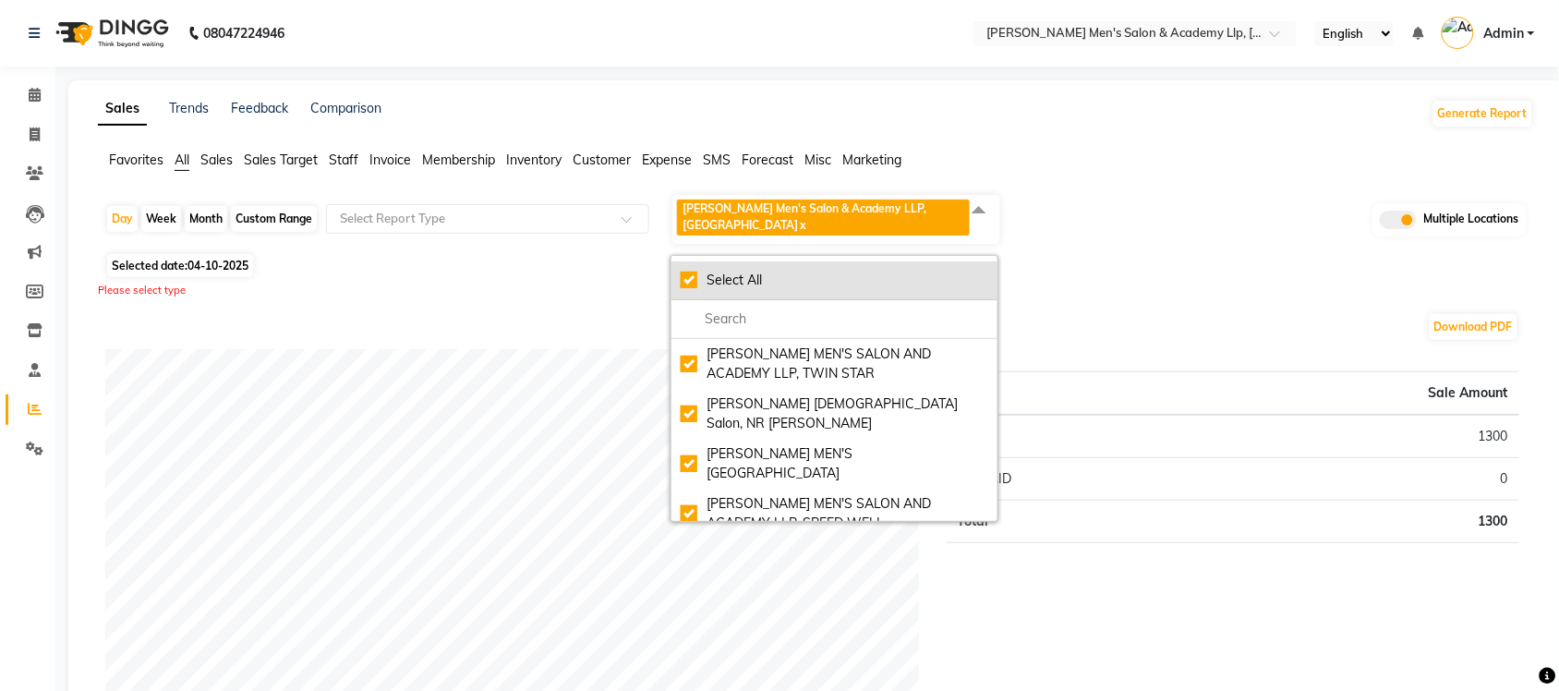
checkbox input "true"
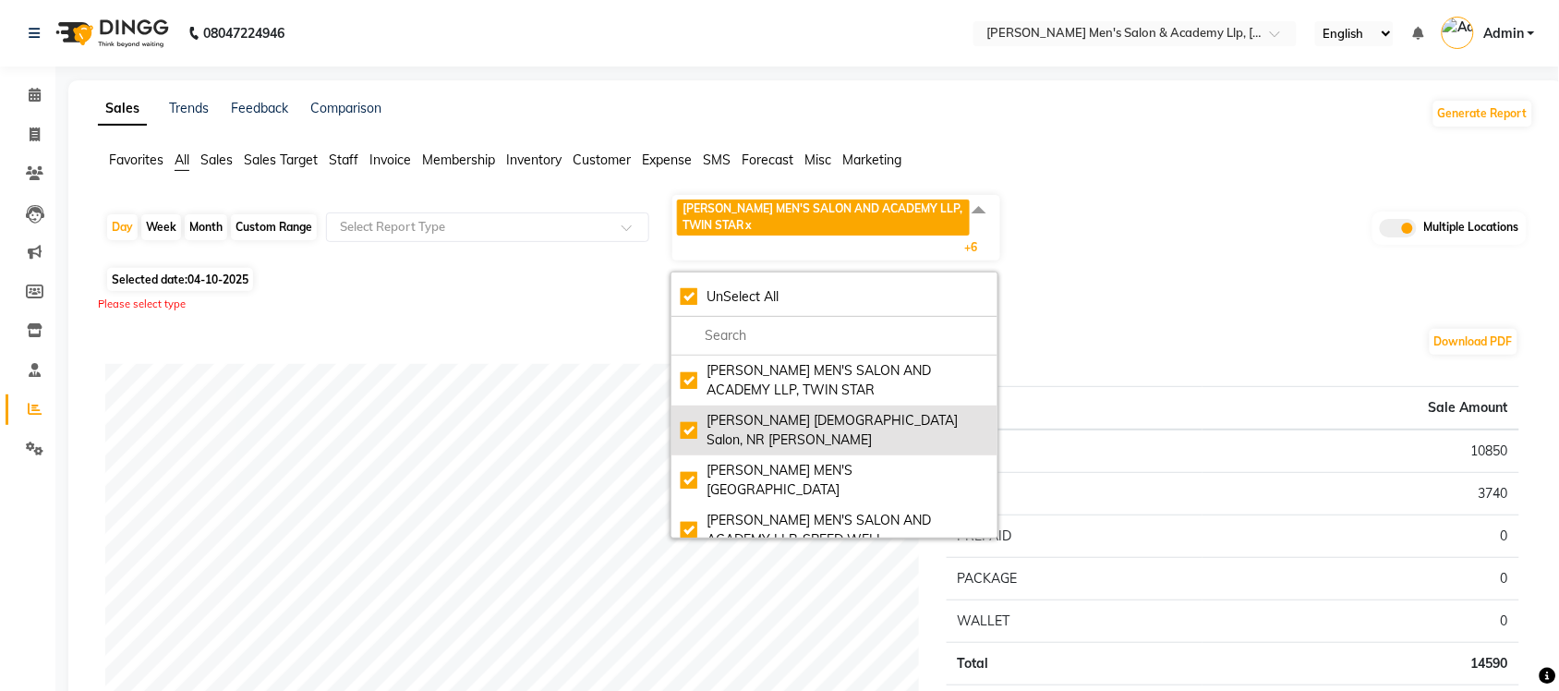
click at [684, 413] on div "Elaine Ladies Salon, NR Balaji Hall" at bounding box center [835, 430] width 308 height 39
checkbox input "false"
click at [690, 420] on div "Elaine Ladies Salon, NR Balaji Hall" at bounding box center [835, 430] width 308 height 39
checkbox input "true"
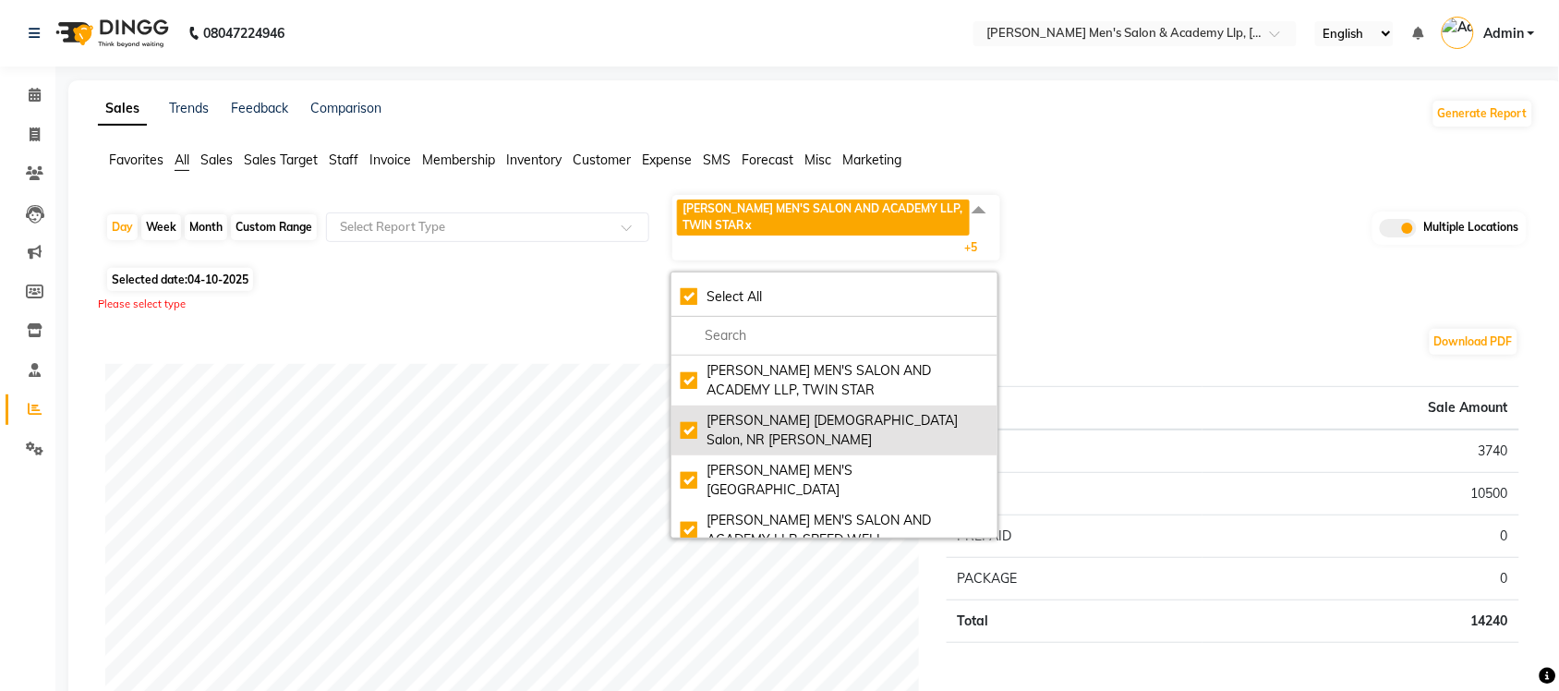
checkbox input "true"
click at [693, 423] on div "Elaine Ladies Salon, NR Balaji Hall" at bounding box center [835, 430] width 308 height 39
checkbox input "false"
click at [684, 428] on div "Elaine Ladies Salon, NR Balaji Hall" at bounding box center [835, 430] width 308 height 39
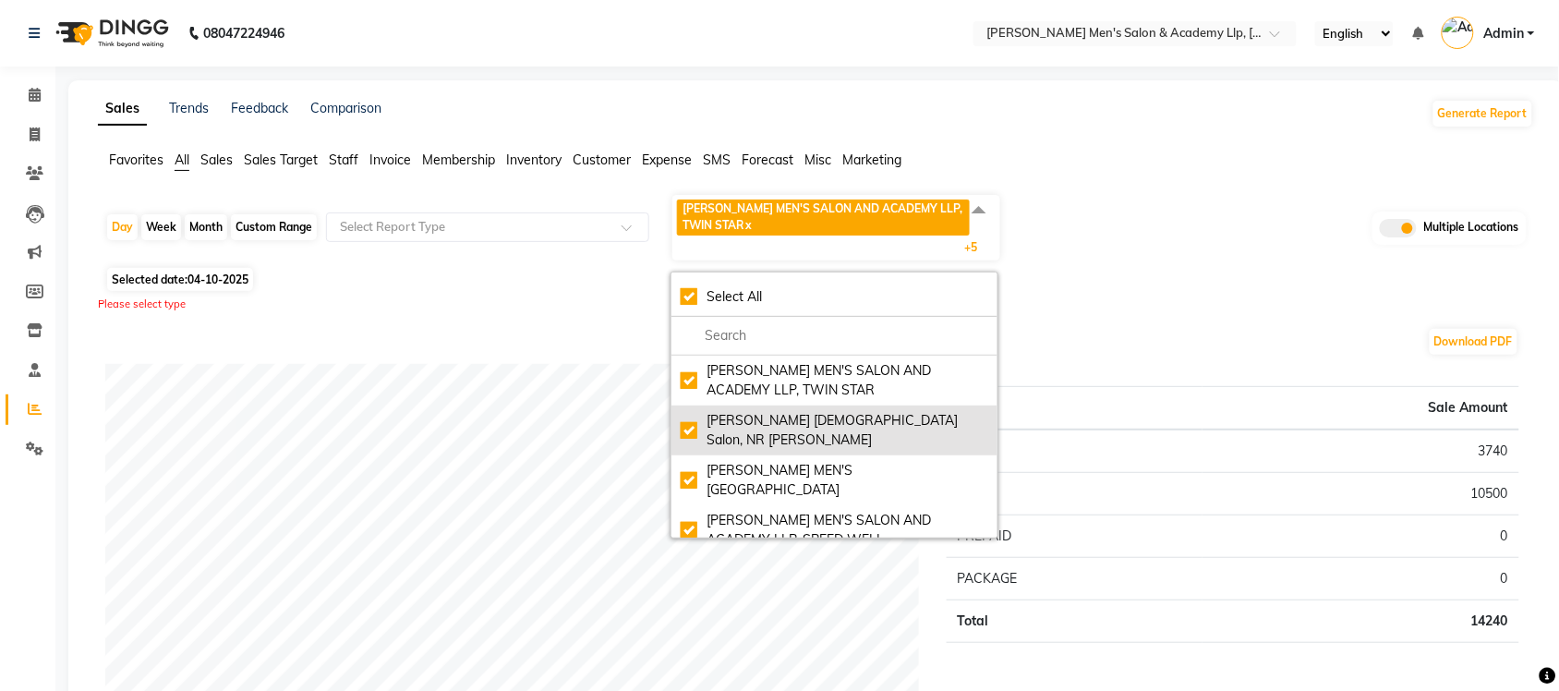
checkbox input "true"
click at [686, 425] on div "Elaine Ladies Salon, NR Balaji Hall" at bounding box center [835, 430] width 308 height 39
checkbox input "false"
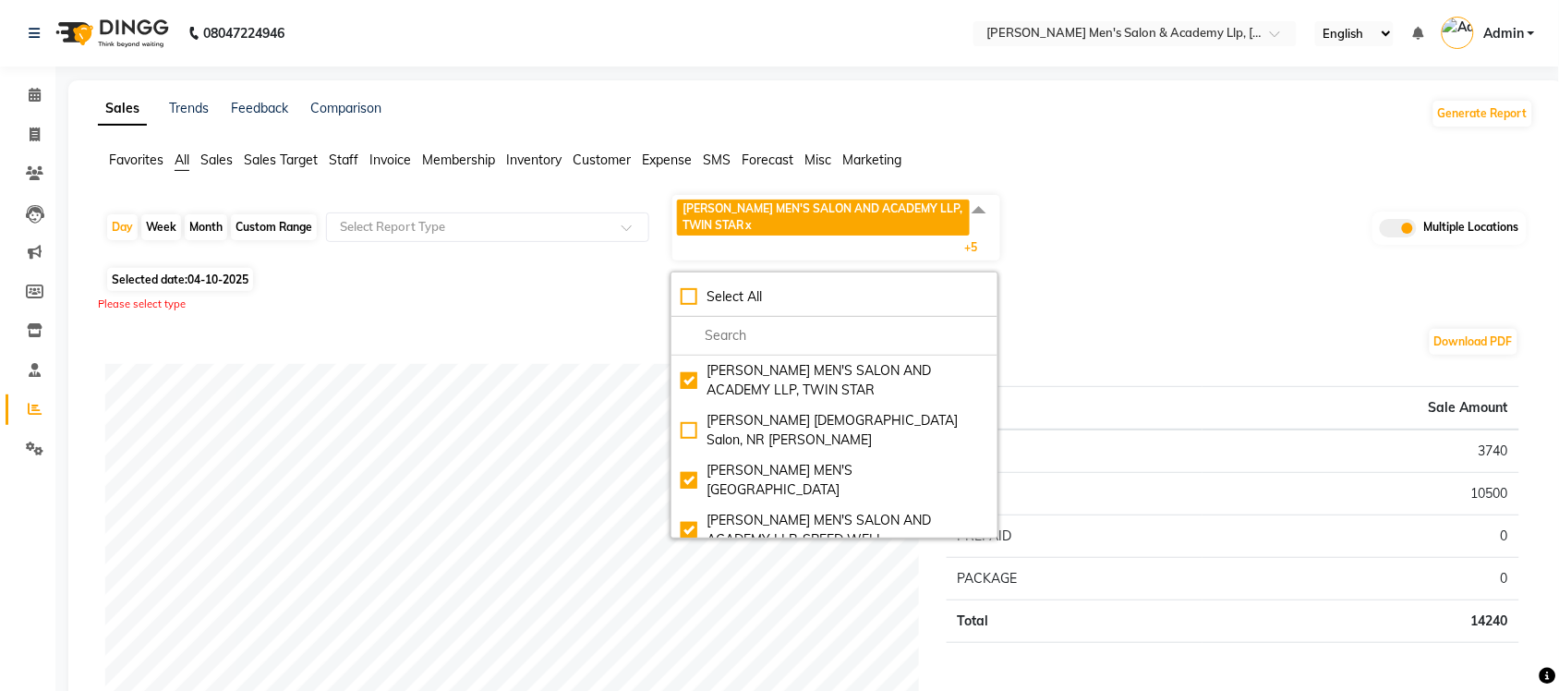
click at [434, 357] on div "Download PDF" at bounding box center [812, 342] width 1414 height 30
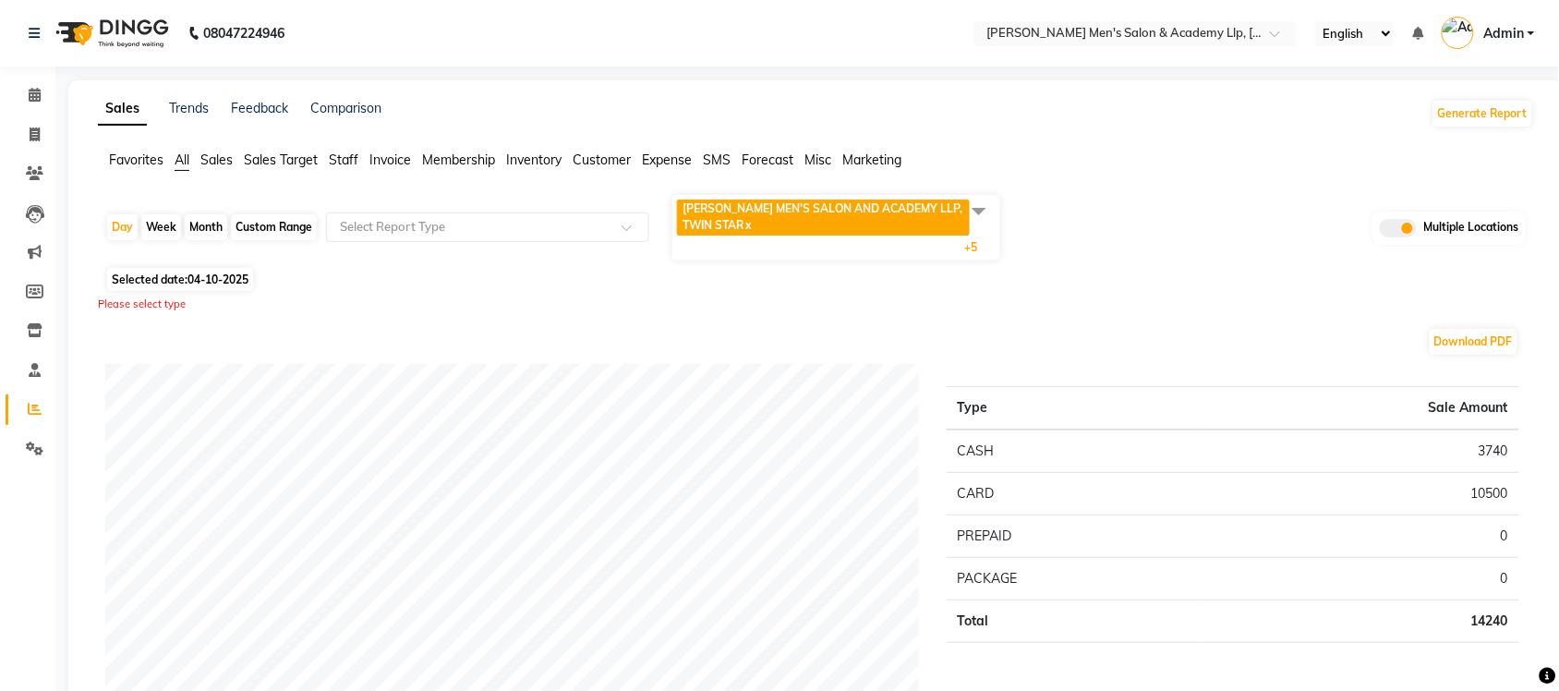
click at [977, 203] on span at bounding box center [979, 210] width 37 height 35
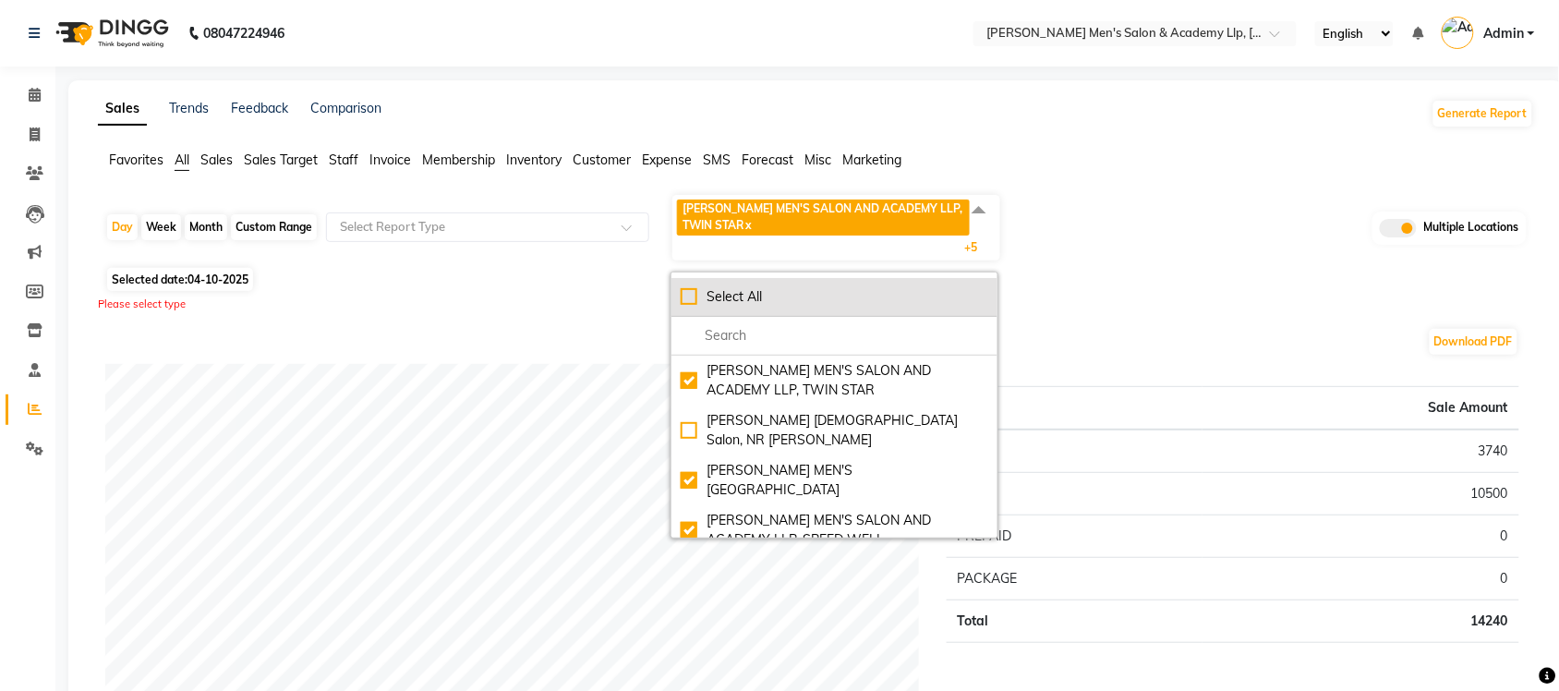
click at [693, 296] on div "Select All" at bounding box center [835, 296] width 308 height 19
checkbox input "true"
click at [682, 300] on div "UnSelect All" at bounding box center [835, 296] width 308 height 19
checkbox input "false"
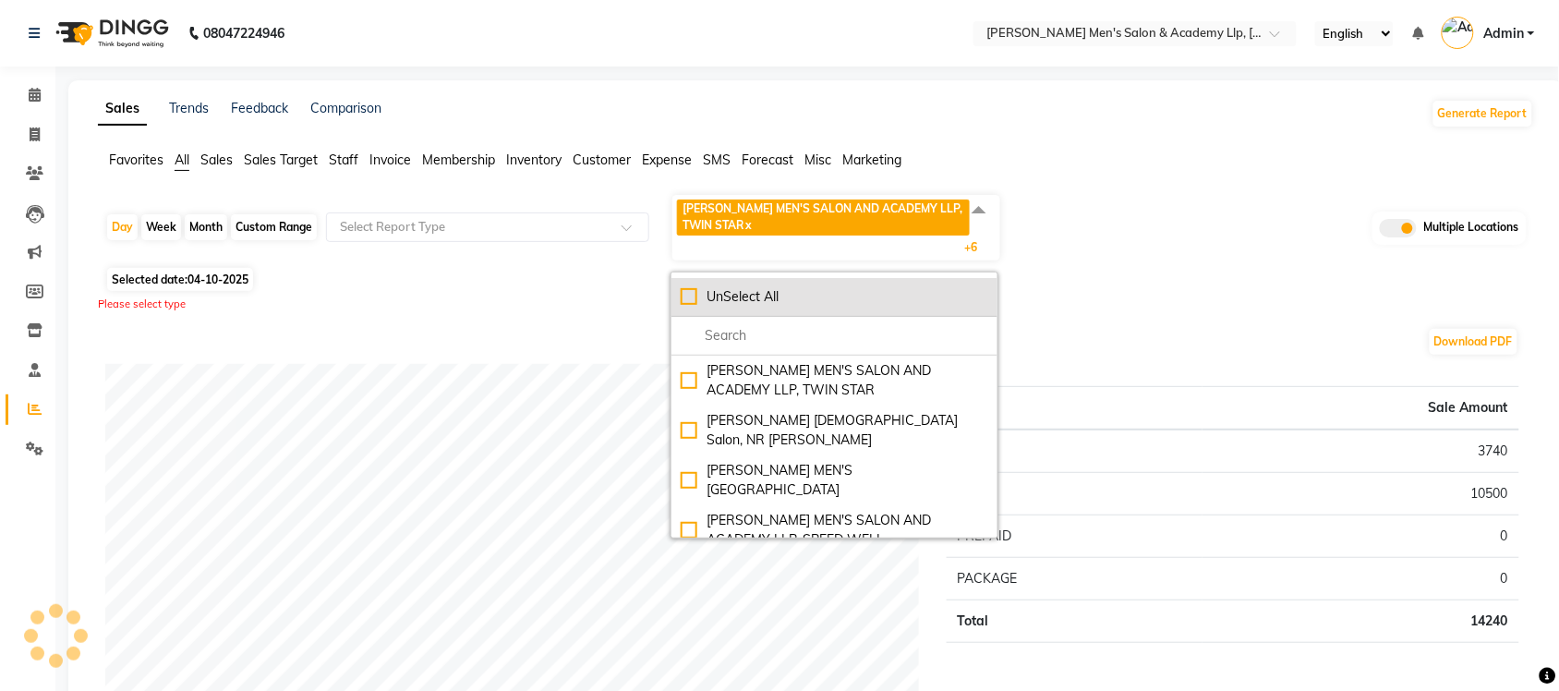
checkbox input "false"
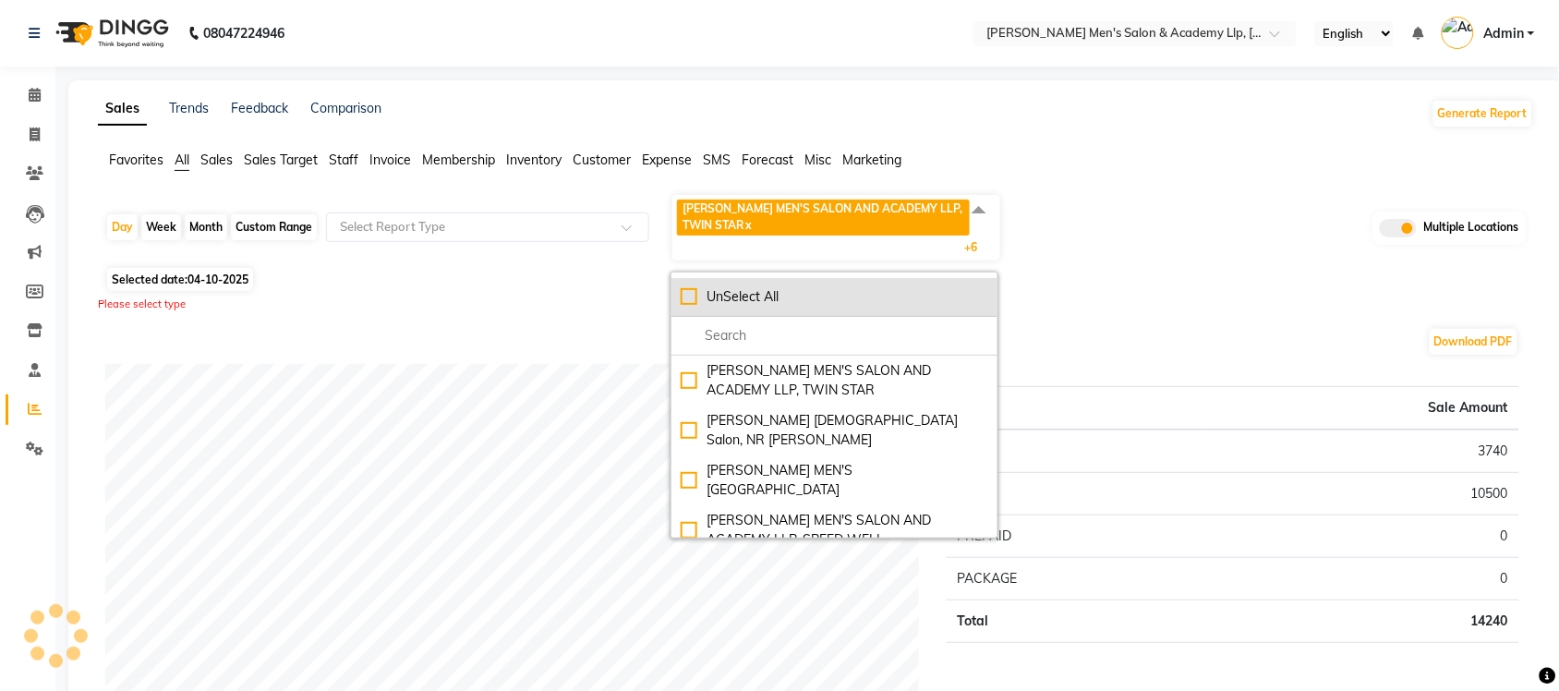
checkbox input "false"
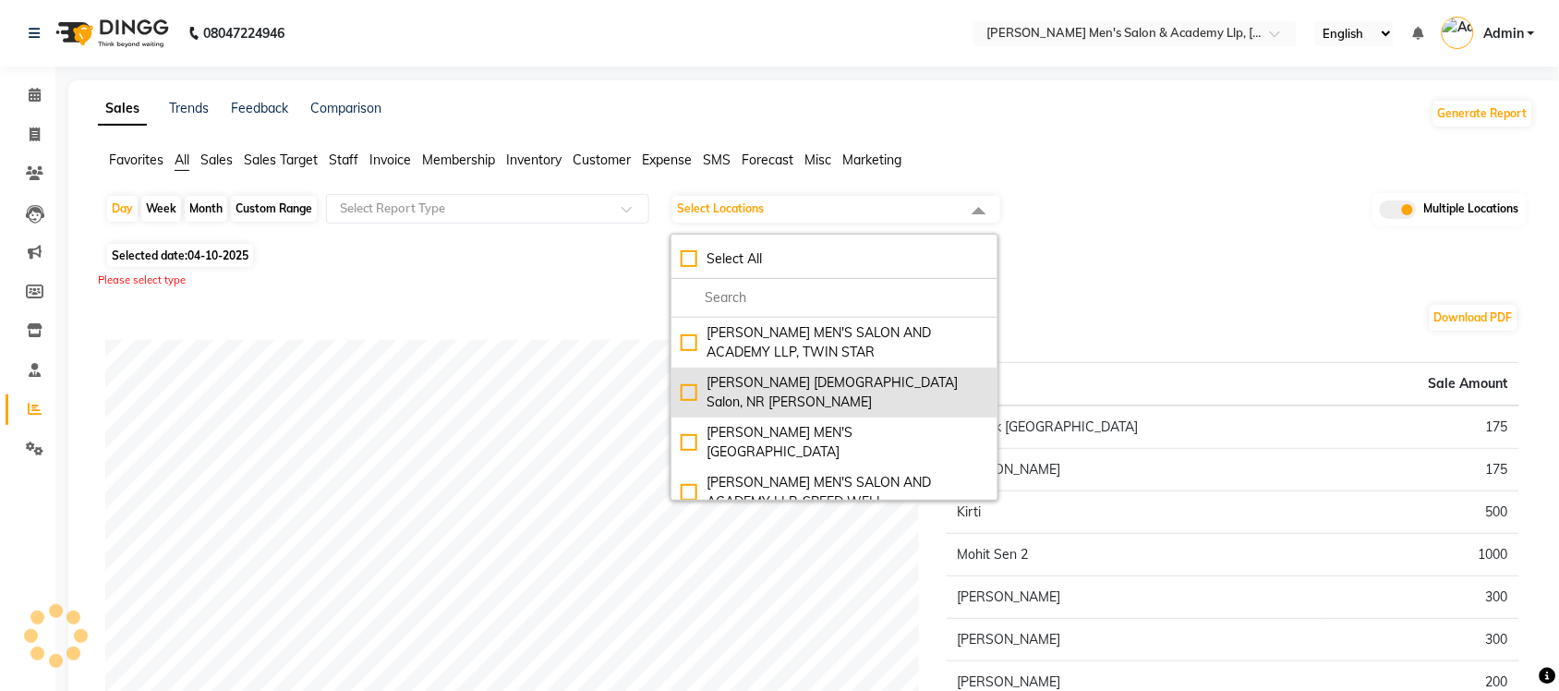
click at [684, 381] on div "Elaine Ladies Salon, NR Balaji Hall" at bounding box center [835, 392] width 308 height 39
checkbox input "true"
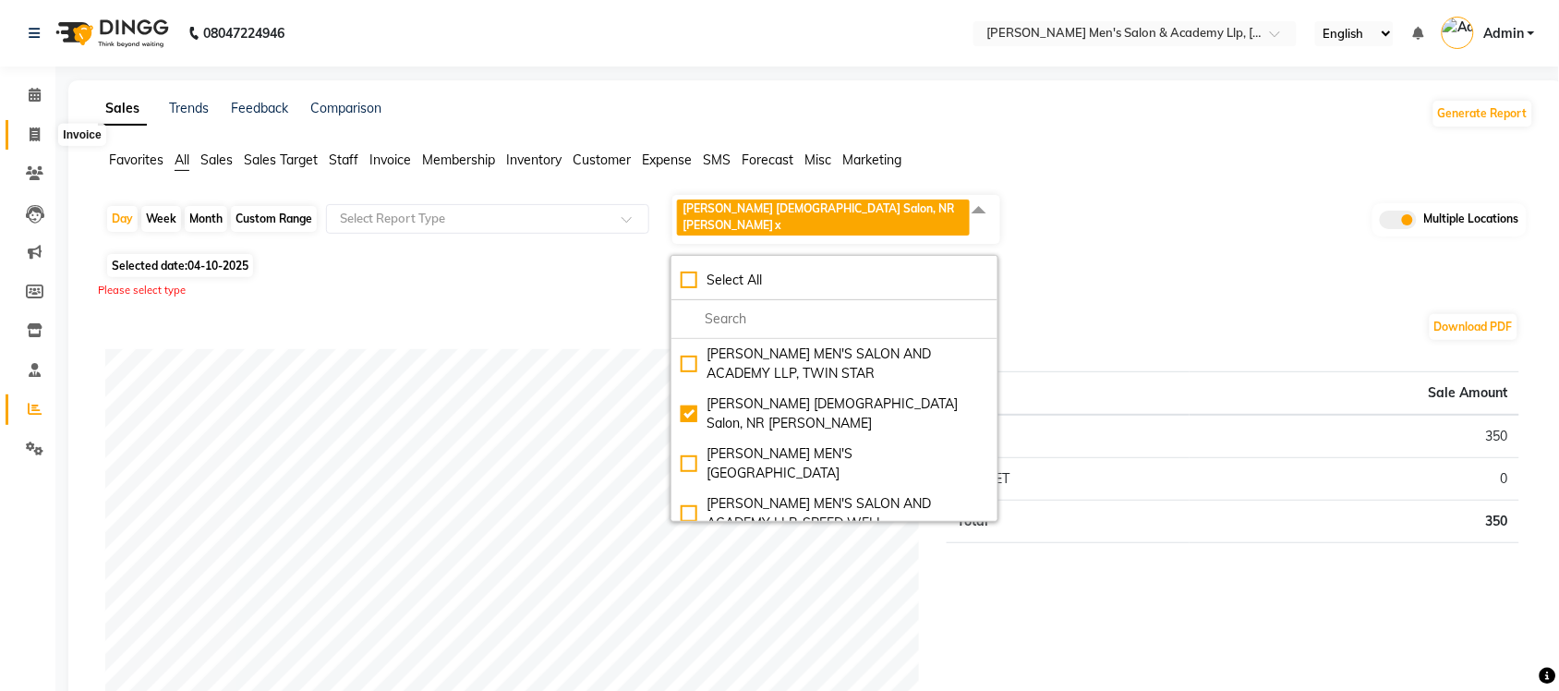
click at [33, 134] on icon at bounding box center [35, 134] width 10 height 14
select select "service"
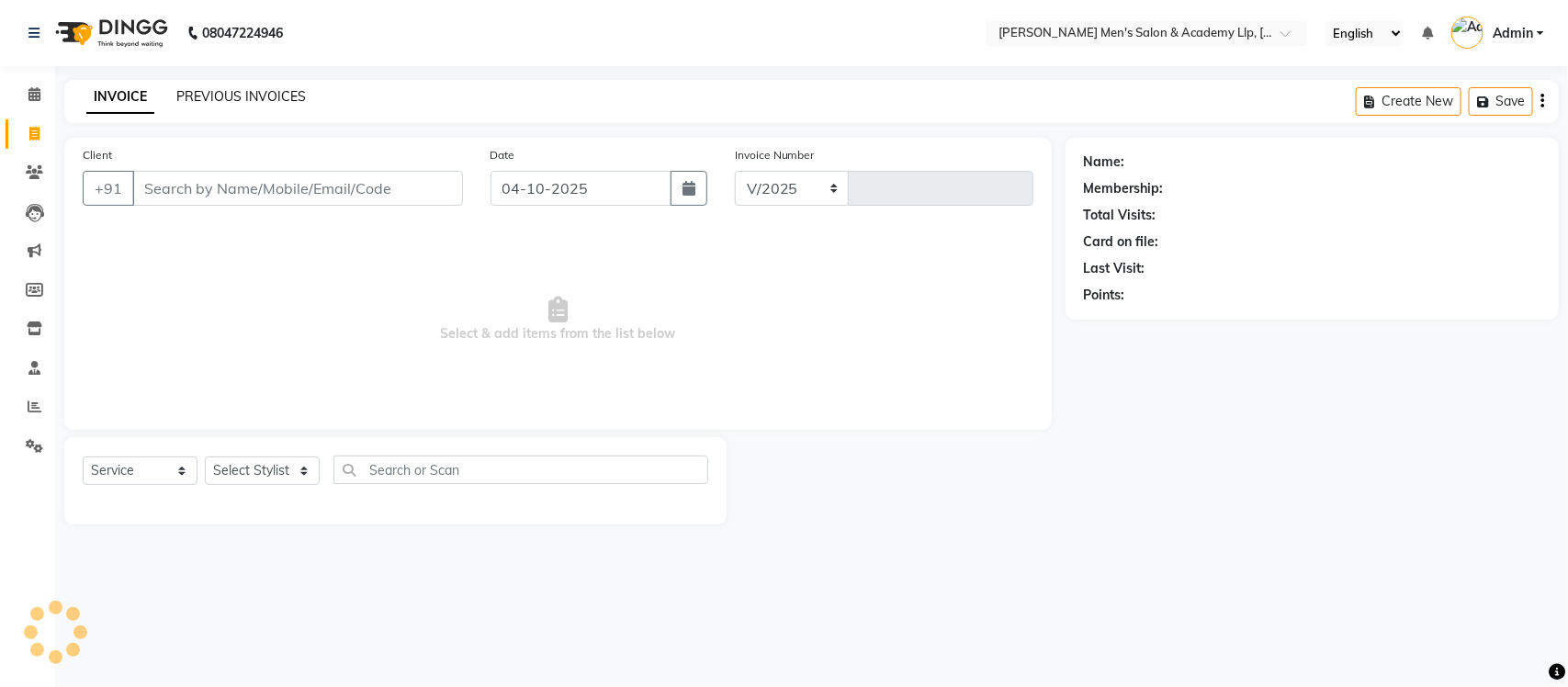
select select "8248"
type input "6898"
click at [259, 94] on link "PREVIOUS INVOICES" at bounding box center [241, 96] width 129 height 17
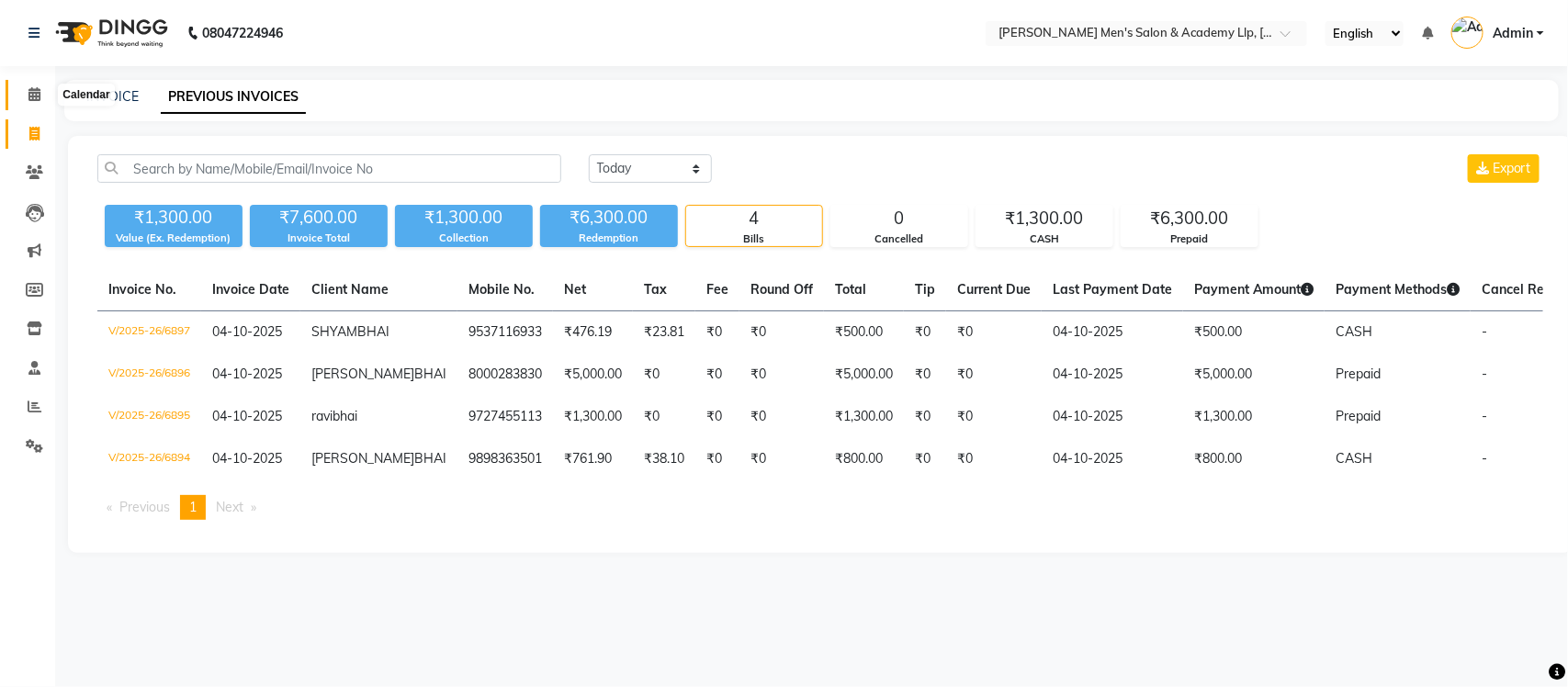
drag, startPoint x: 30, startPoint y: 93, endPoint x: 53, endPoint y: 133, distance: 46.1
click at [30, 93] on icon at bounding box center [35, 94] width 12 height 14
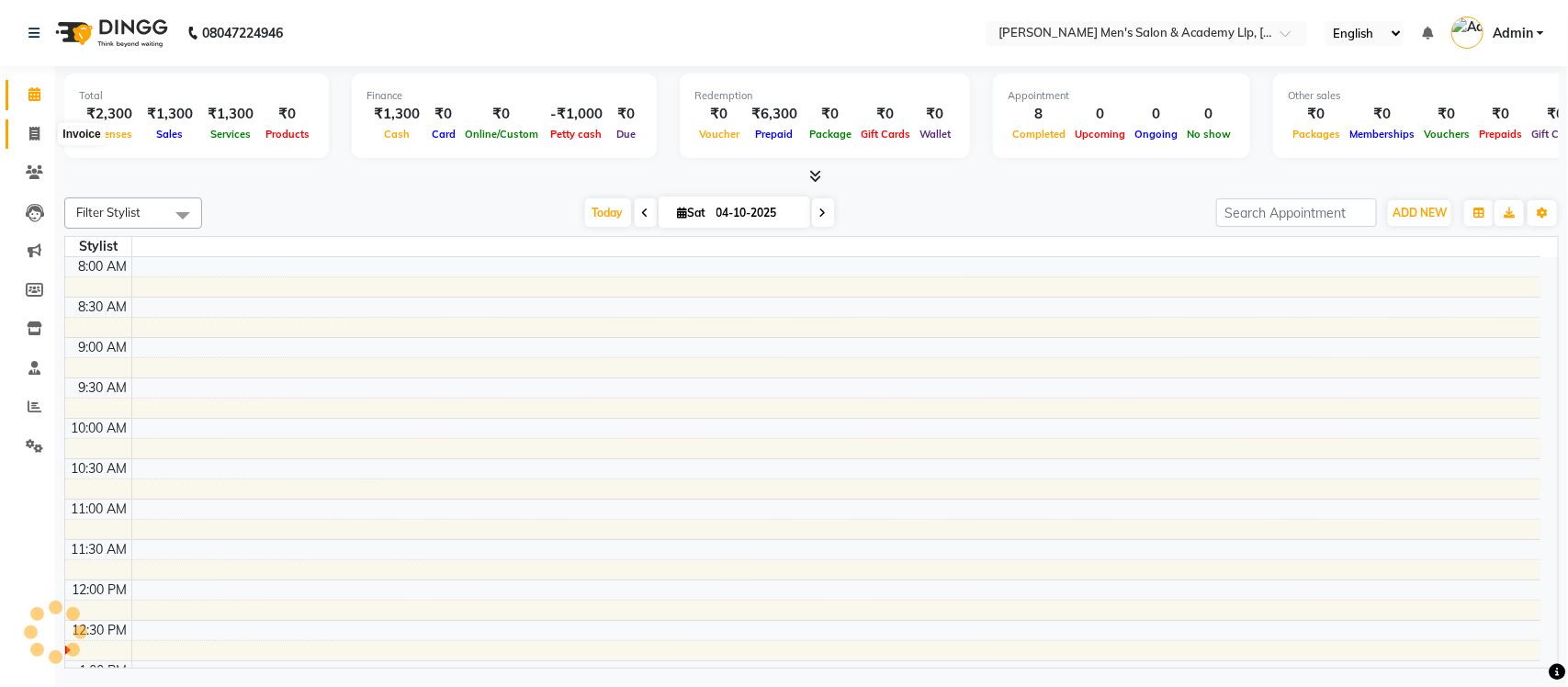
click at [48, 135] on span at bounding box center [34, 134] width 32 height 21
select select "service"
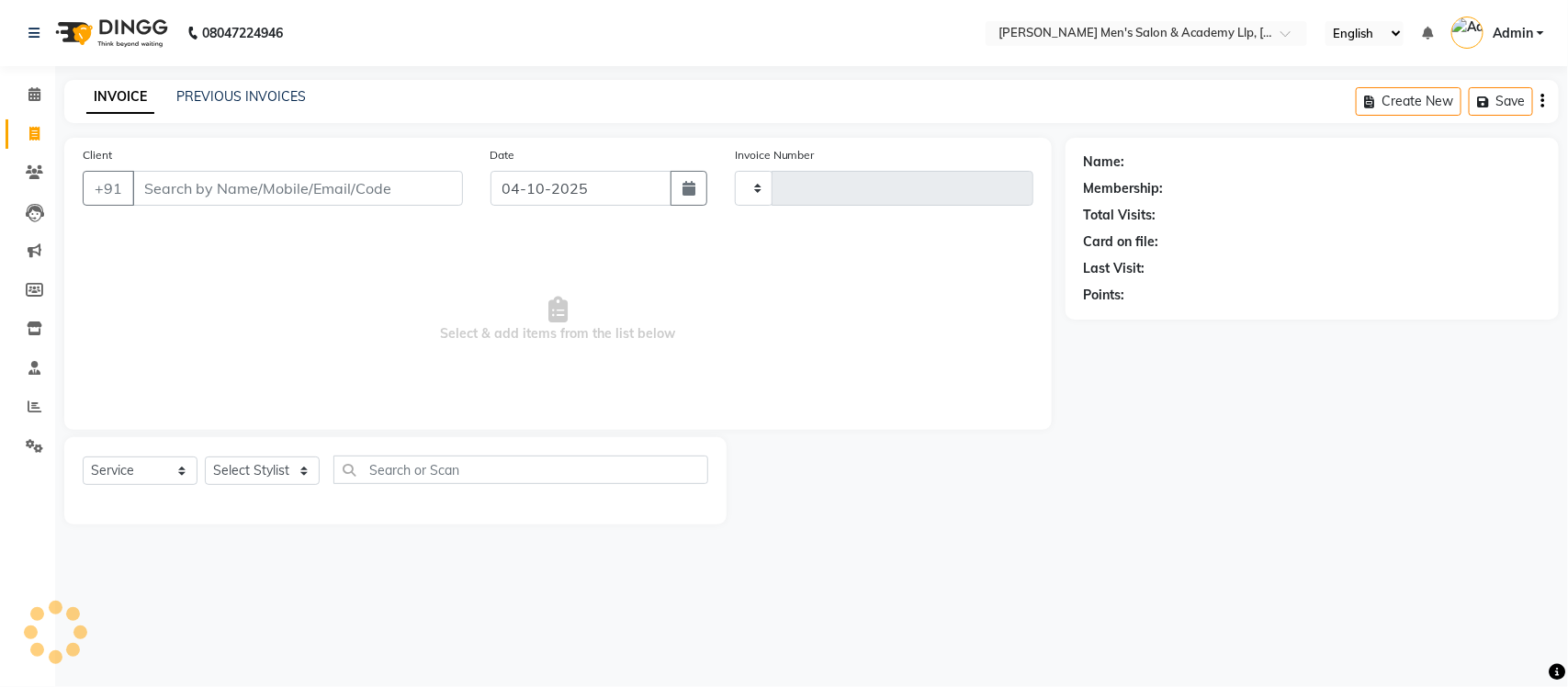
type input "6898"
select select "8248"
select select "membership"
click at [200, 102] on link "PREVIOUS INVOICES" at bounding box center [241, 96] width 129 height 17
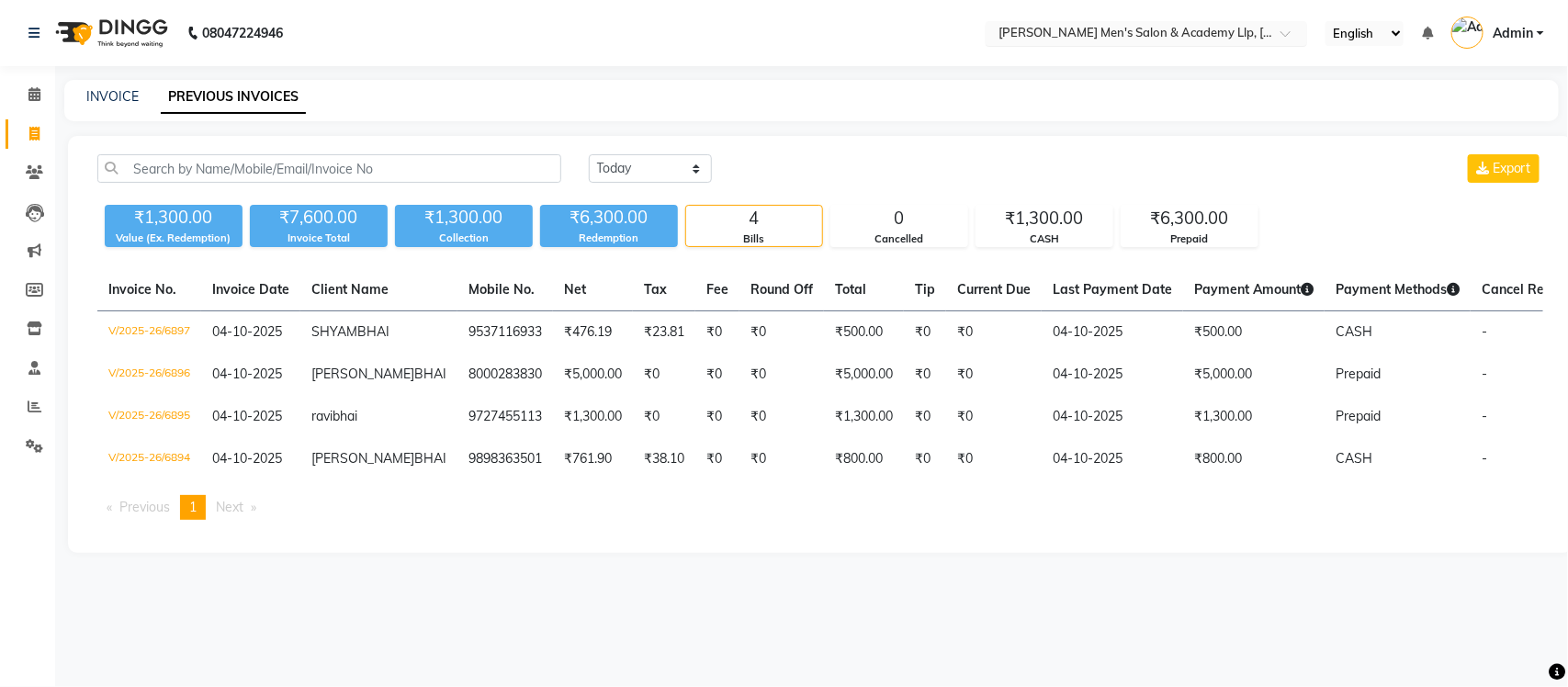
click at [1108, 37] on input "text" at bounding box center [1128, 35] width 266 height 18
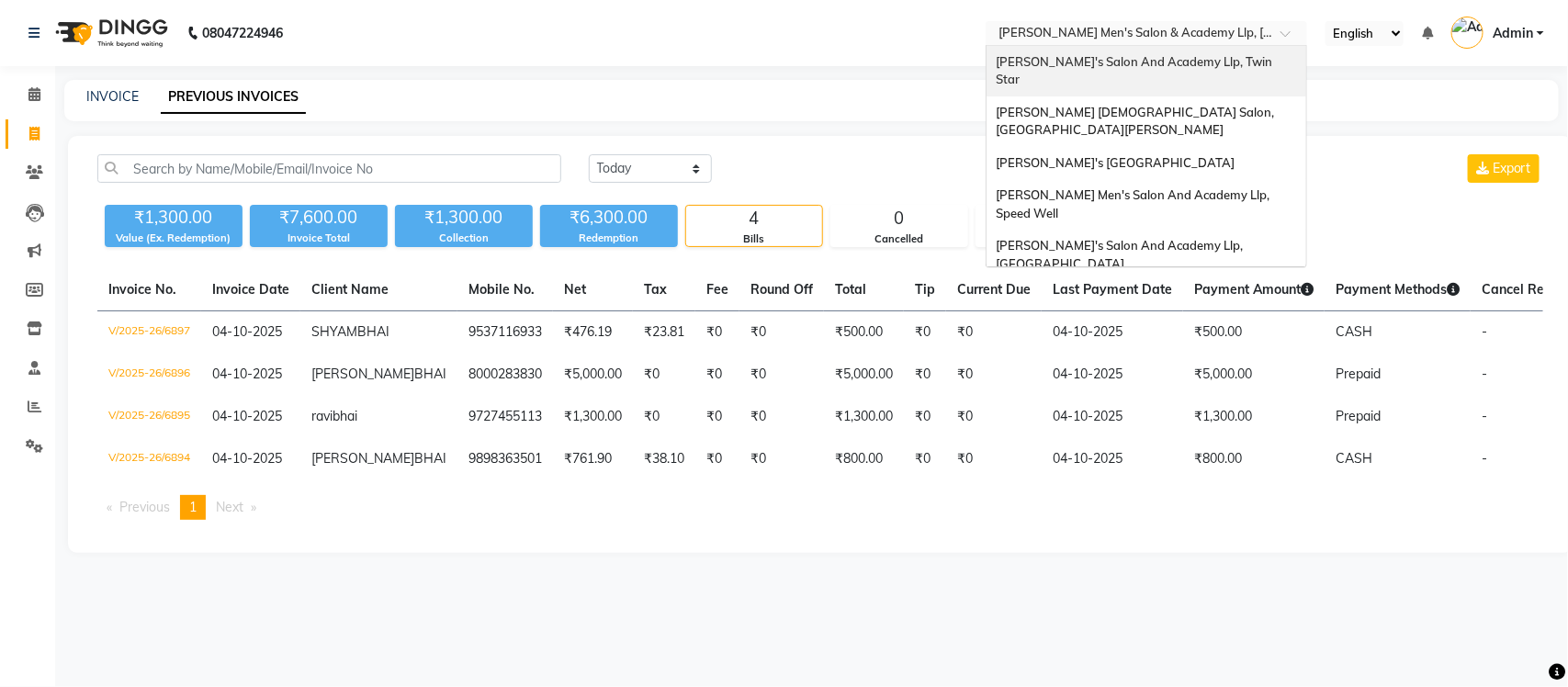
click at [1205, 54] on span "Sandy Men's Salon And Academy Llp, Twin Star" at bounding box center [1134, 70] width 279 height 33
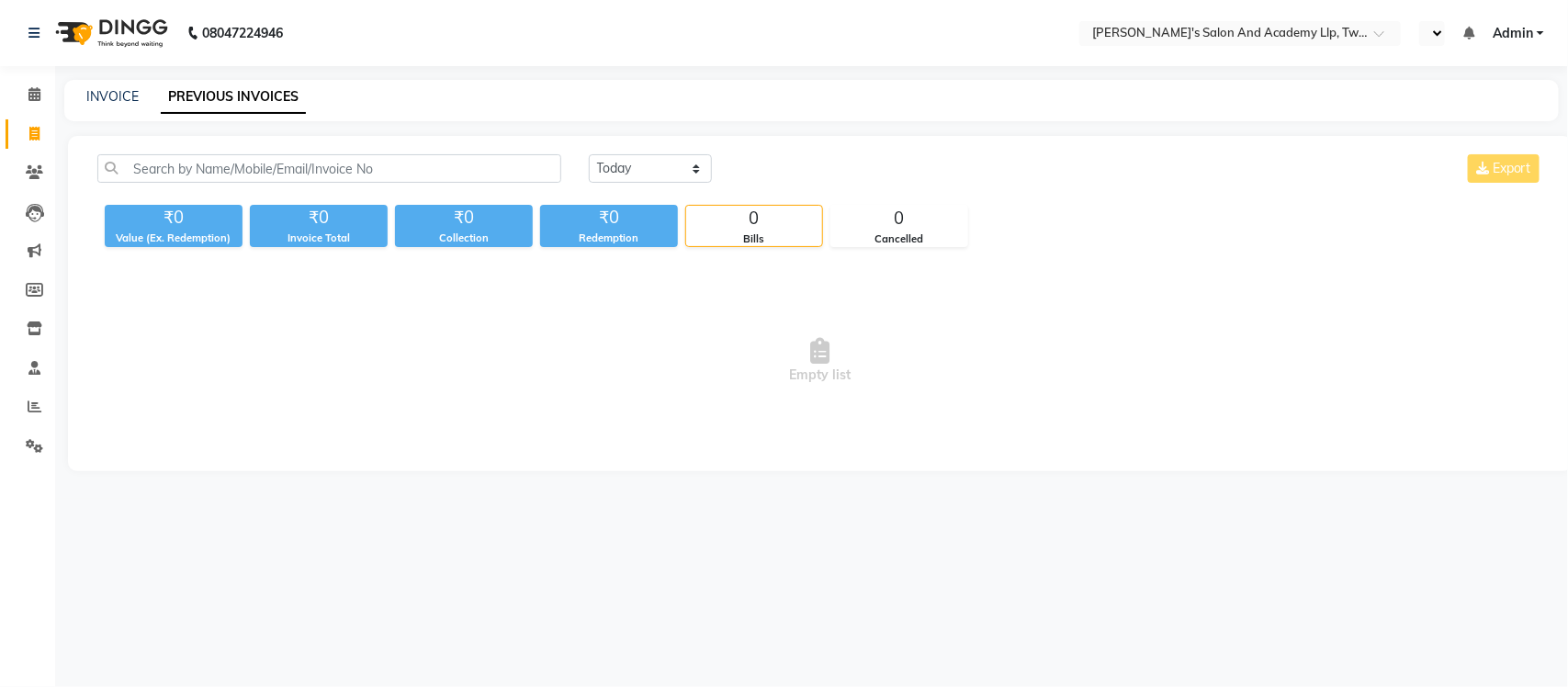
select select "en"
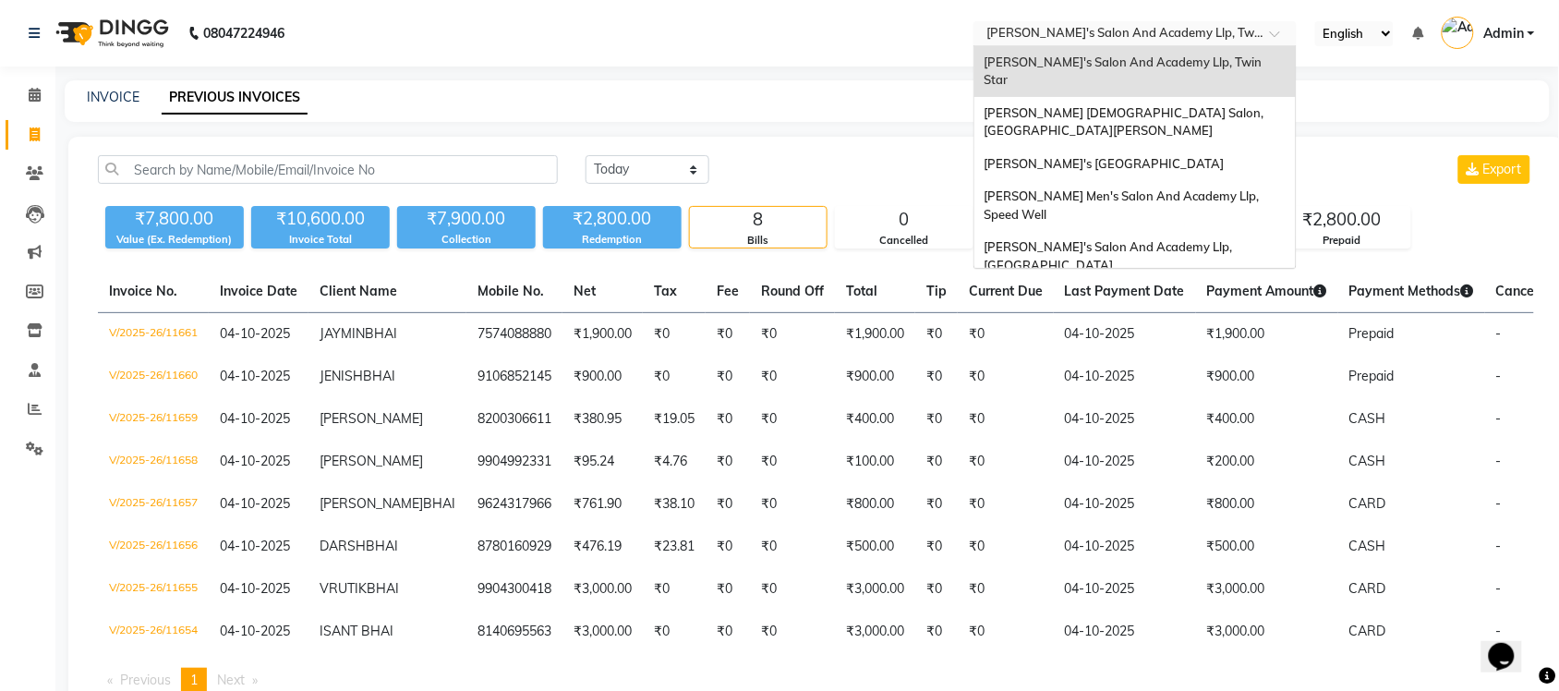
click at [1201, 28] on input "text" at bounding box center [1117, 35] width 268 height 18
click at [1192, 103] on div "[PERSON_NAME] [DEMOGRAPHIC_DATA] Salon, [GEOGRAPHIC_DATA][PERSON_NAME]" at bounding box center [1134, 122] width 321 height 51
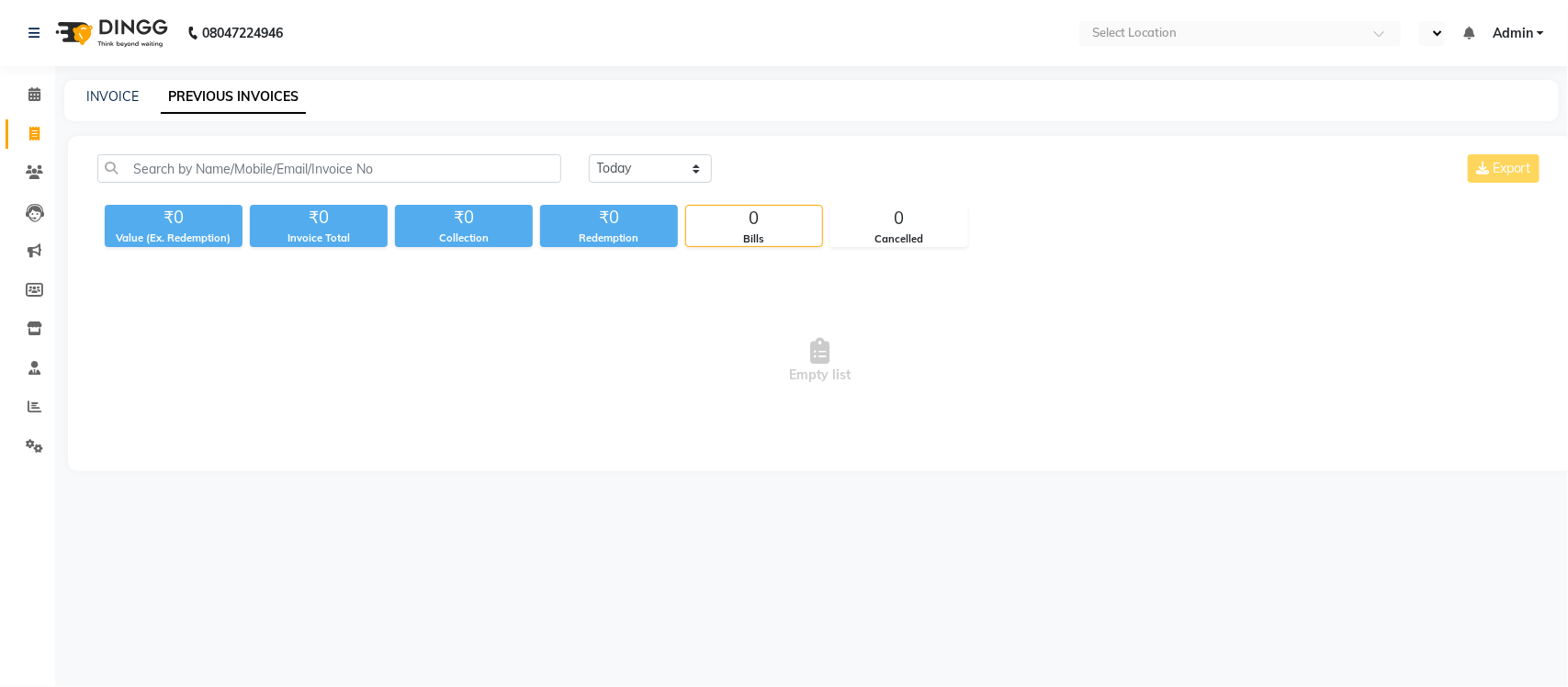
select select "en"
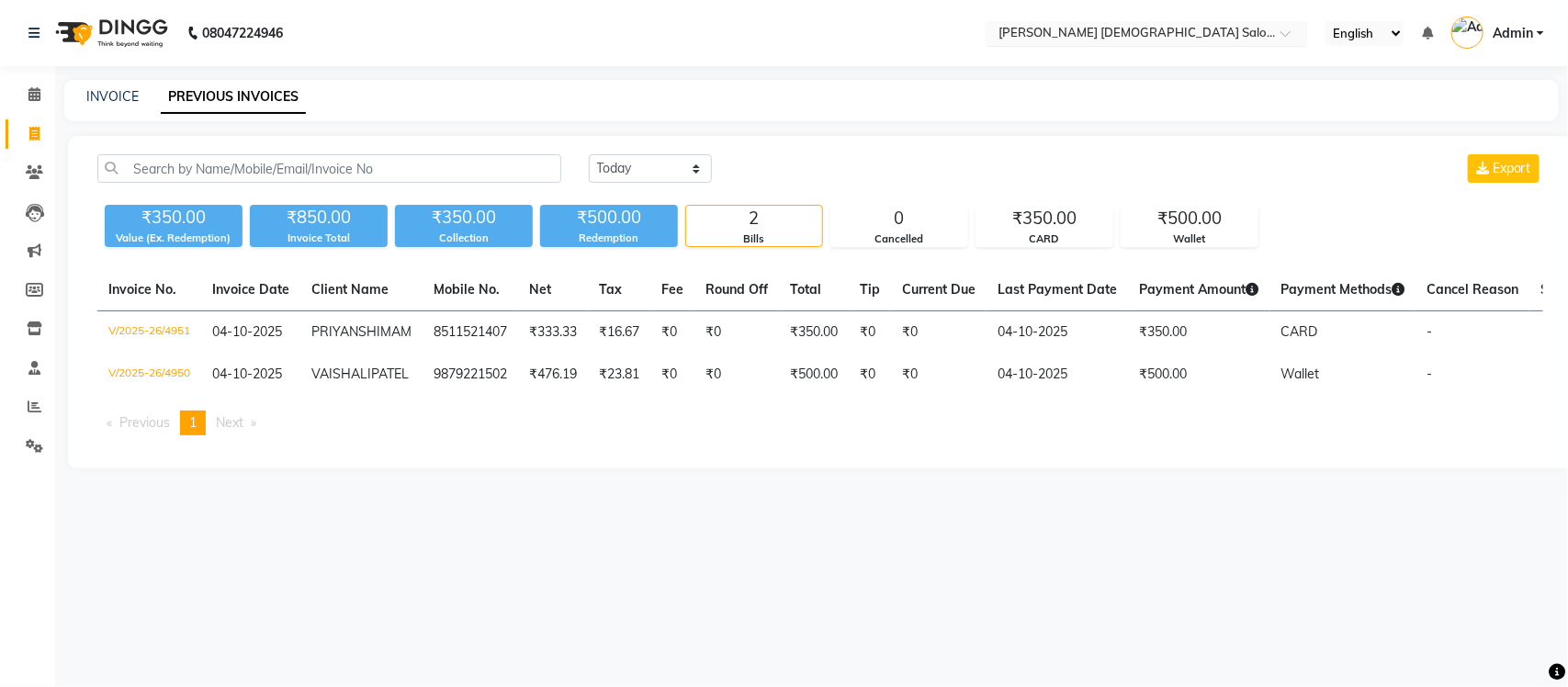
click at [1137, 35] on input "text" at bounding box center [1128, 35] width 266 height 18
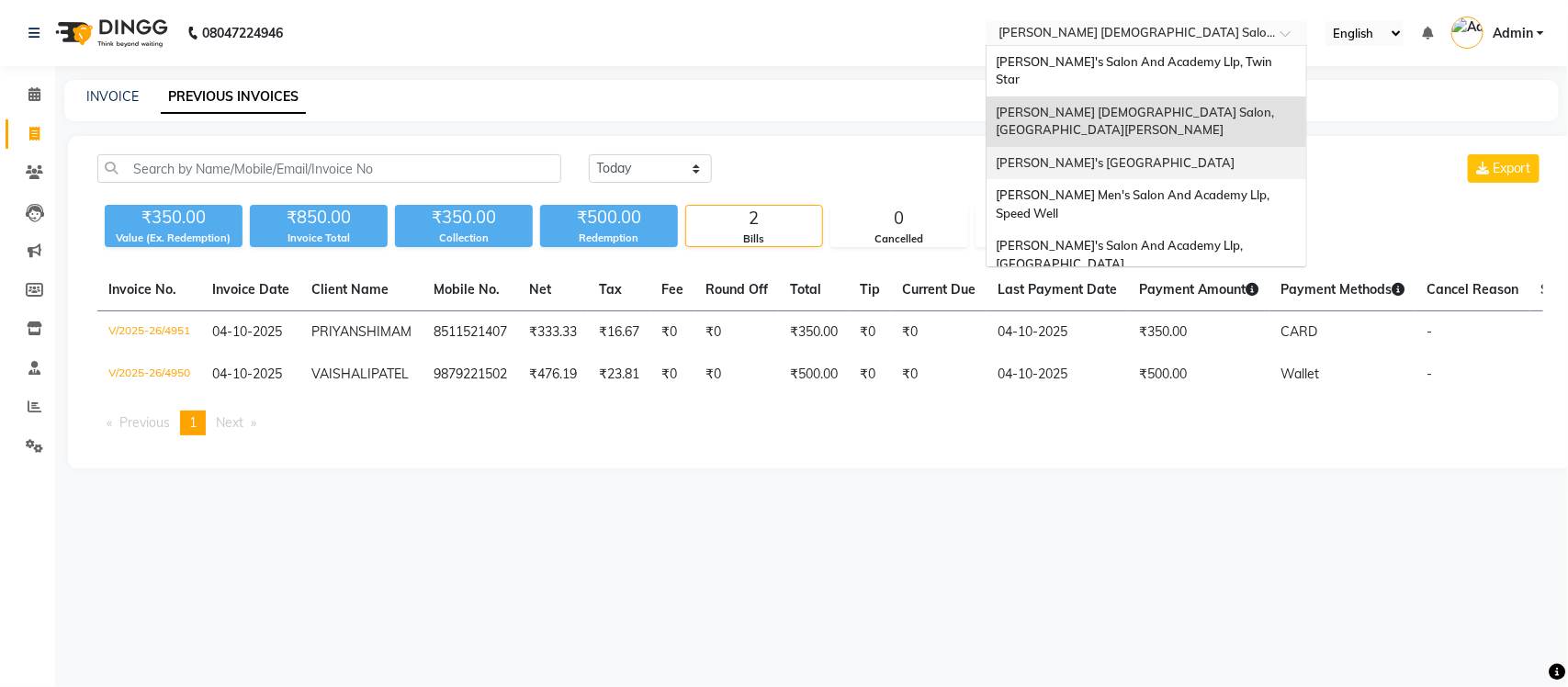
click at [1119, 155] on span "[PERSON_NAME]'s [GEOGRAPHIC_DATA]" at bounding box center [1115, 162] width 239 height 15
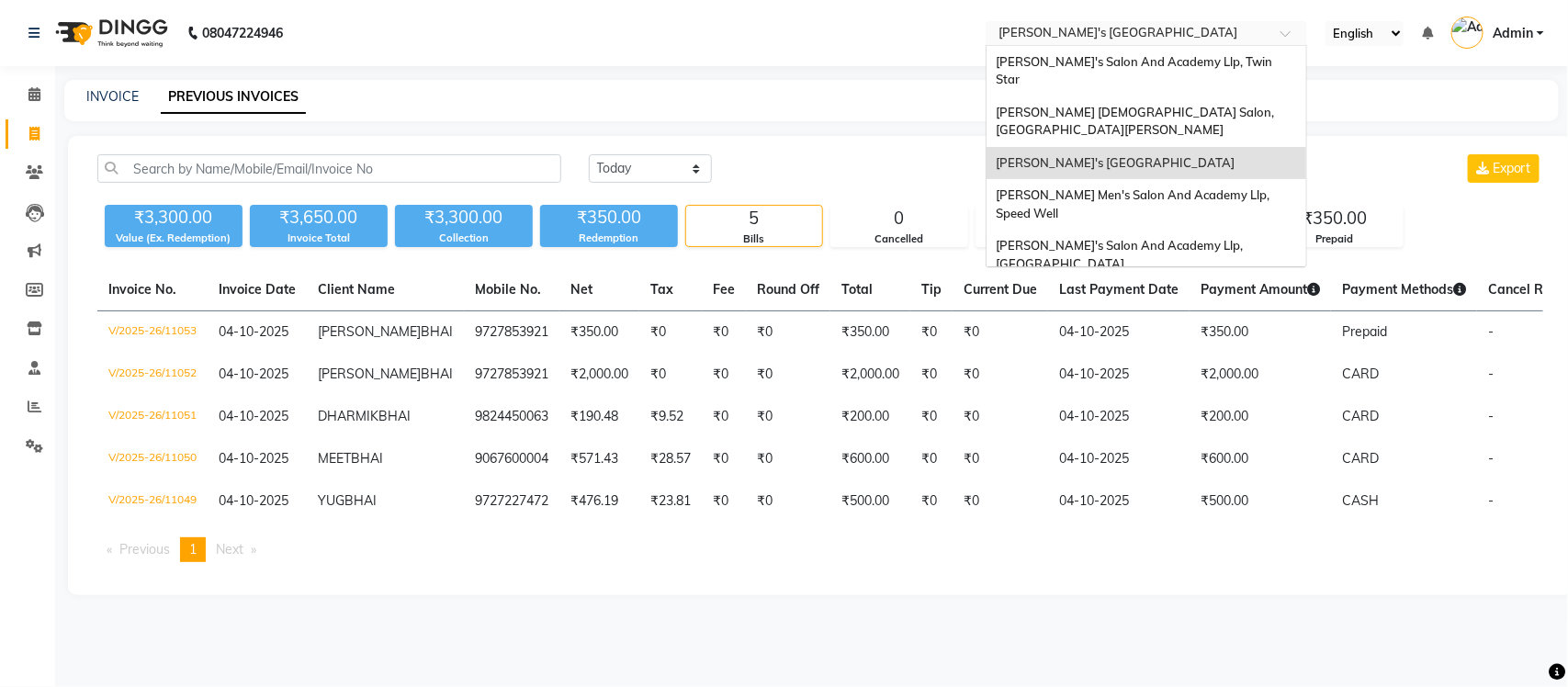
drag, startPoint x: 1131, startPoint y: 24, endPoint x: 1123, endPoint y: 53, distance: 30.1
click at [1130, 26] on input "text" at bounding box center [1128, 35] width 266 height 18
click at [1124, 187] on span "[PERSON_NAME] Men's Salon And Academy Llp, Speed Well" at bounding box center [1133, 203] width 276 height 33
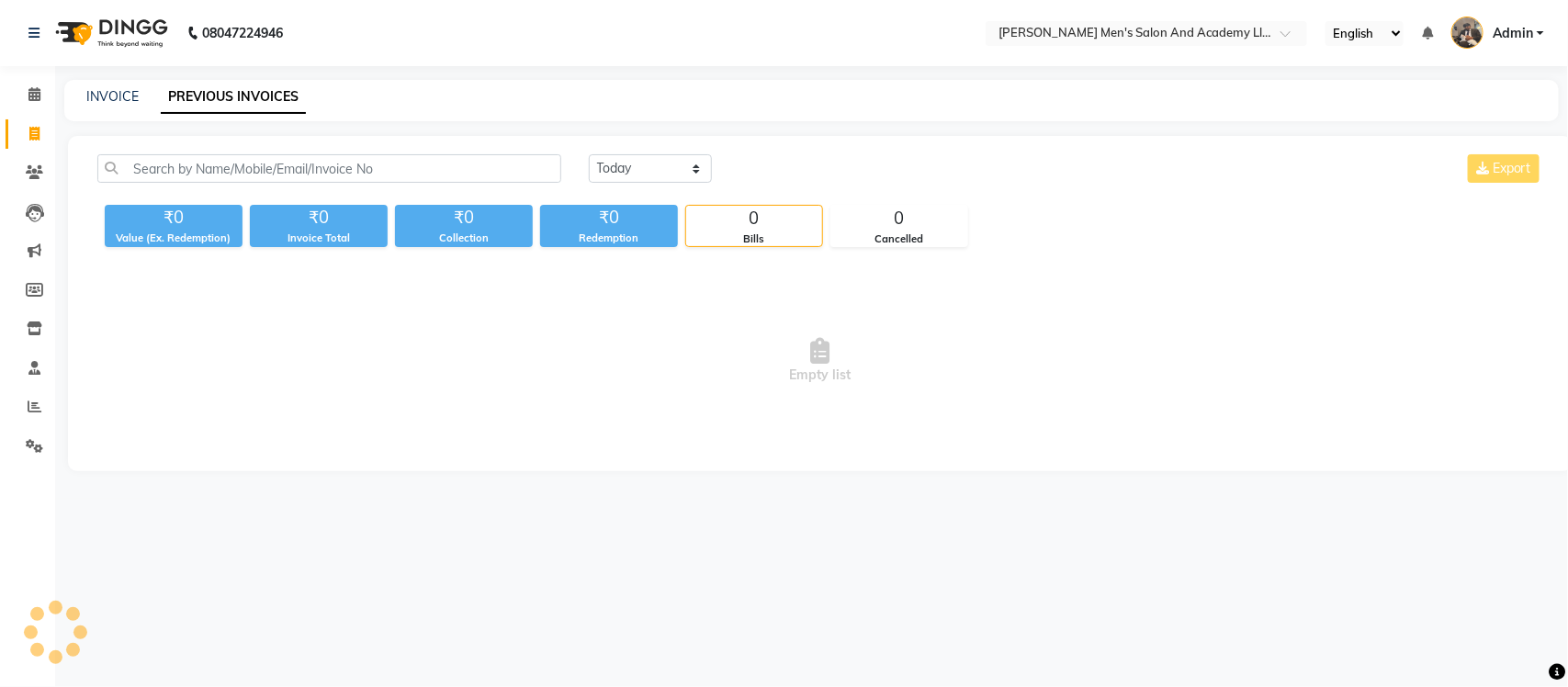
select select "en"
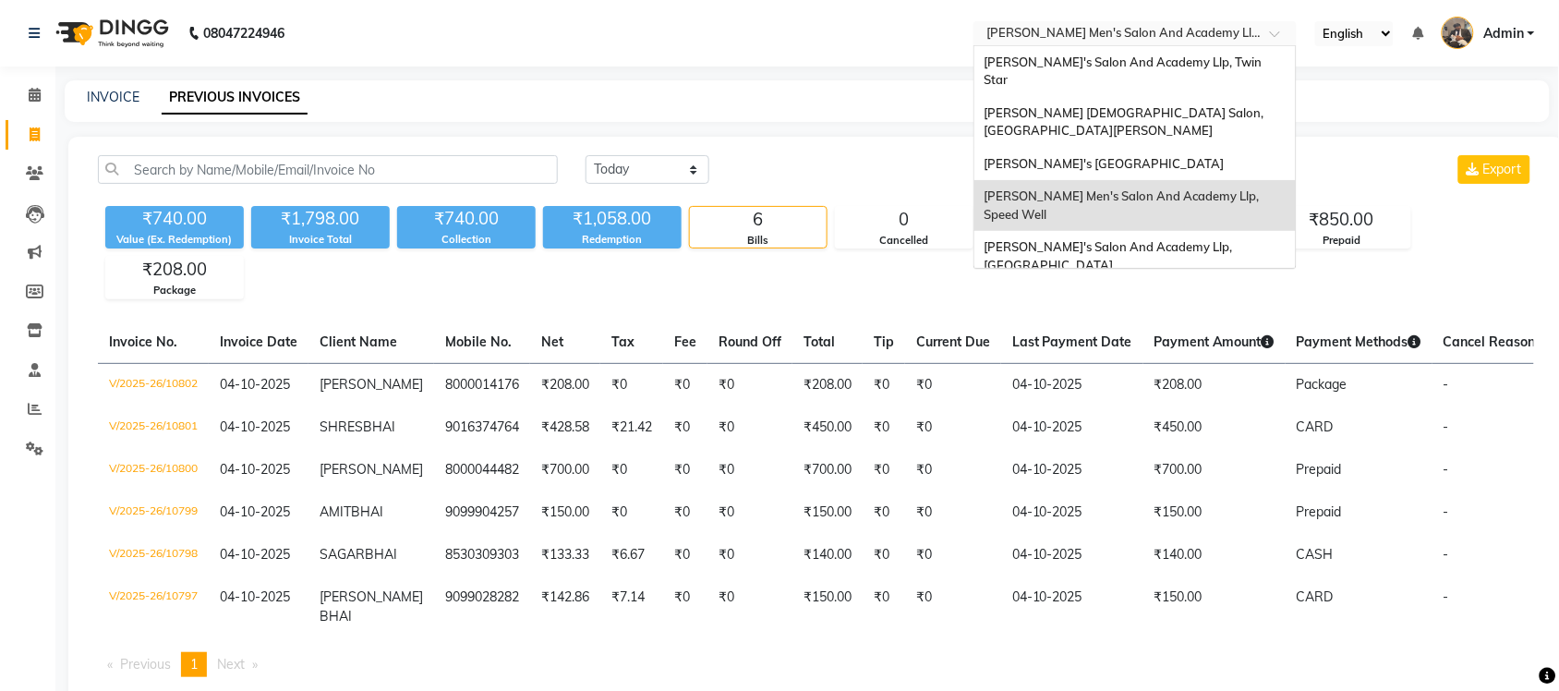
click at [1180, 40] on input "text" at bounding box center [1117, 35] width 268 height 18
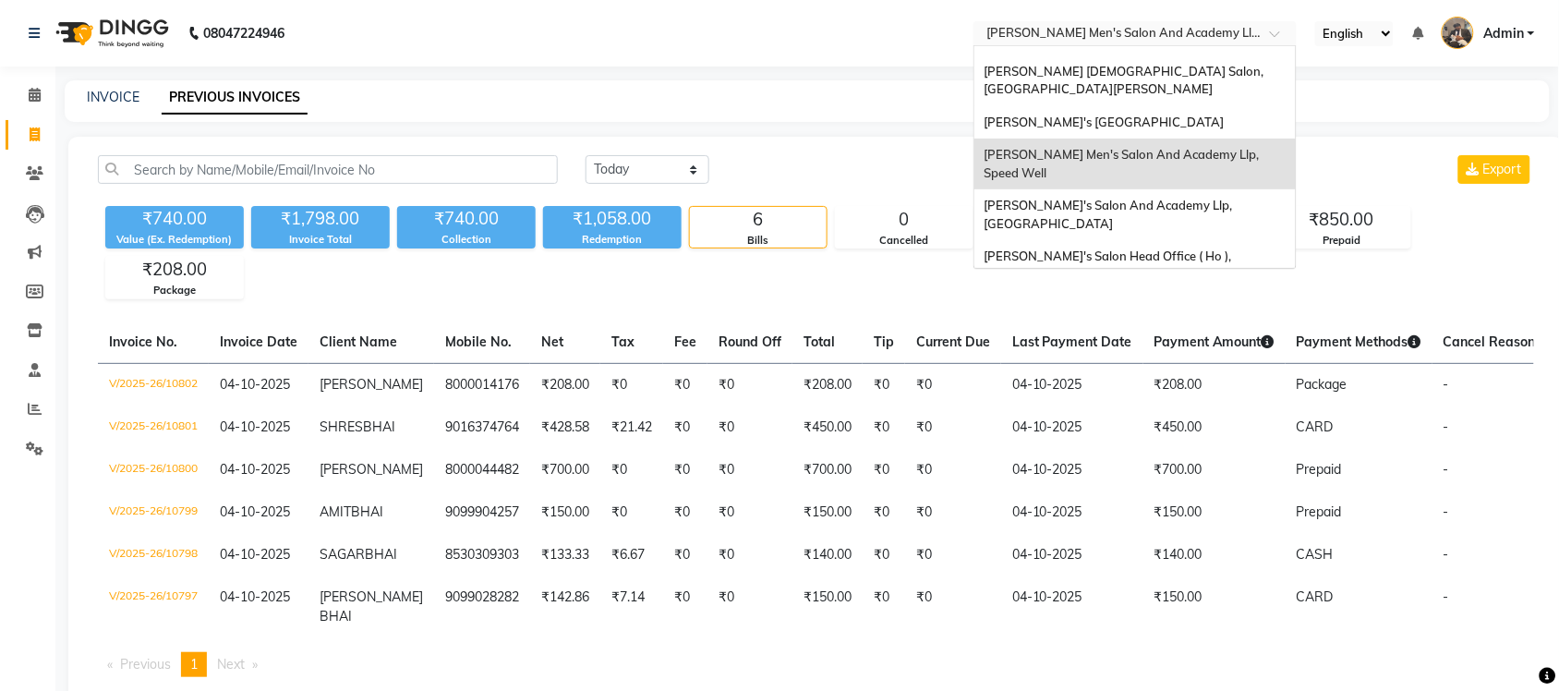
scroll to position [61, 0]
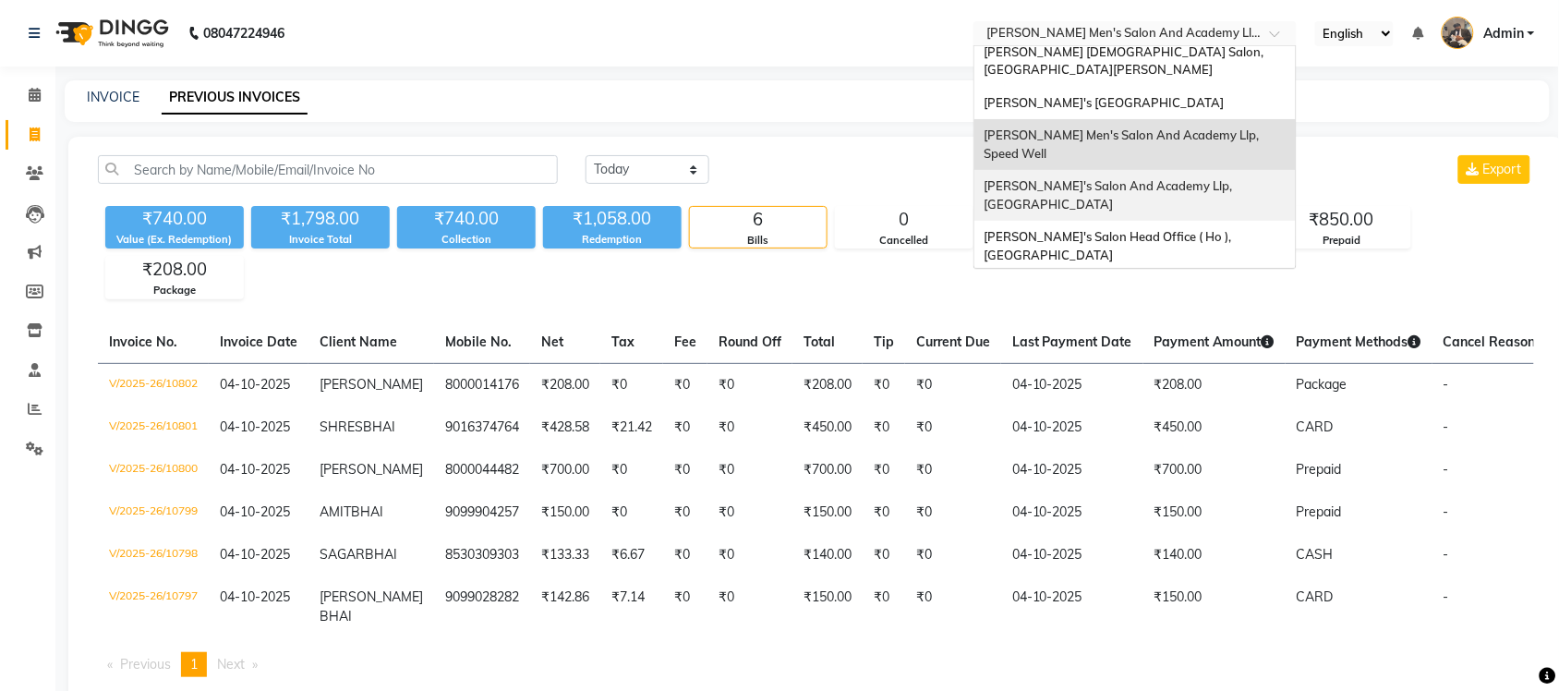
click at [1148, 178] on span "Sandy Men's Salon And Academy Llp, University Road" at bounding box center [1109, 194] width 251 height 33
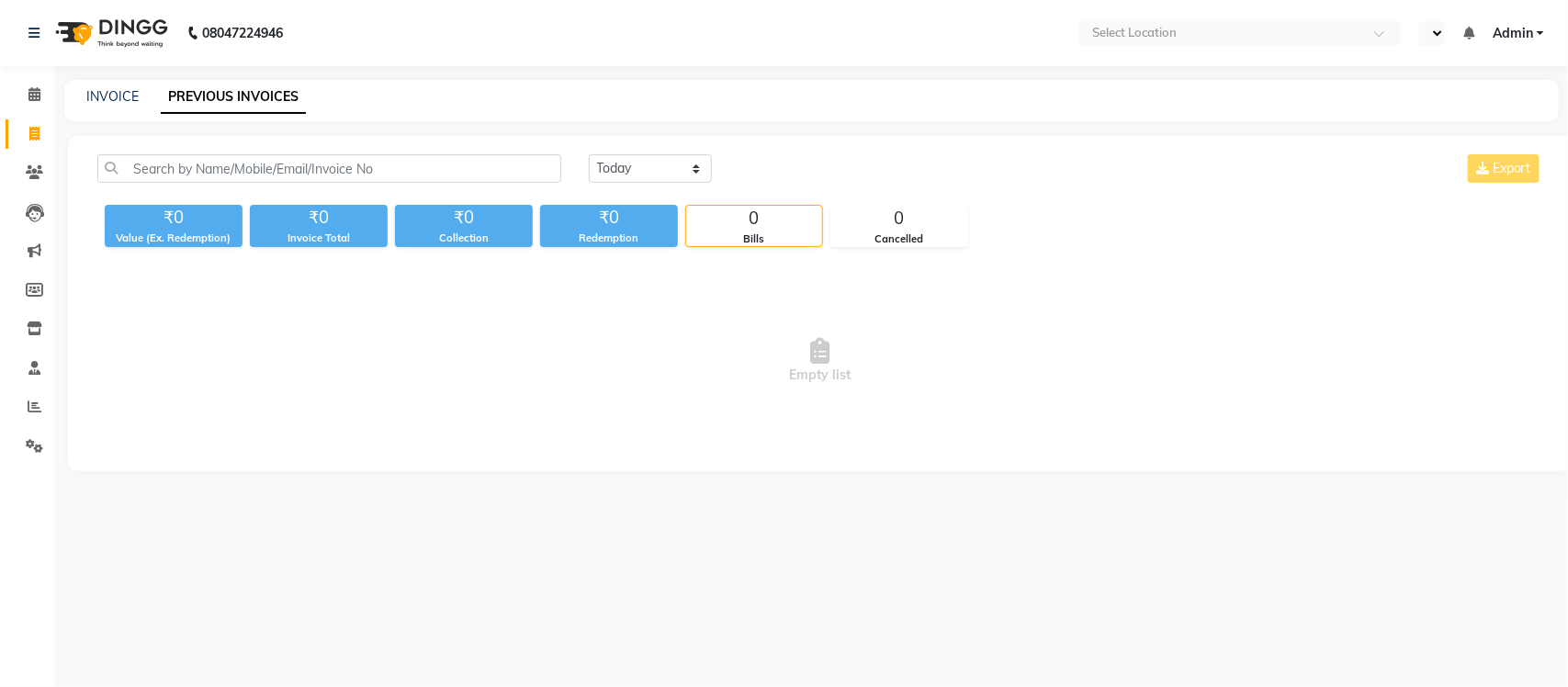
select select "en"
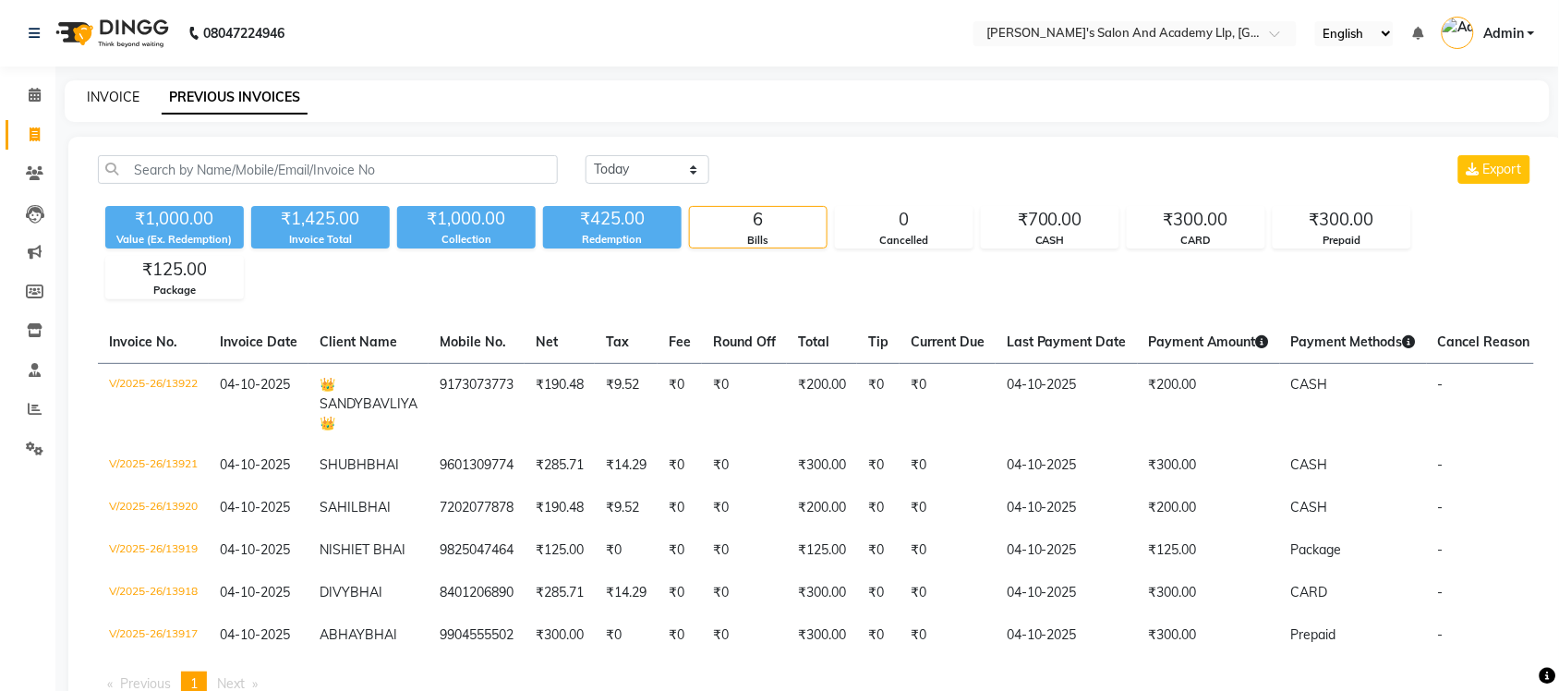
click at [106, 103] on link "INVOICE" at bounding box center [113, 97] width 53 height 17
select select "6983"
select select "service"
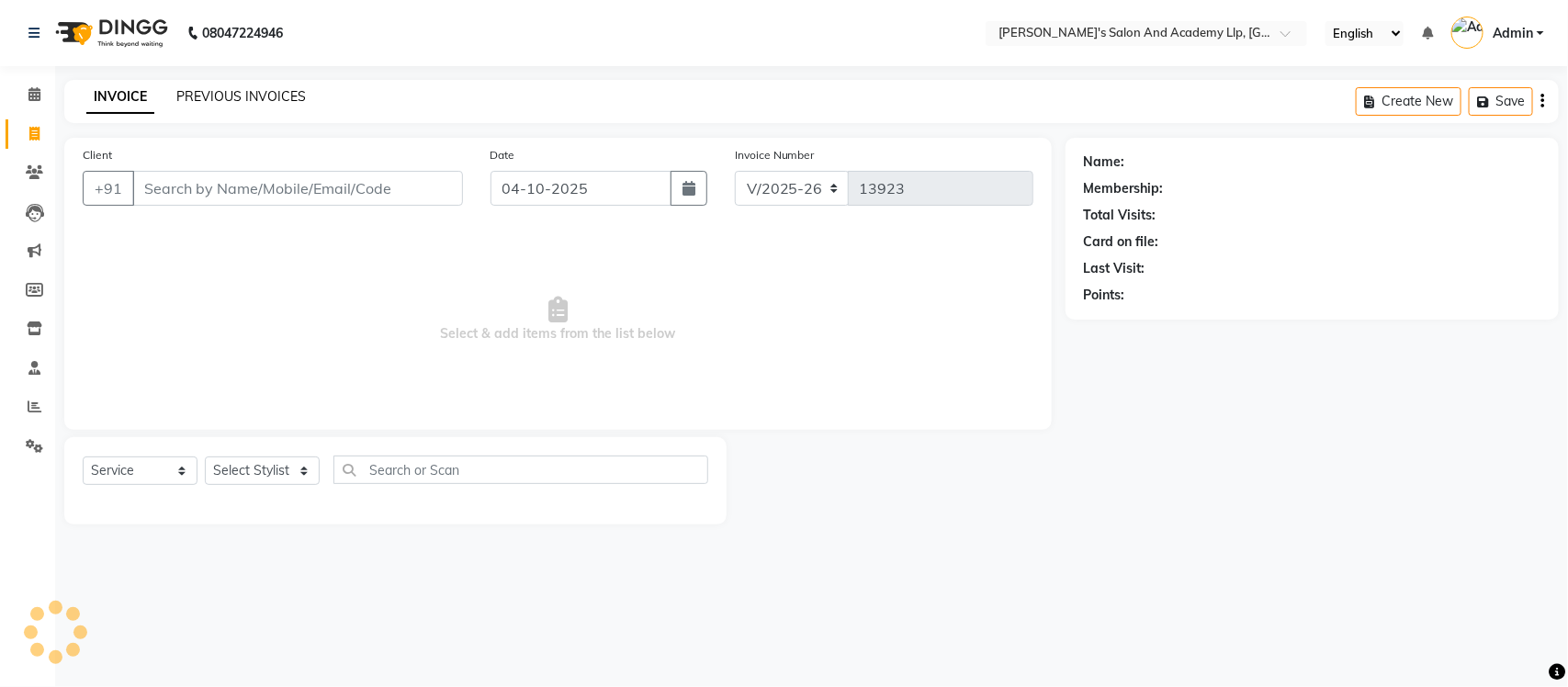
click at [185, 91] on link "PREVIOUS INVOICES" at bounding box center [241, 96] width 129 height 17
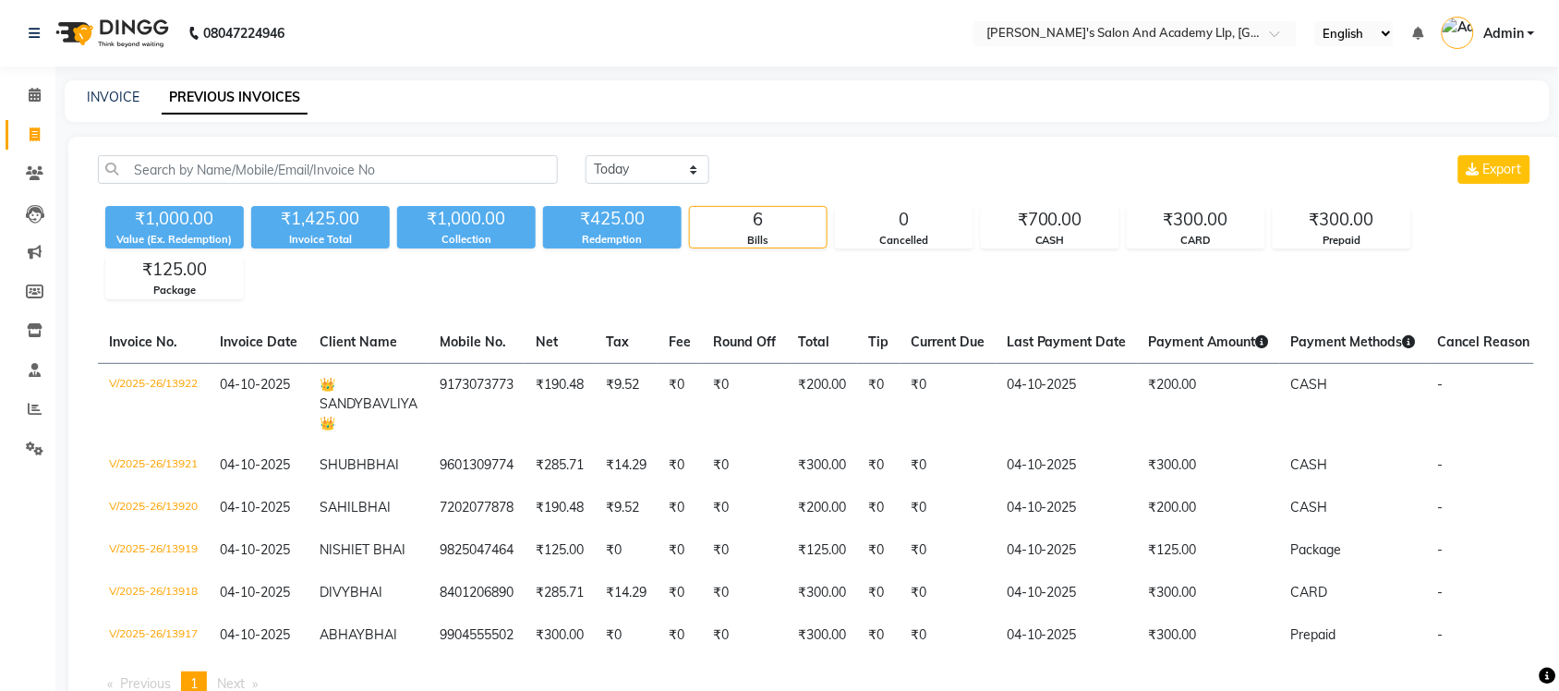
drag, startPoint x: 910, startPoint y: 146, endPoint x: 878, endPoint y: 157, distance: 33.3
click at [896, 153] on div "Today Yesterday Custom Range Export ₹1,000.00 Value (Ex. Redemption) ₹1,425.00 …" at bounding box center [815, 433] width 1495 height 593
click at [30, 107] on link "Calendar" at bounding box center [28, 95] width 44 height 30
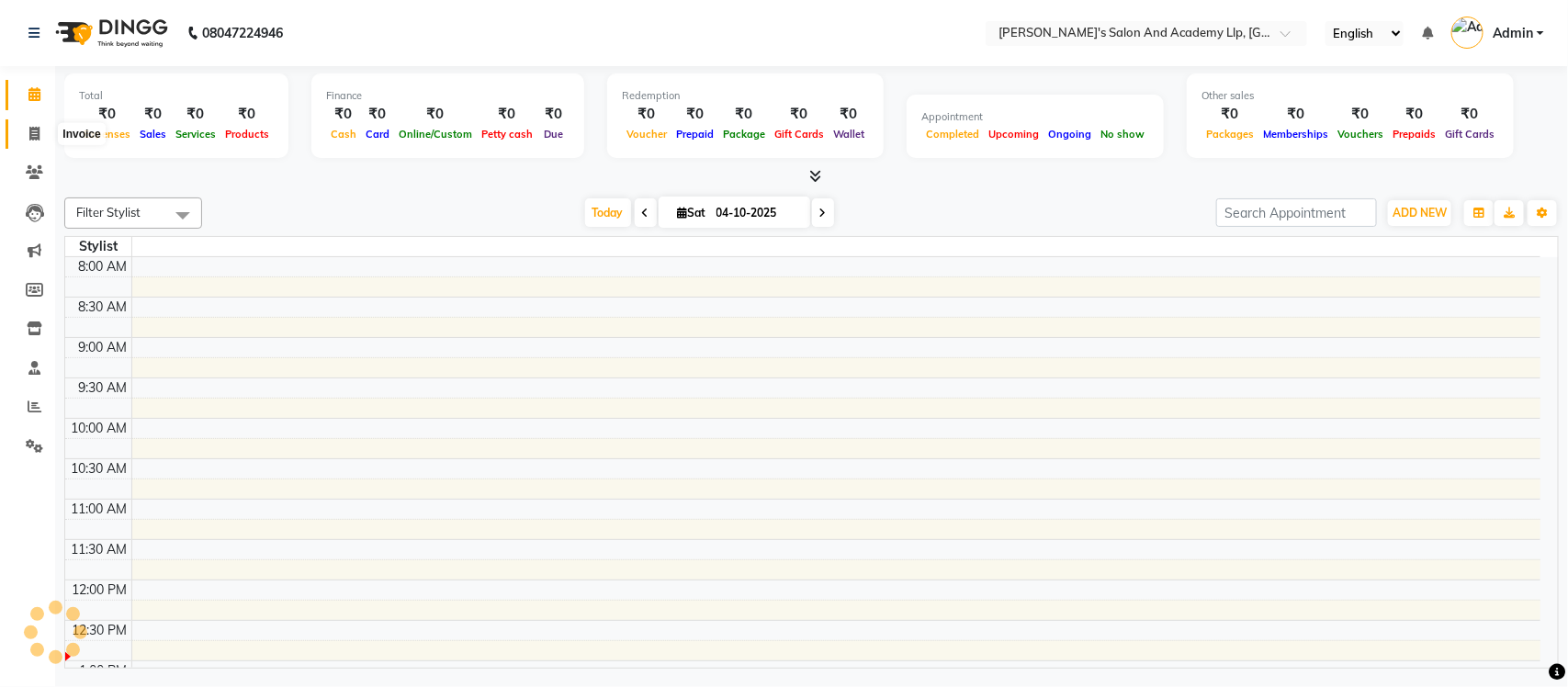
click at [43, 126] on span at bounding box center [34, 134] width 32 height 21
select select "service"
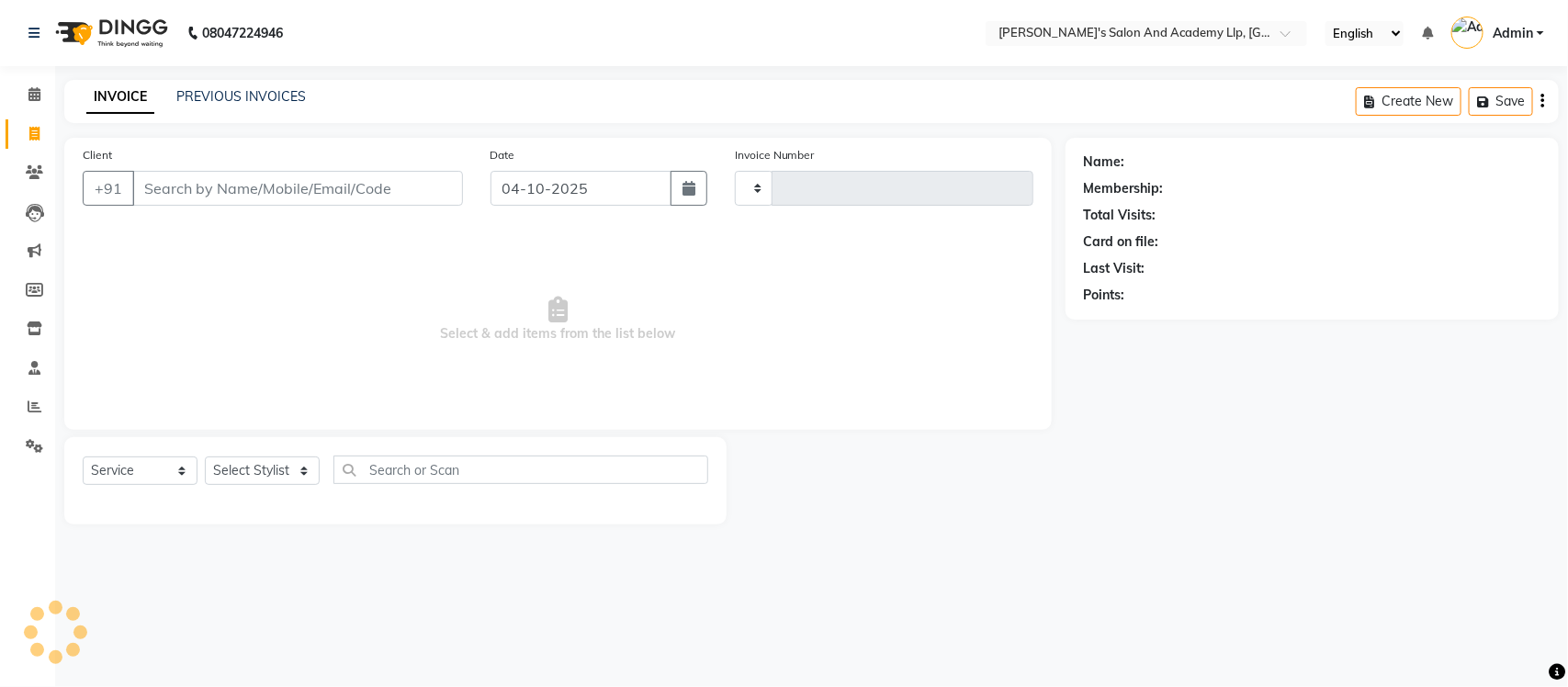
type input "13923"
select select "6983"
click at [210, 102] on link "PREVIOUS INVOICES" at bounding box center [241, 96] width 129 height 17
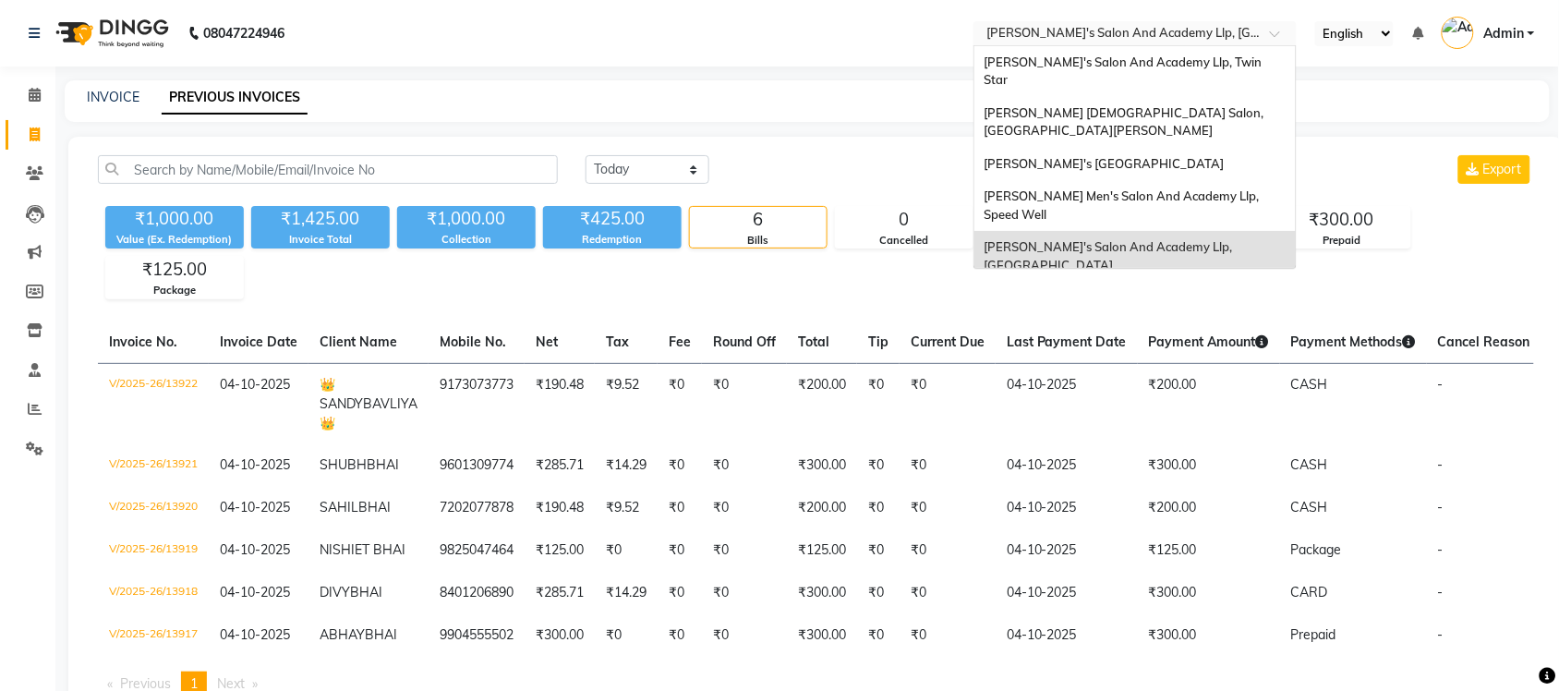
click at [1259, 24] on div "× Sandy Men's Salon And Academy Llp, University Road" at bounding box center [1125, 33] width 278 height 18
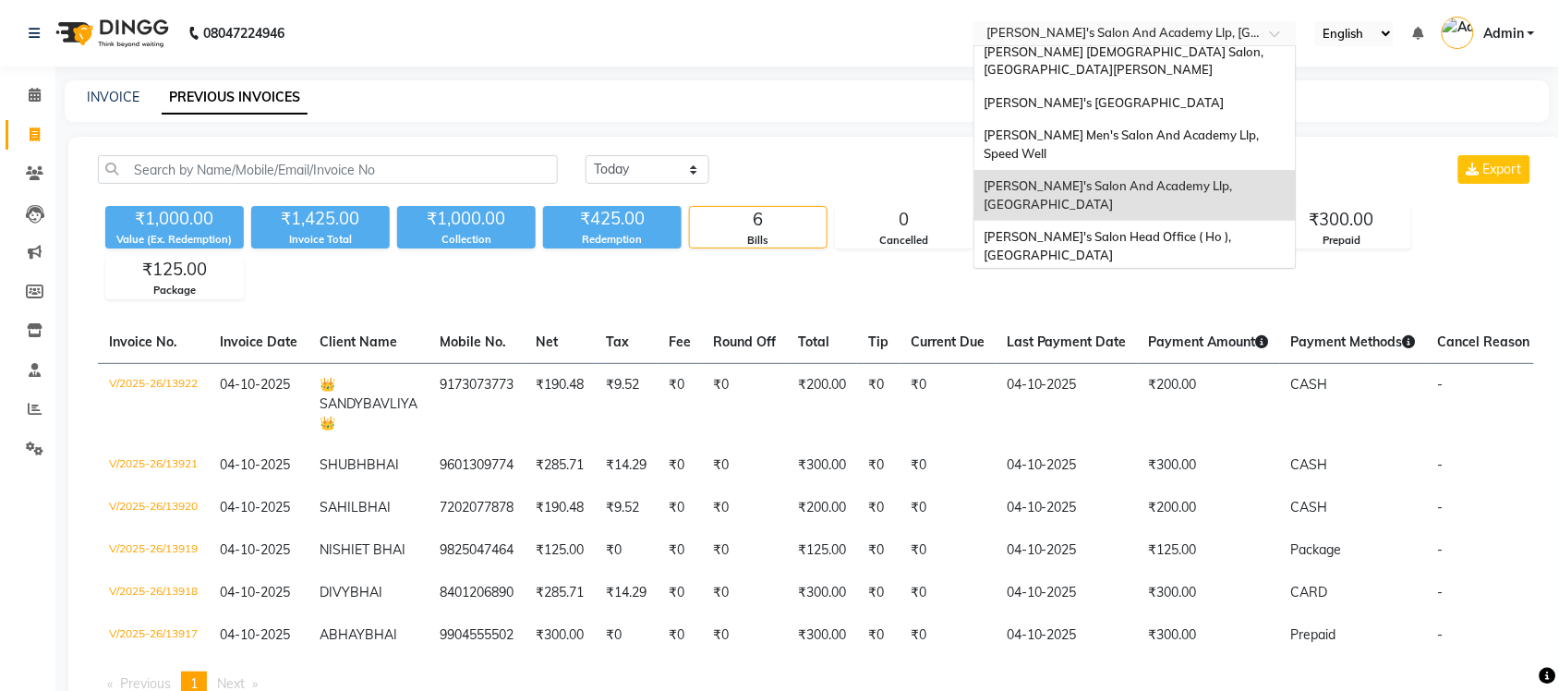
click at [1202, 280] on span "[PERSON_NAME] Men's Salon & Academy Llp, [GEOGRAPHIC_DATA]" at bounding box center [1115, 296] width 262 height 33
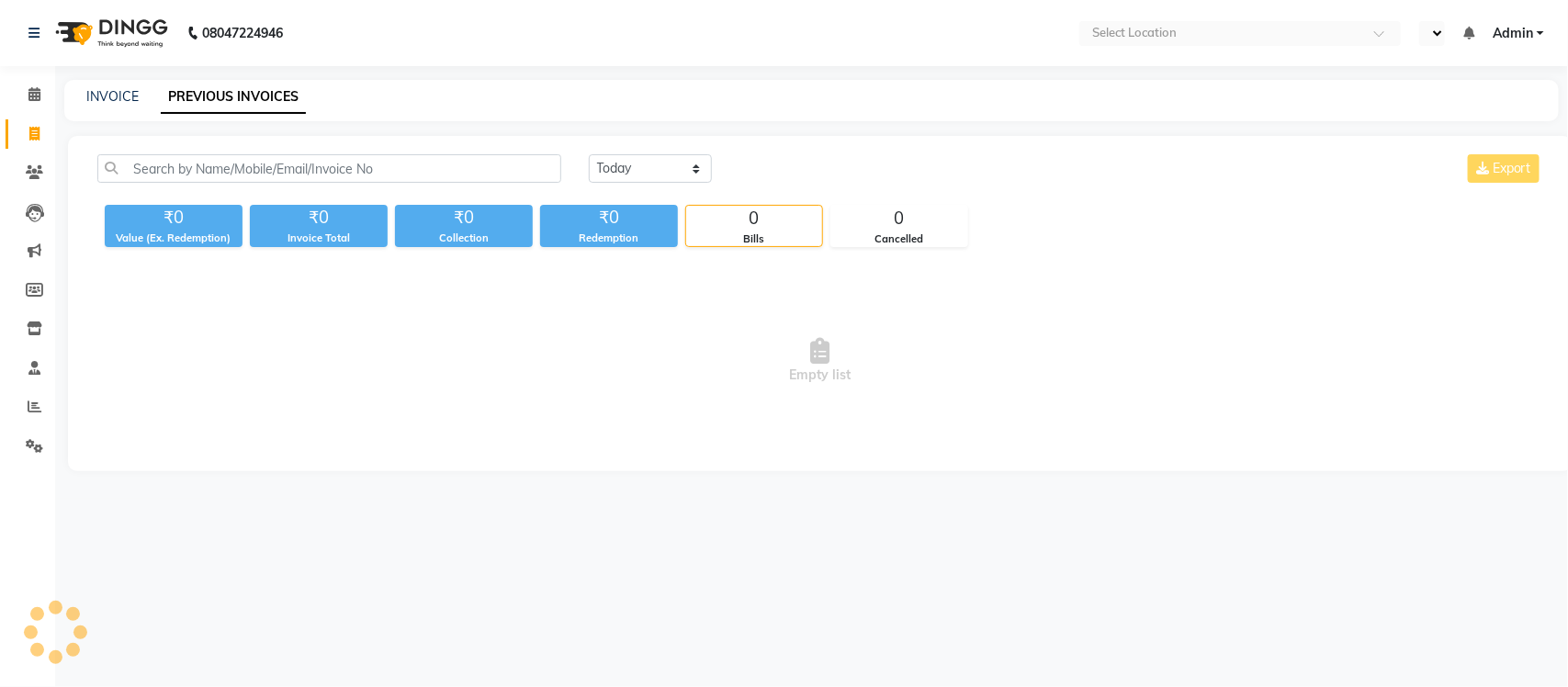
select select "en"
